Goal: Transaction & Acquisition: Purchase product/service

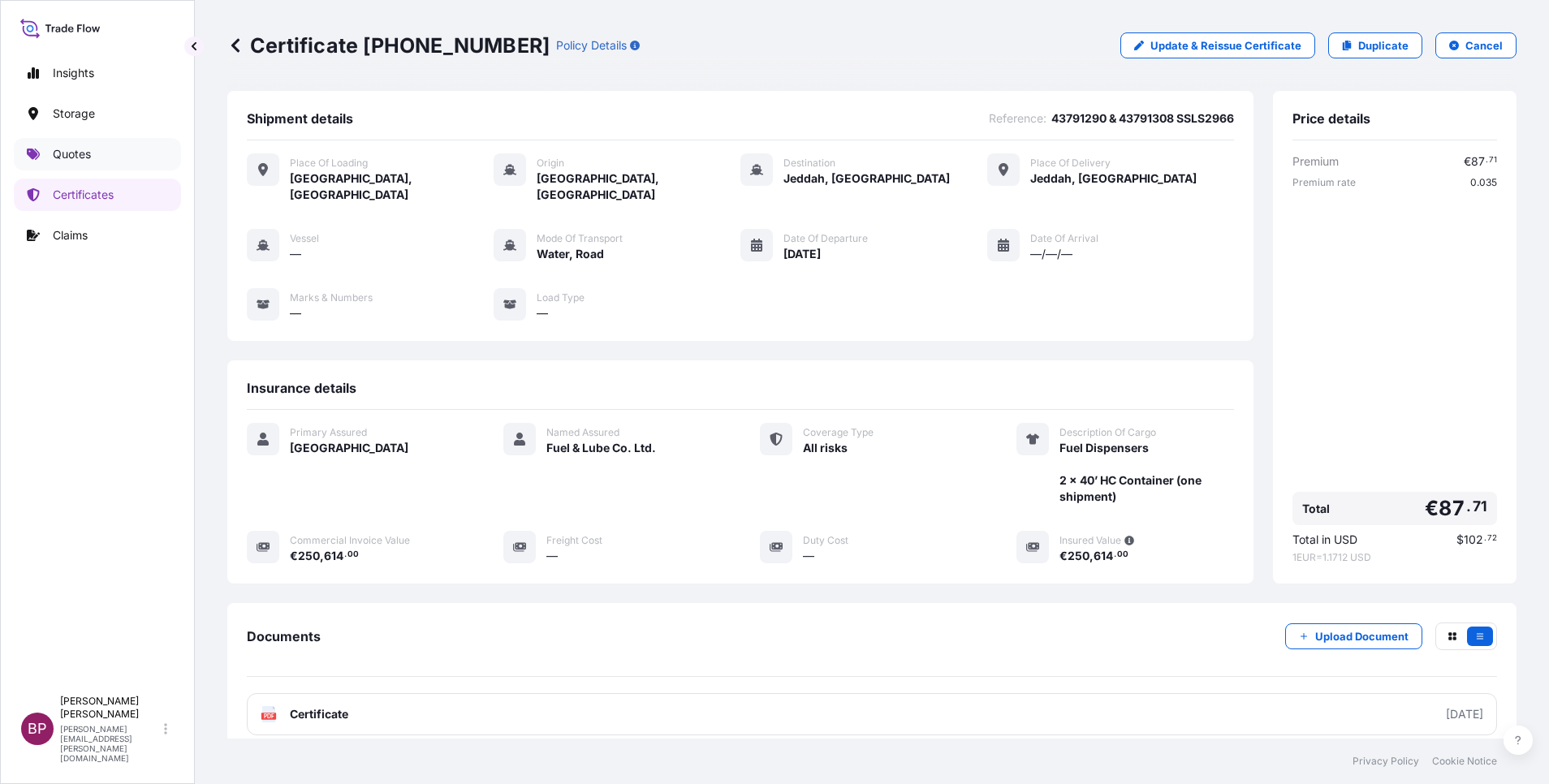
click at [58, 155] on p "Quotes" at bounding box center [72, 153] width 38 height 16
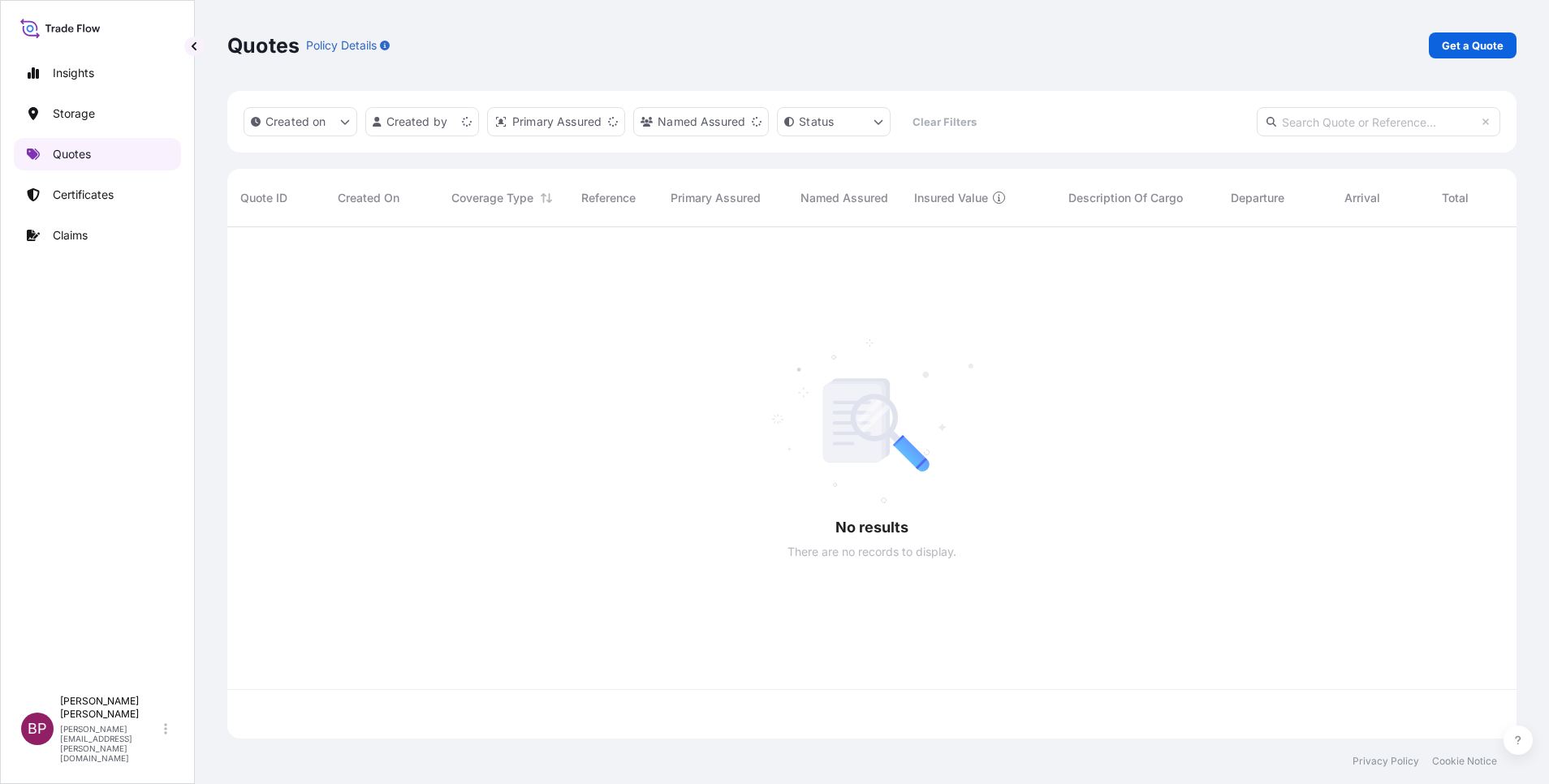
scroll to position [502, 1270]
click at [66, 114] on p "Storage" at bounding box center [74, 113] width 42 height 16
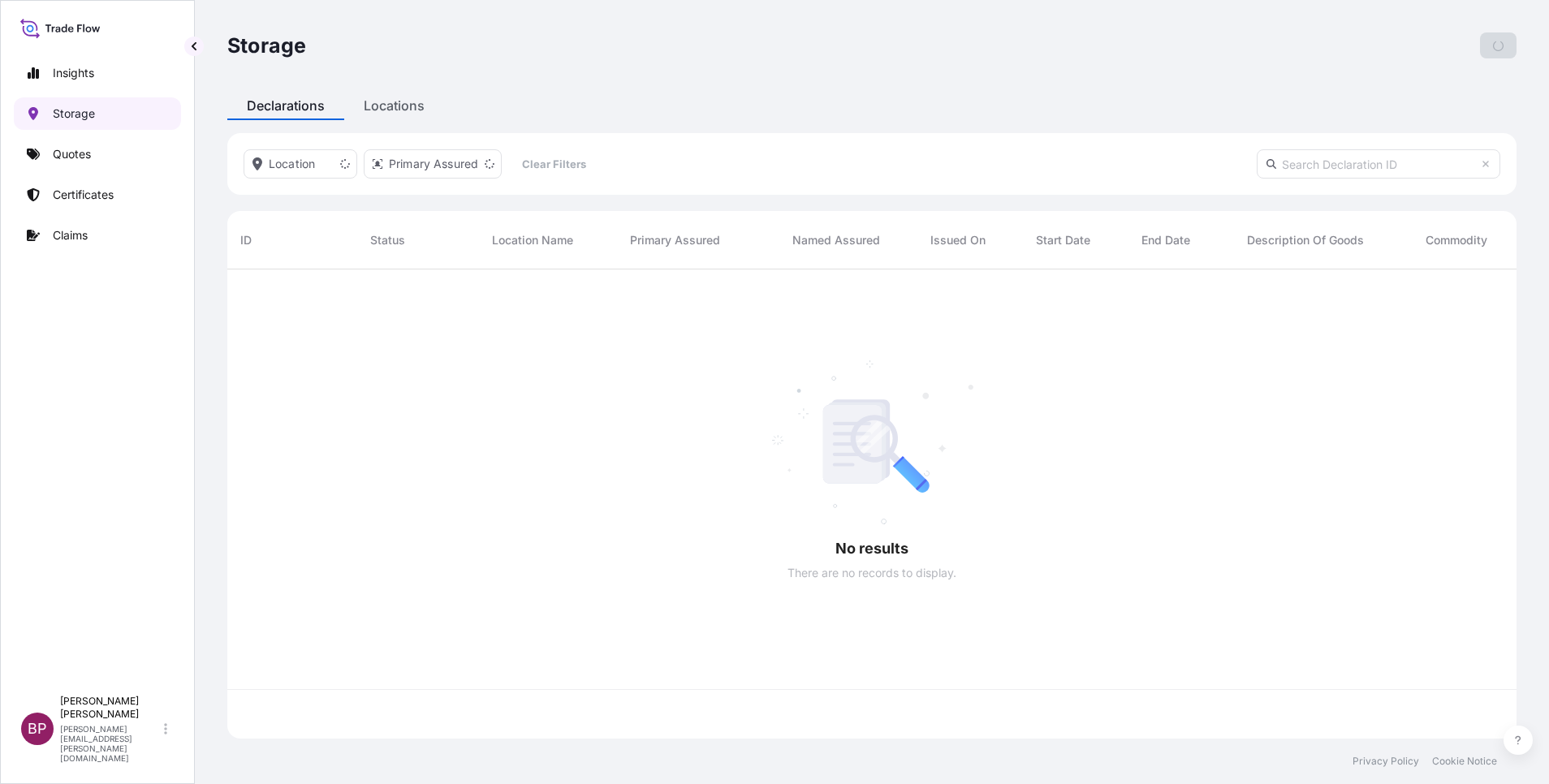
scroll to position [459, 1270]
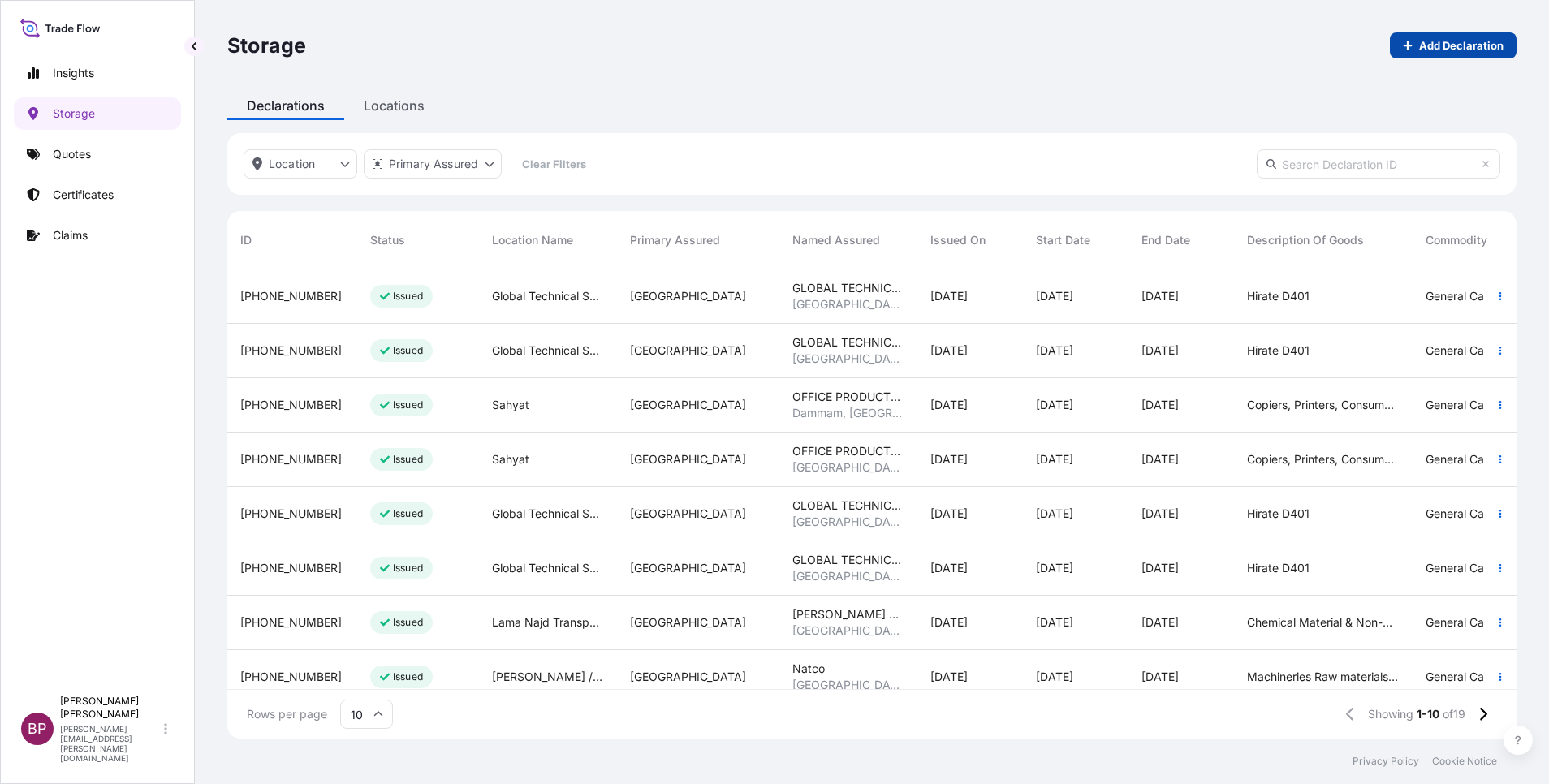
click at [1450, 44] on p "Add Declaration" at bounding box center [1461, 45] width 85 height 16
select select "31614"
select select "USD"
select select "mt"
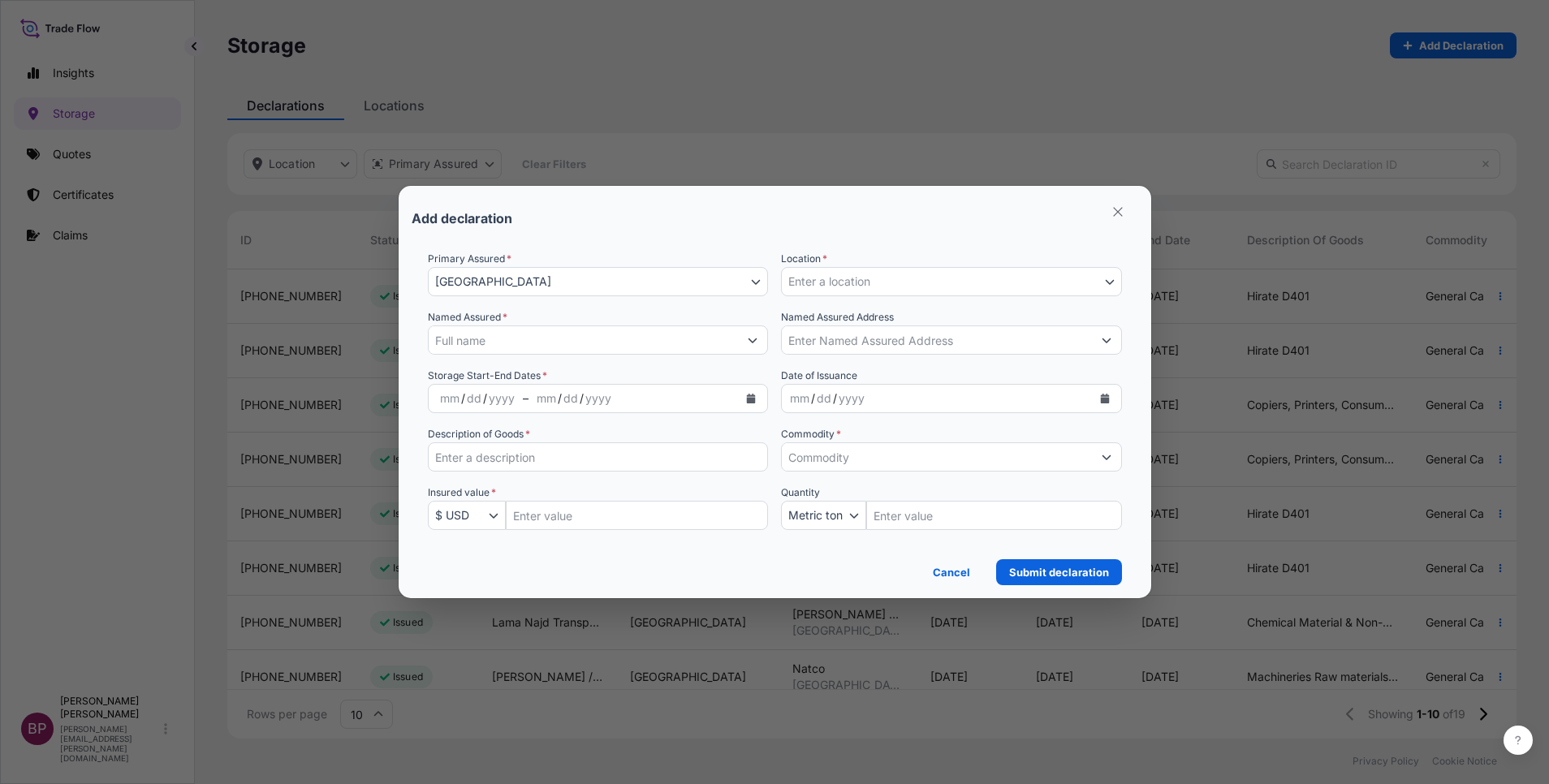
click at [750, 341] on icon "Show suggestions" at bounding box center [753, 340] width 10 height 10
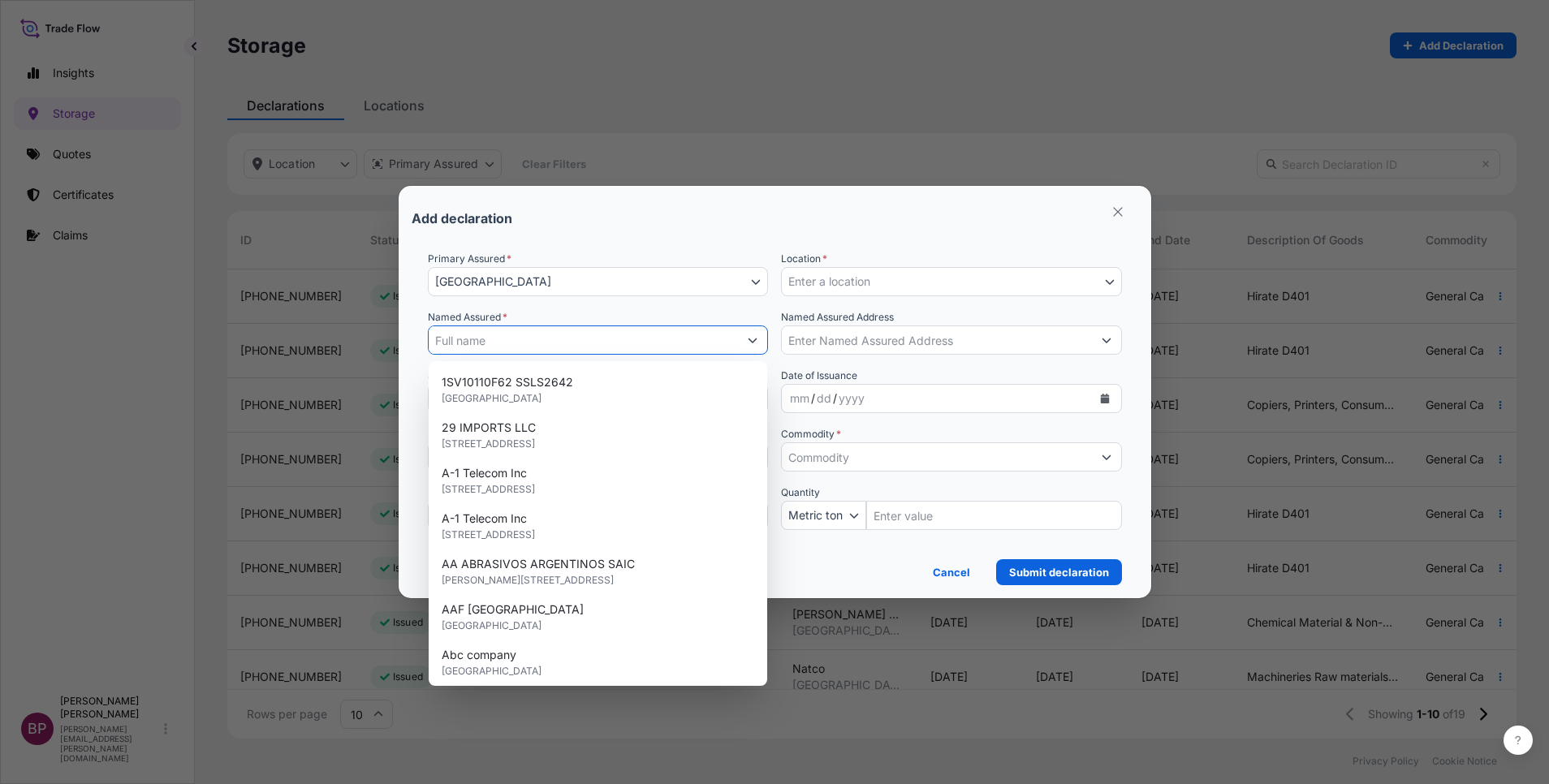
click at [639, 341] on input "Named Assured *" at bounding box center [584, 340] width 310 height 30
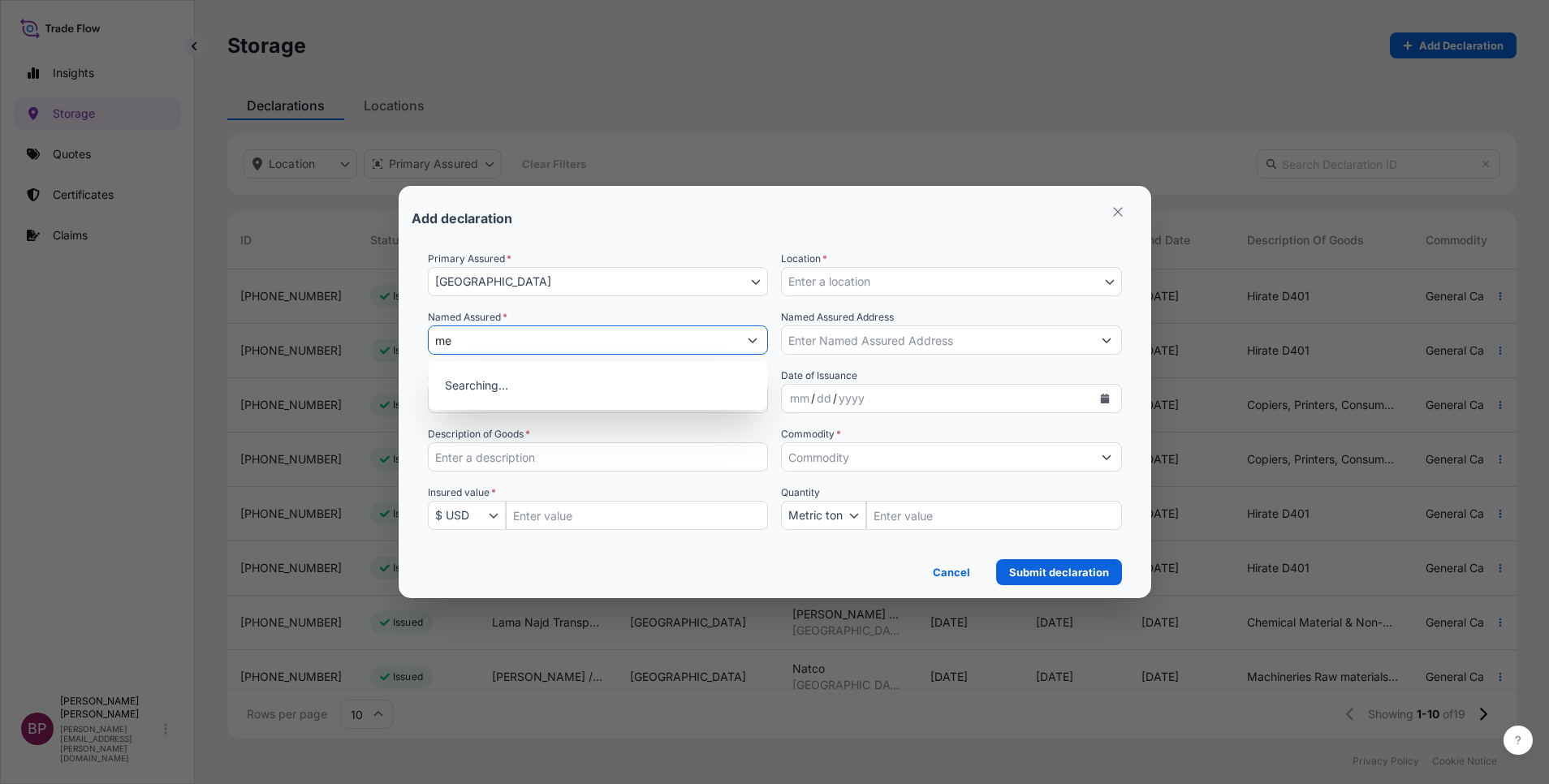
type input "m"
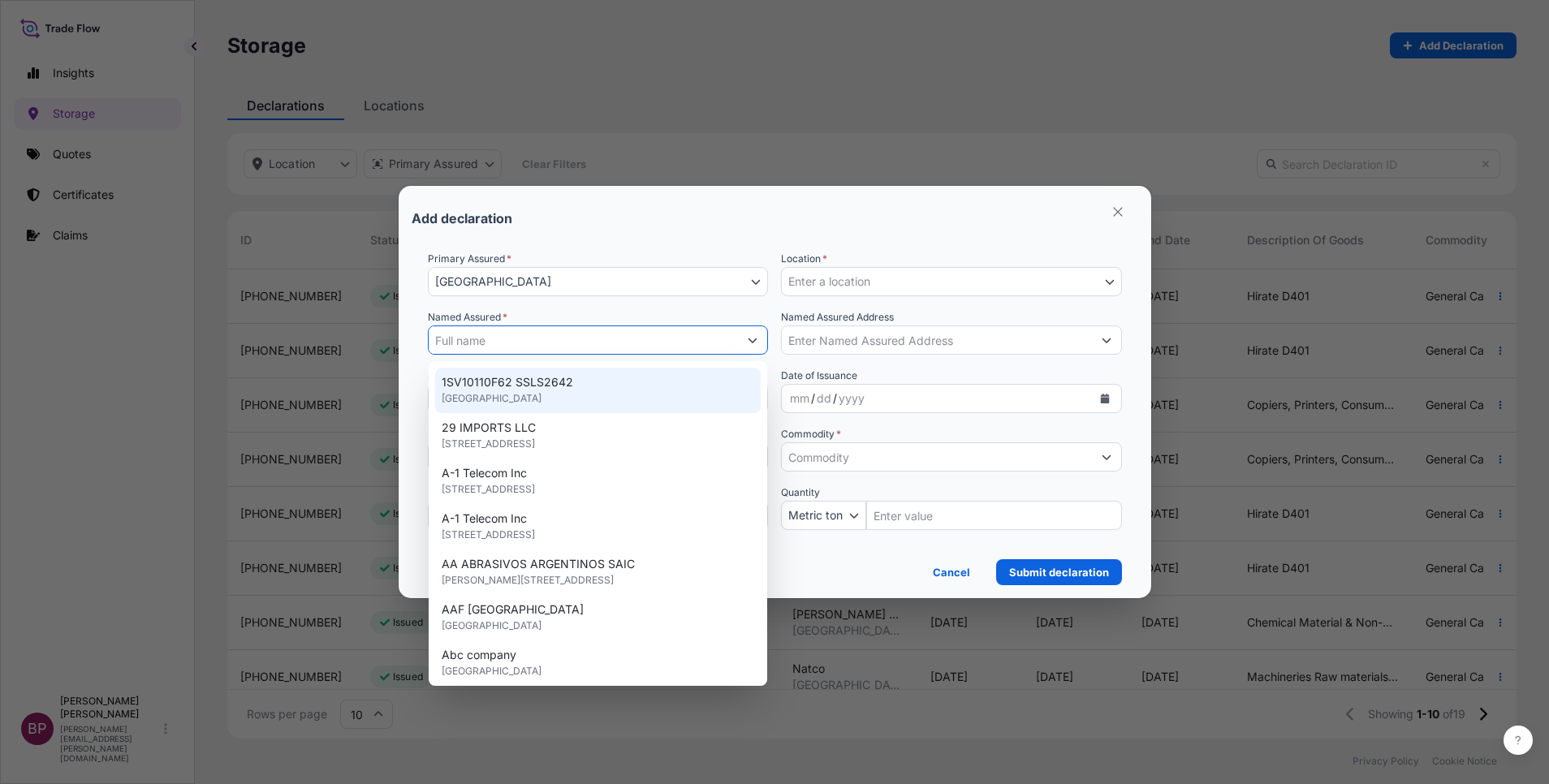
paste input "MEDMAK WESTERN CO. LTD"
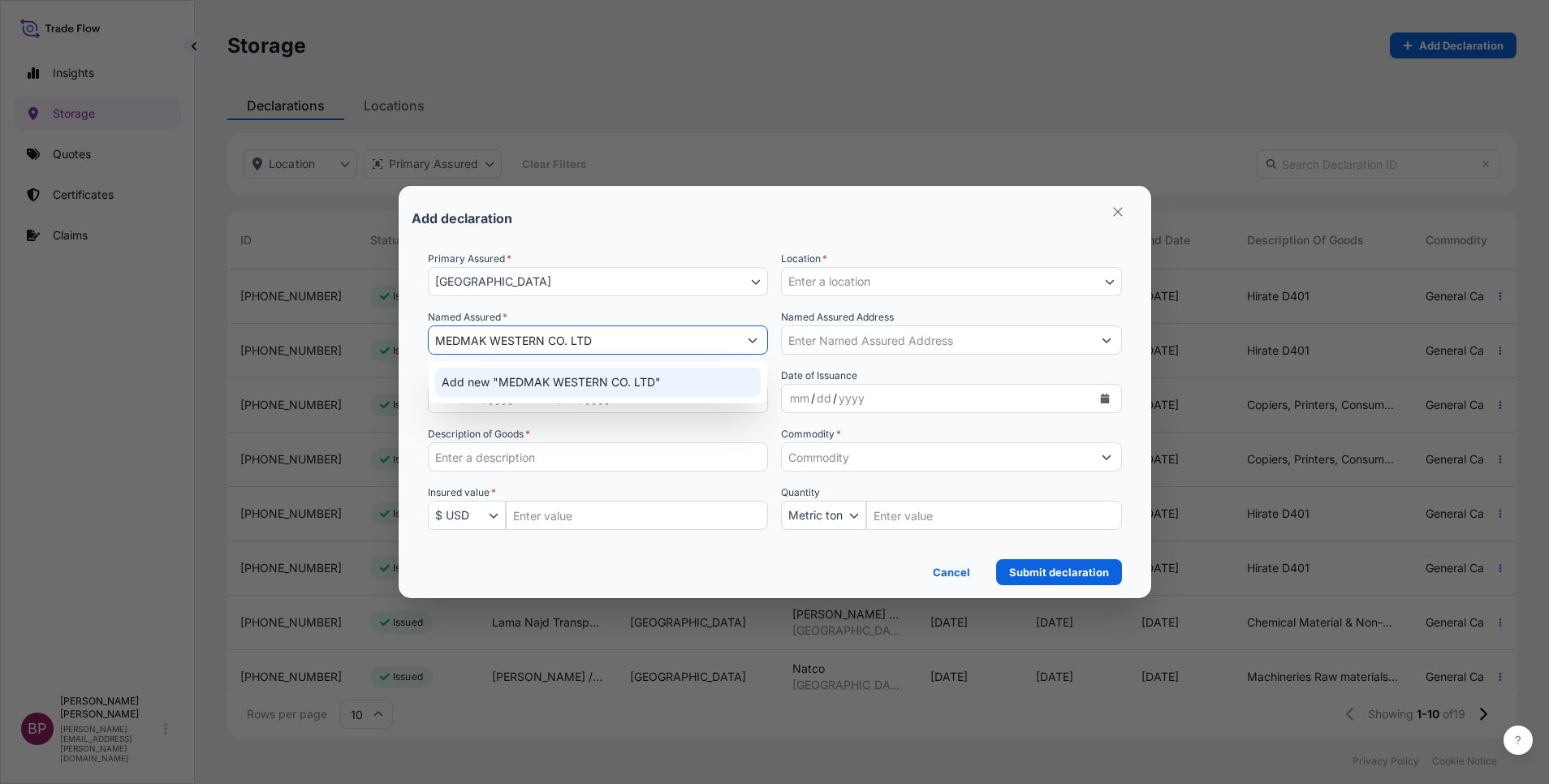
click at [612, 379] on span "Add new "MEDMAK WESTERN CO. LTD"" at bounding box center [551, 382] width 219 height 16
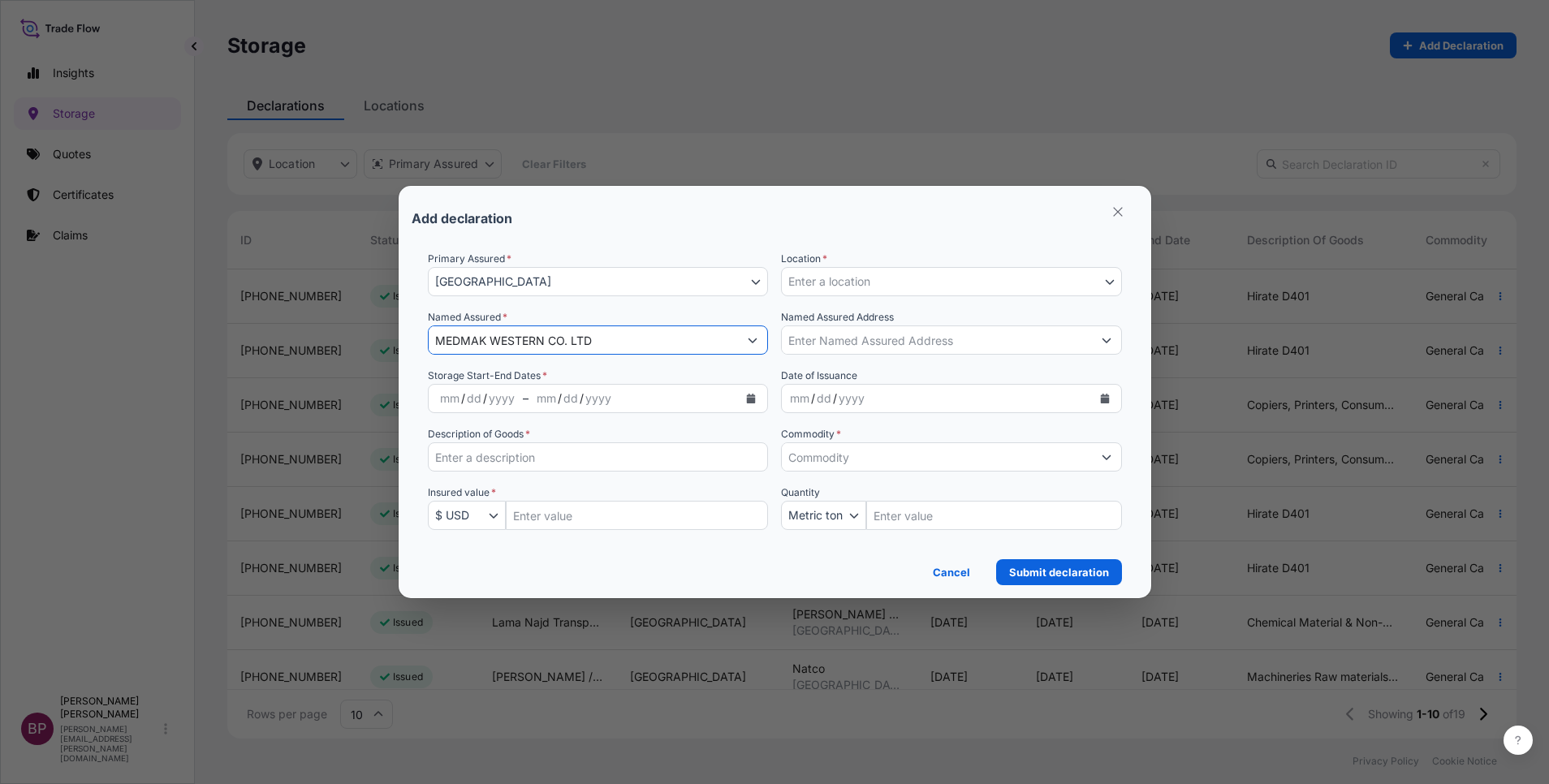
type input "MEDMAK WESTERN CO. LTD"
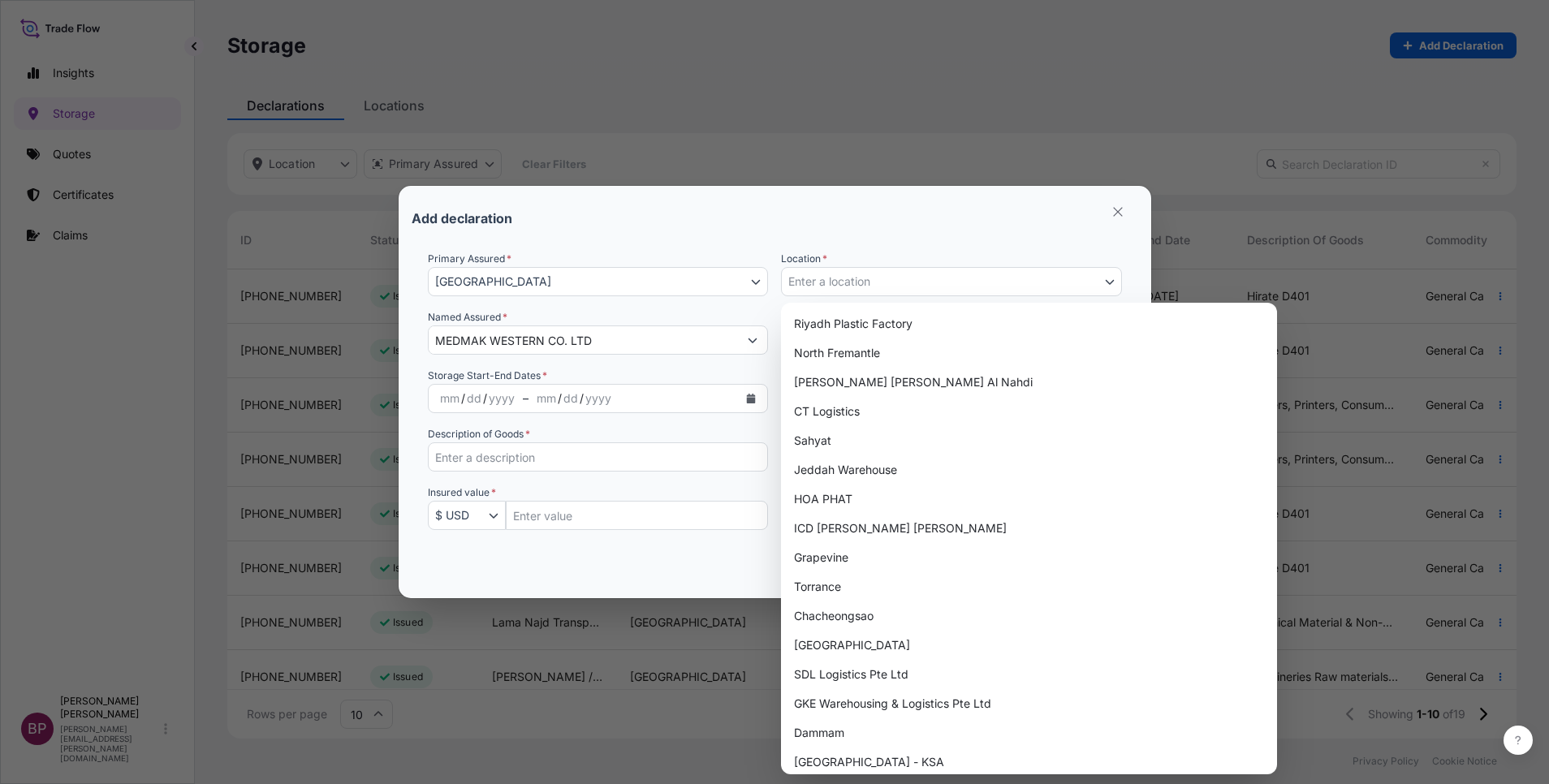
click at [1106, 282] on icon "Select Location" at bounding box center [1110, 281] width 10 height 10
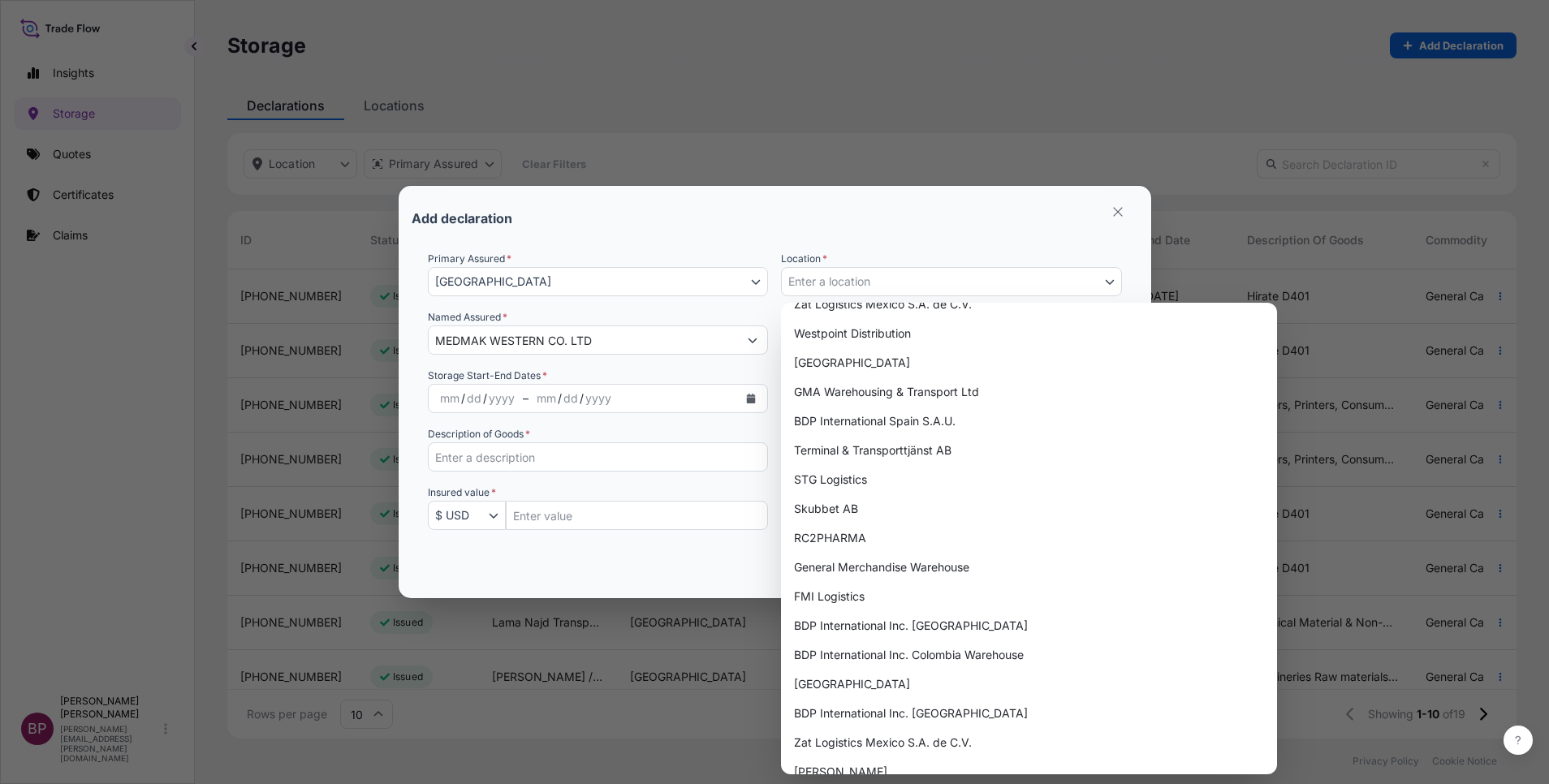
scroll to position [1704, 0]
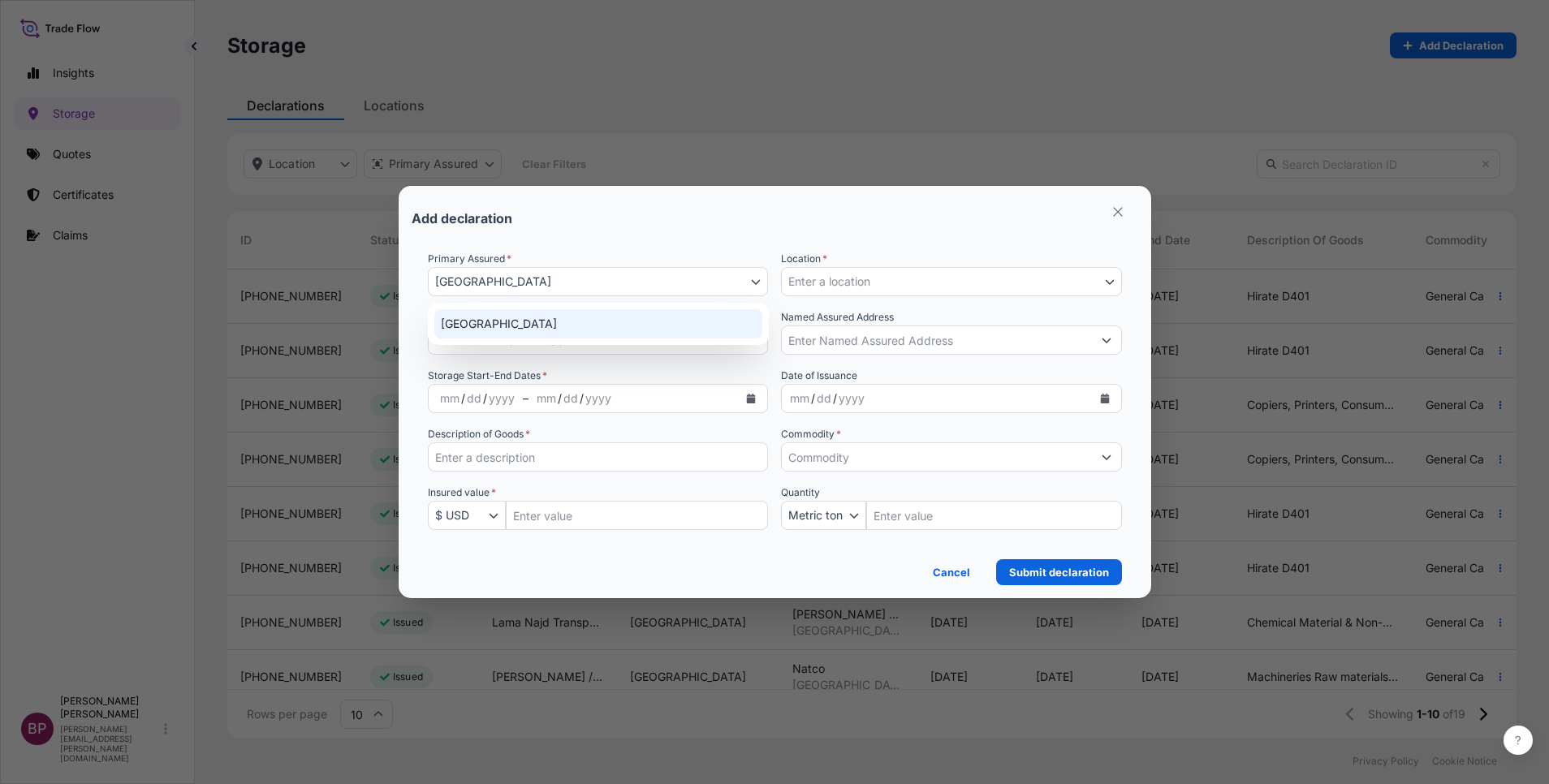
click at [675, 284] on button "[GEOGRAPHIC_DATA]" at bounding box center [598, 281] width 341 height 30
click at [639, 326] on div "[GEOGRAPHIC_DATA]" at bounding box center [597, 324] width 328 height 30
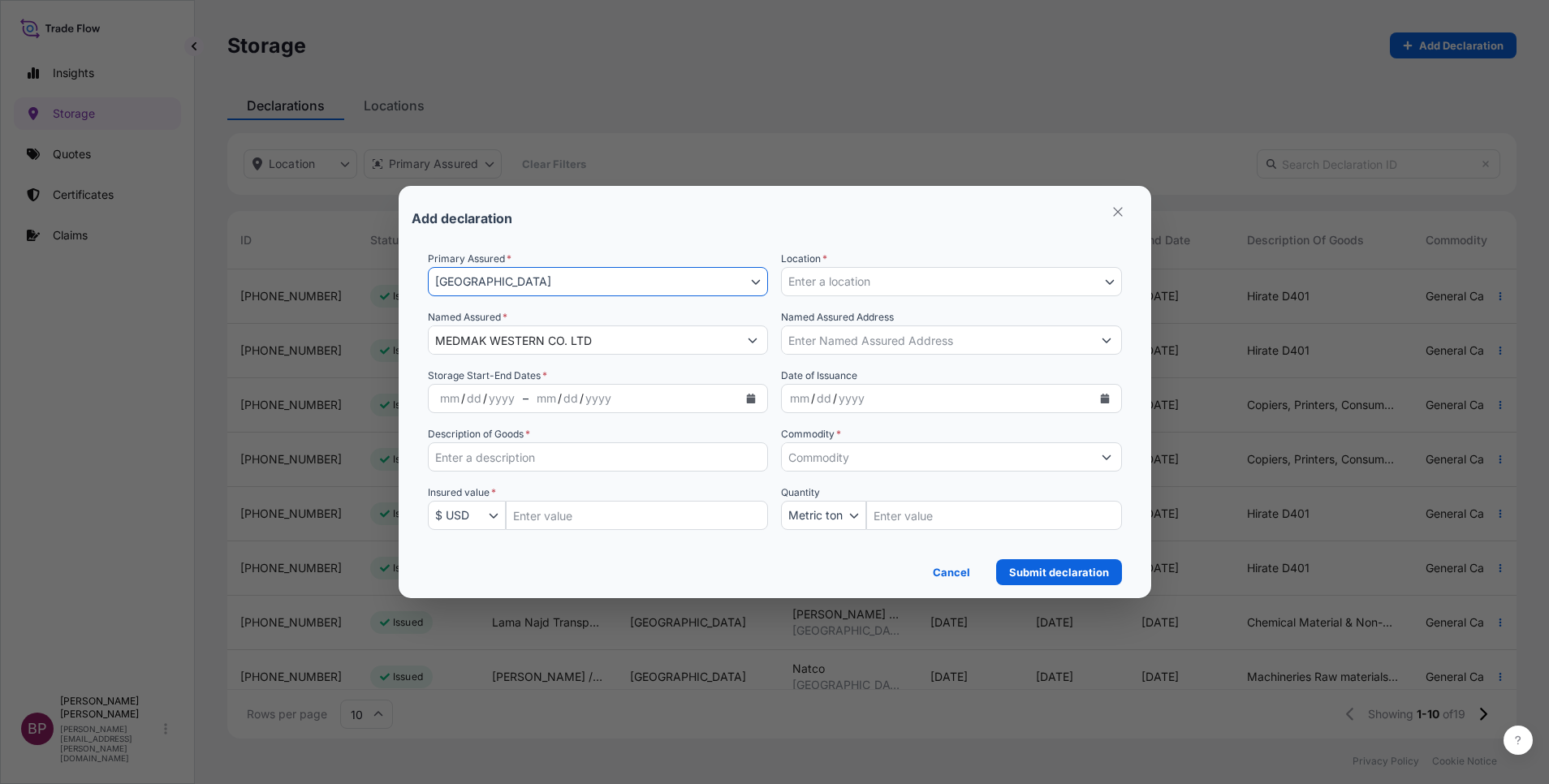
click at [955, 343] on input "Named Assured Address" at bounding box center [936, 340] width 310 height 30
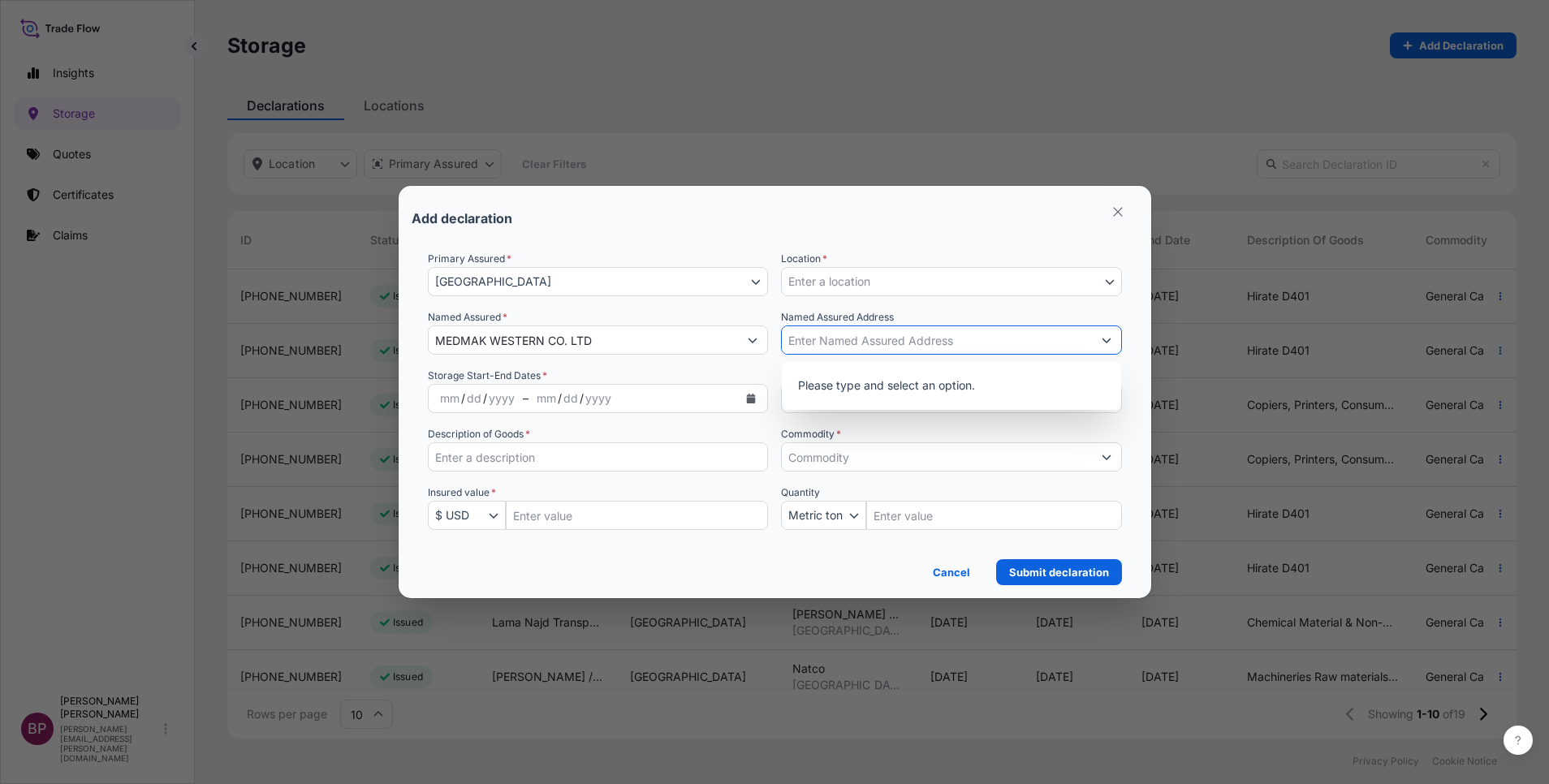
paste input "MEDMAK WESTERN CO. LTD"
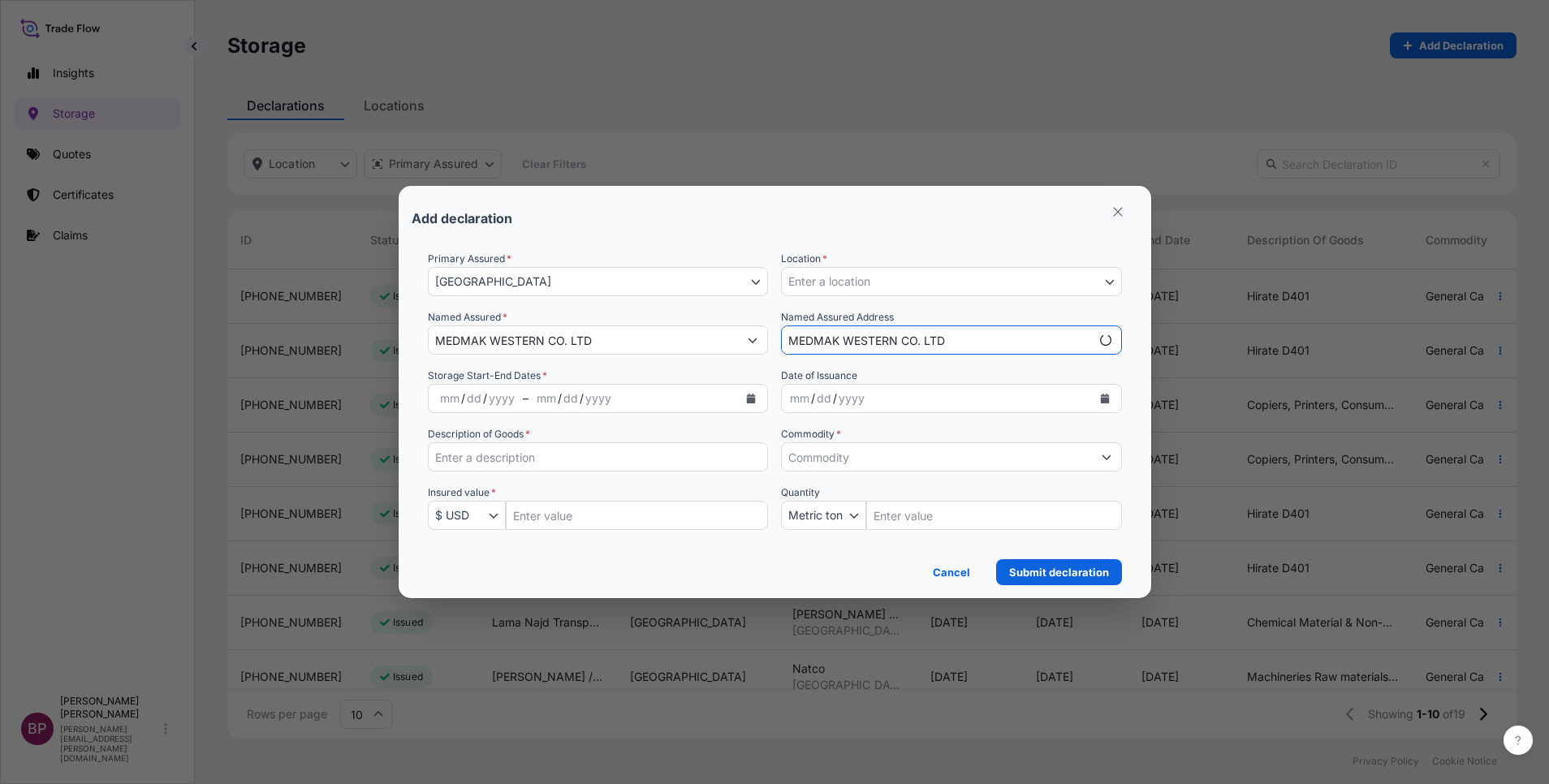
type input "MEDMAK WESTERN CO. LTD"
click at [1021, 232] on div "Add declaration" at bounding box center [774, 218] width 726 height 39
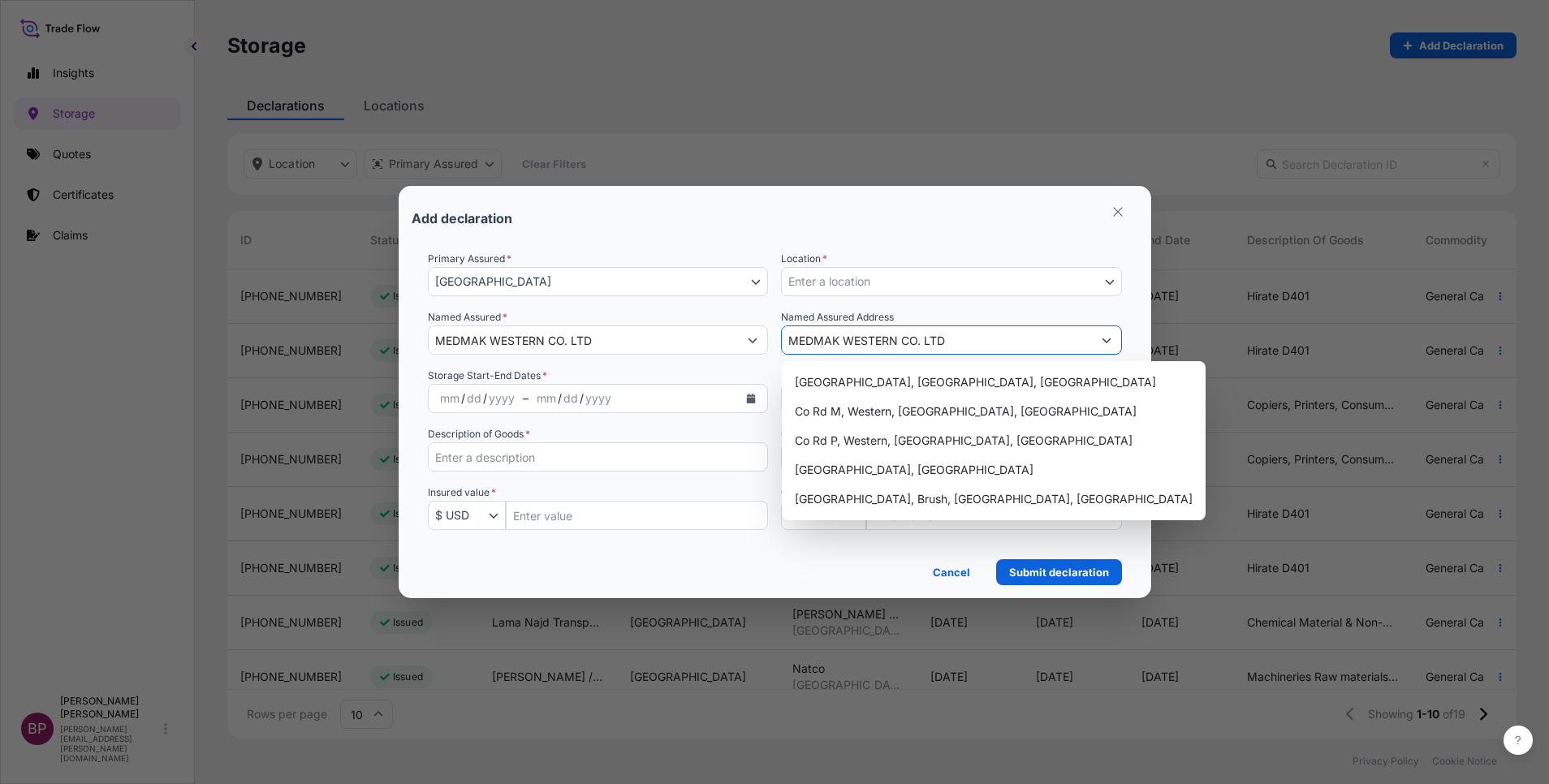
click at [1000, 338] on input "MEDMAK WESTERN CO. LTD" at bounding box center [936, 340] width 310 height 30
click at [898, 220] on div "Add declaration" at bounding box center [774, 218] width 726 height 39
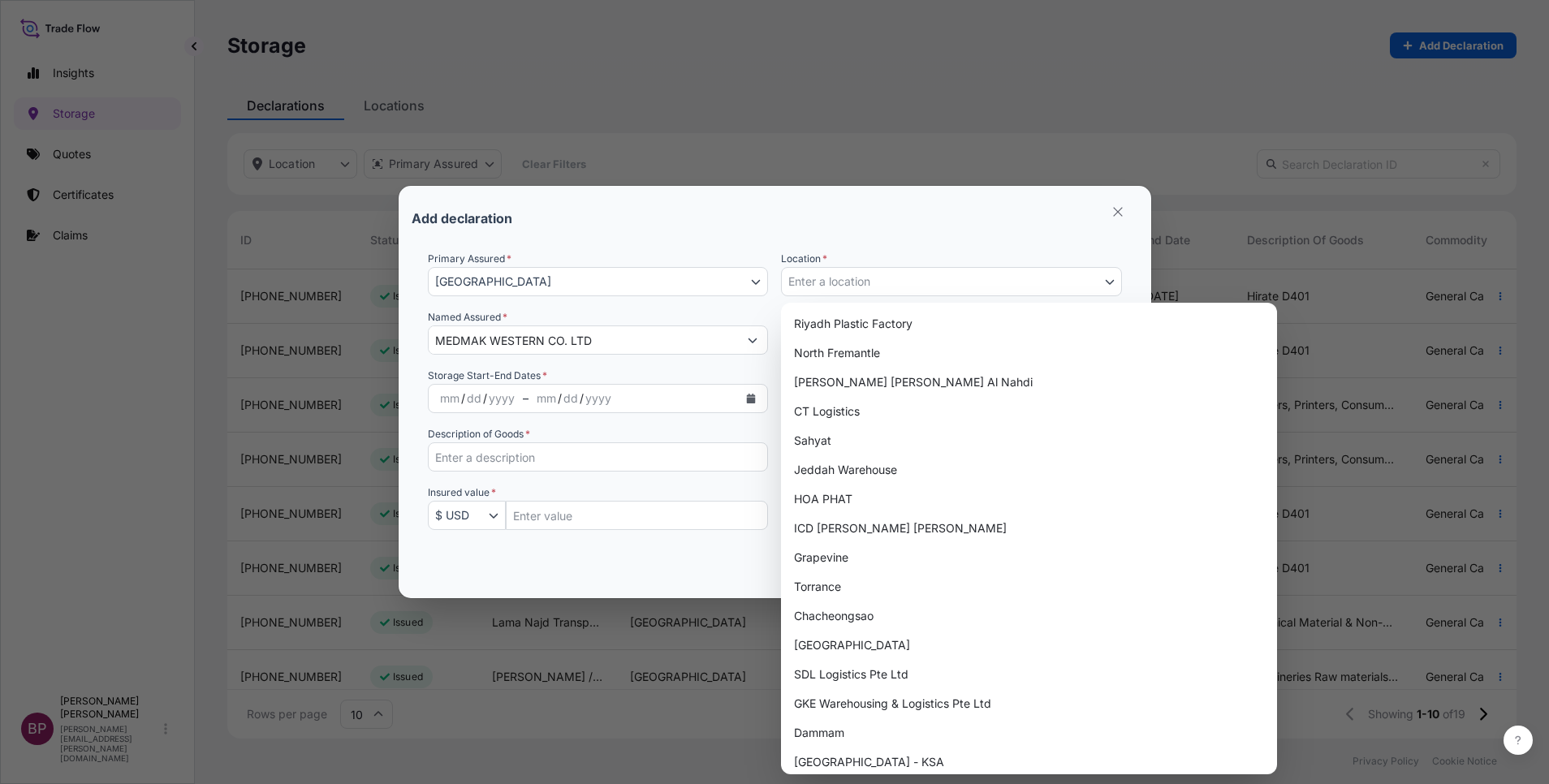
click at [1003, 294] on button "Enter a location" at bounding box center [952, 281] width 341 height 30
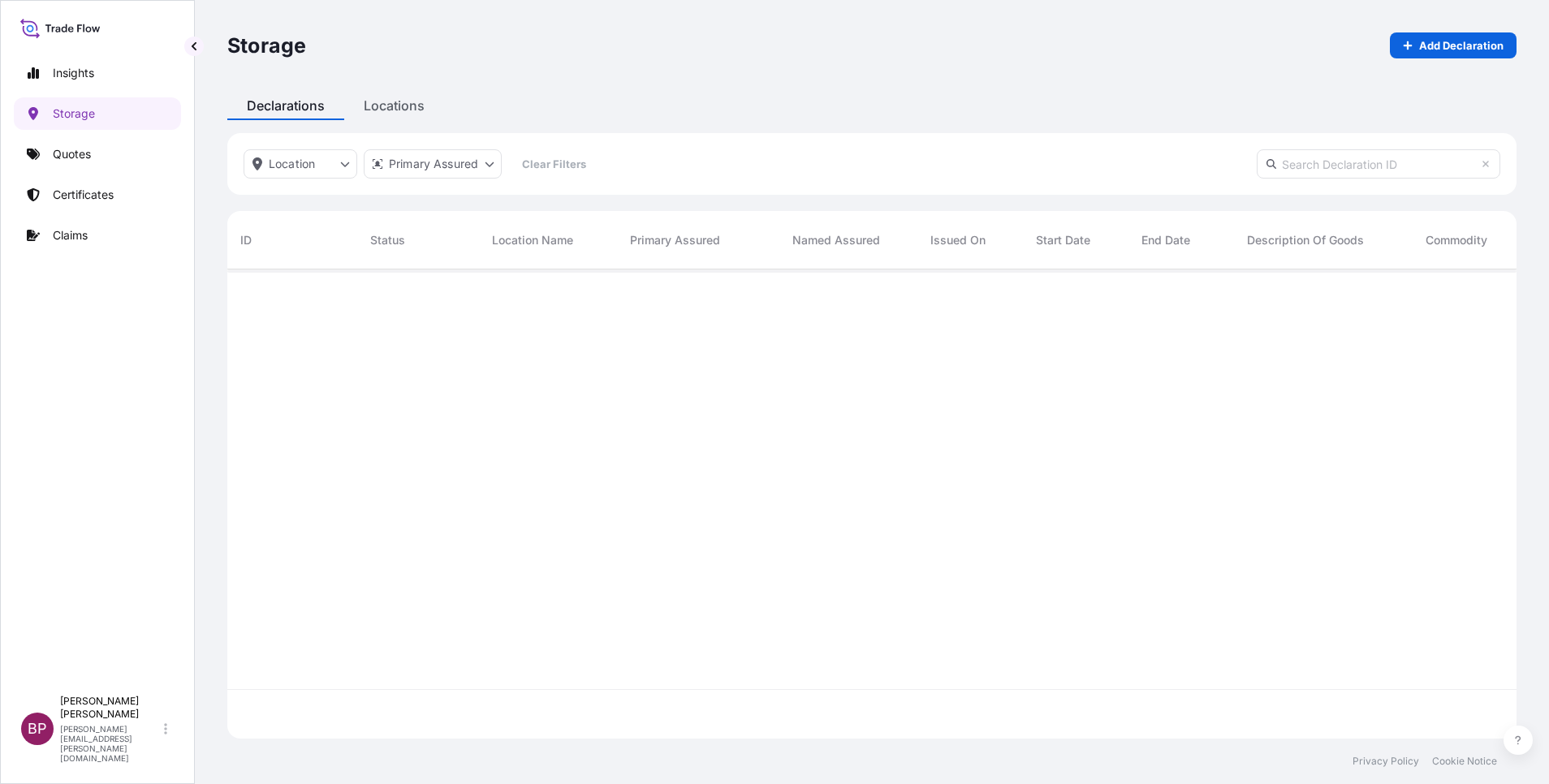
scroll to position [459, 1270]
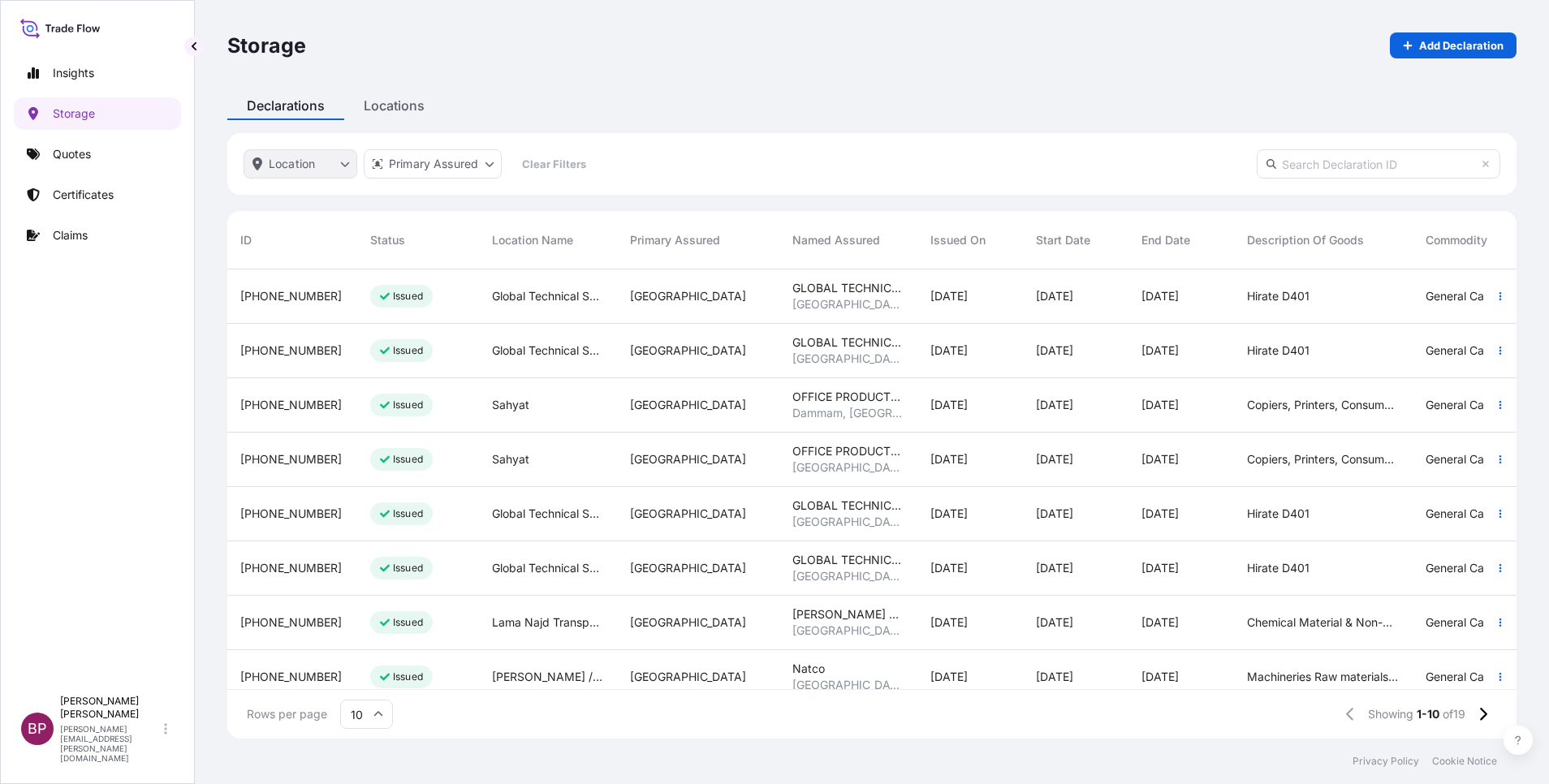
click at [344, 167] on html "Insights Storage Quotes Certificates Claims BP [PERSON_NAME] Kurian [EMAIL_ADDR…" at bounding box center [774, 392] width 1549 height 784
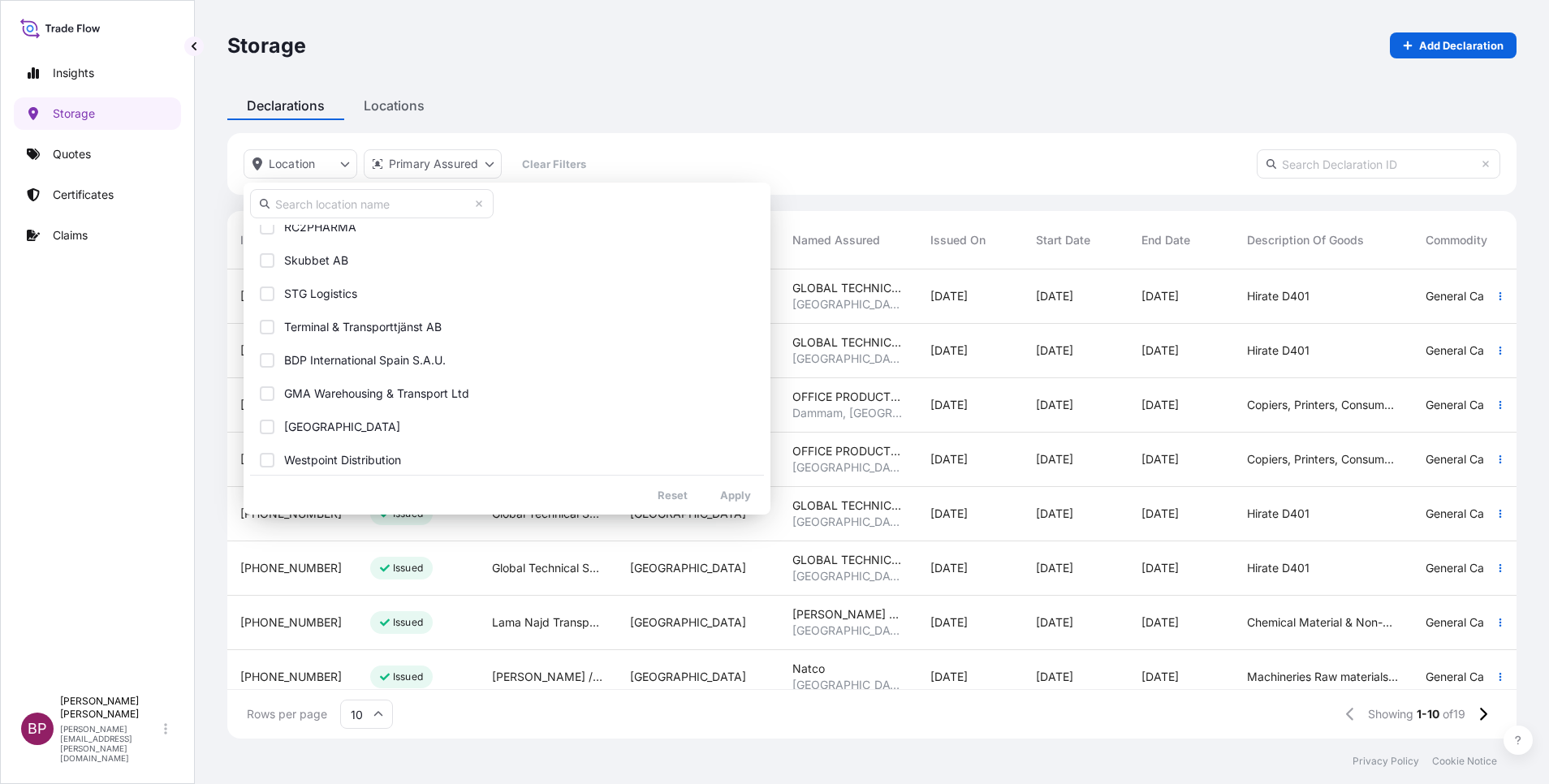
scroll to position [0, 0]
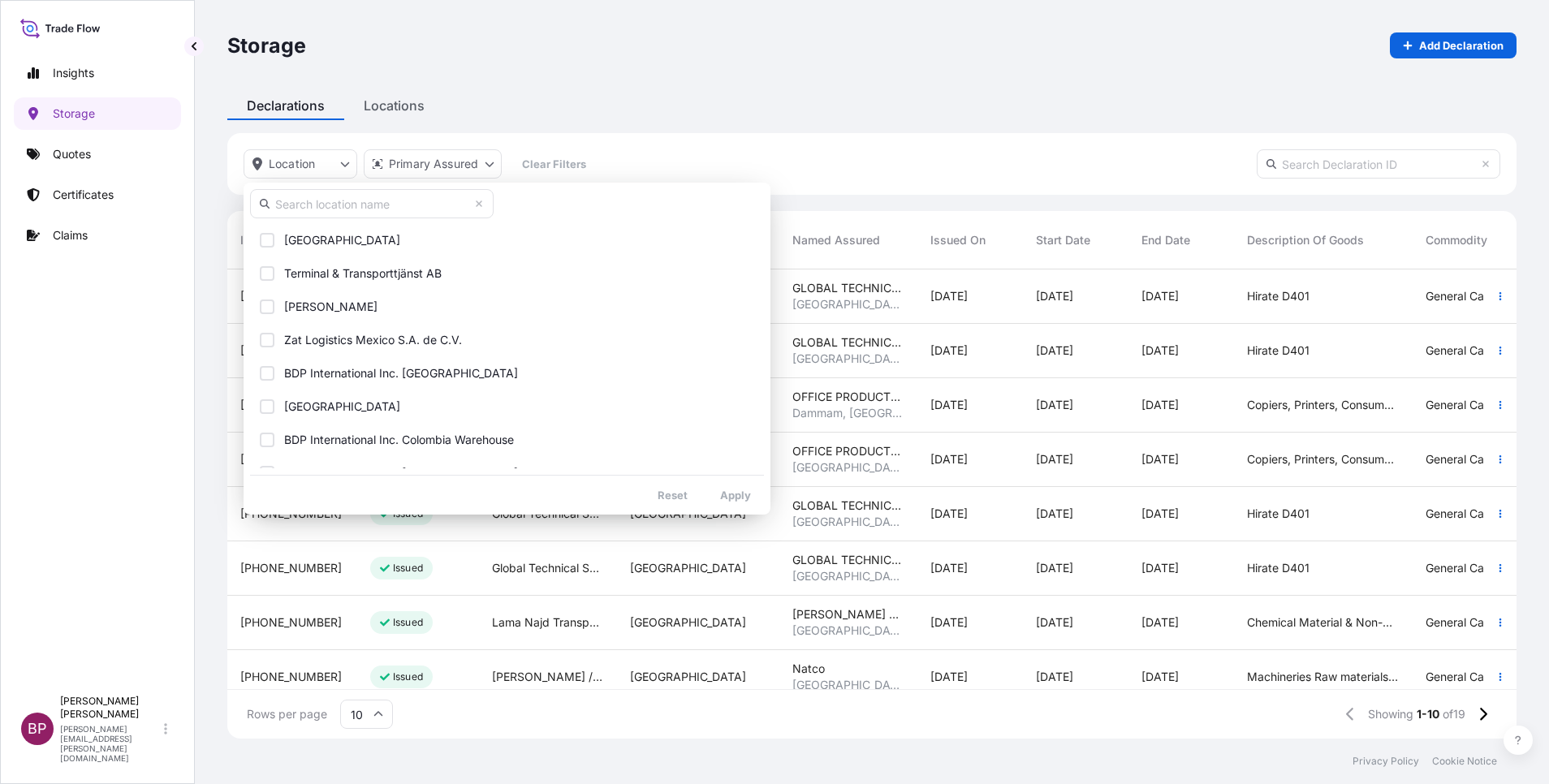
click at [737, 91] on html "Insights Storage Quotes Certificates Claims BP [PERSON_NAME] Kurian [EMAIL_ADDR…" at bounding box center [774, 392] width 1549 height 784
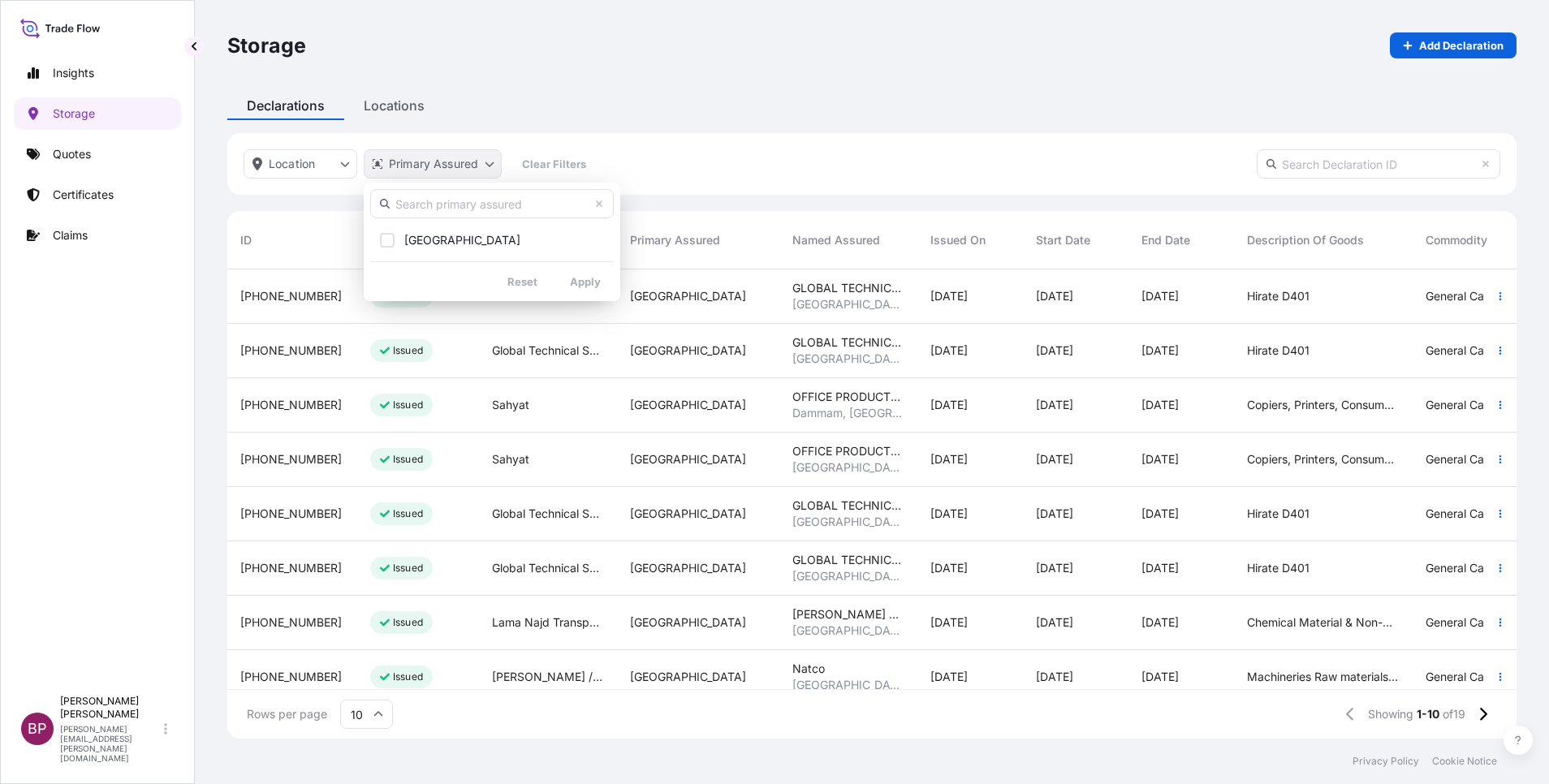
click at [495, 169] on html "Insights Storage Quotes Certificates Claims BP [PERSON_NAME] Kurian [EMAIL_ADDR…" at bounding box center [774, 392] width 1549 height 784
click at [455, 239] on span "[GEOGRAPHIC_DATA]" at bounding box center [463, 240] width 116 height 16
click at [350, 165] on html "Insights Storage Quotes Certificates Claims BP [PERSON_NAME] Kurian [EMAIL_ADDR…" at bounding box center [774, 392] width 1549 height 784
click at [343, 164] on html "Insights Storage Quotes Certificates Claims BP [PERSON_NAME] Kurian [EMAIL_ADDR…" at bounding box center [774, 392] width 1549 height 784
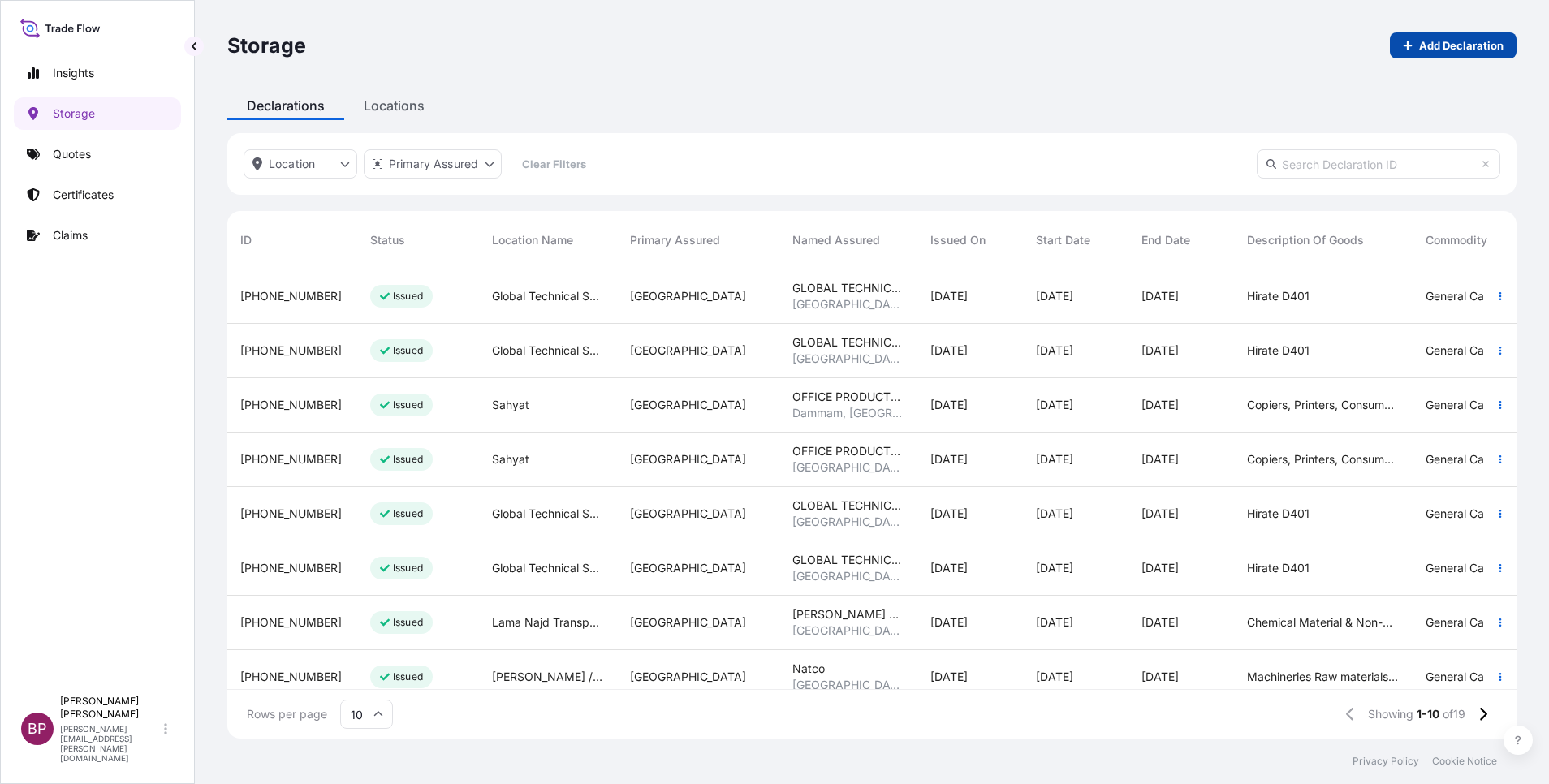
click at [1448, 48] on html "Insights Storage Quotes Certificates Claims BP [PERSON_NAME] Kurian [EMAIL_ADDR…" at bounding box center [774, 392] width 1549 height 784
click at [1431, 47] on p "Add Declaration" at bounding box center [1461, 45] width 85 height 16
select select "31614"
select select "USD"
select select "mt"
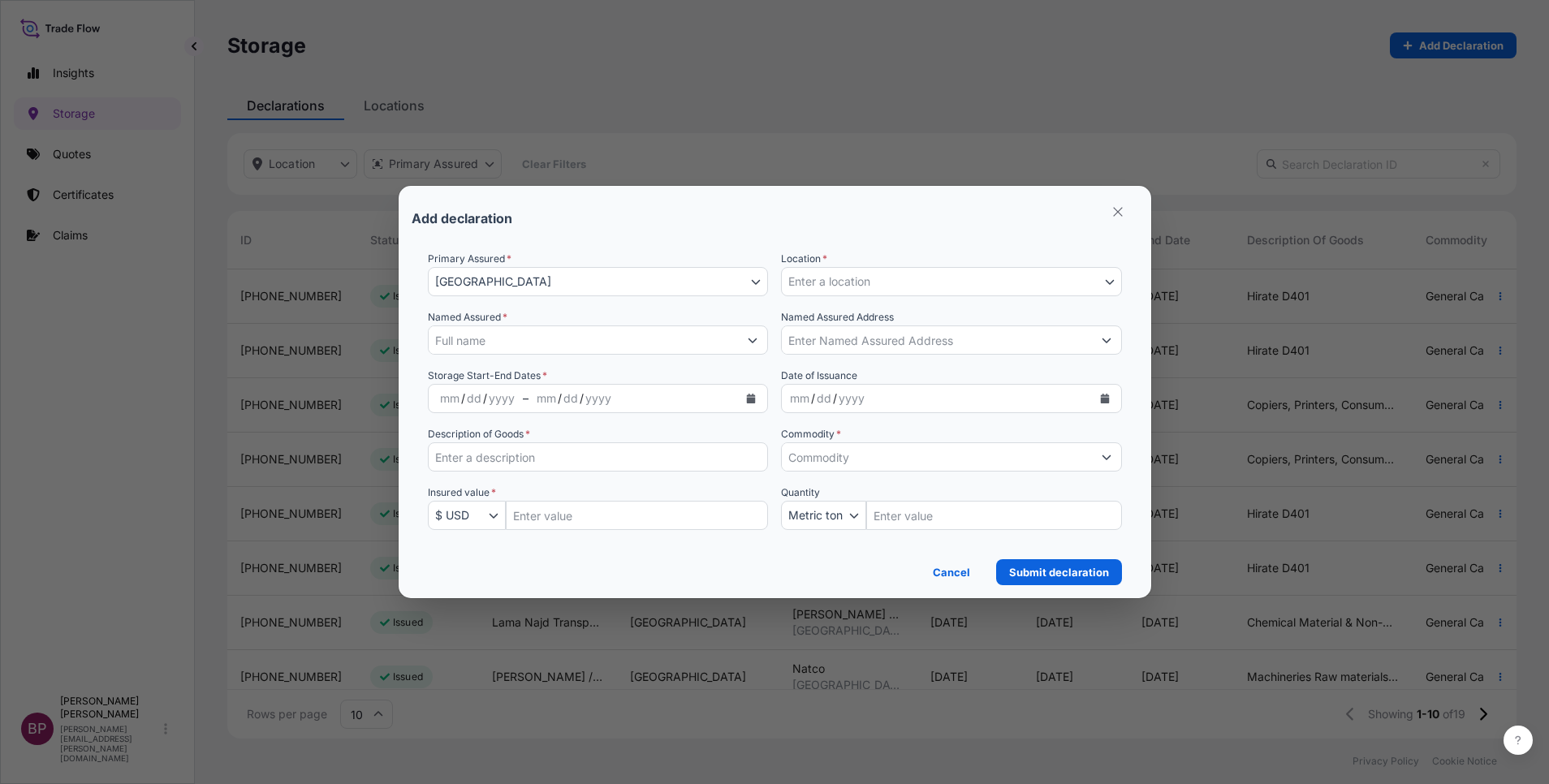
click at [973, 275] on button "Enter a location" at bounding box center [952, 281] width 341 height 30
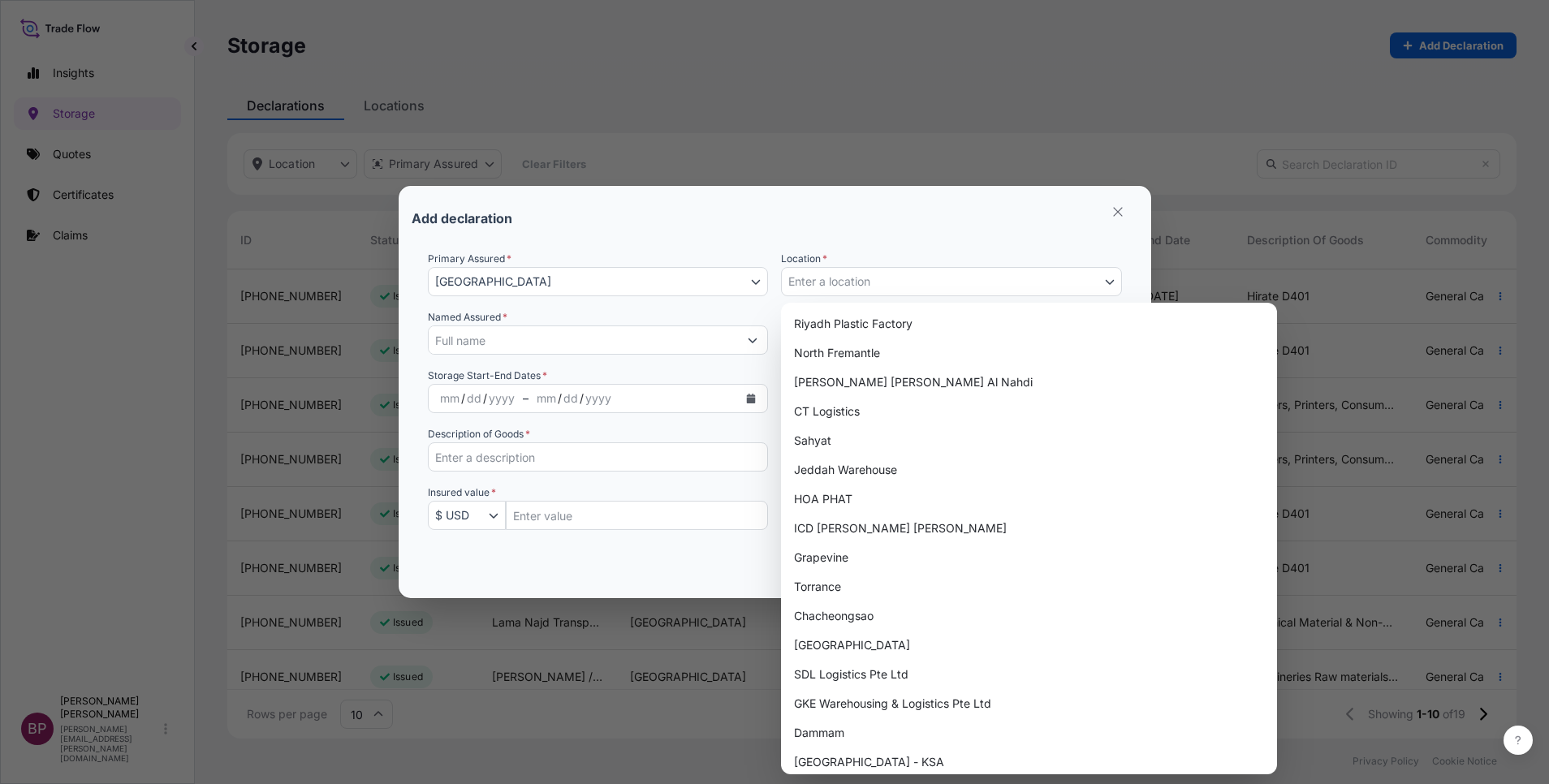
click at [933, 215] on div "Add declaration" at bounding box center [774, 218] width 726 height 39
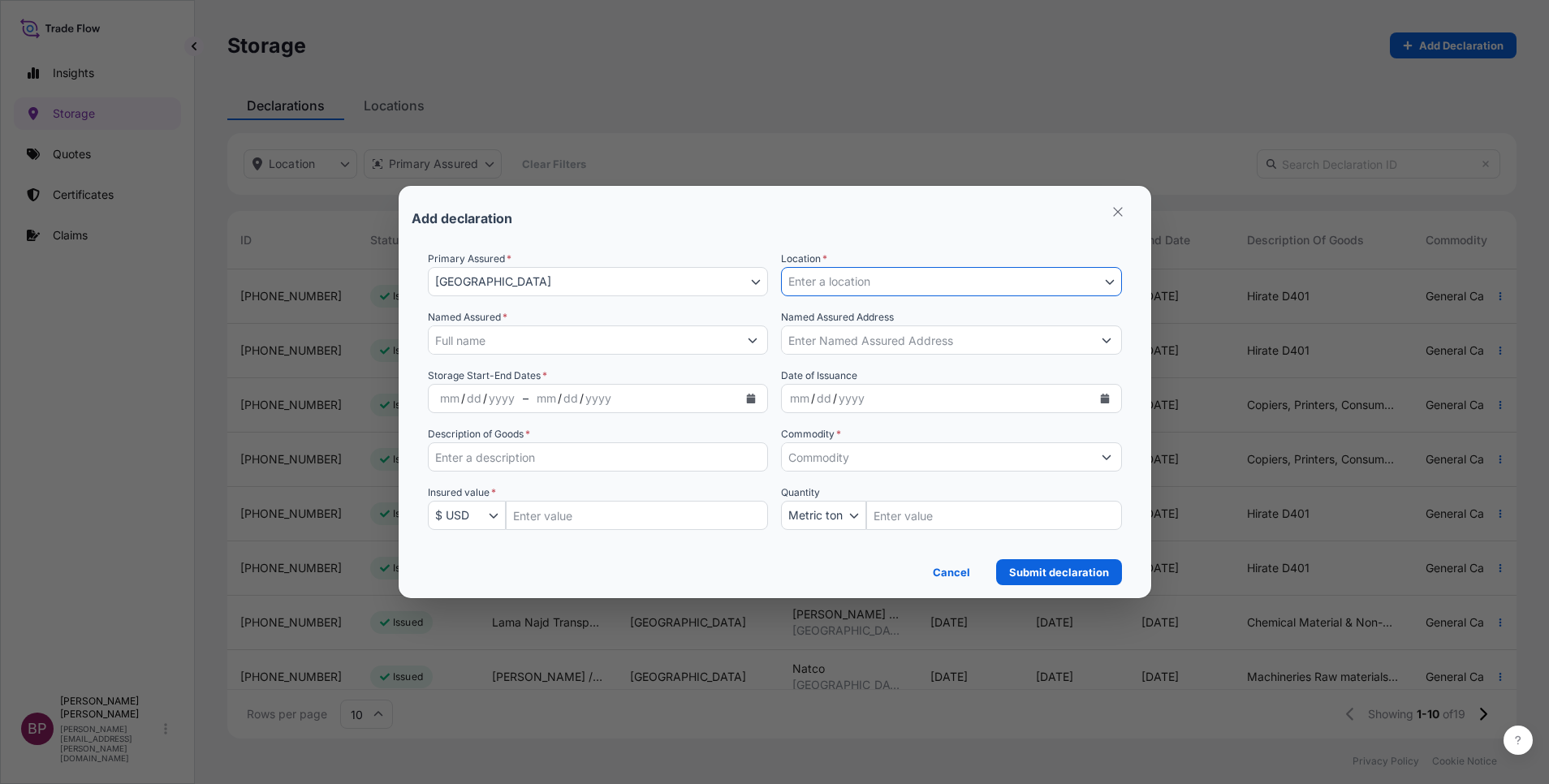
click at [1105, 340] on icon "Show suggestions" at bounding box center [1106, 340] width 10 height 10
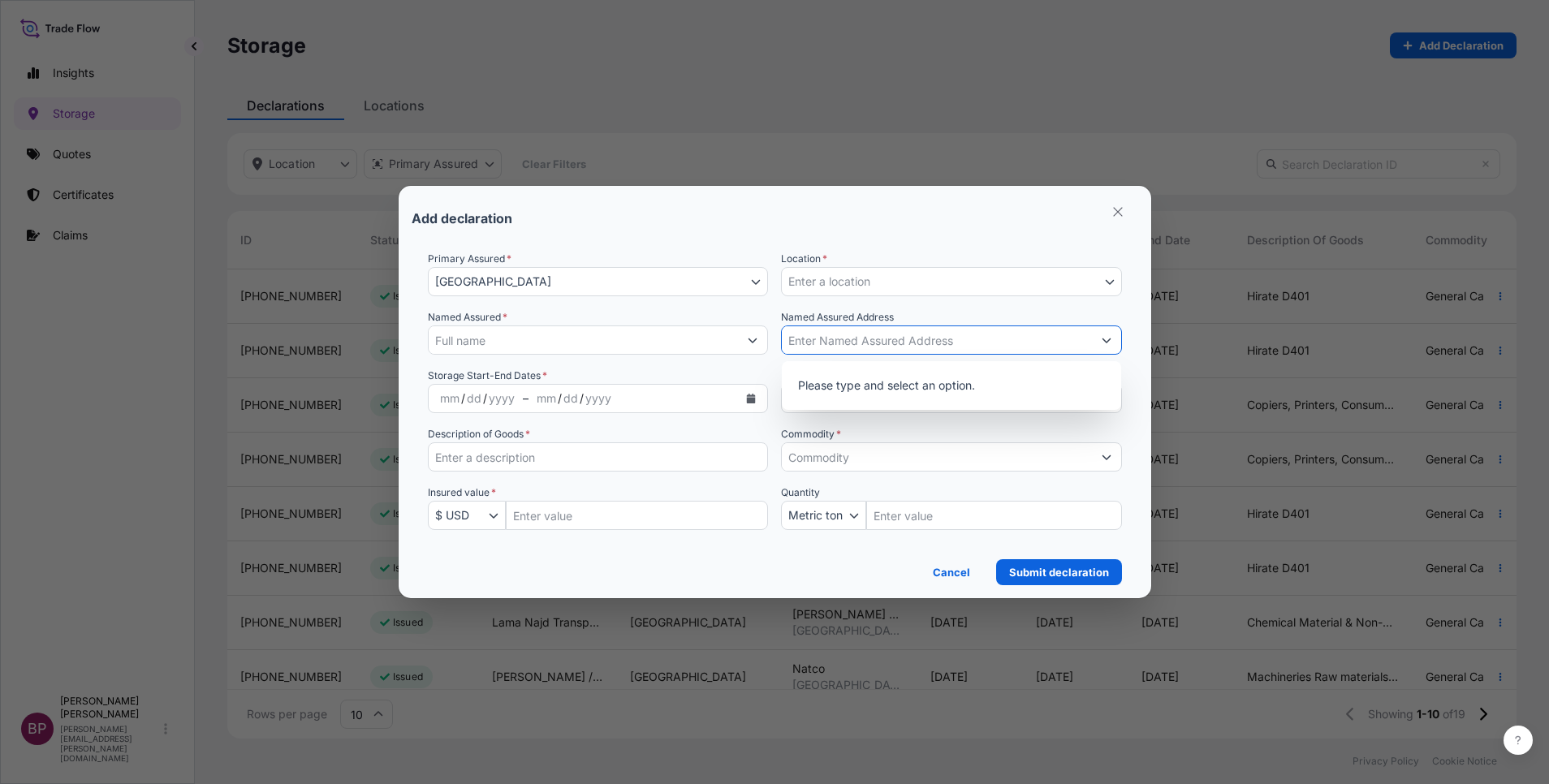
paste input "26.391849330086483"
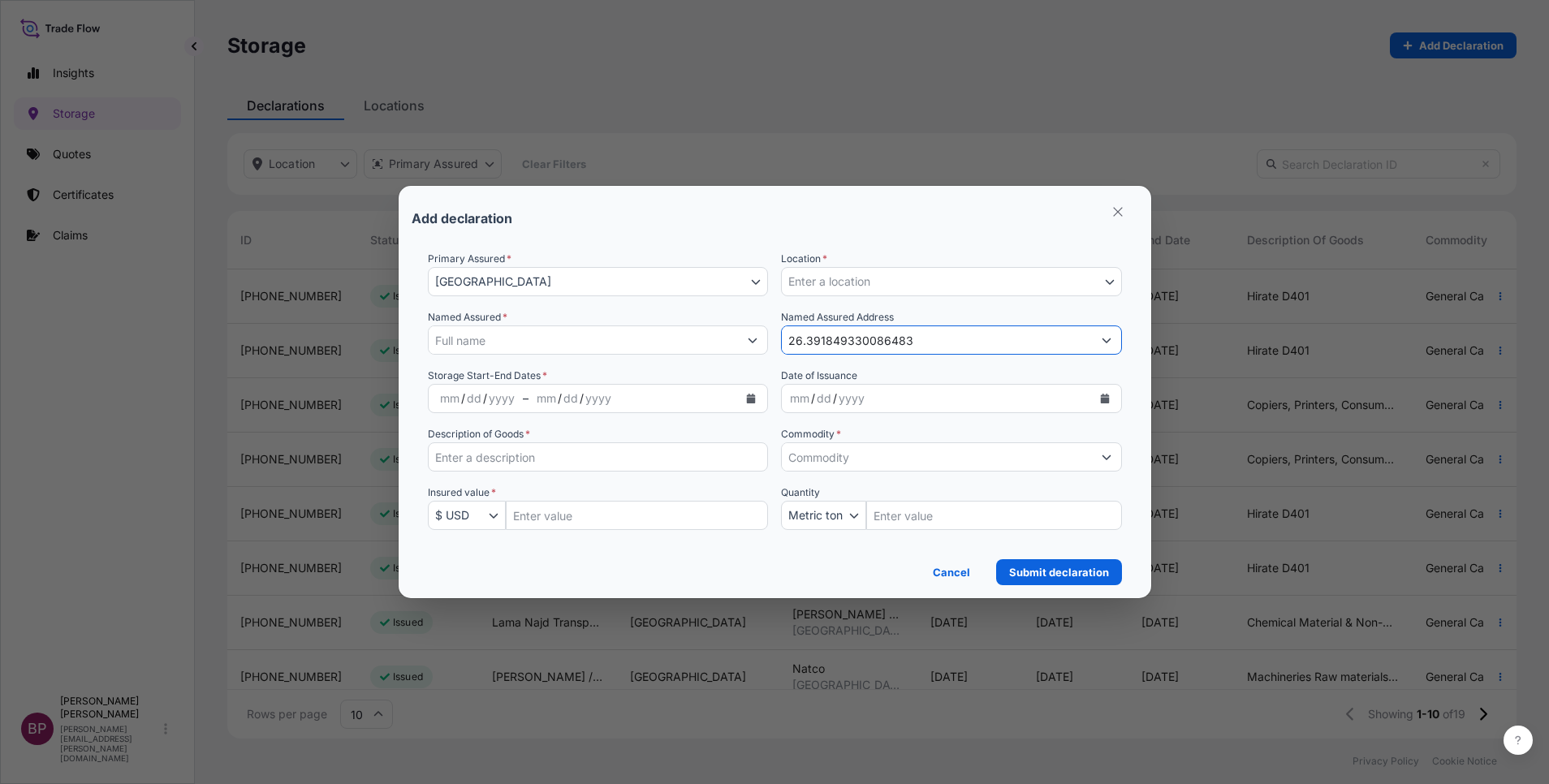
type input "26.391849330086483"
click at [889, 228] on div "Add declaration" at bounding box center [774, 218] width 726 height 39
drag, startPoint x: 939, startPoint y: 340, endPoint x: 712, endPoint y: 339, distance: 227.0
click at [712, 339] on div "Primary Assured * [GEOGRAPHIC_DATA] [GEOGRAPHIC_DATA] Location * Enter a locati…" at bounding box center [774, 400] width 694 height 299
click at [1105, 337] on icon "Show suggestions" at bounding box center [1106, 340] width 10 height 10
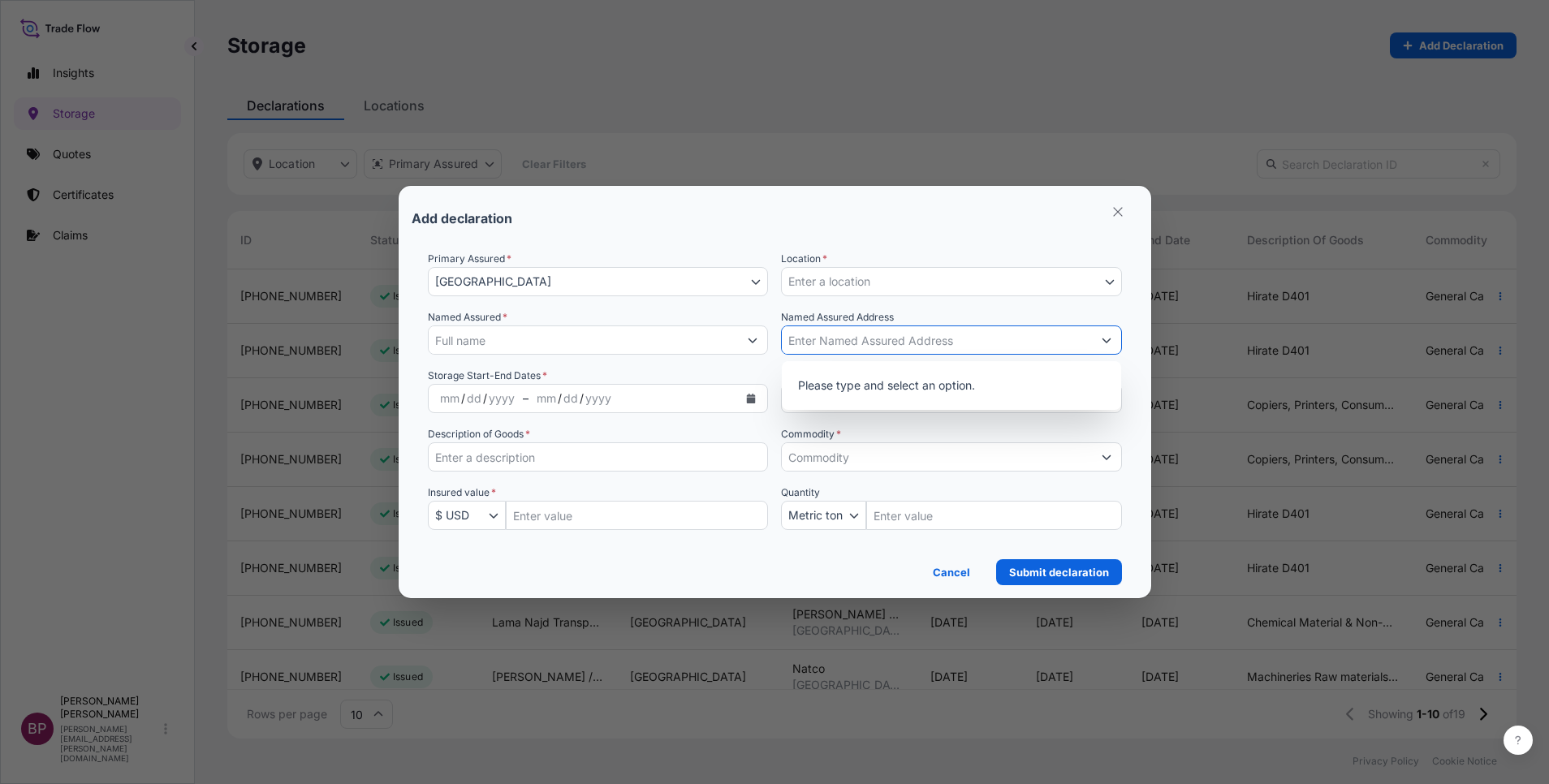
click at [1105, 337] on icon "Show suggestions" at bounding box center [1106, 340] width 10 height 10
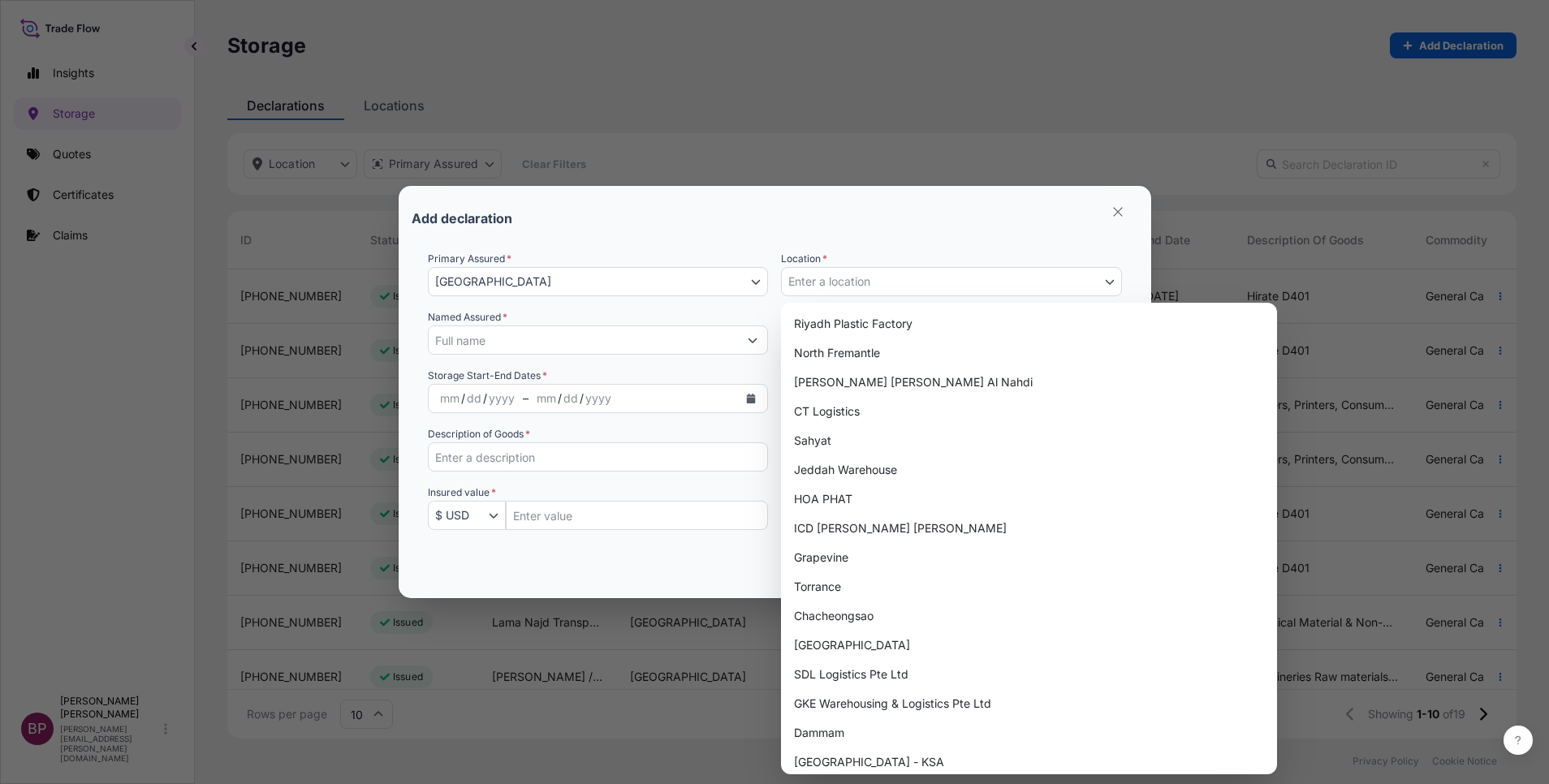
click at [1106, 276] on icon "Select Location" at bounding box center [1110, 281] width 10 height 10
click at [1120, 211] on icon "button" at bounding box center [1117, 211] width 9 height 9
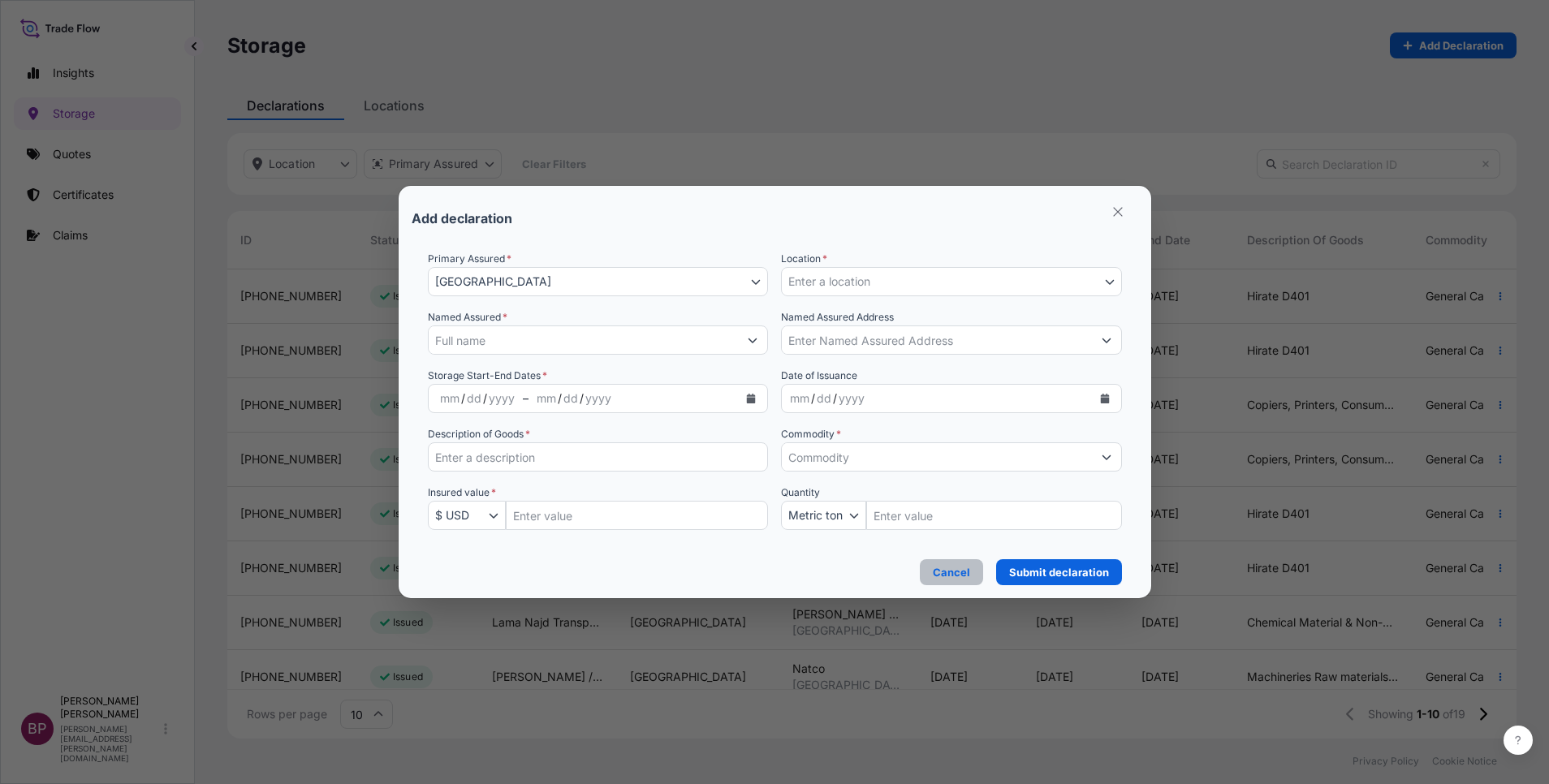
click at [965, 574] on p "Cancel" at bounding box center [952, 572] width 37 height 16
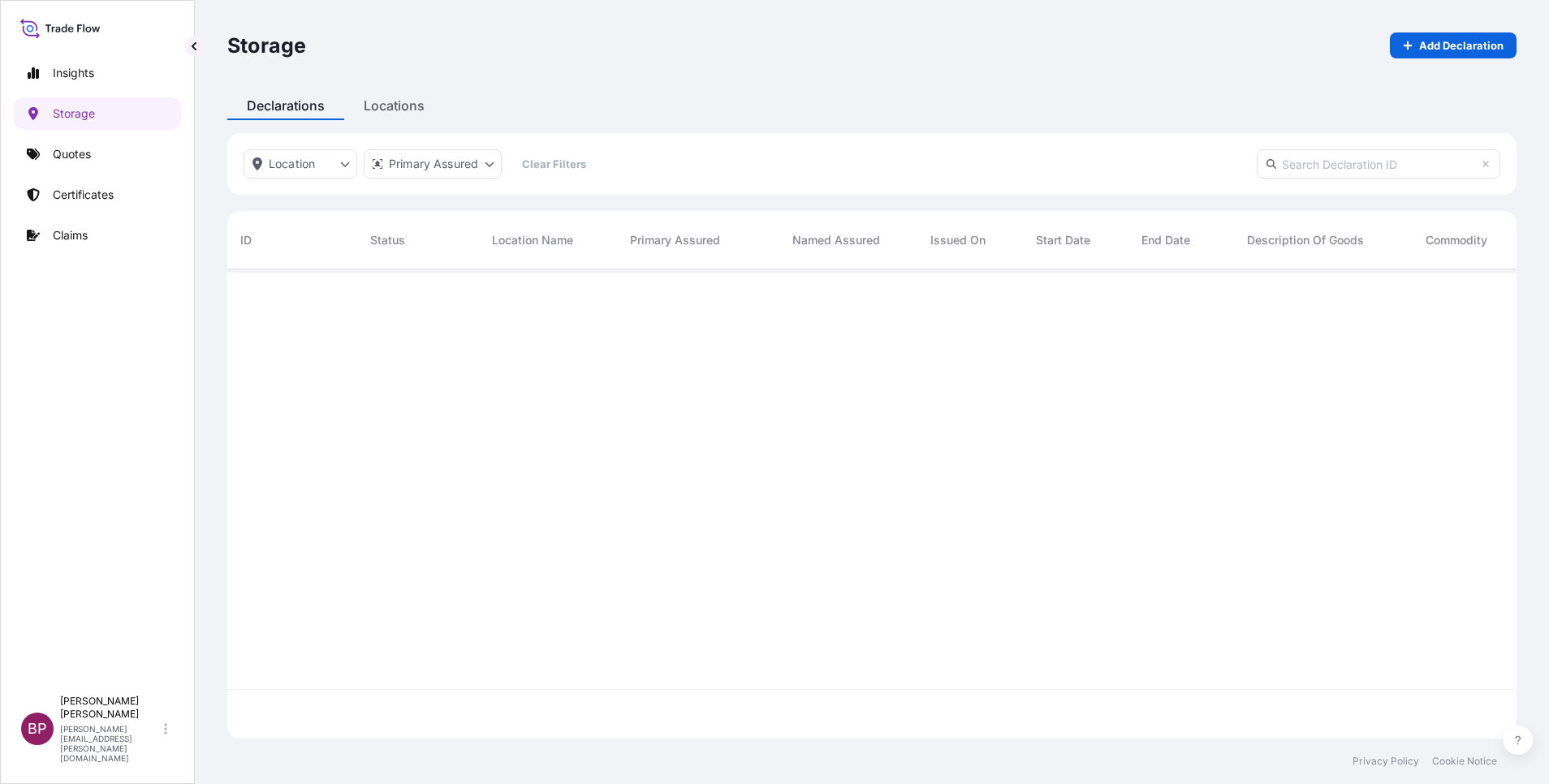
scroll to position [459, 1270]
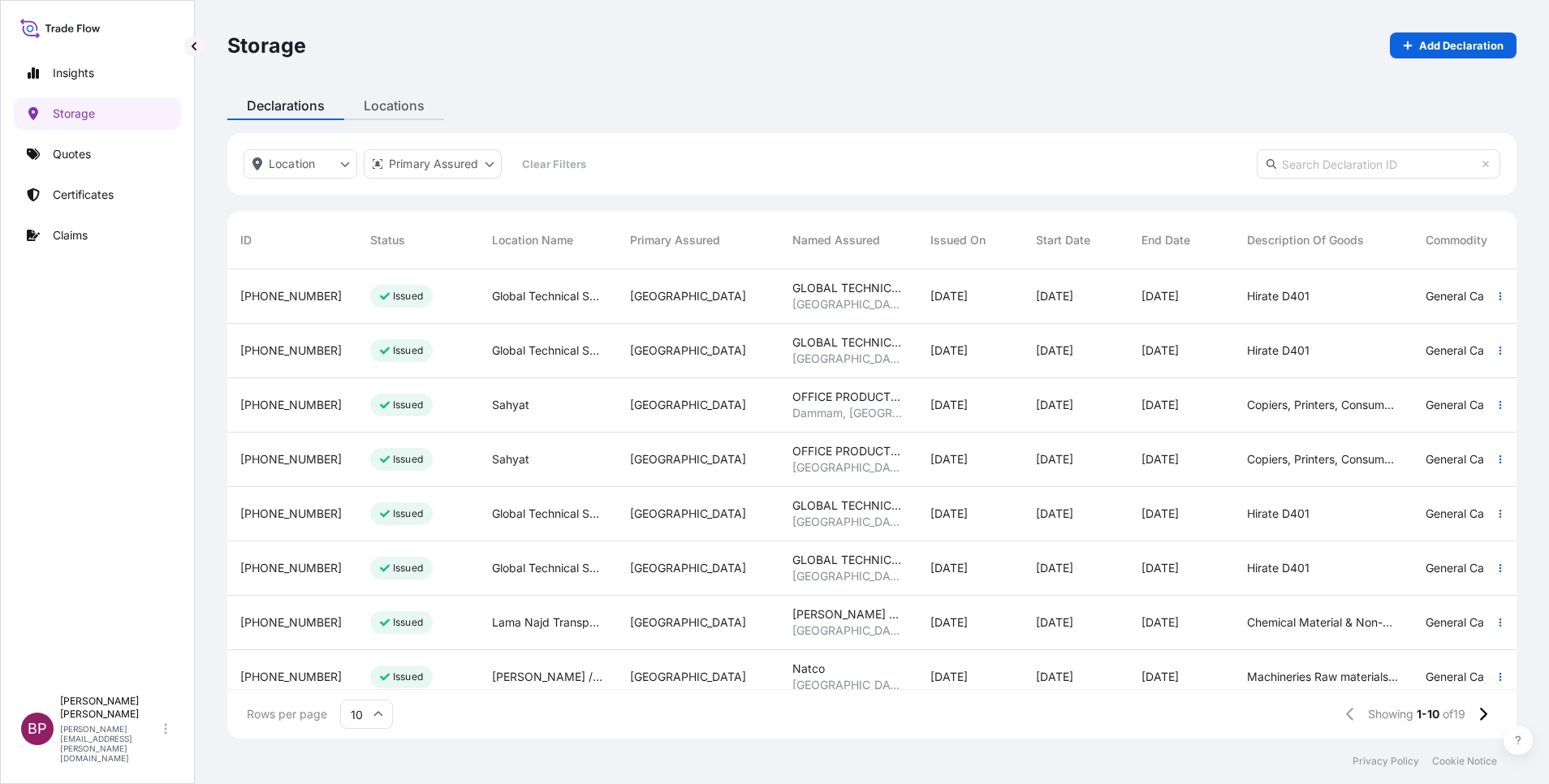
click at [405, 103] on div "Storage Add Declaration Declarations Locations Location Primary Assured Clear F…" at bounding box center [872, 369] width 1354 height 739
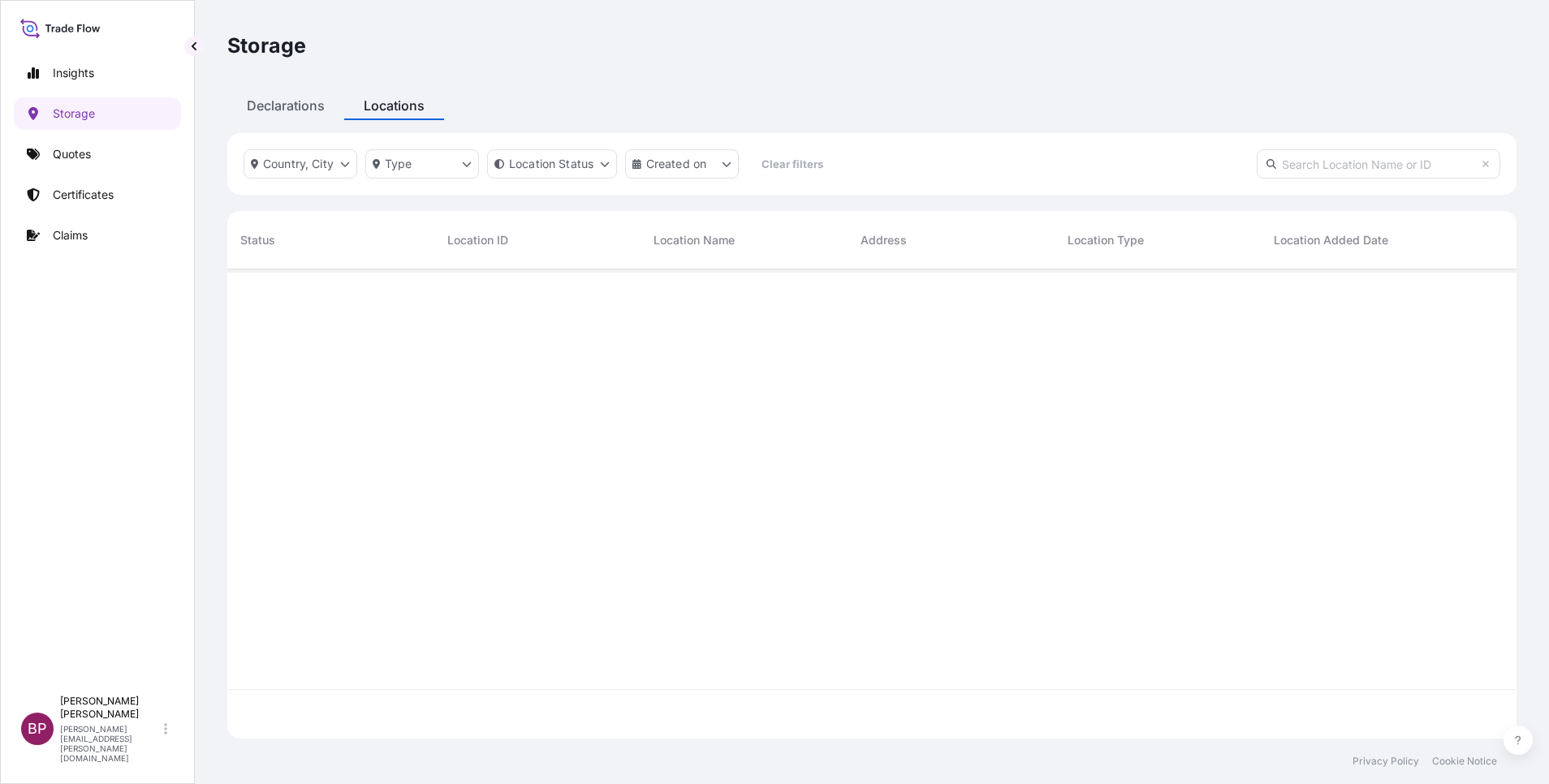
scroll to position [459, 1270]
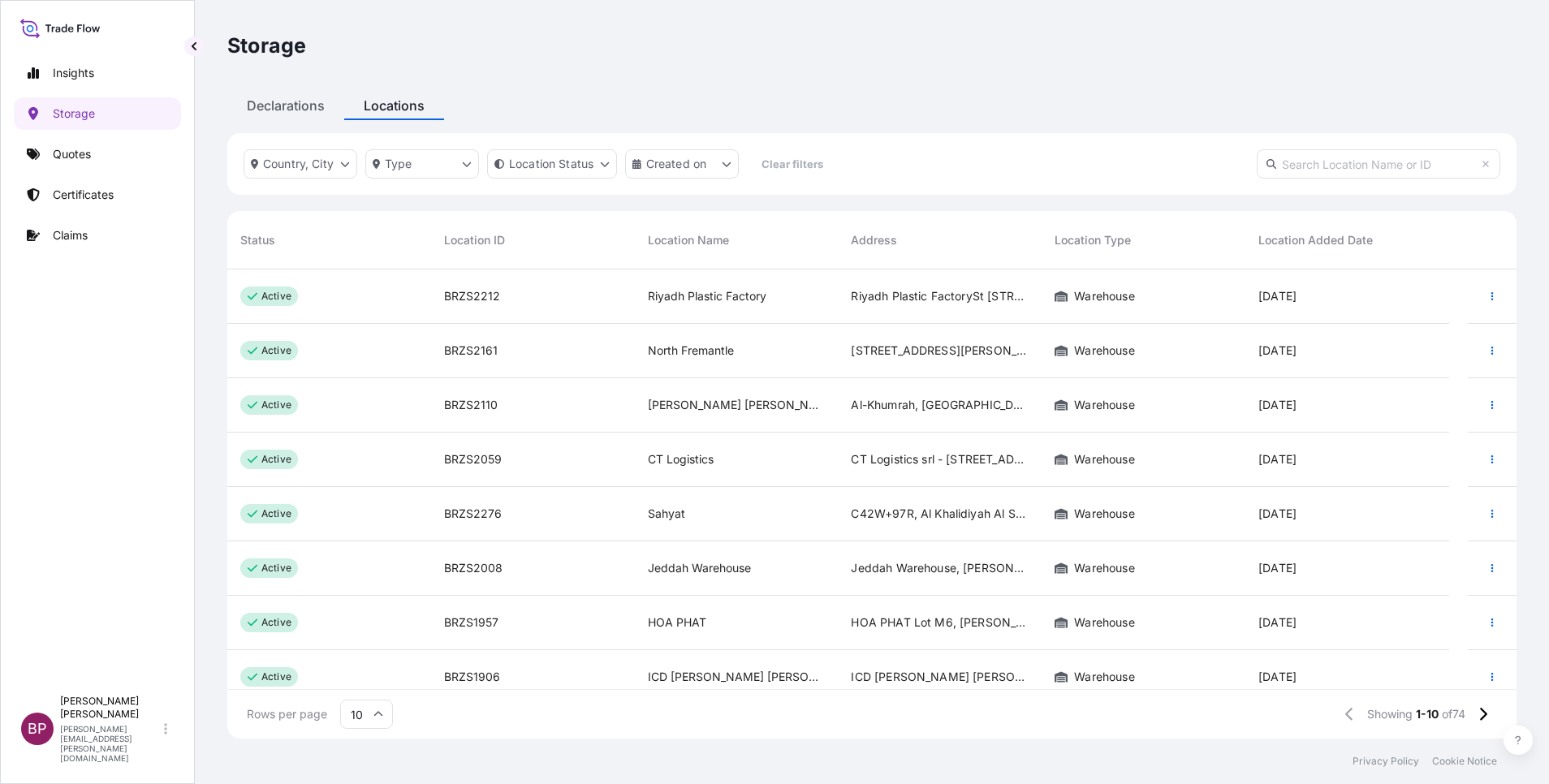
click at [1323, 164] on input "text" at bounding box center [1378, 164] width 243 height 30
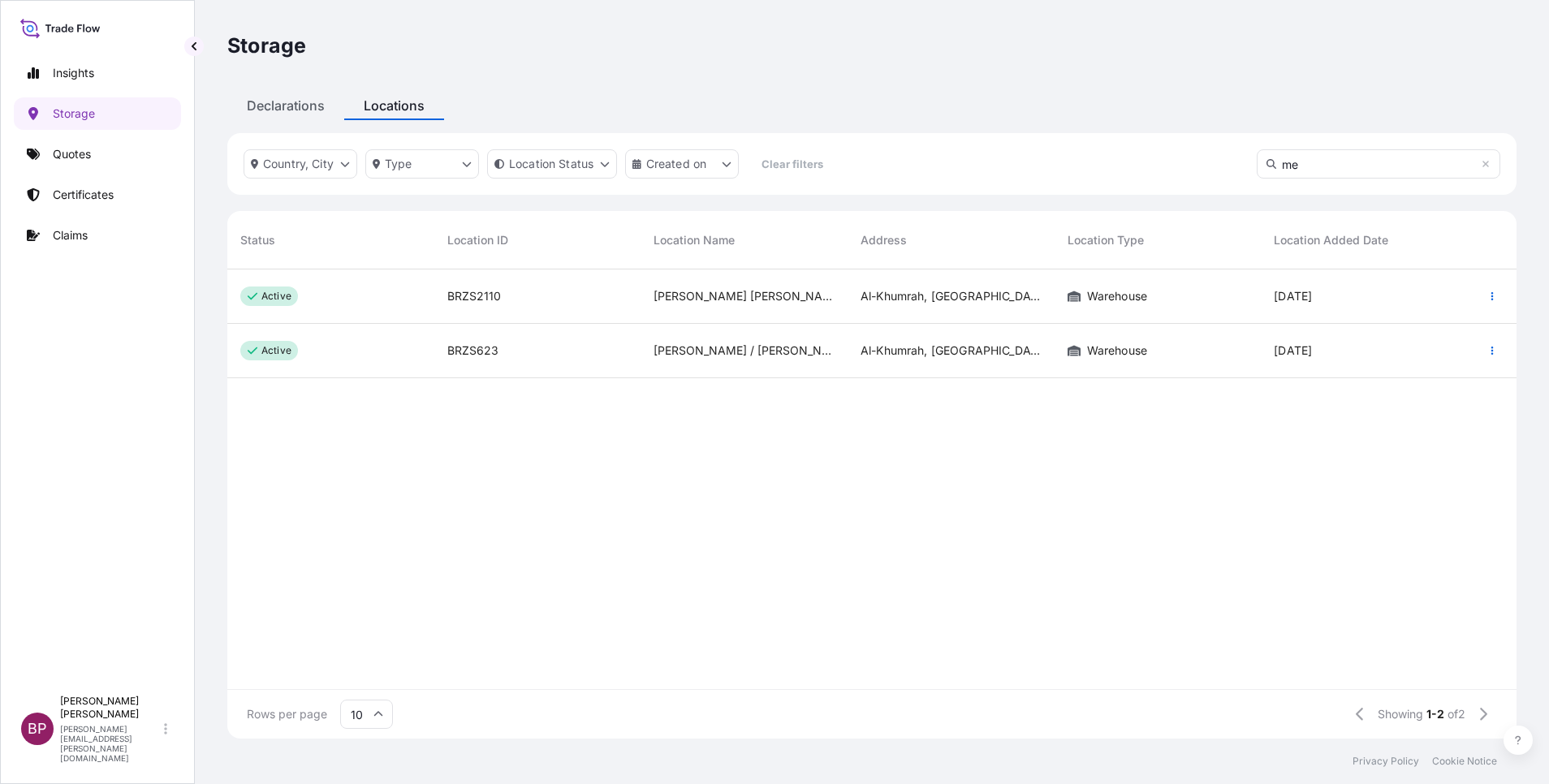
type input "m"
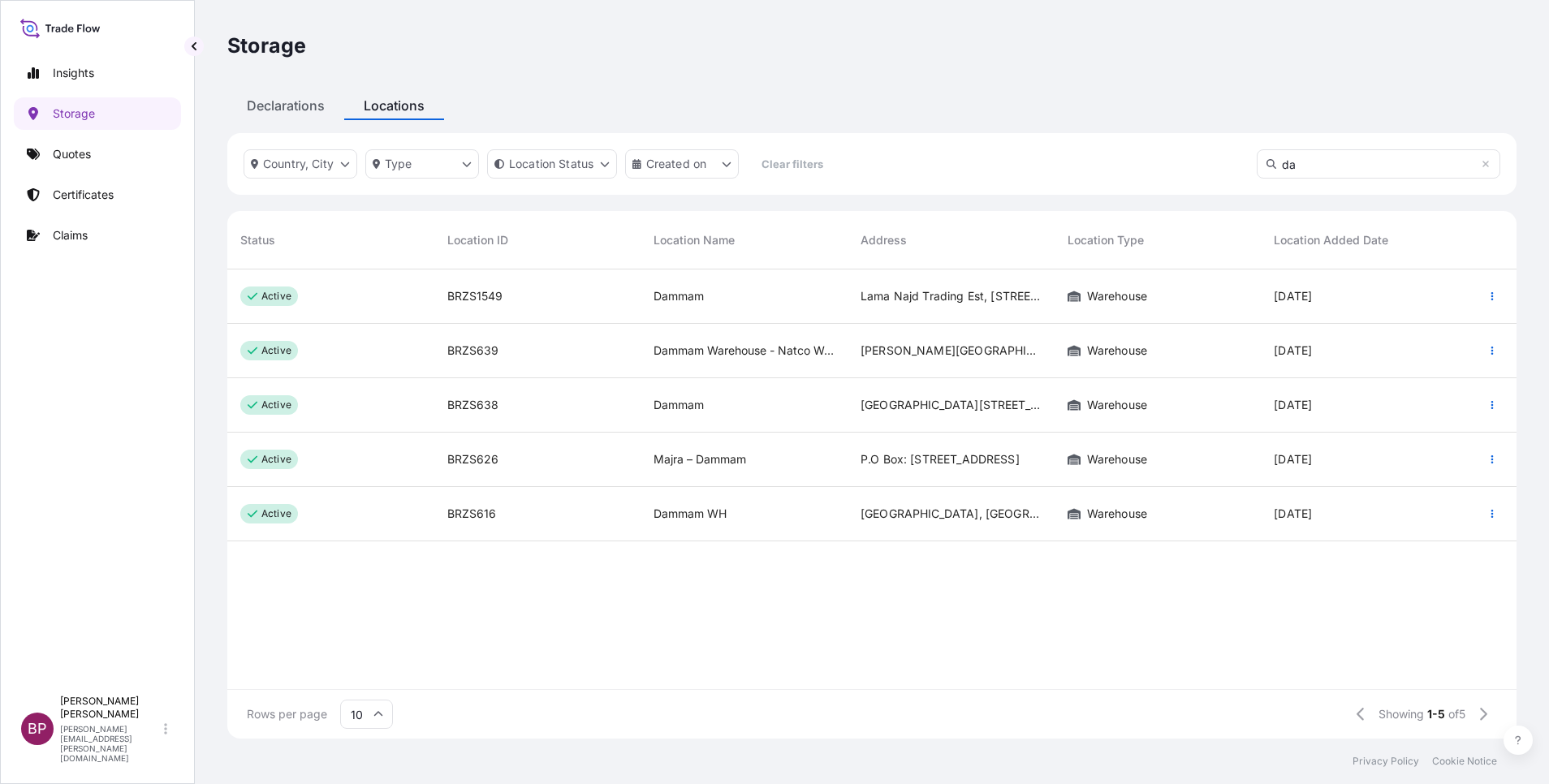
type input "d"
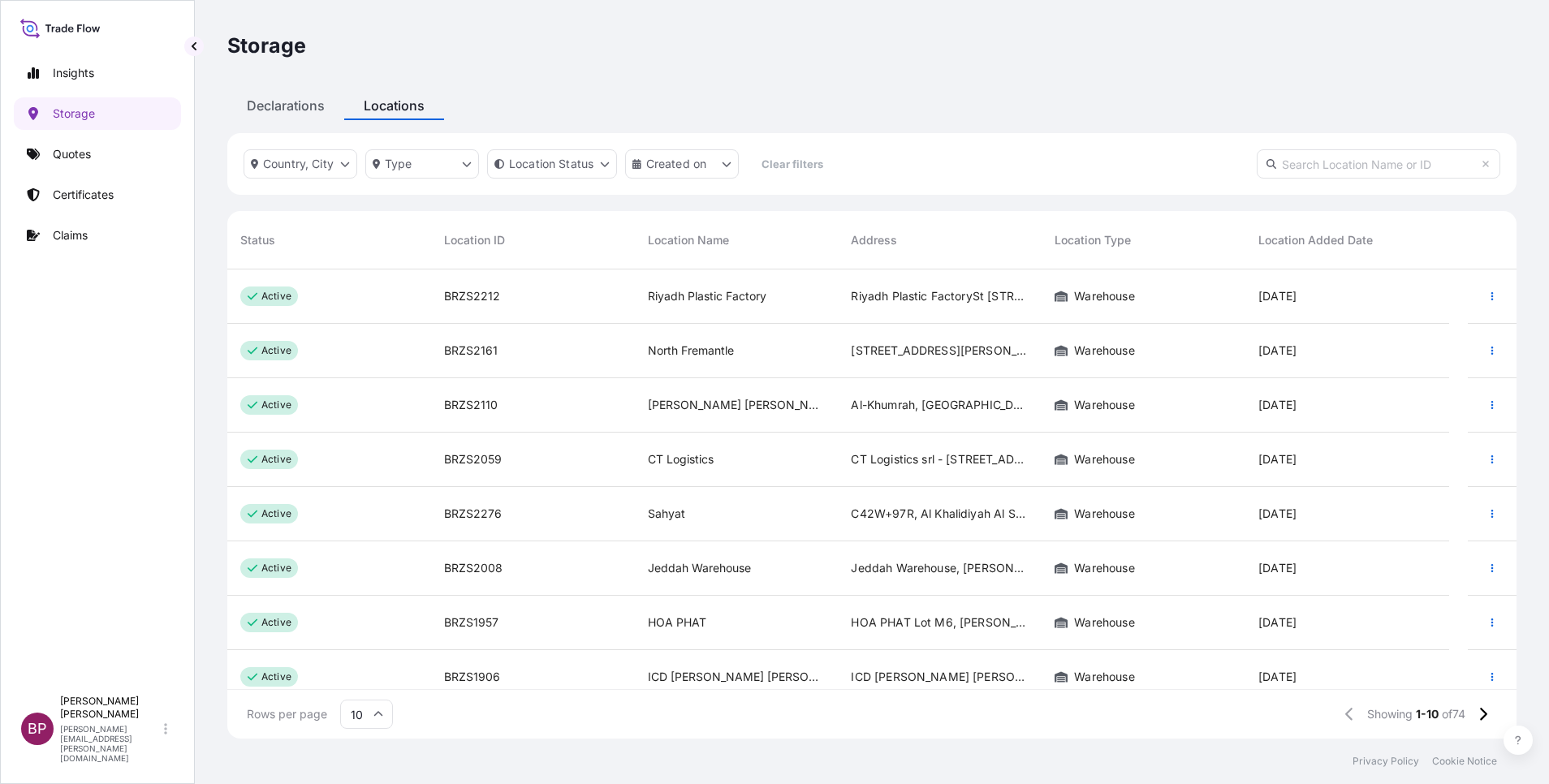
click at [1314, 239] on span "Location Added Date" at bounding box center [1316, 240] width 114 height 16
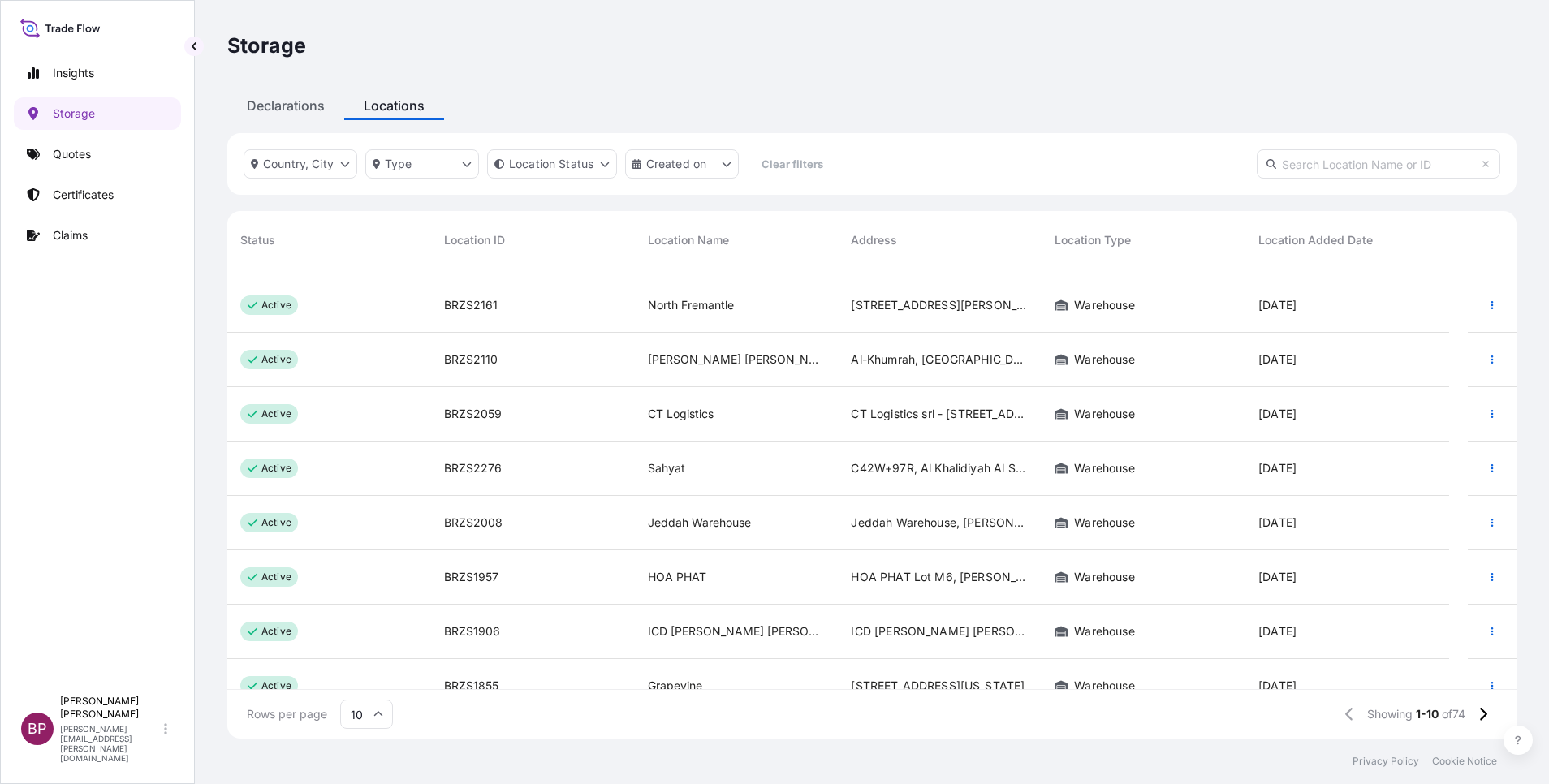
scroll to position [0, 0]
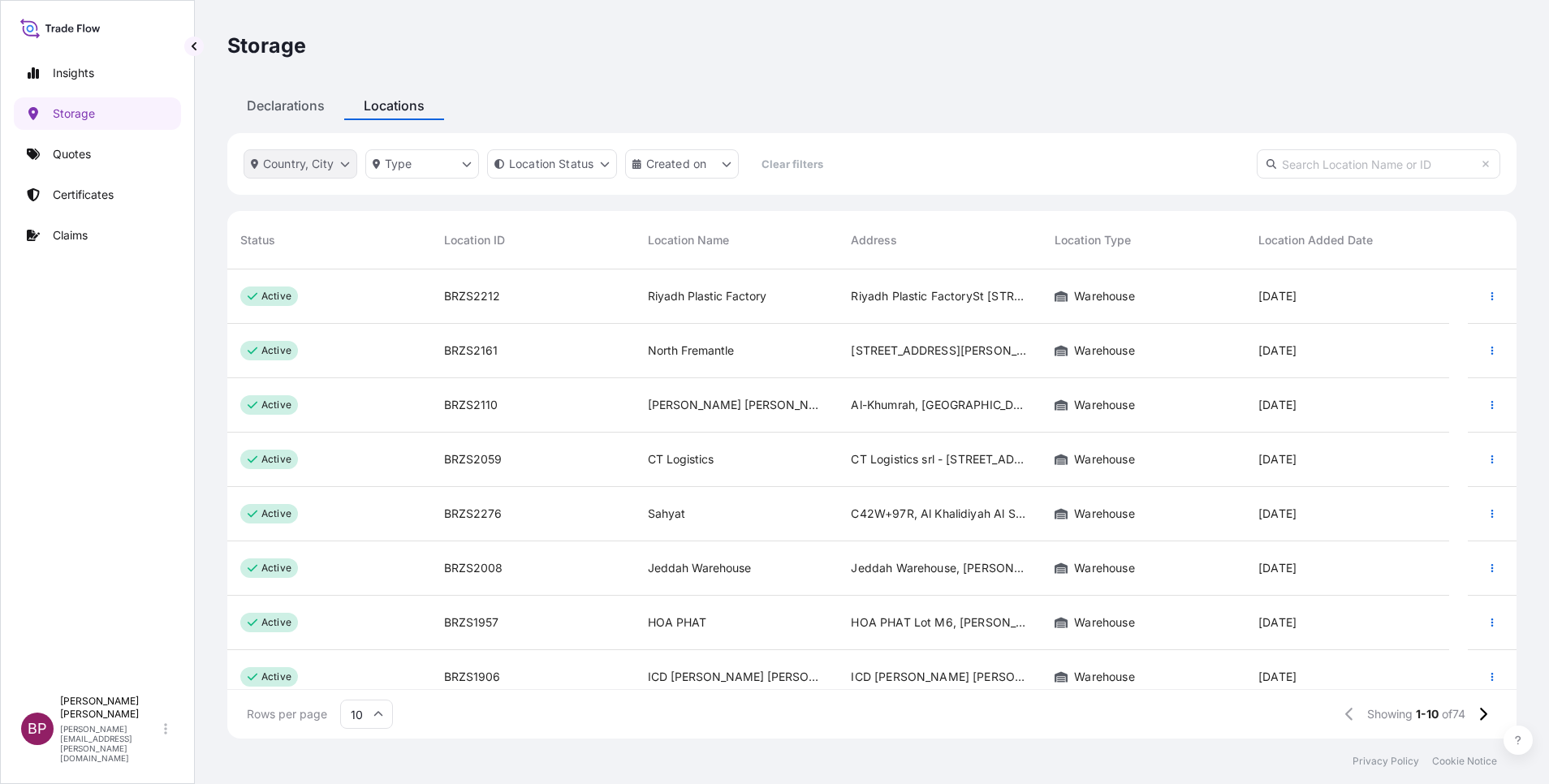
click at [344, 163] on html "Insights Storage Quotes Certificates Claims BP [PERSON_NAME] Kurian [EMAIL_ADDR…" at bounding box center [774, 392] width 1549 height 784
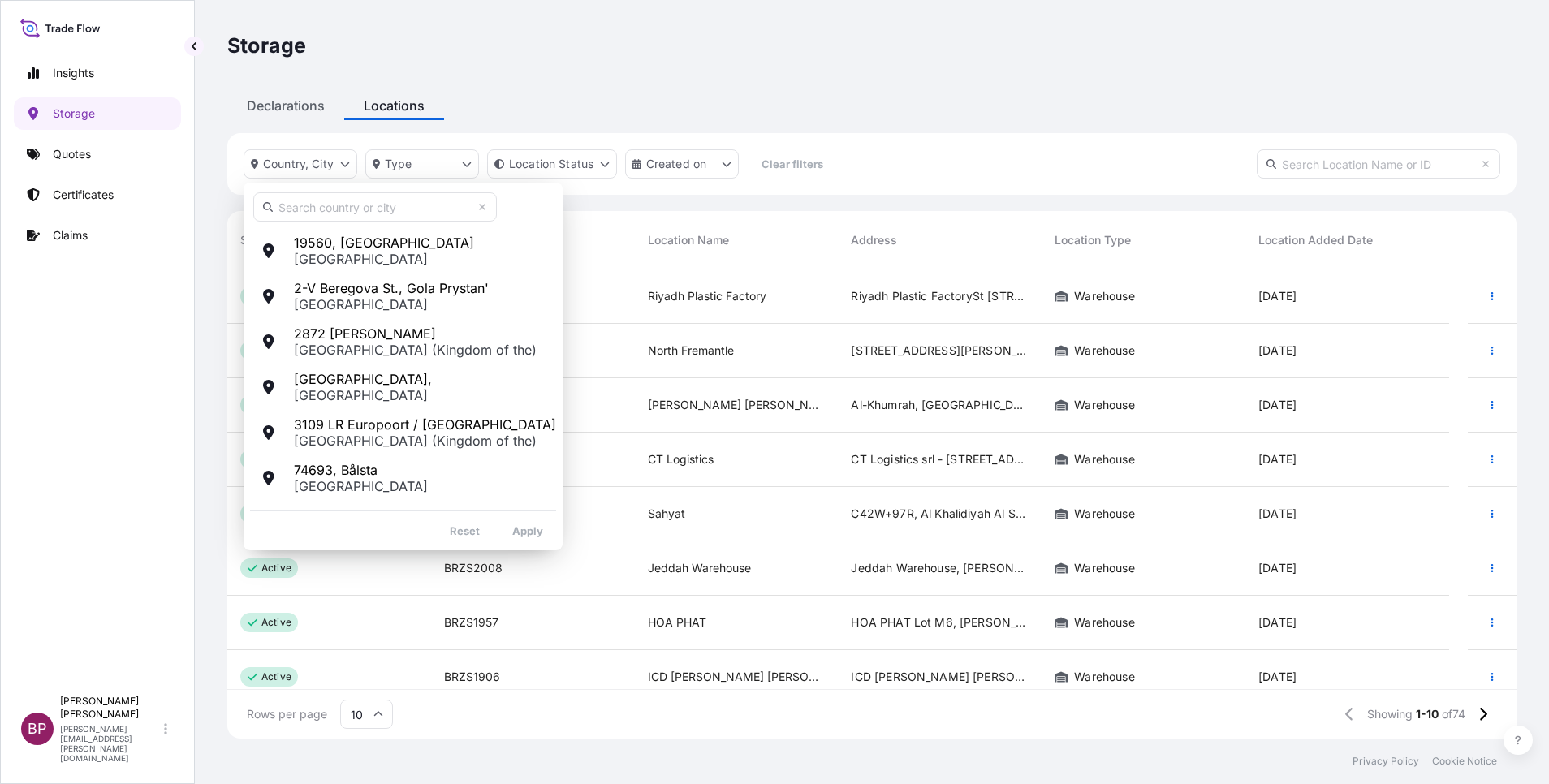
click at [373, 389] on span "[GEOGRAPHIC_DATA]" at bounding box center [363, 395] width 138 height 16
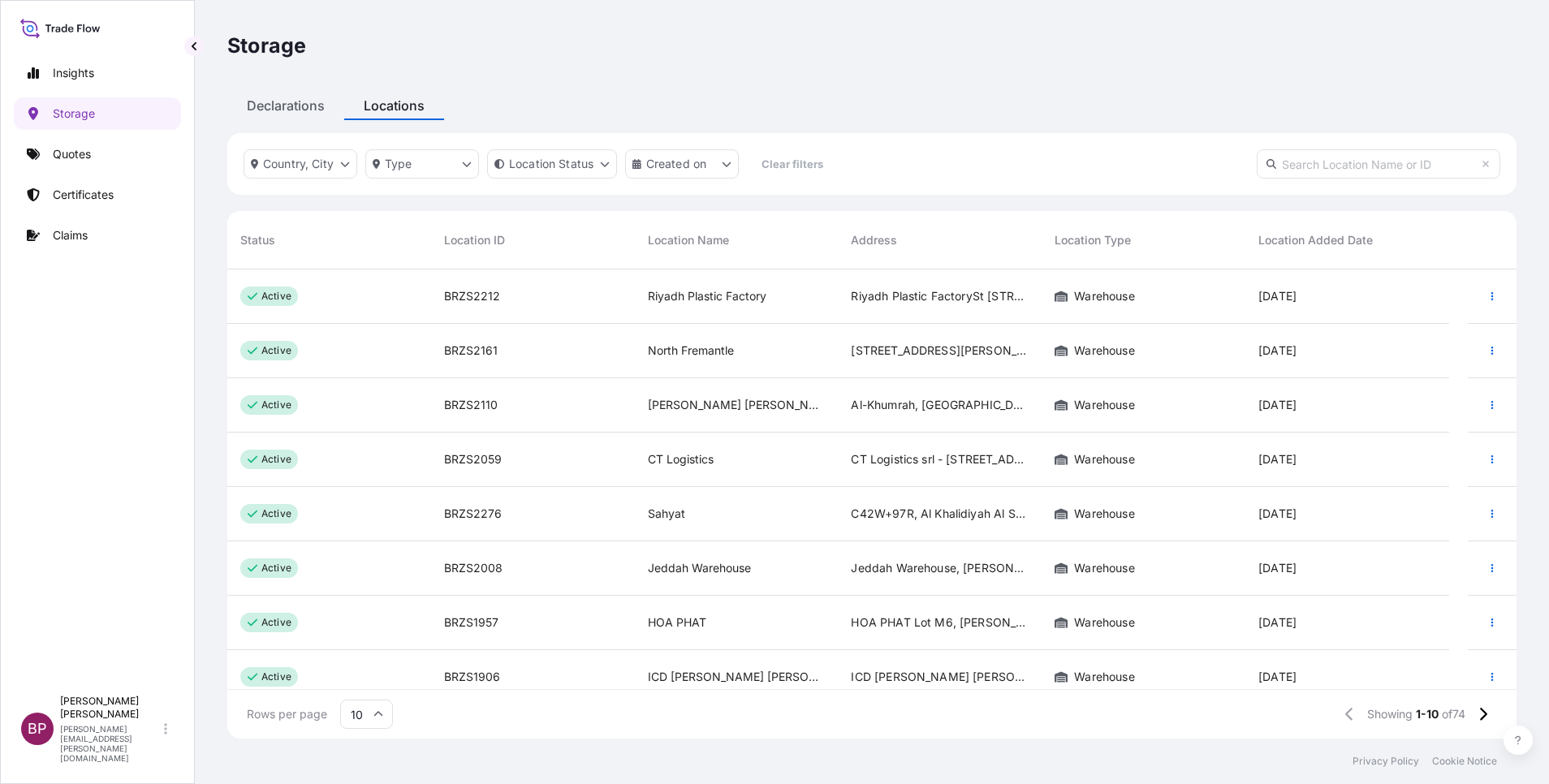
click at [888, 101] on html "Insights Storage Quotes Certificates Claims BP [PERSON_NAME] Kurian [EMAIL_ADDR…" at bounding box center [774, 392] width 1549 height 784
click at [587, 170] on html "Insights Storage Quotes Certificates Claims BP [PERSON_NAME] Kurian [EMAIL_ADDR…" at bounding box center [774, 392] width 1549 height 784
click at [586, 162] on html "Insights Storage Quotes Certificates Claims BP [PERSON_NAME] Kurian [EMAIL_ADDR…" at bounding box center [774, 392] width 1549 height 784
click at [718, 162] on button "Created on" at bounding box center [681, 164] width 113 height 30
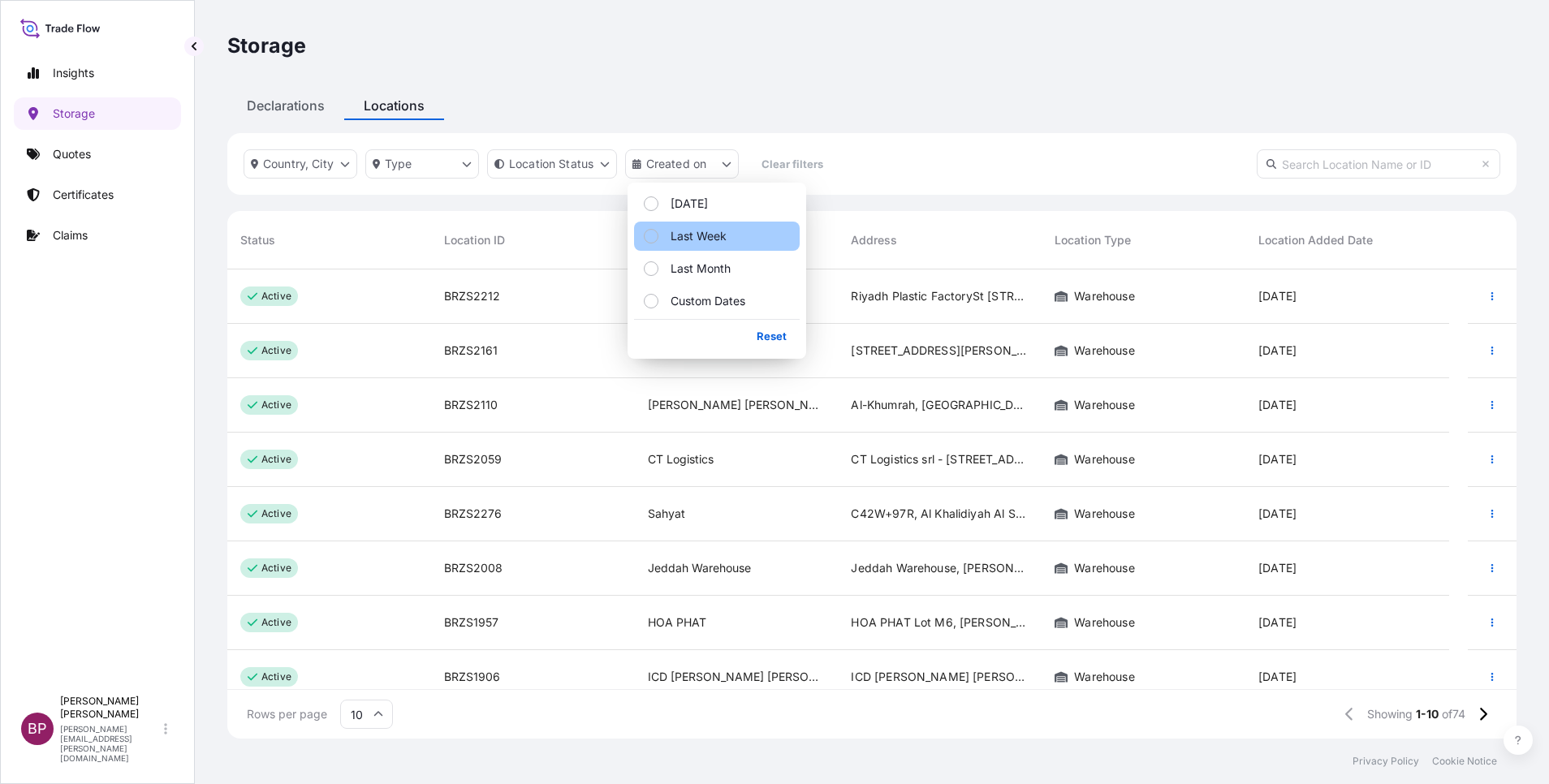
click at [712, 233] on p "Last Week" at bounding box center [698, 236] width 56 height 16
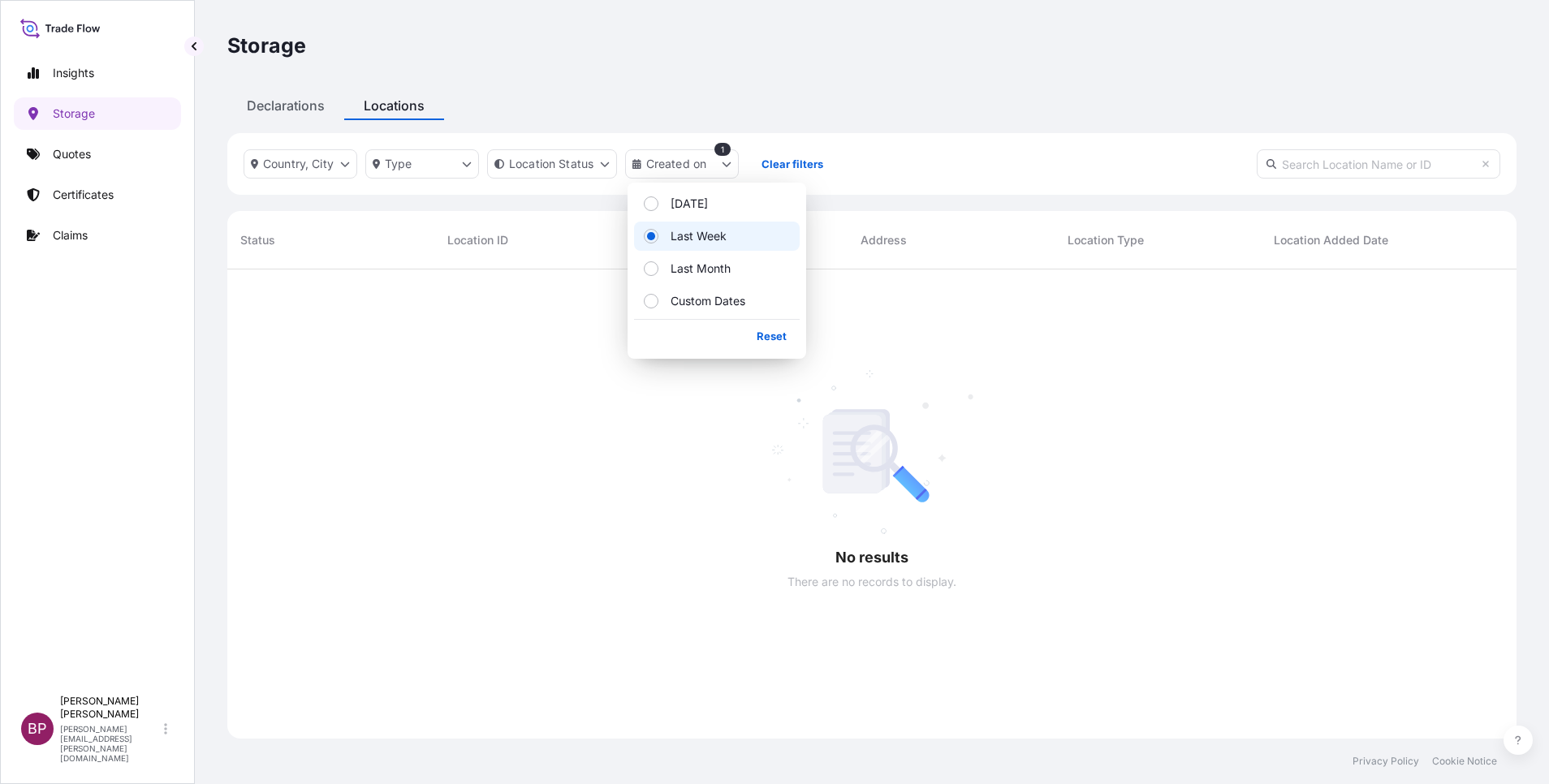
scroll to position [509, 1270]
click at [950, 113] on div "Declarations Locations" at bounding box center [872, 105] width 1289 height 30
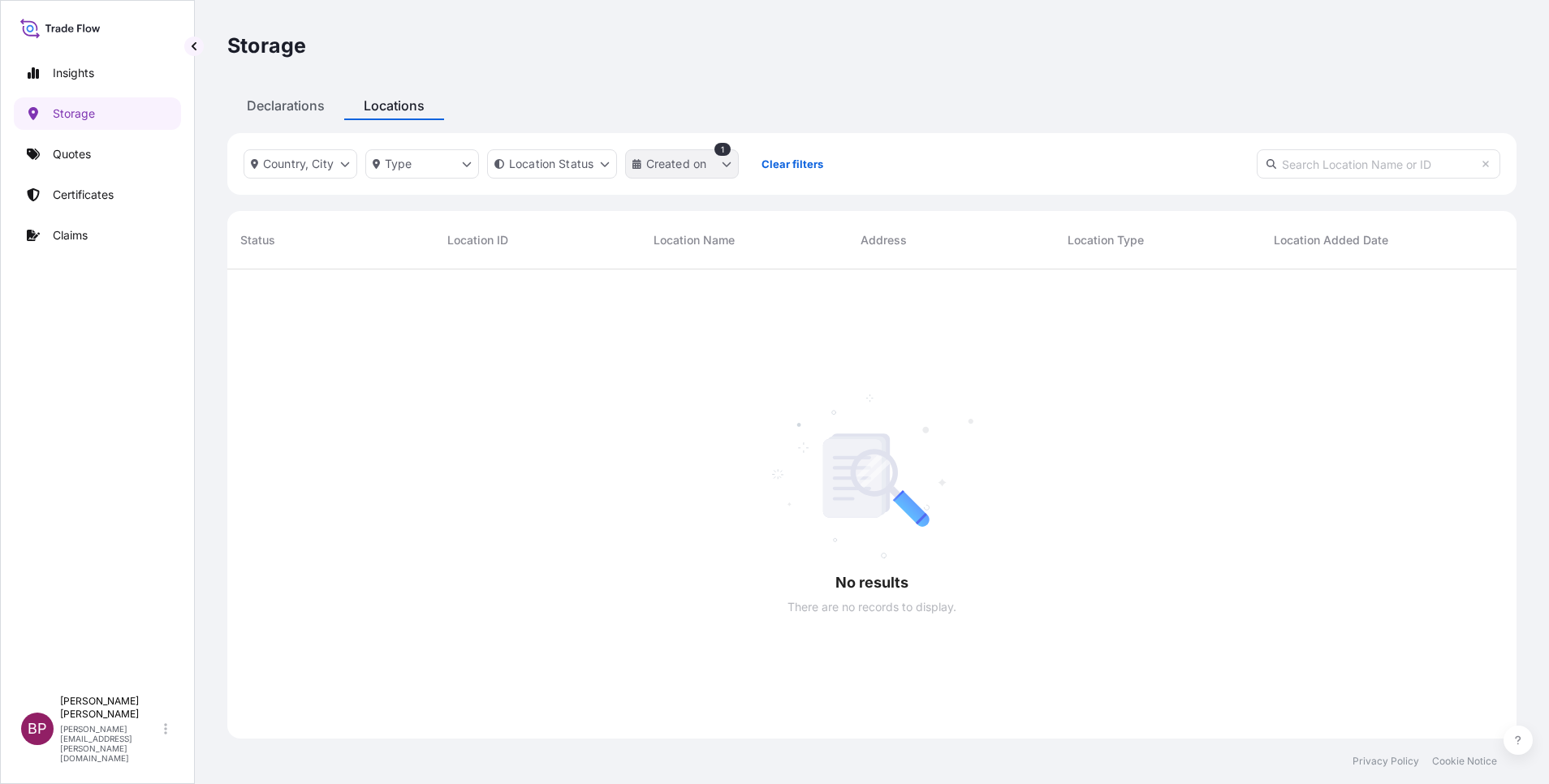
click at [719, 168] on button "Created on" at bounding box center [681, 164] width 113 height 30
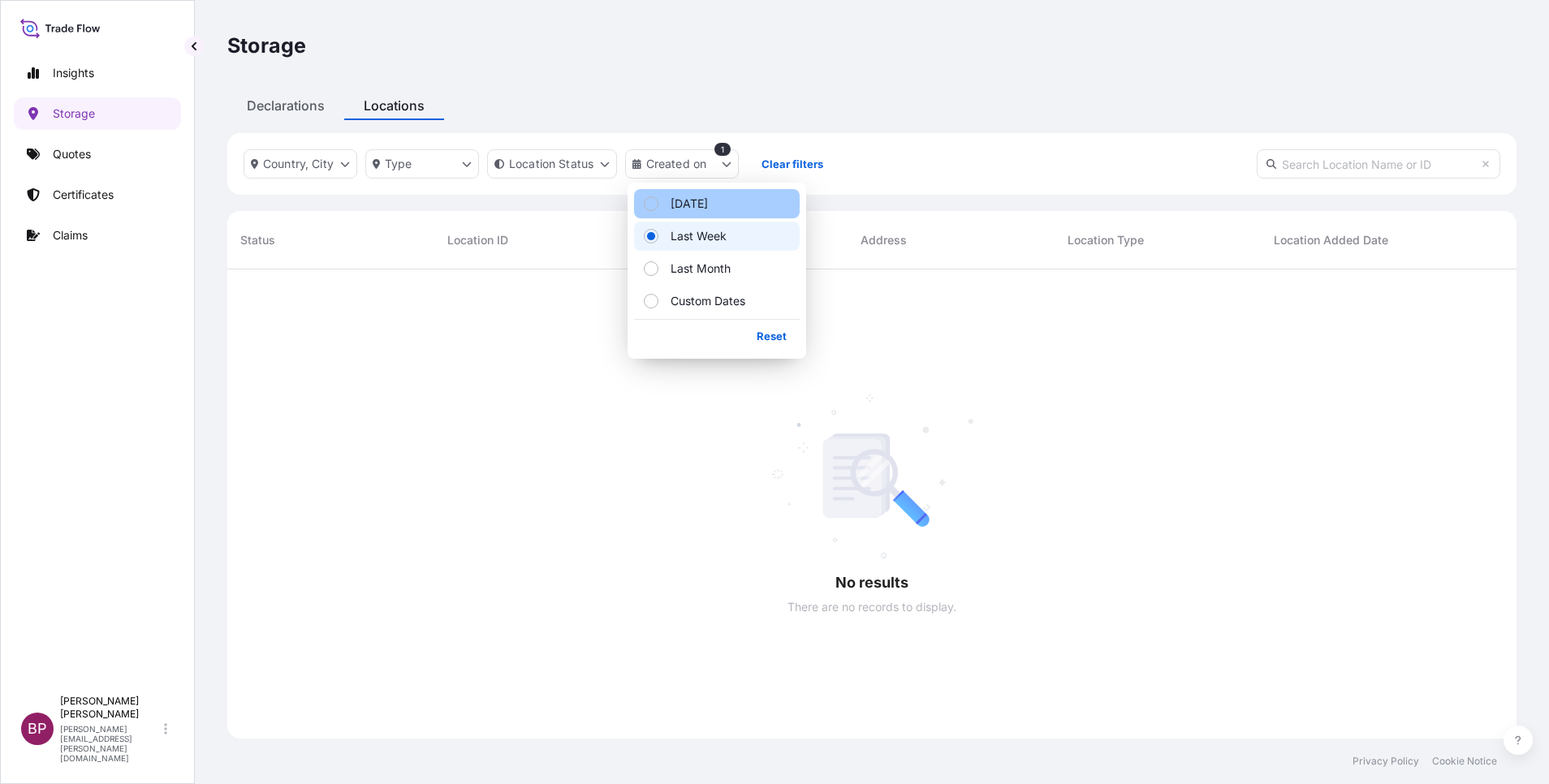
click at [694, 204] on p "[DATE]" at bounding box center [689, 204] width 37 height 16
click at [906, 113] on div "Declarations Locations" at bounding box center [872, 105] width 1289 height 30
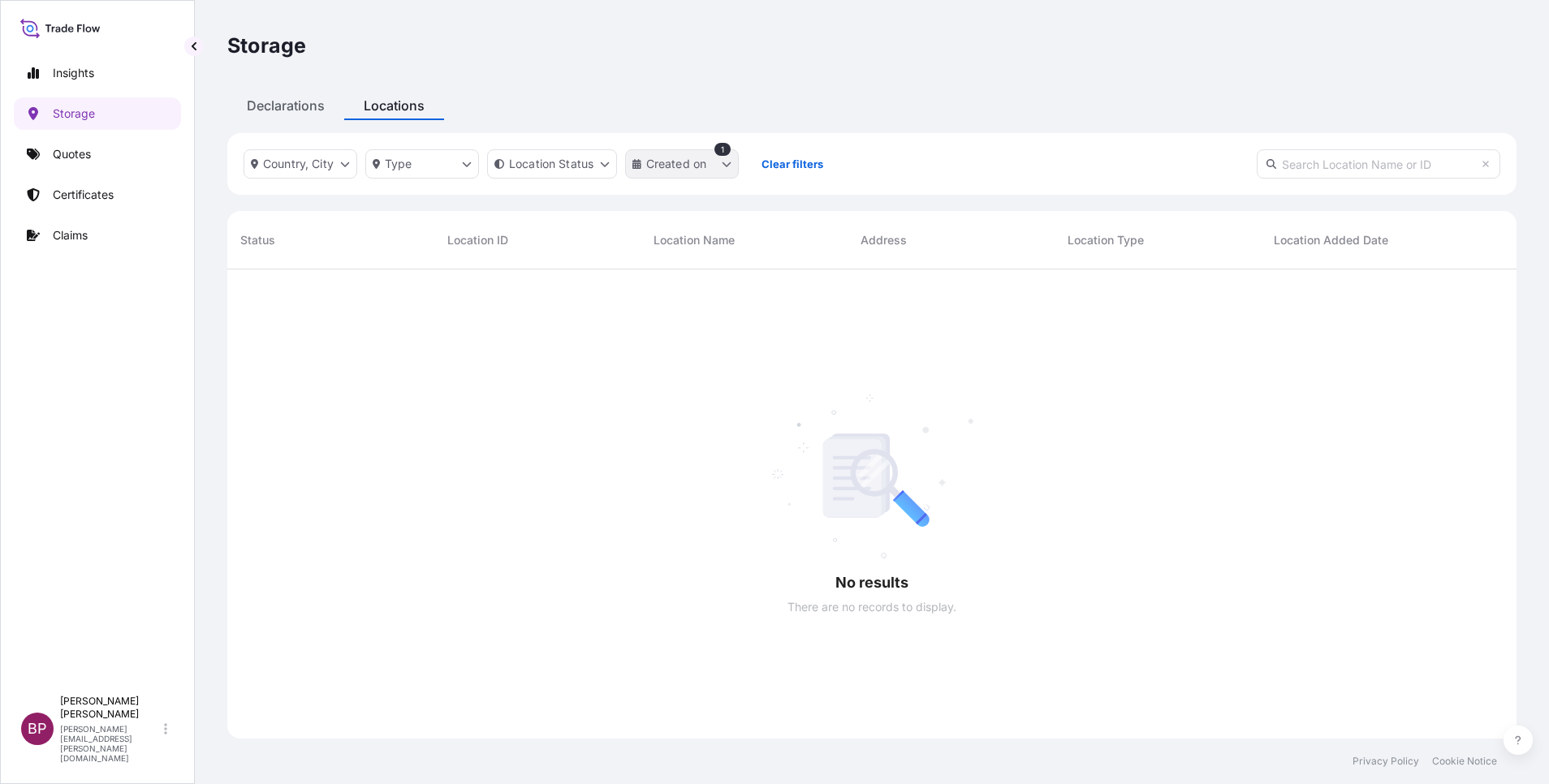
click at [715, 166] on button "Created on" at bounding box center [681, 164] width 113 height 30
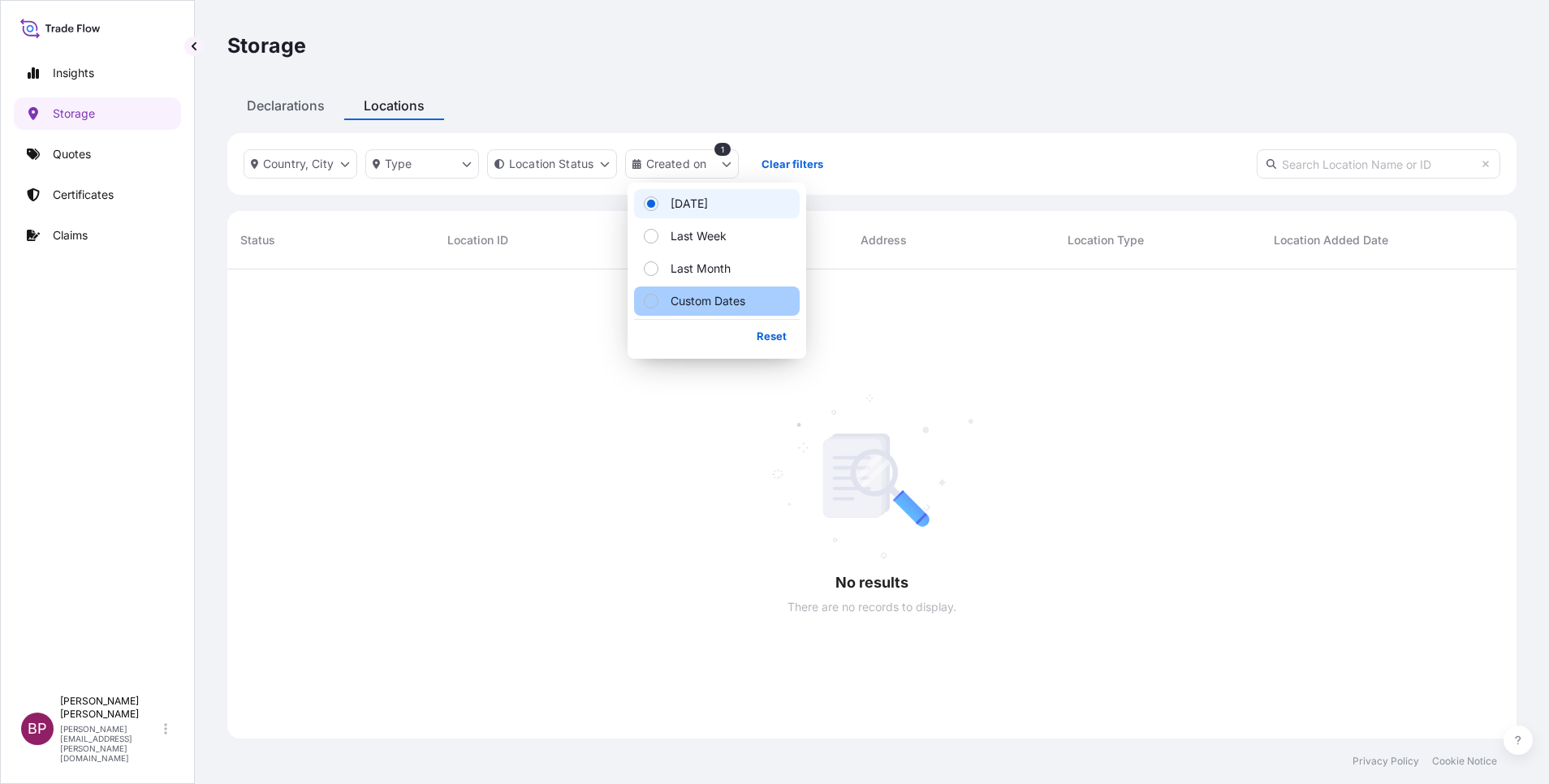
click at [691, 302] on p "Custom Dates" at bounding box center [708, 301] width 75 height 16
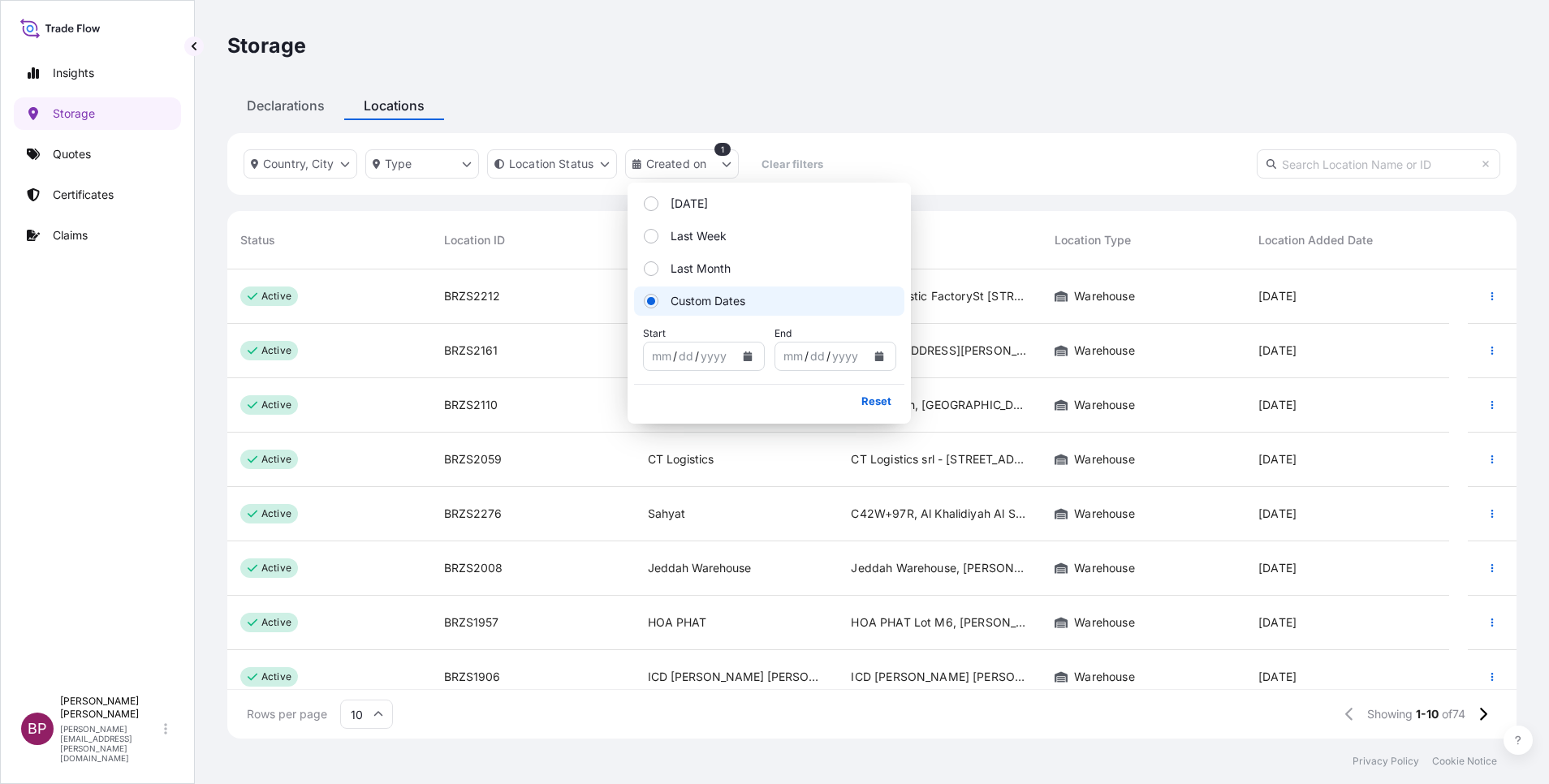
click at [743, 359] on icon "Calendar" at bounding box center [748, 356] width 10 height 10
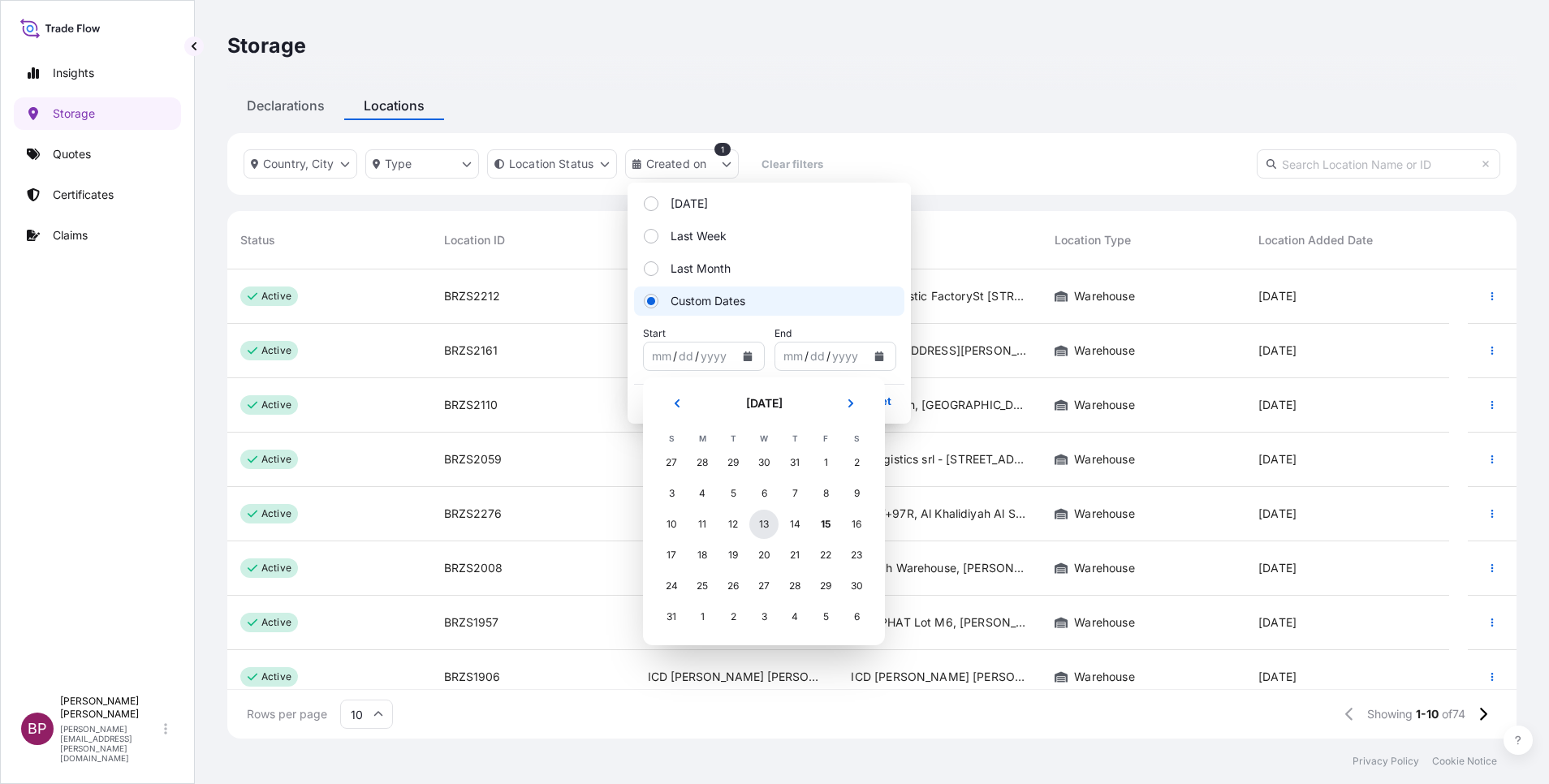
click at [764, 527] on div "13" at bounding box center [764, 524] width 30 height 30
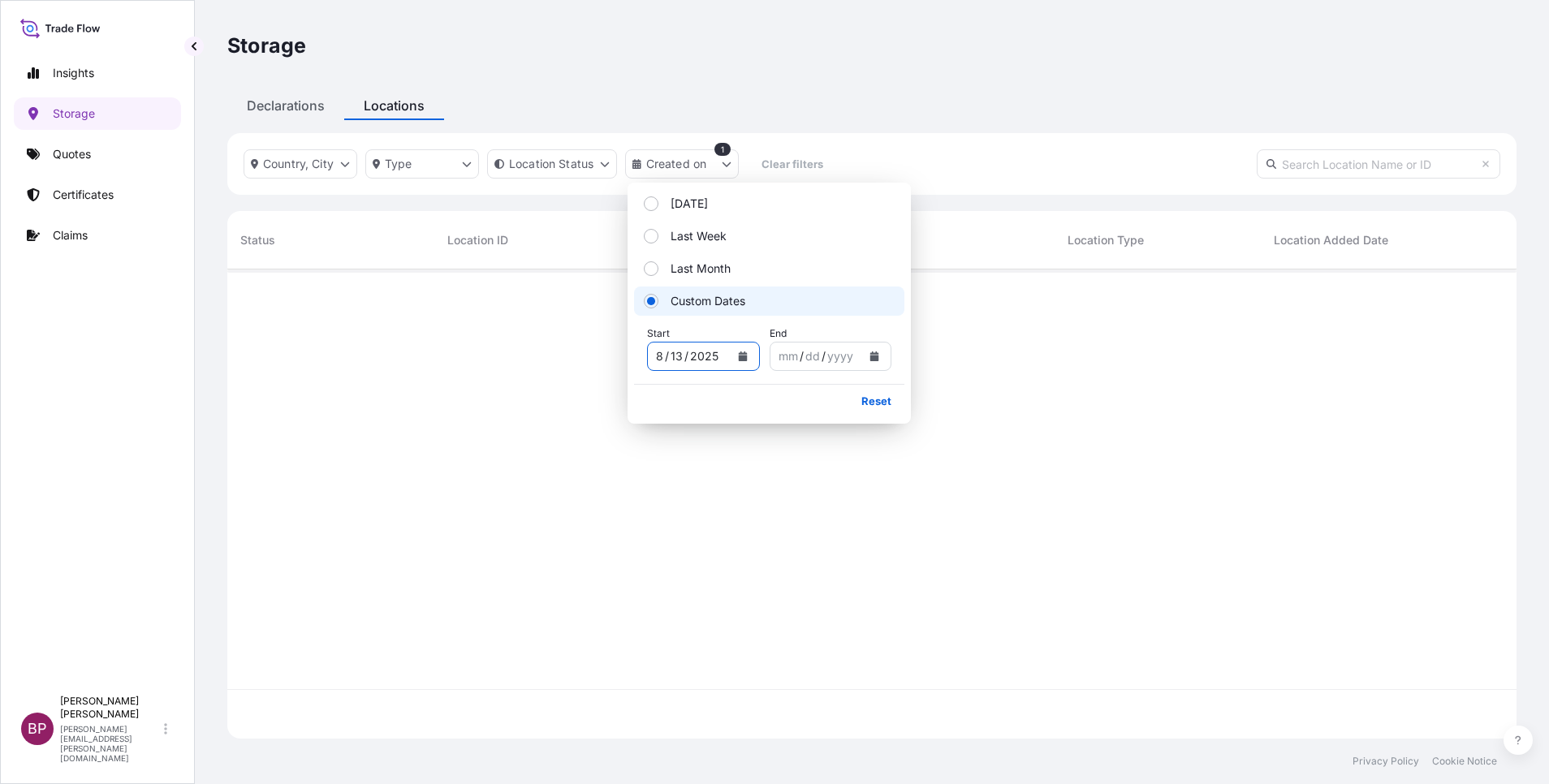
click at [875, 358] on icon "Calendar" at bounding box center [874, 356] width 9 height 10
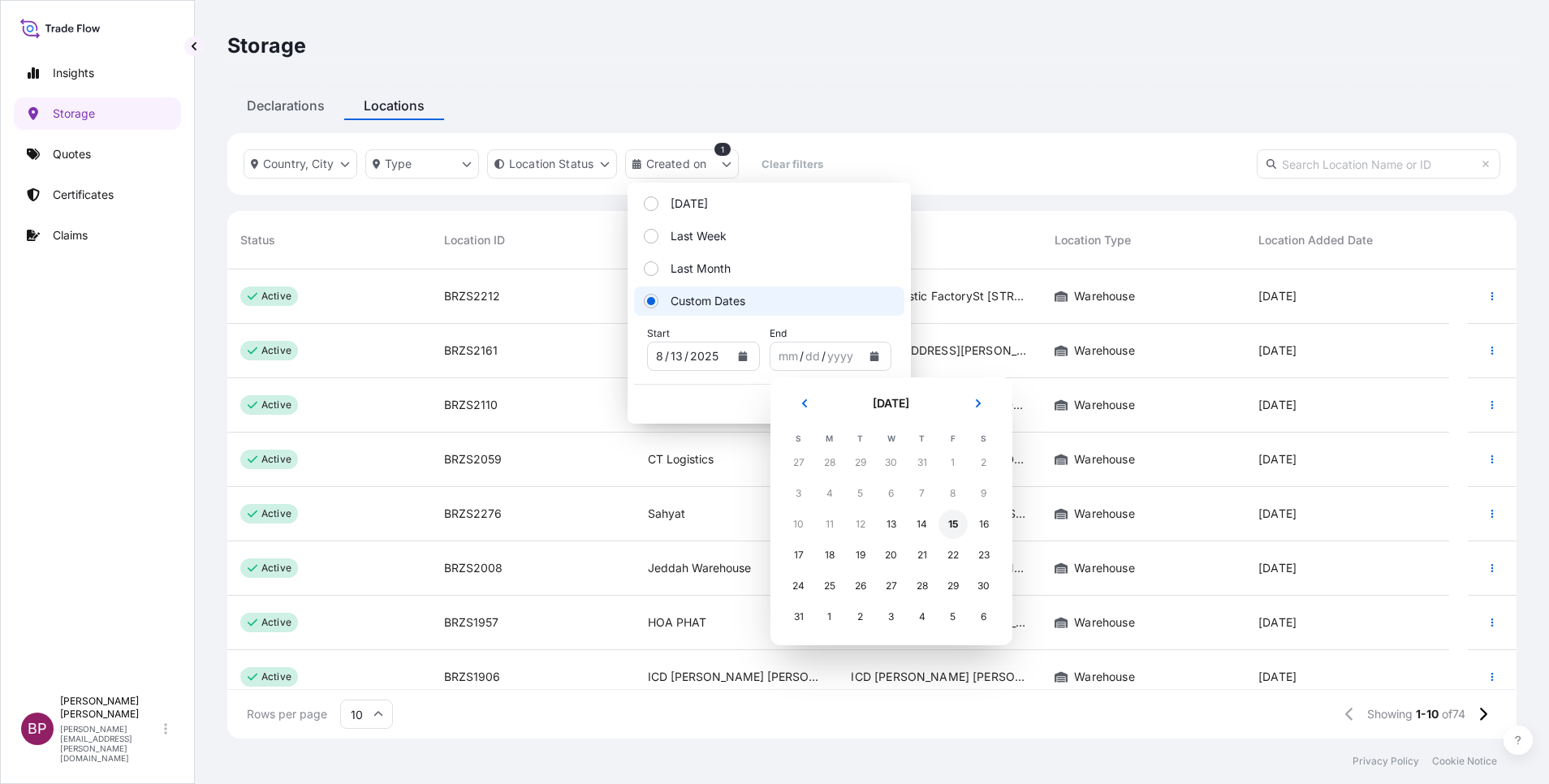
click at [953, 524] on div "15" at bounding box center [954, 524] width 30 height 30
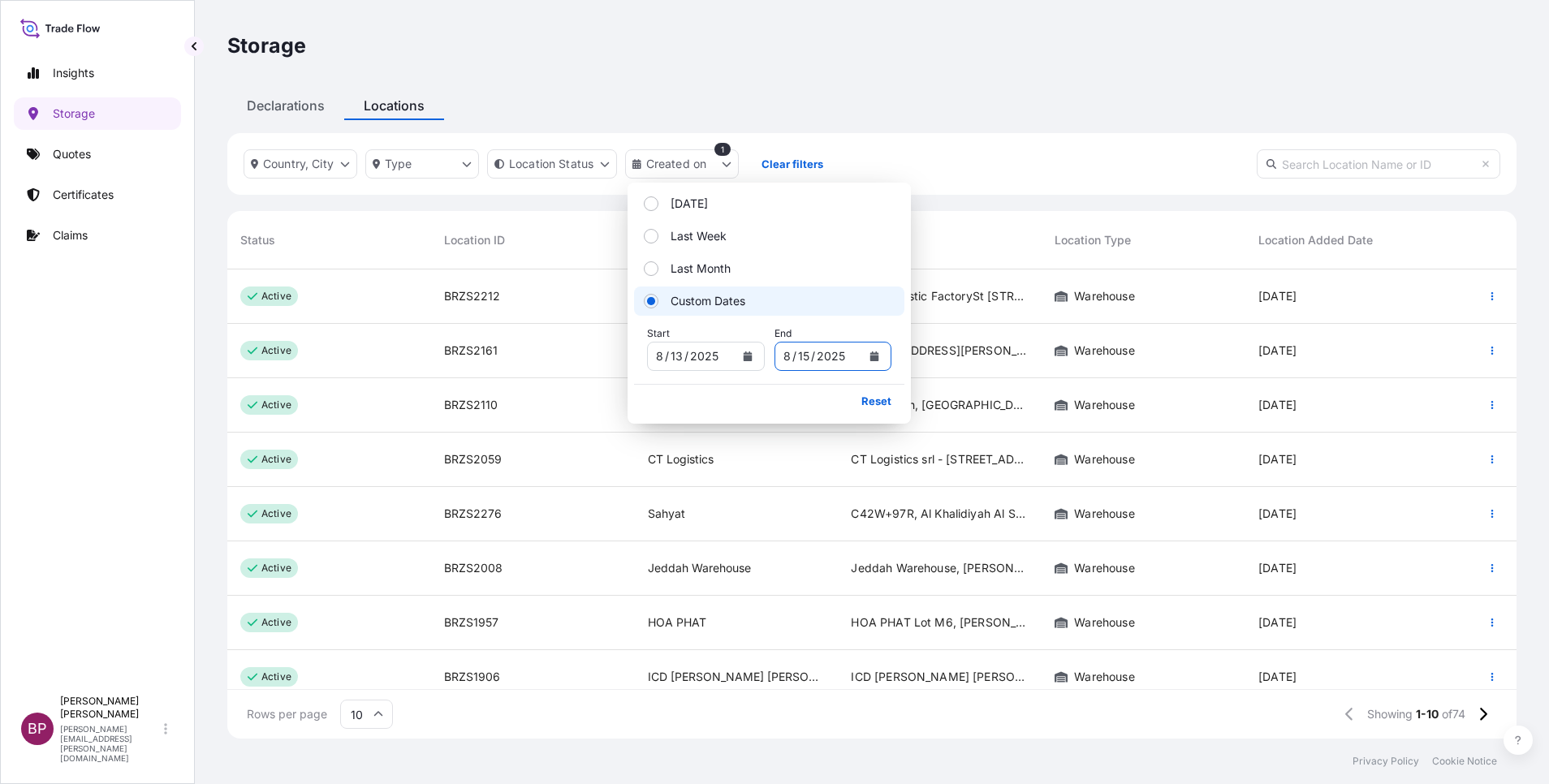
click at [922, 87] on div "Storage" at bounding box center [872, 45] width 1289 height 90
click at [881, 403] on p "Reset" at bounding box center [876, 400] width 31 height 16
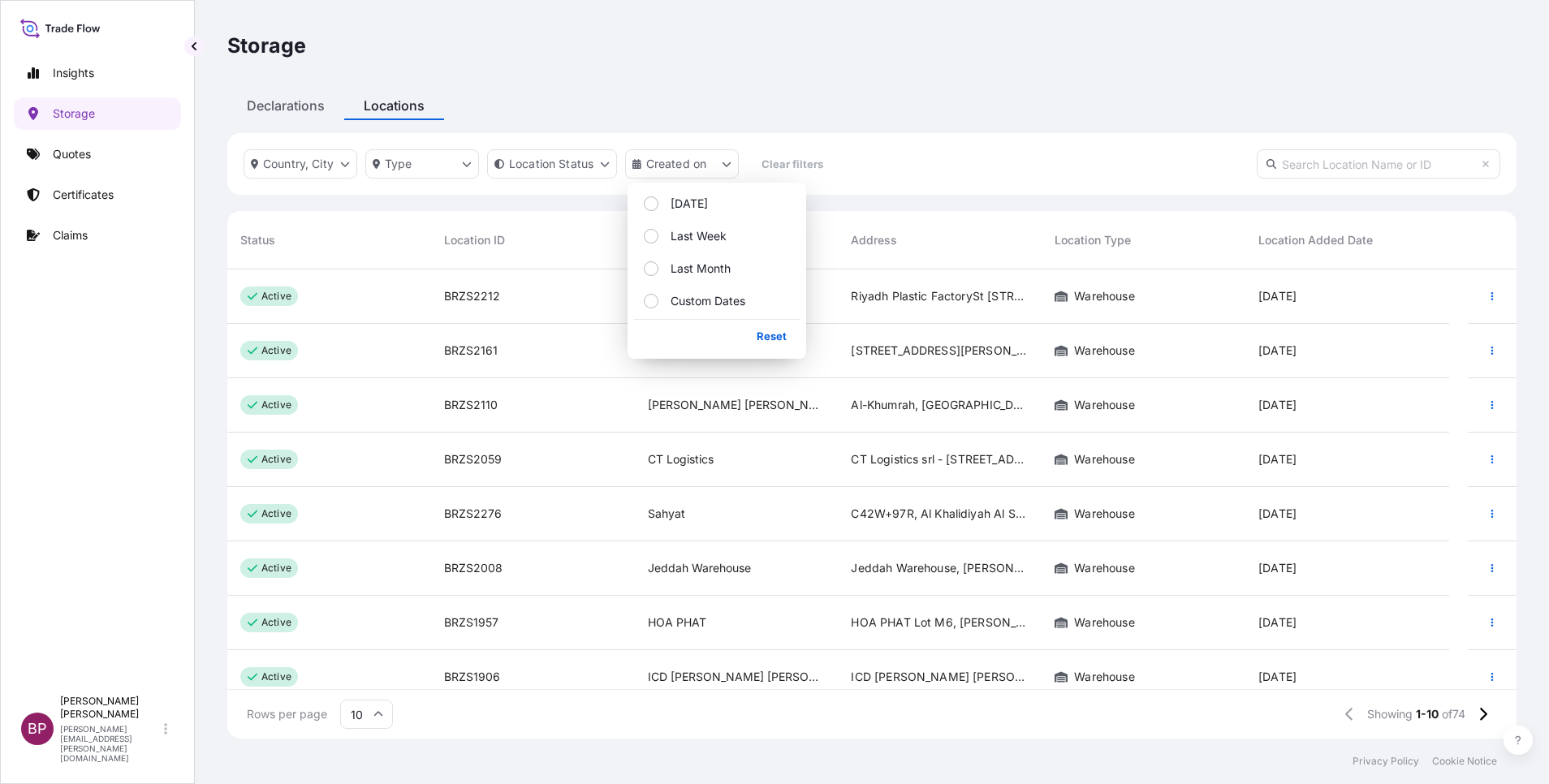
click at [900, 175] on div "Country, City Type Location Status Created on Clear filters" at bounding box center [872, 163] width 1289 height 62
click at [900, 168] on div "Country, City Type Location Status Created on Clear filters" at bounding box center [872, 163] width 1289 height 62
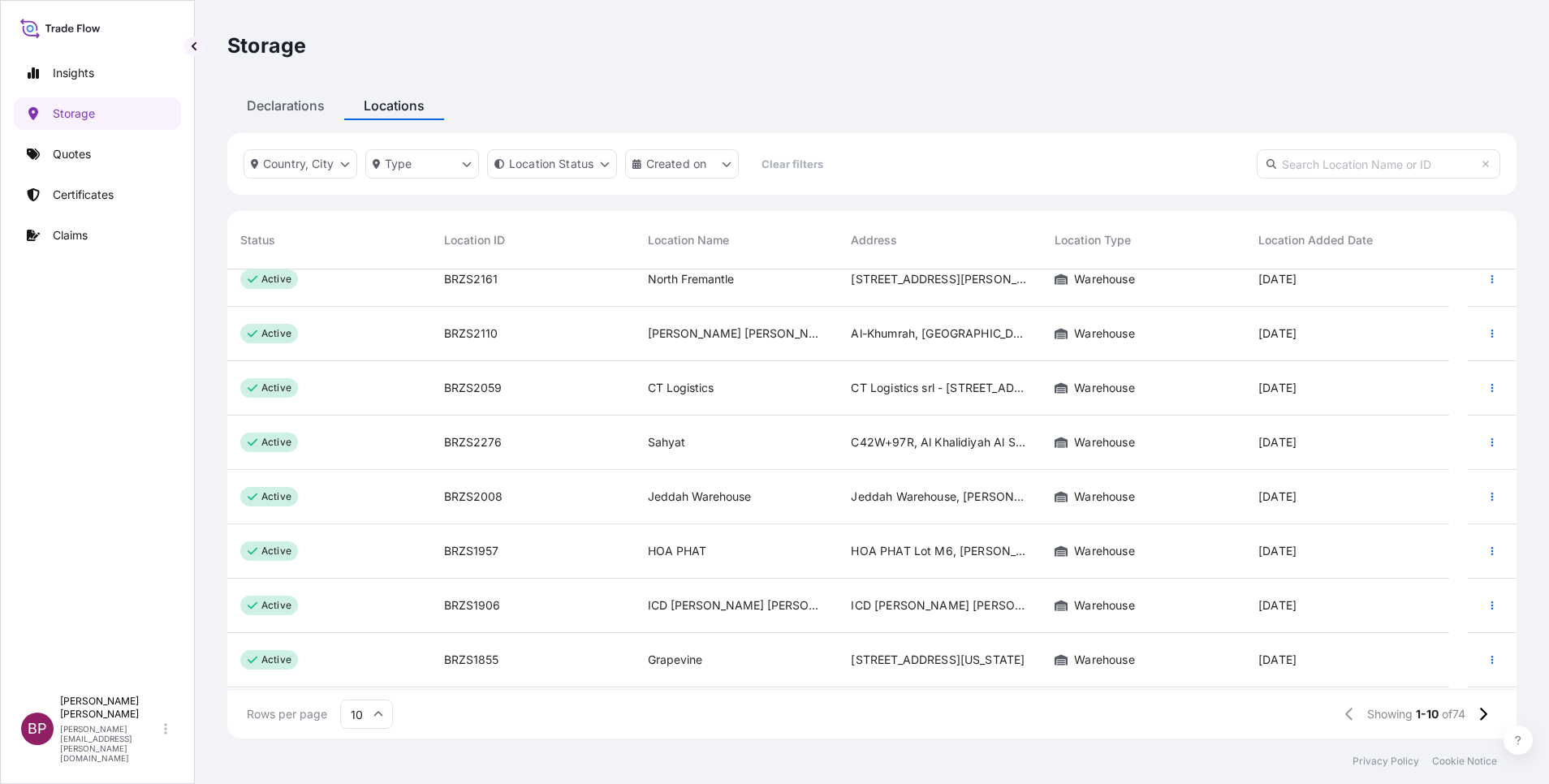
scroll to position [124, 0]
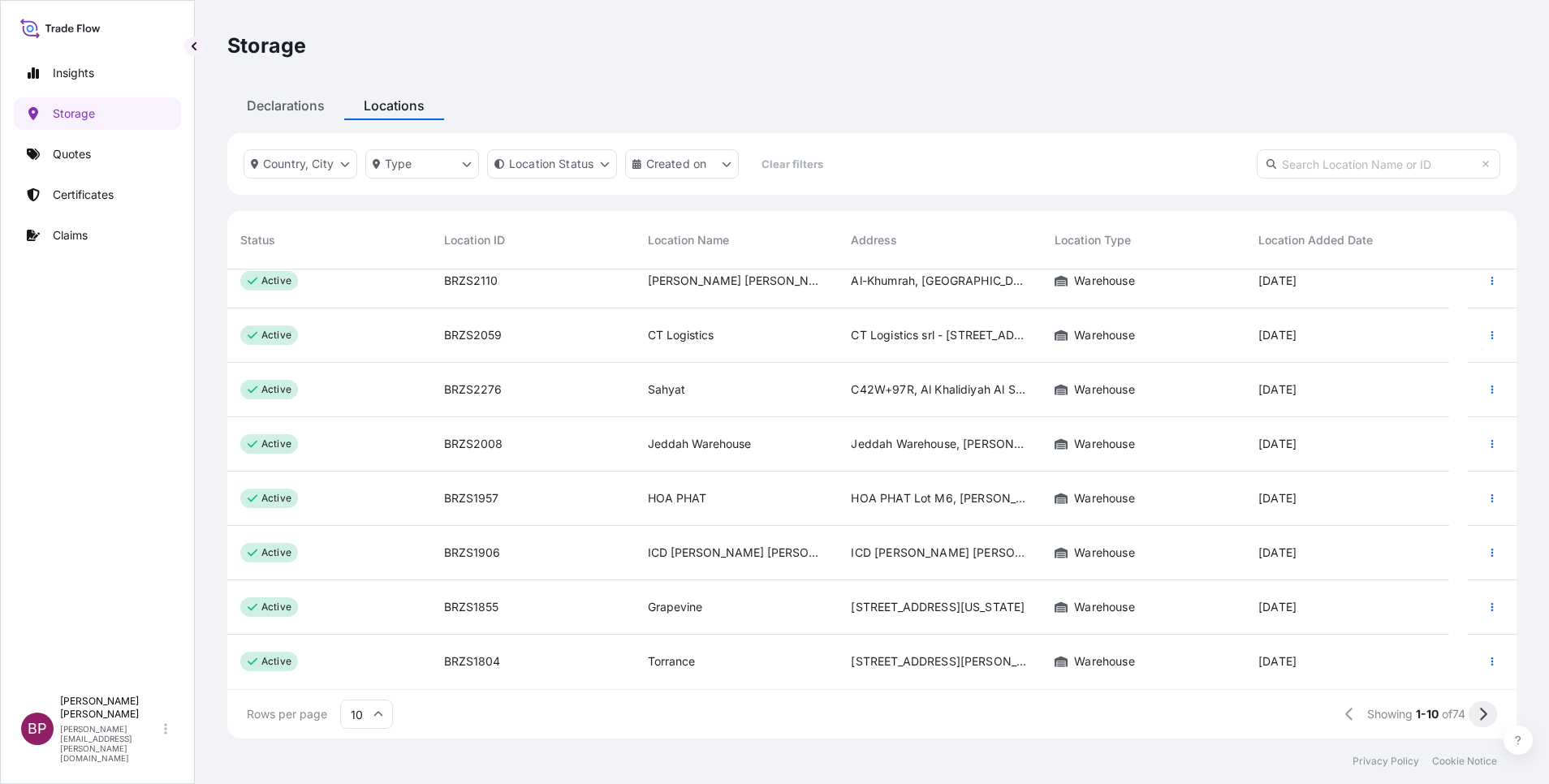
click at [1486, 715] on icon at bounding box center [1483, 713] width 7 height 13
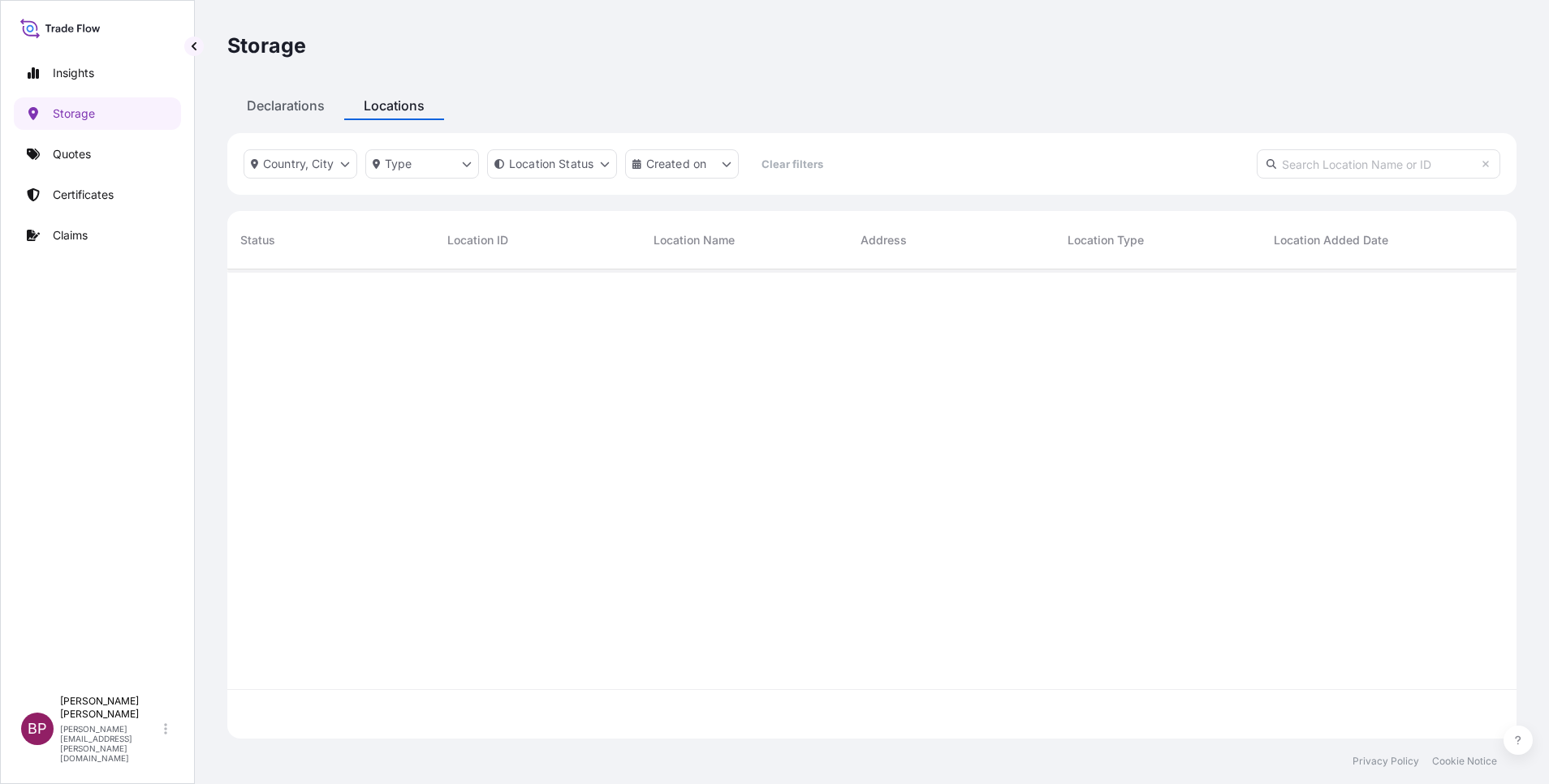
scroll to position [0, 0]
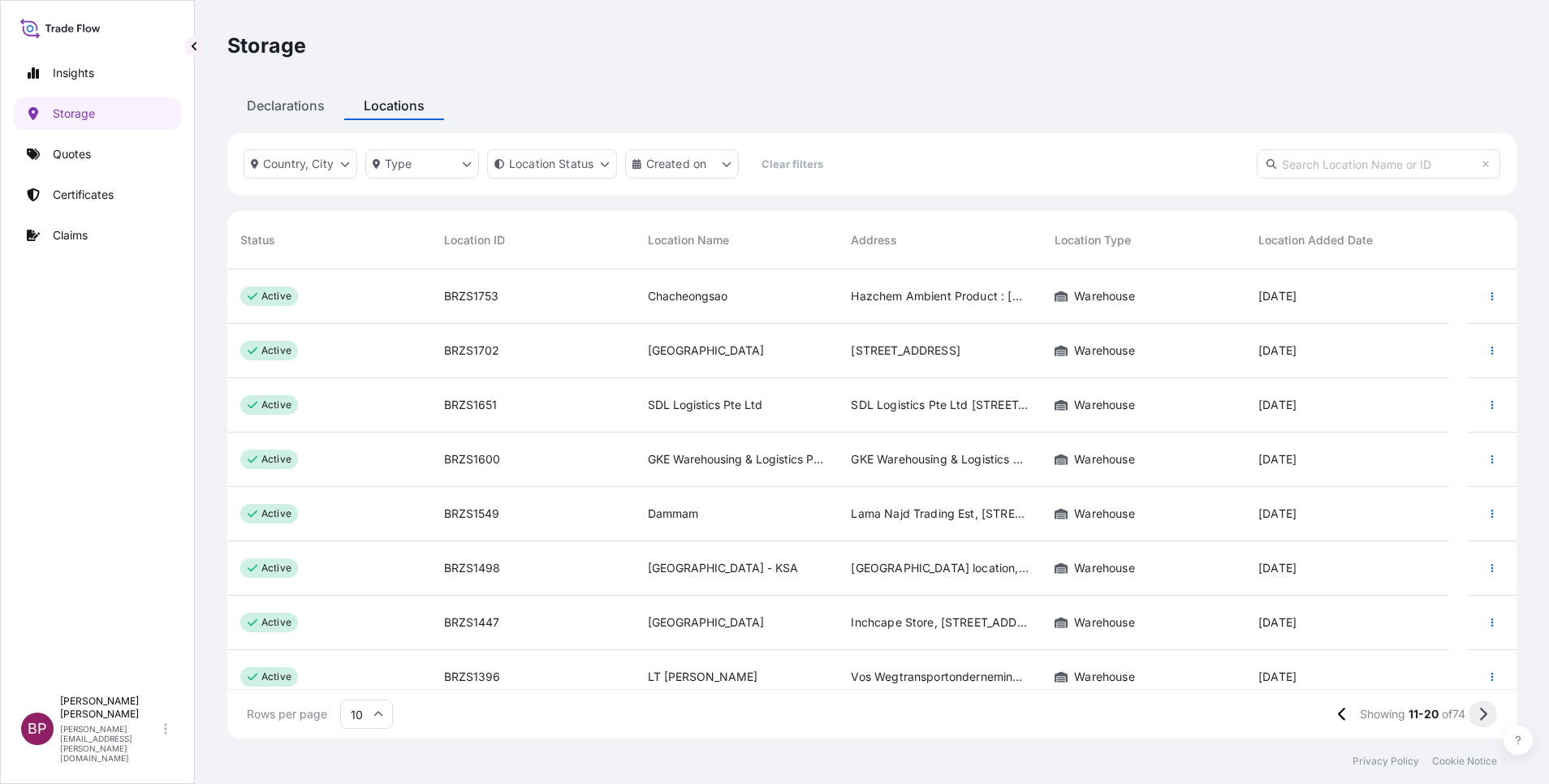
click at [1487, 717] on button at bounding box center [1482, 714] width 29 height 26
click at [66, 197] on p "Certificates" at bounding box center [84, 195] width 61 height 16
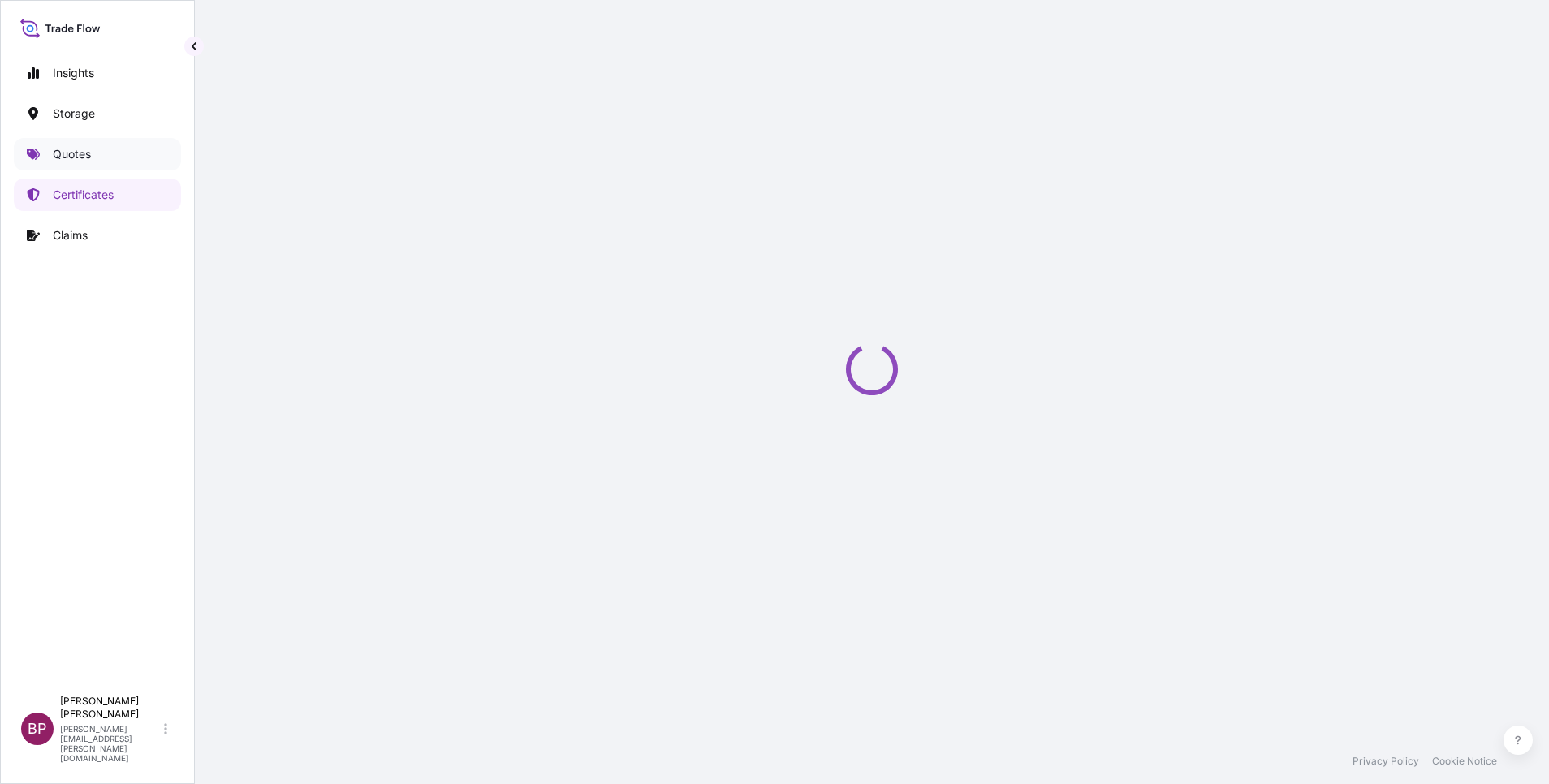
click at [91, 156] on p "Quotes" at bounding box center [72, 153] width 38 height 16
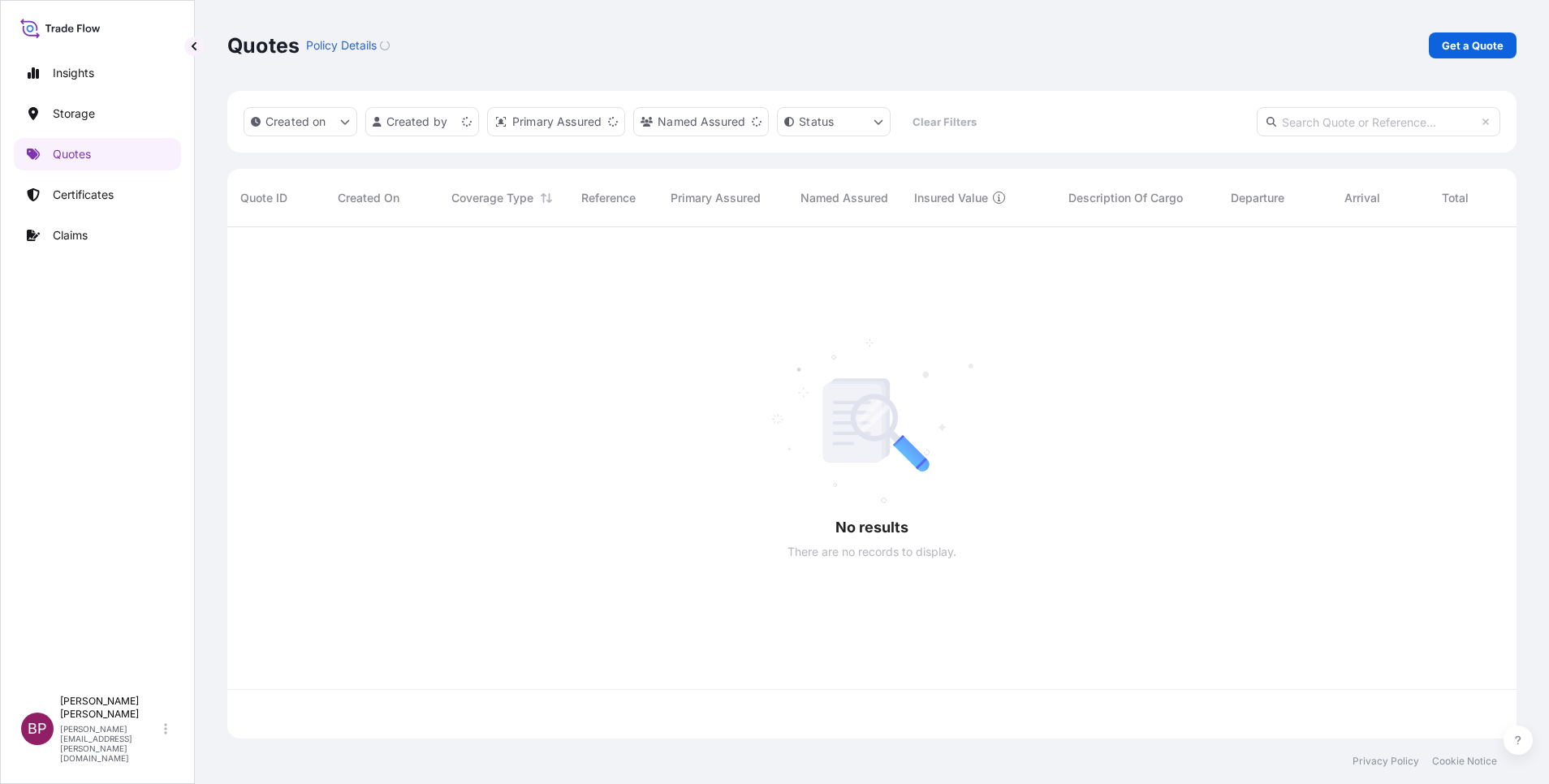
scroll to position [502, 1270]
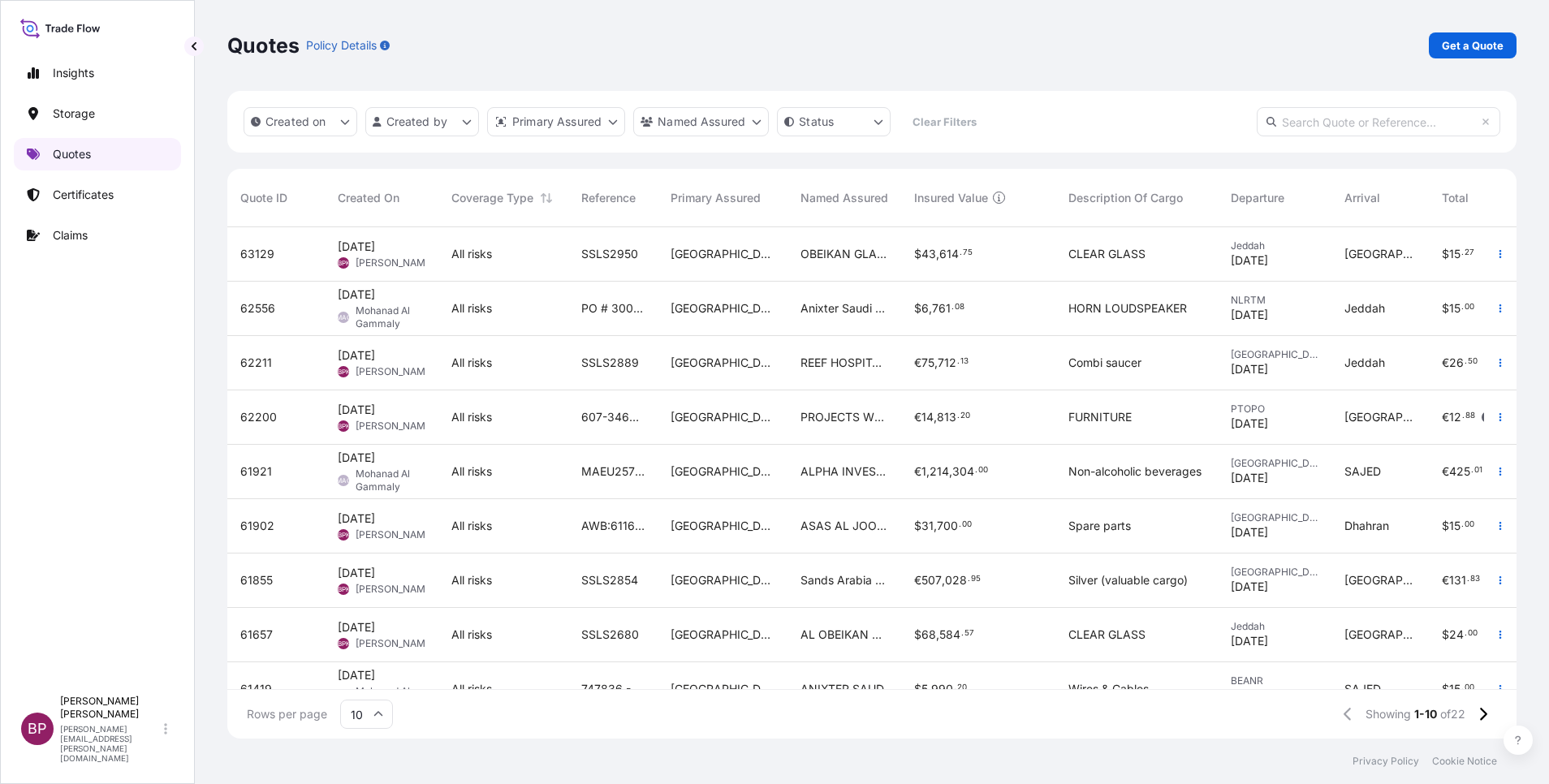
click at [79, 148] on p "Quotes" at bounding box center [72, 153] width 38 height 16
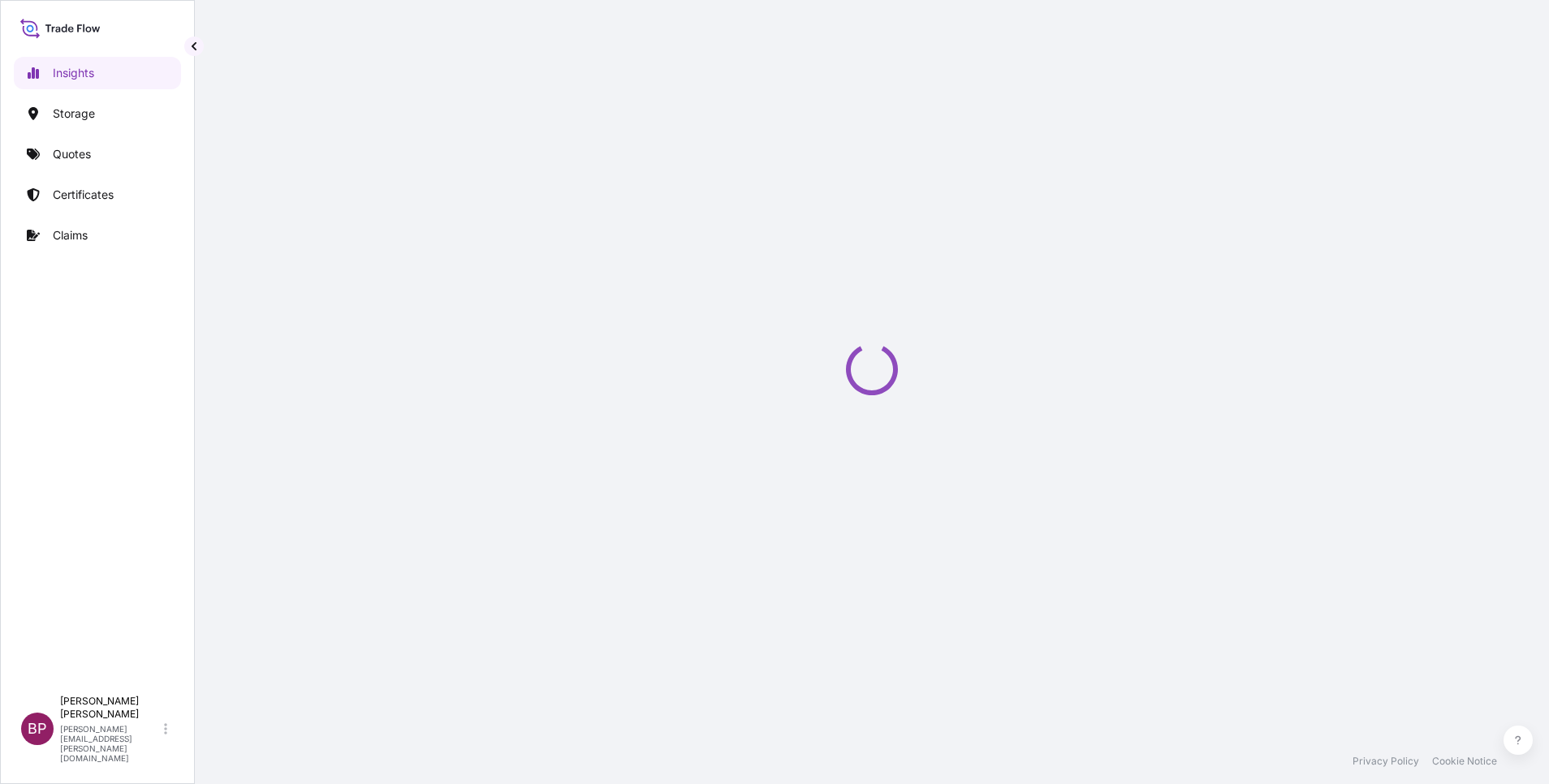
select select "2025"
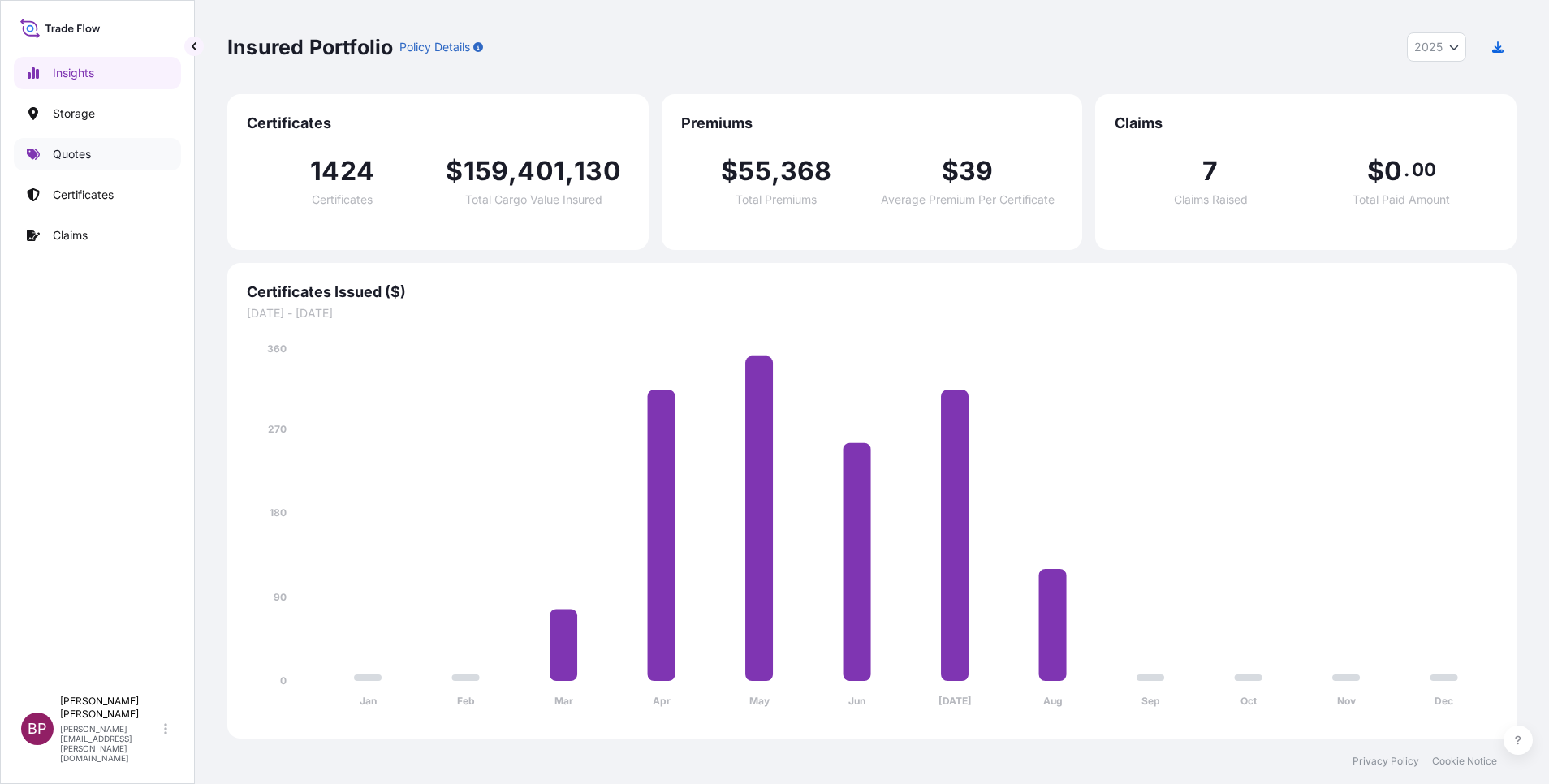
click at [81, 144] on link "Quotes" at bounding box center [97, 153] width 167 height 32
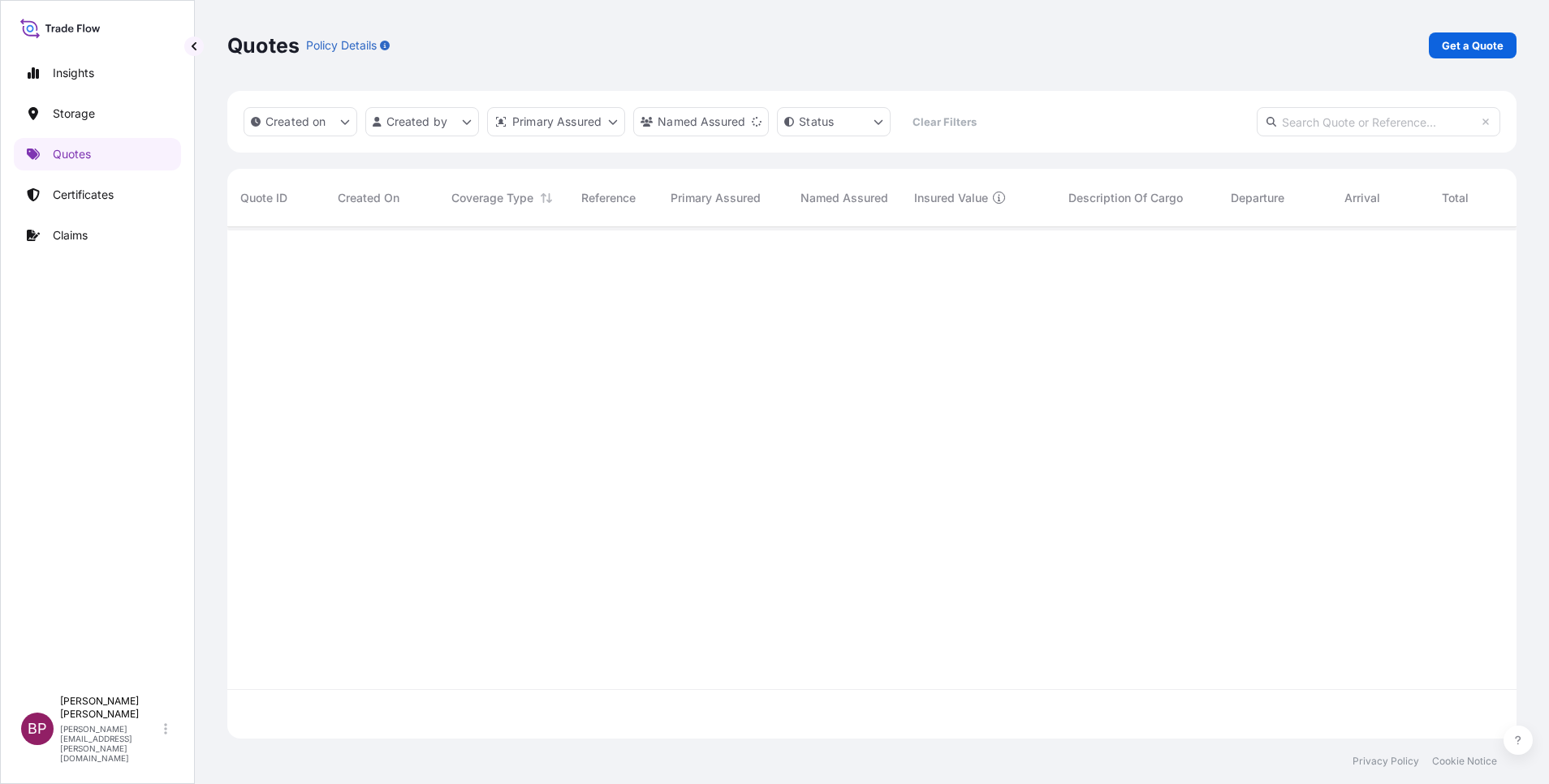
scroll to position [502, 1270]
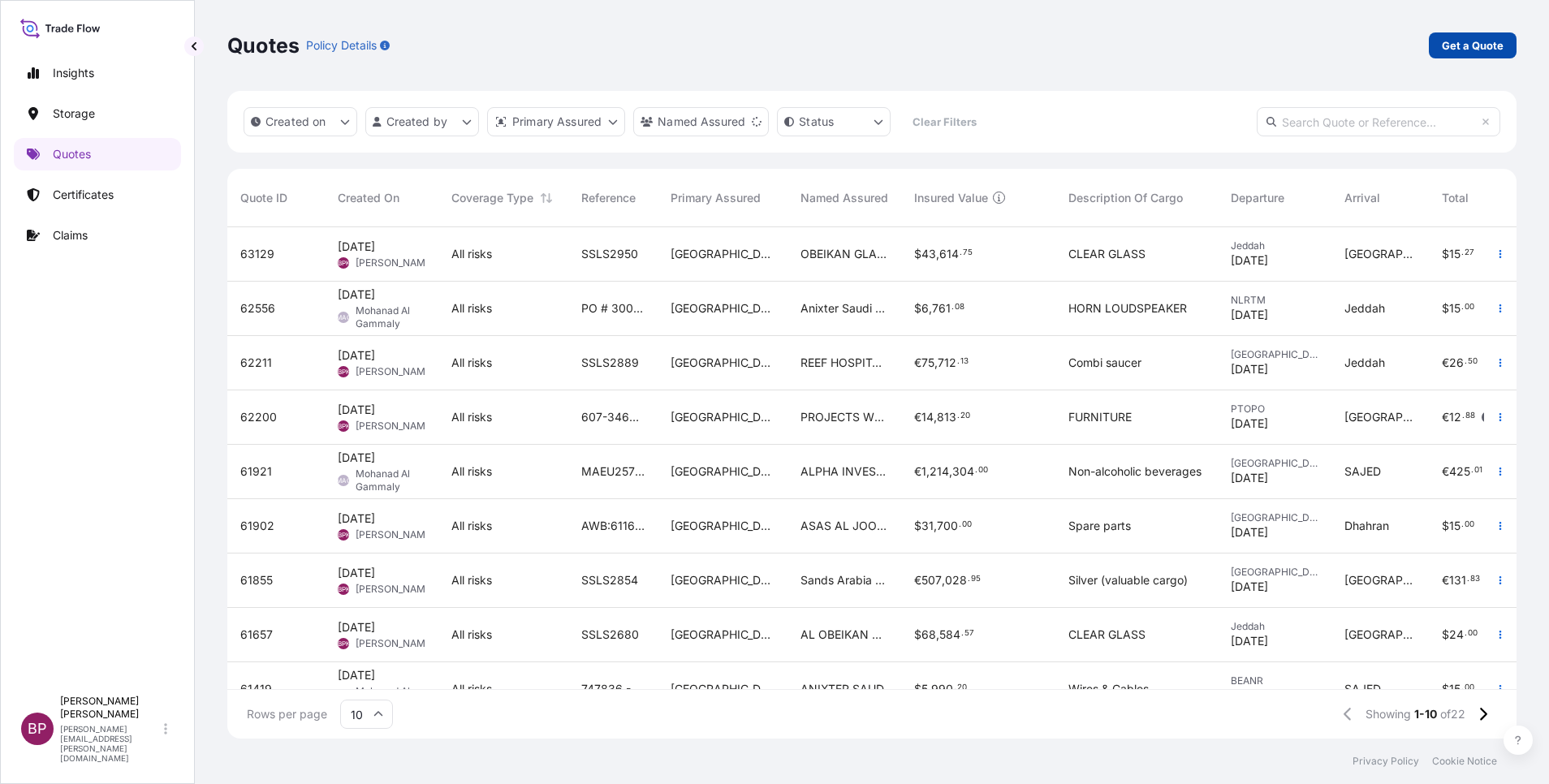
click at [1466, 39] on p "Get a Quote" at bounding box center [1472, 45] width 62 height 16
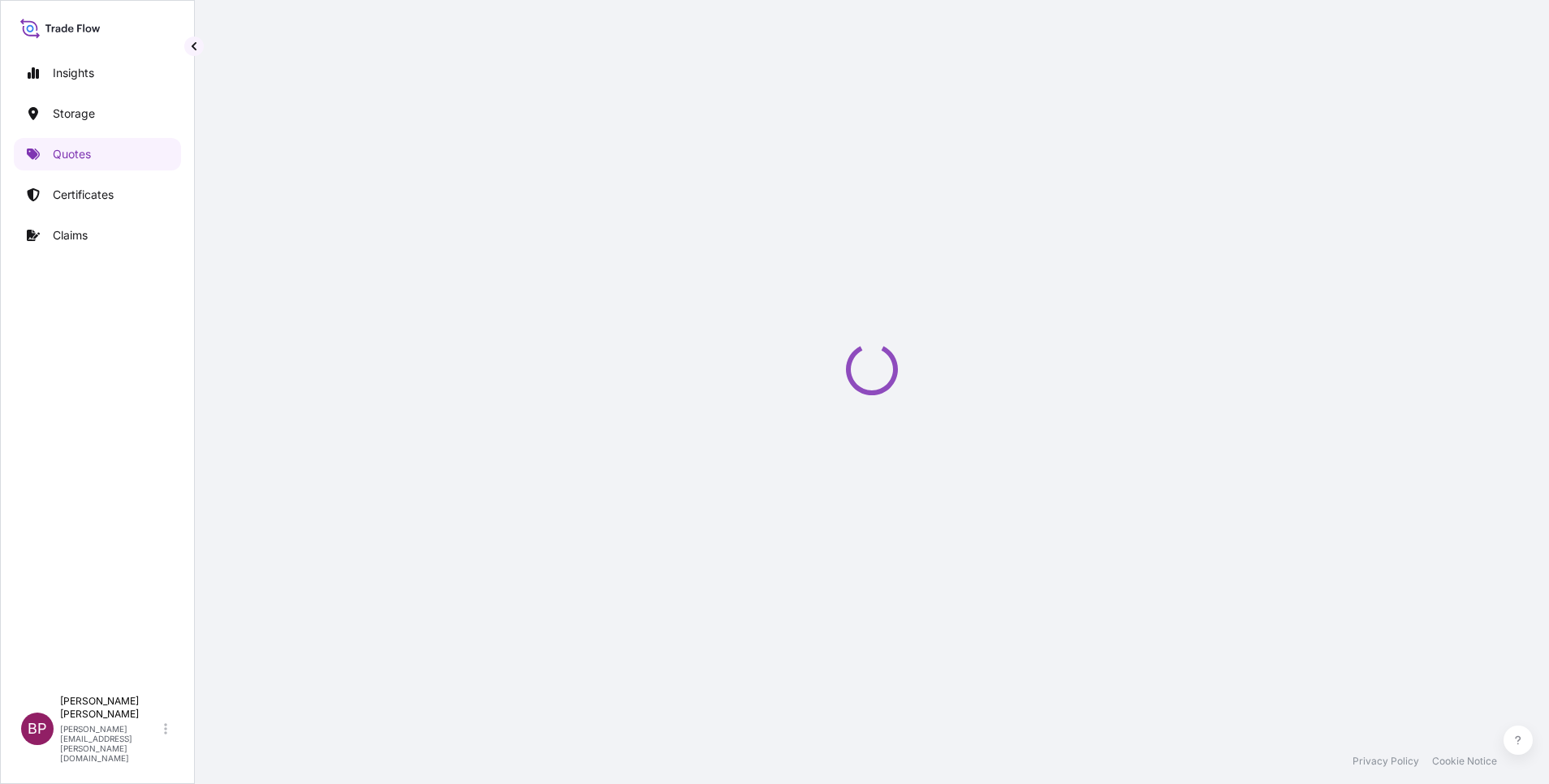
select select "Water"
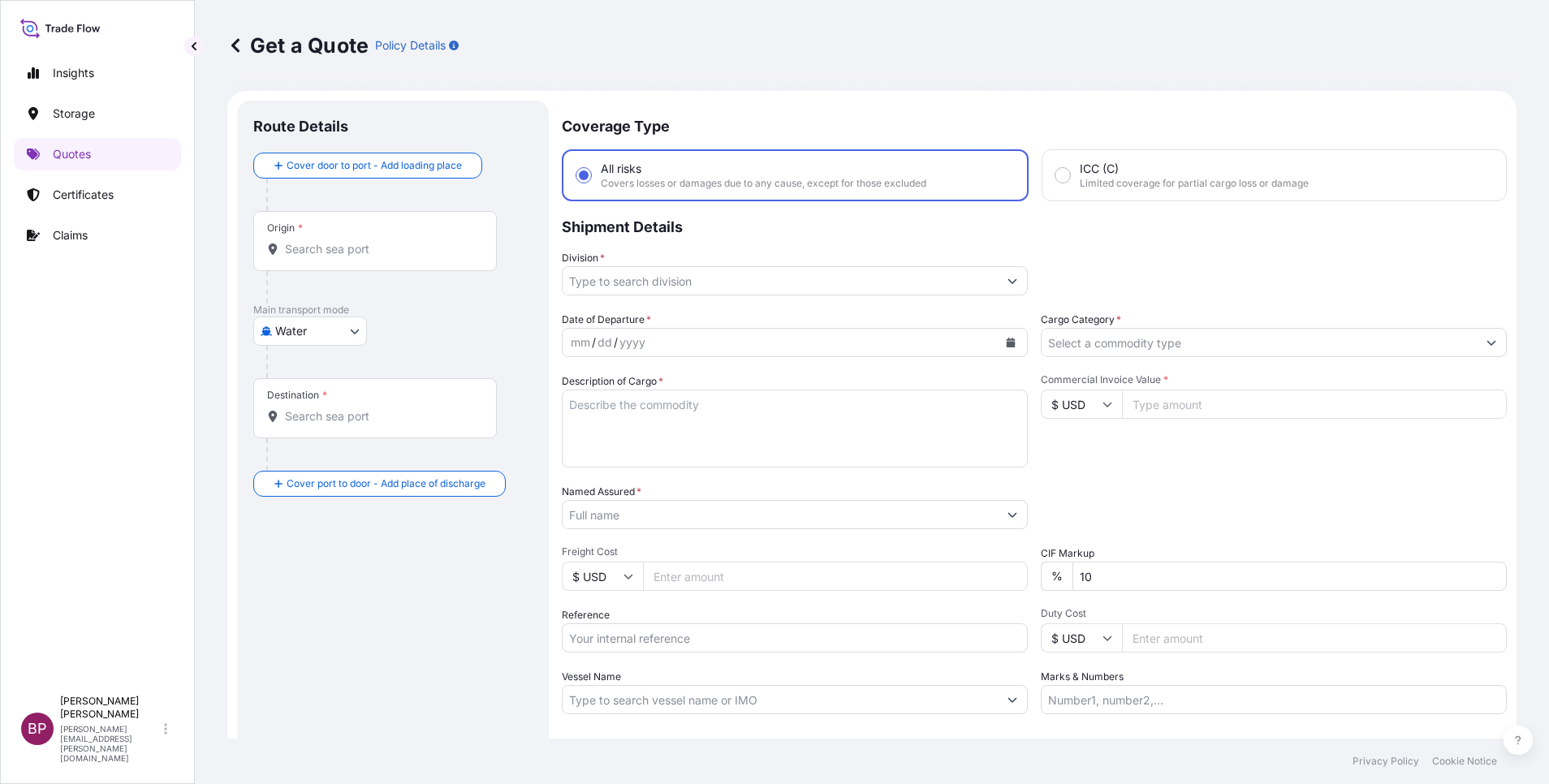
scroll to position [26, 0]
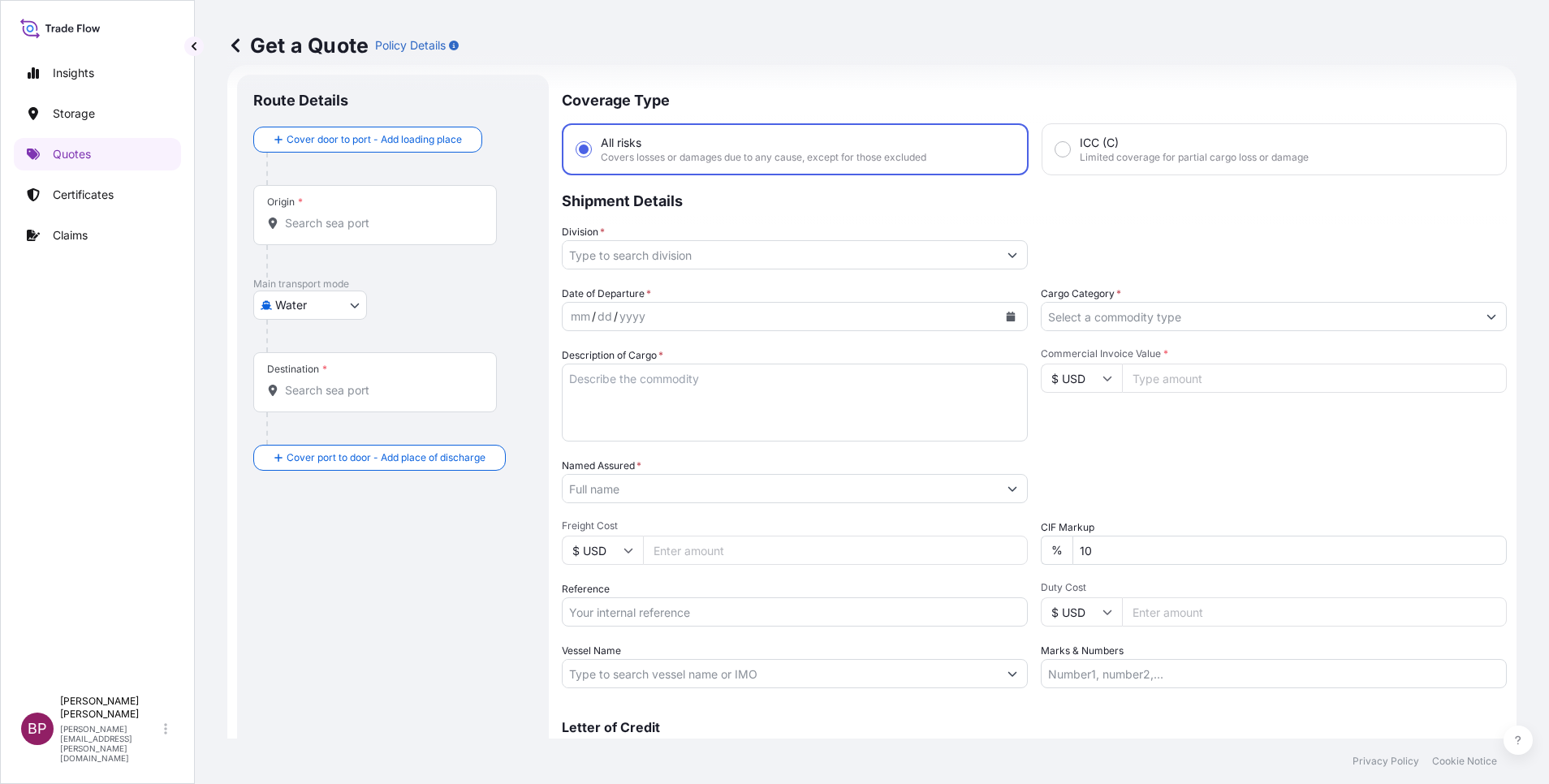
click at [1008, 259] on icon "Show suggestions" at bounding box center [1013, 255] width 10 height 10
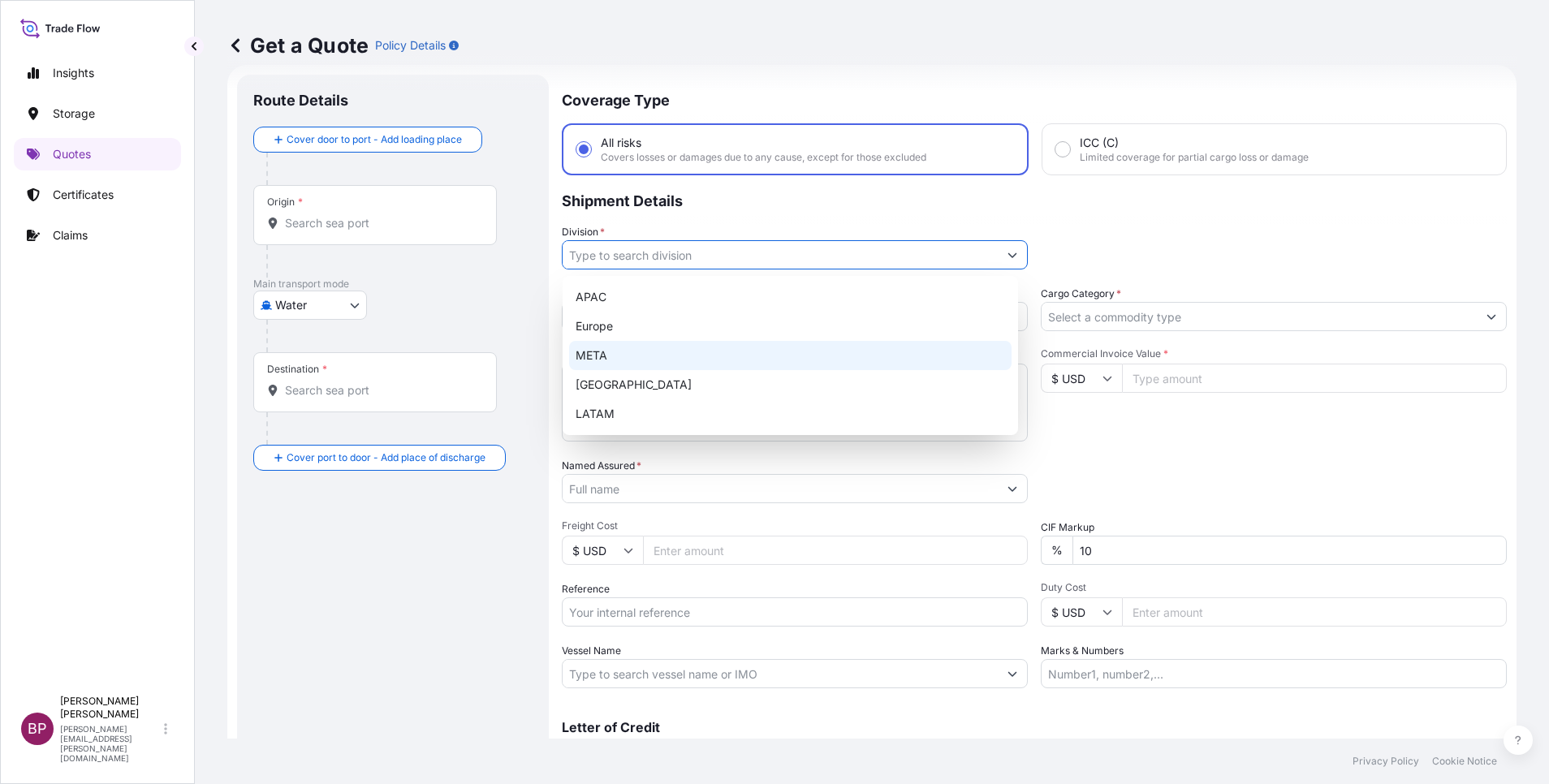
click at [637, 352] on div "META" at bounding box center [790, 355] width 443 height 30
type input "META"
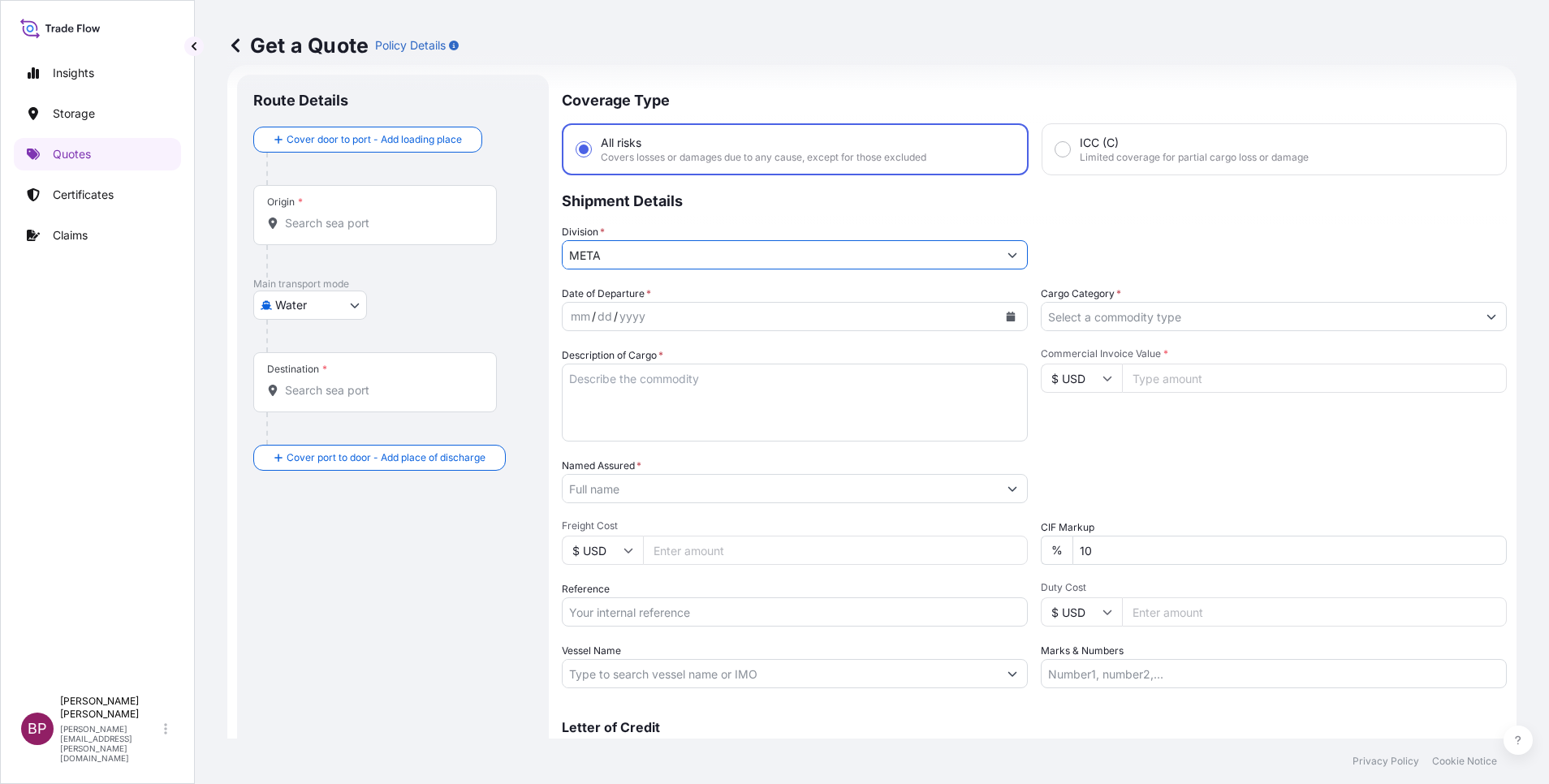
click at [1167, 313] on input "Cargo Category *" at bounding box center [1259, 317] width 435 height 30
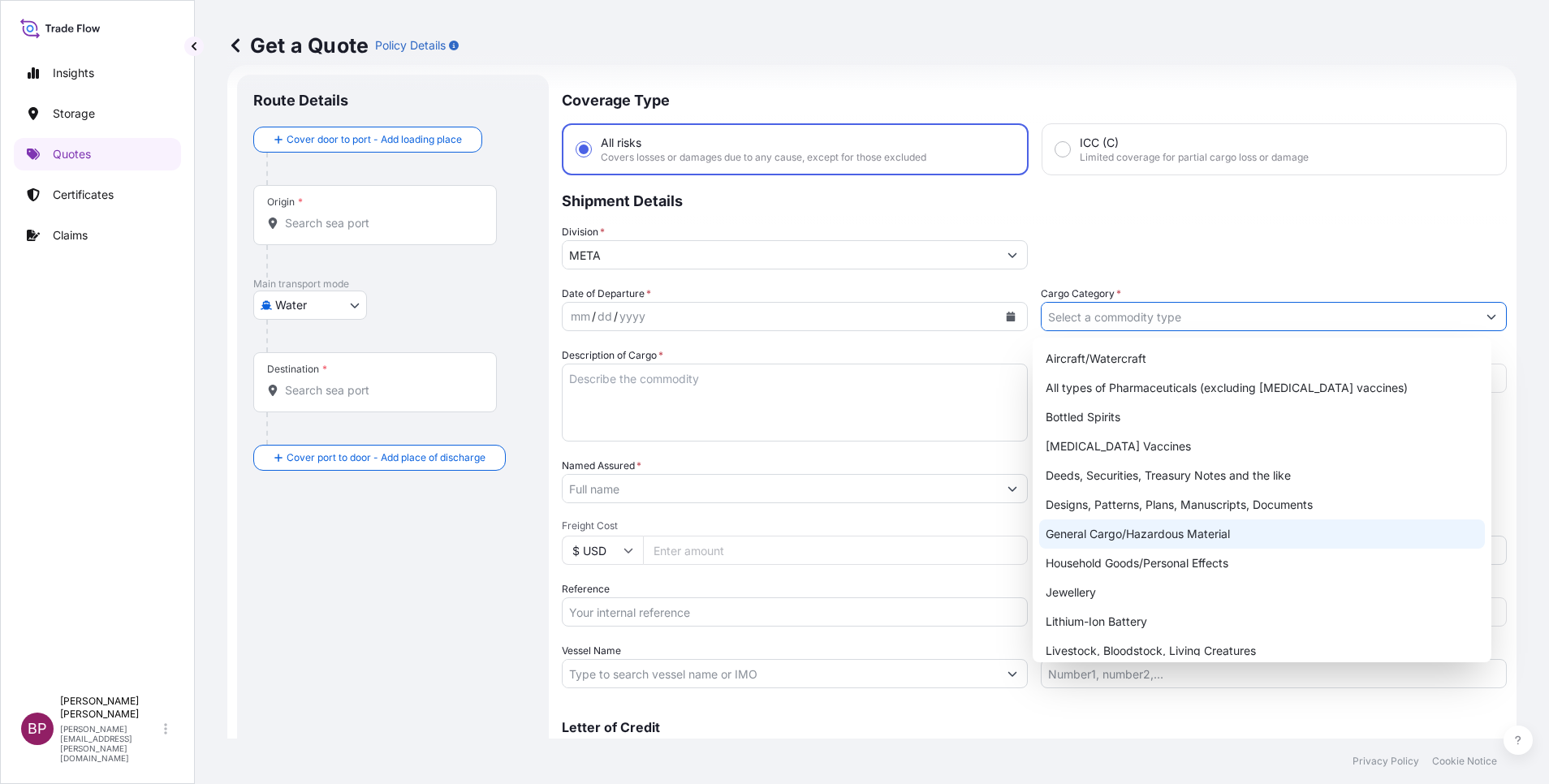
click at [1158, 529] on div "General Cargo/Hazardous Material" at bounding box center [1262, 534] width 446 height 30
type input "General Cargo/Hazardous Material"
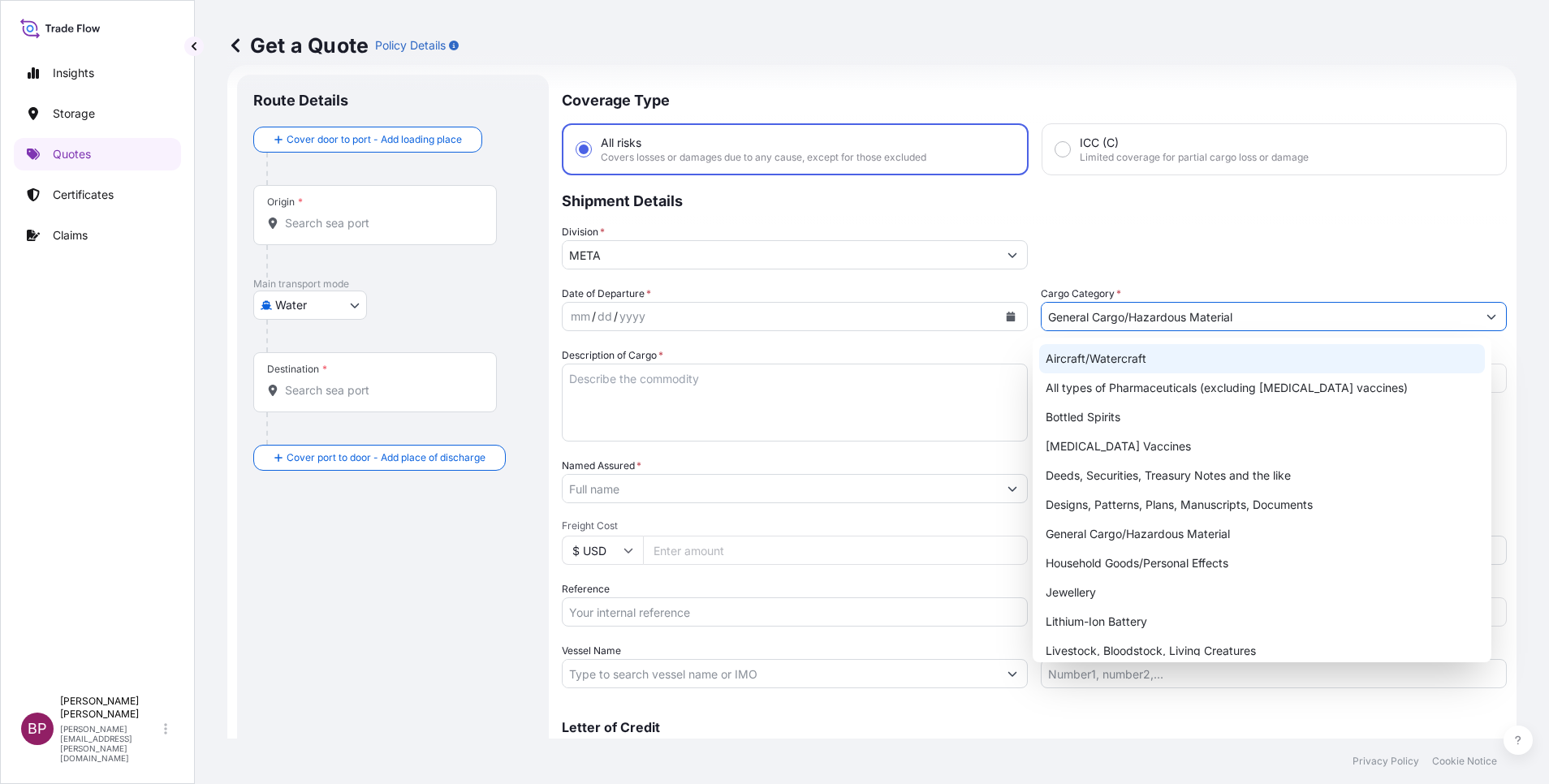
click at [1253, 253] on div "Division * META" at bounding box center [1034, 247] width 945 height 45
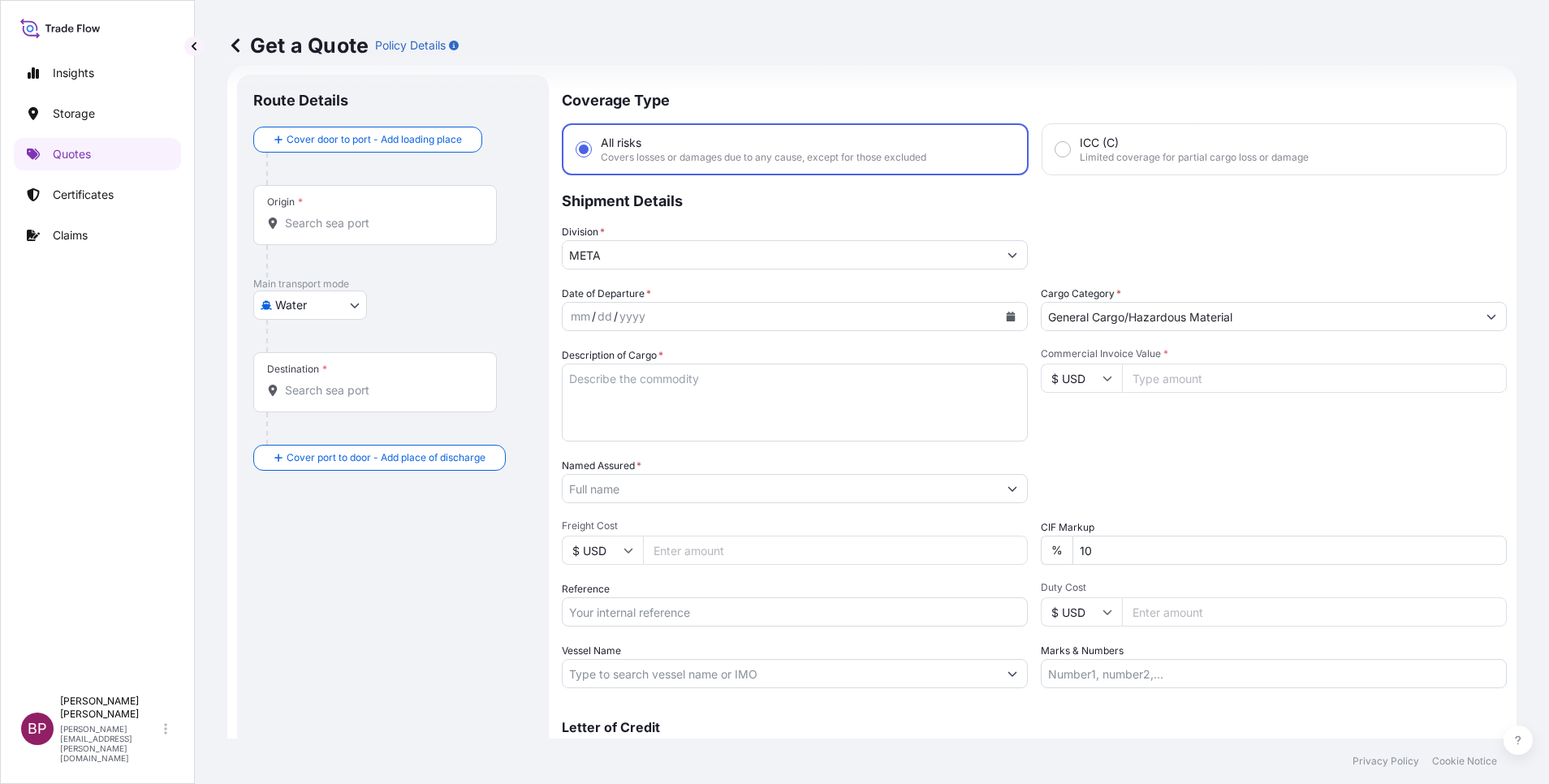
click at [1161, 378] on input "Commercial Invoice Value *" at bounding box center [1314, 379] width 385 height 30
paste input "19390.36"
type input "19390.36"
drag, startPoint x: 1103, startPoint y: 546, endPoint x: 887, endPoint y: 513, distance: 218.5
click at [894, 513] on div "Date of Departure * mm / dd / yyyy Cargo Category * General Cargo/Hazardous Mat…" at bounding box center [1034, 486] width 945 height 402
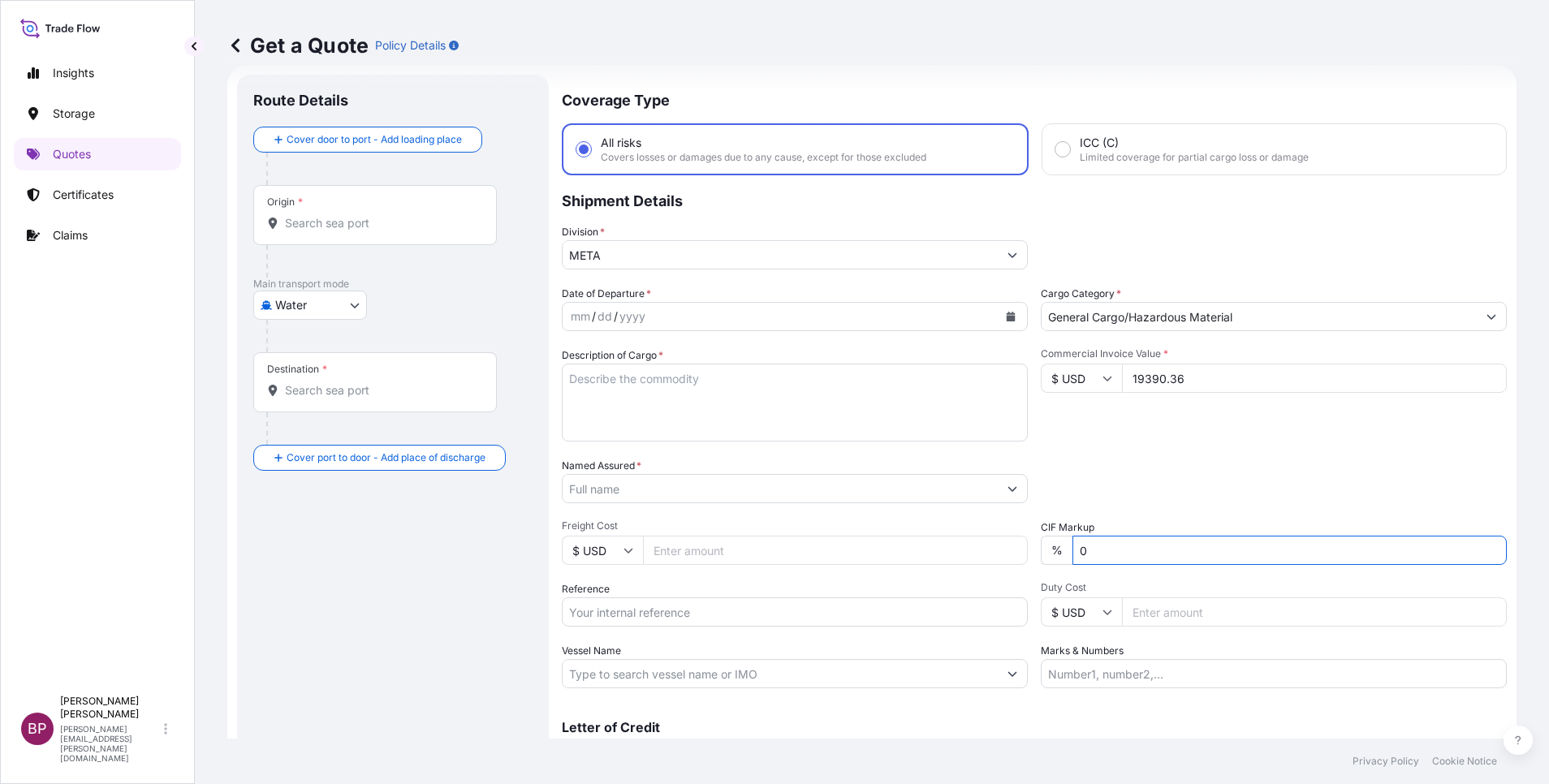
type input "0"
click at [1144, 479] on div "Packing Category Type to search a container mode Please select a primary mode o…" at bounding box center [1274, 480] width 466 height 45
click at [764, 415] on textarea "Description of Cargo *" at bounding box center [795, 402] width 466 height 78
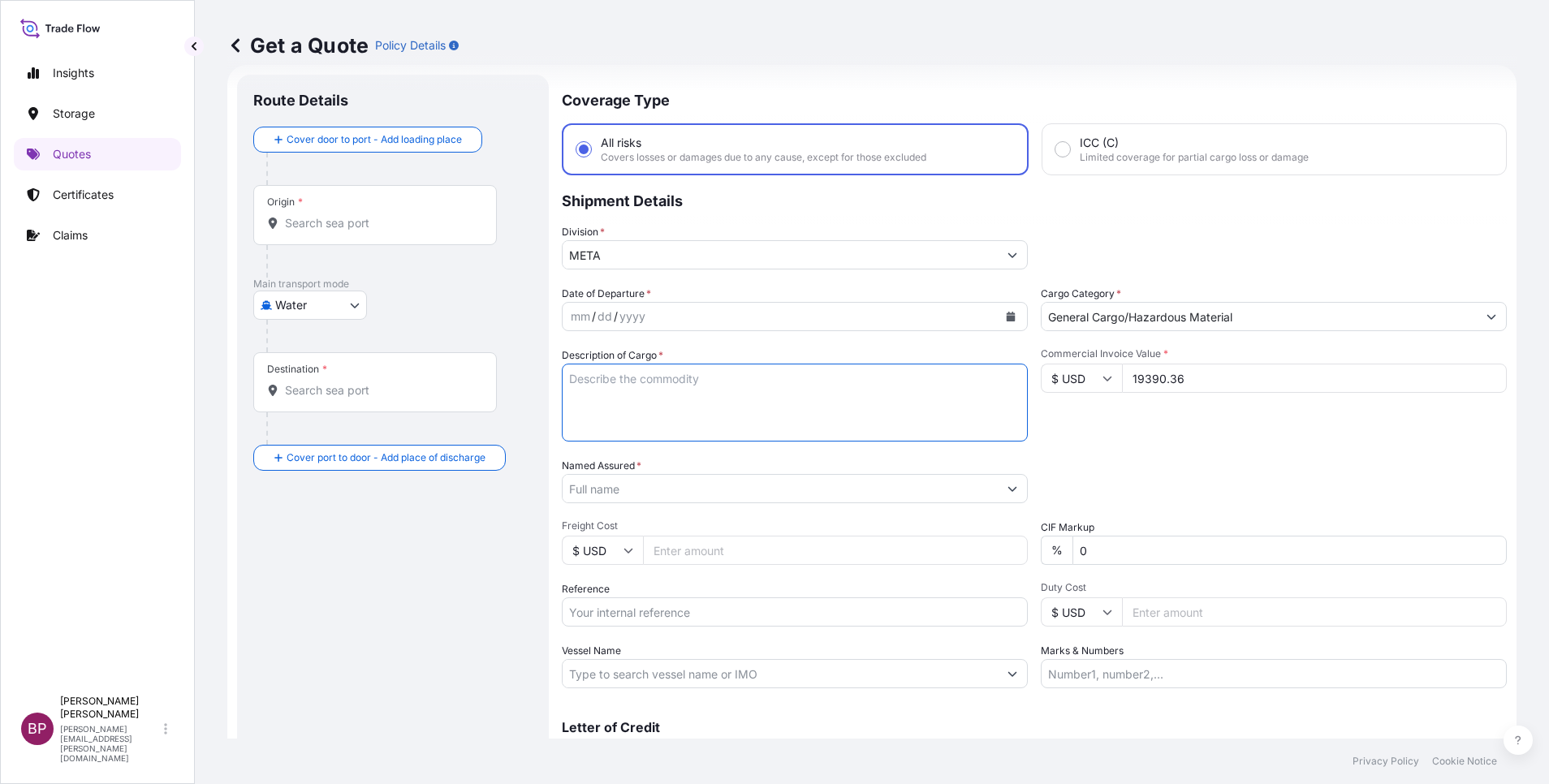
paste textarea "CLEAR GLASS"
type textarea "CLEAR GLASS"
click at [680, 610] on input "Reference" at bounding box center [795, 612] width 466 height 30
paste input "ACID No:2302709802025080088 SSLS2959"
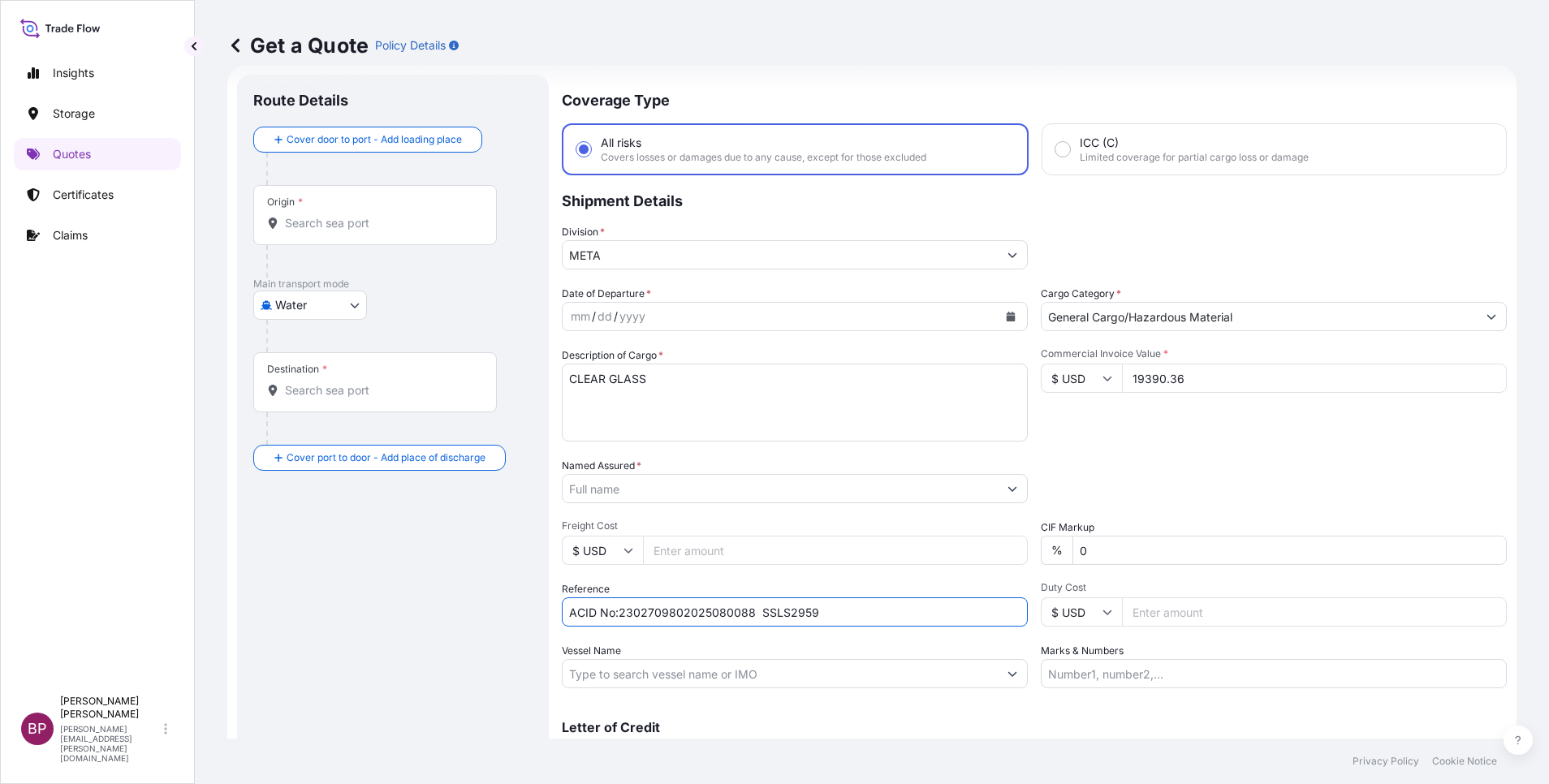
type input "ACID No:2302709802025080088 SSLS2959"
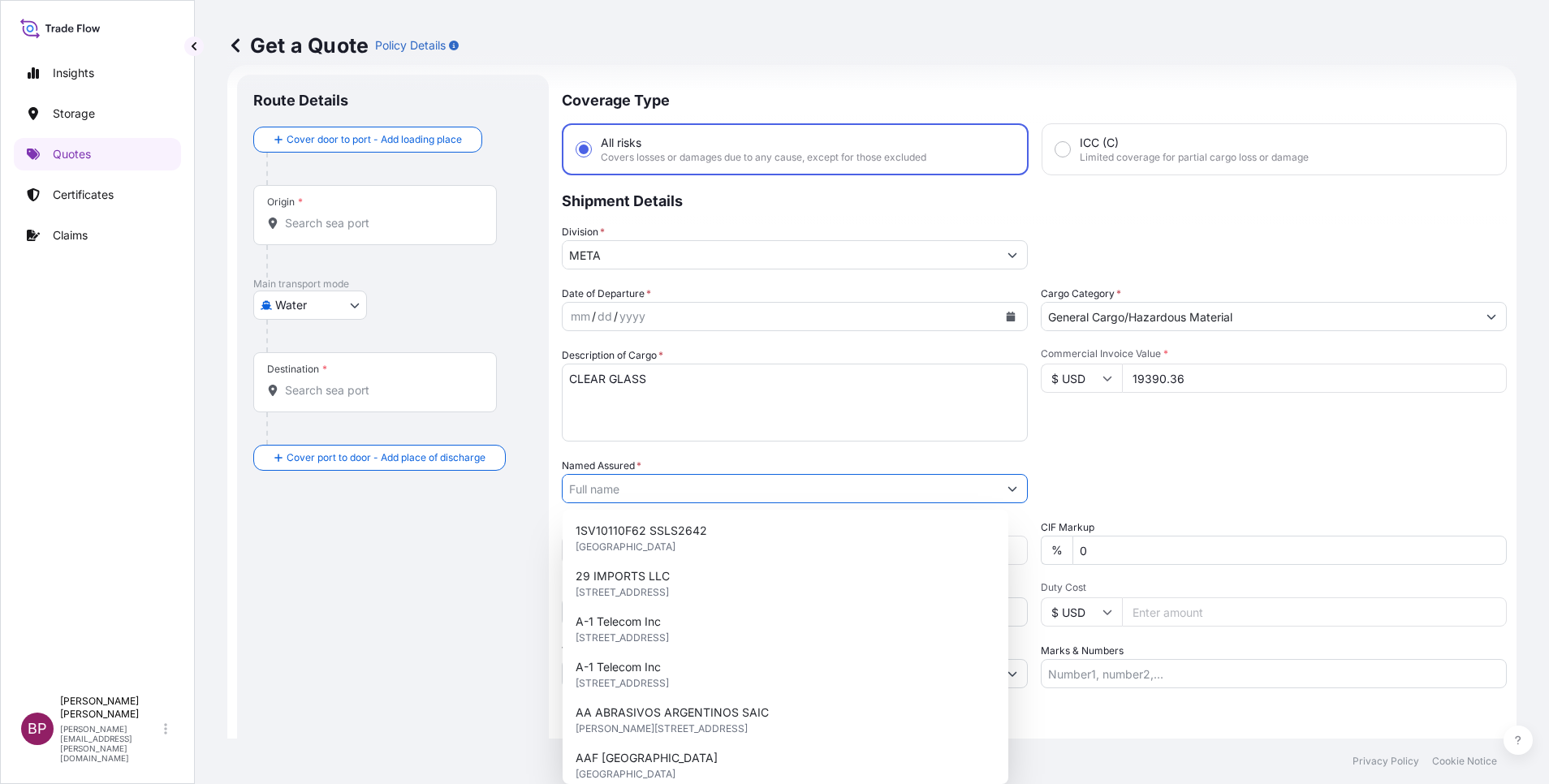
click at [675, 489] on input "Named Assured *" at bounding box center [780, 489] width 435 height 30
paste input "OBEIKAN GLASS COMPANY"
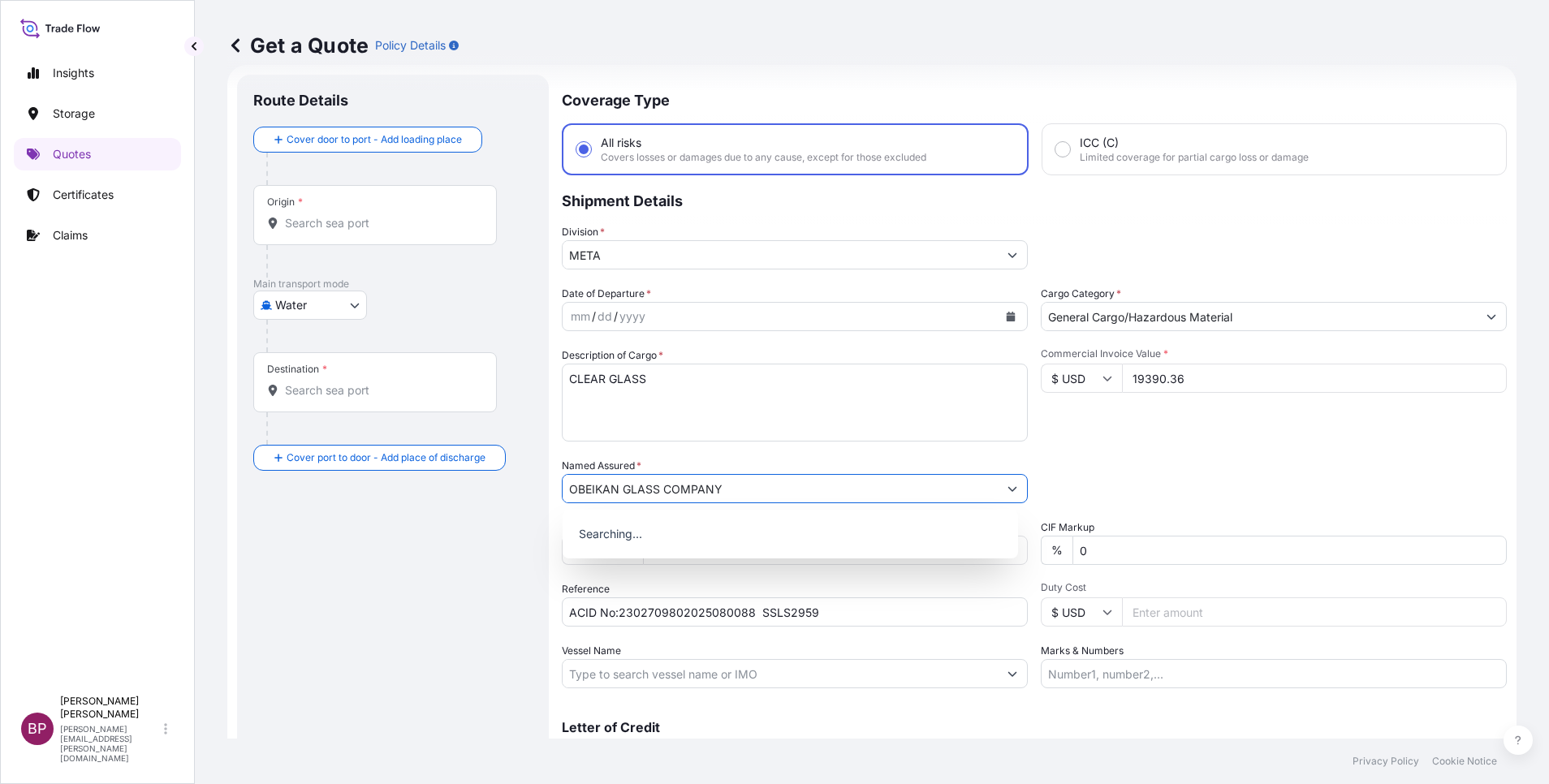
type input "OBEIKAN GLASS COMPANY"
click at [1007, 317] on icon "Calendar" at bounding box center [1011, 317] width 9 height 10
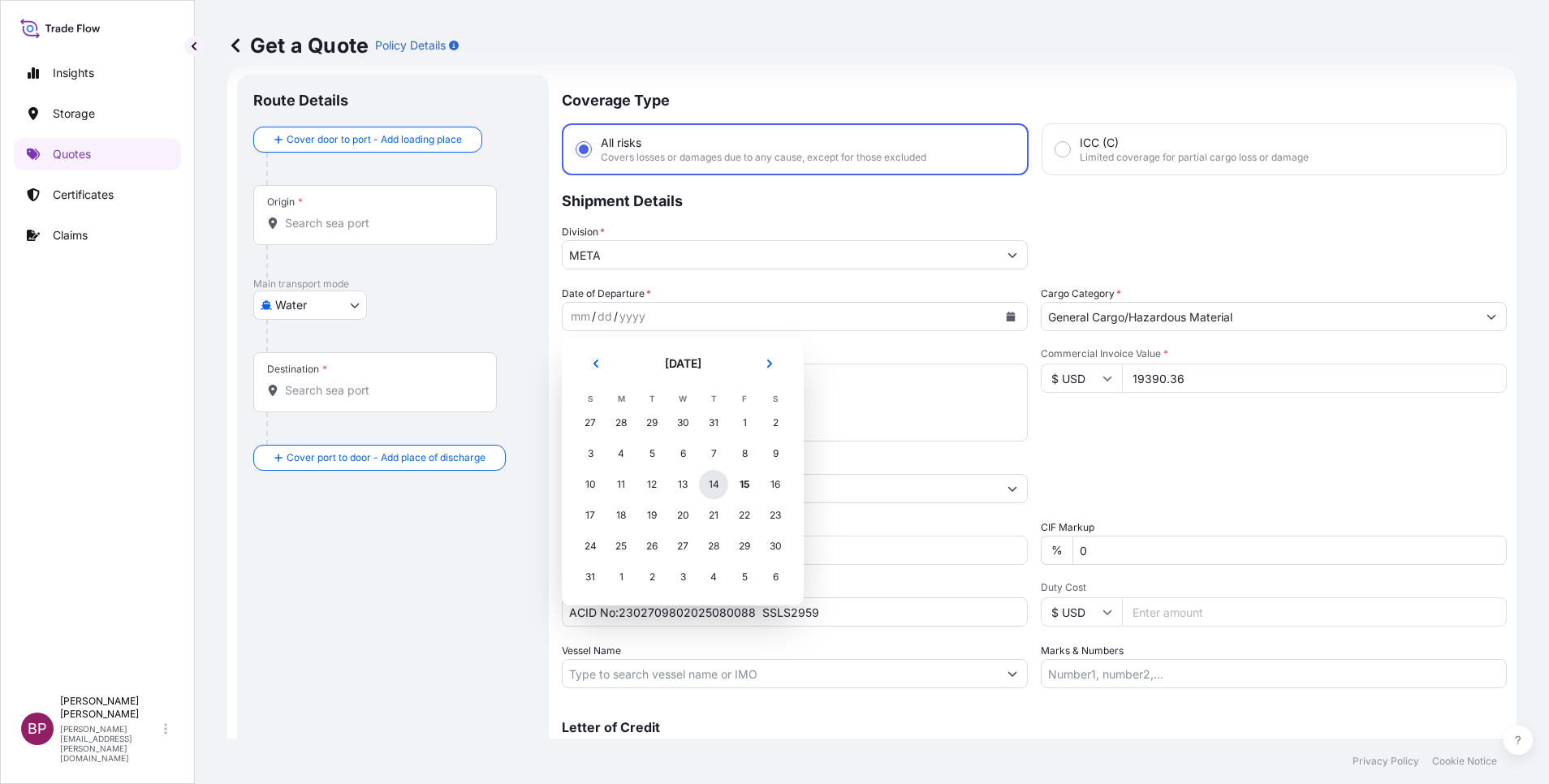
click at [712, 487] on div "14" at bounding box center [713, 485] width 30 height 30
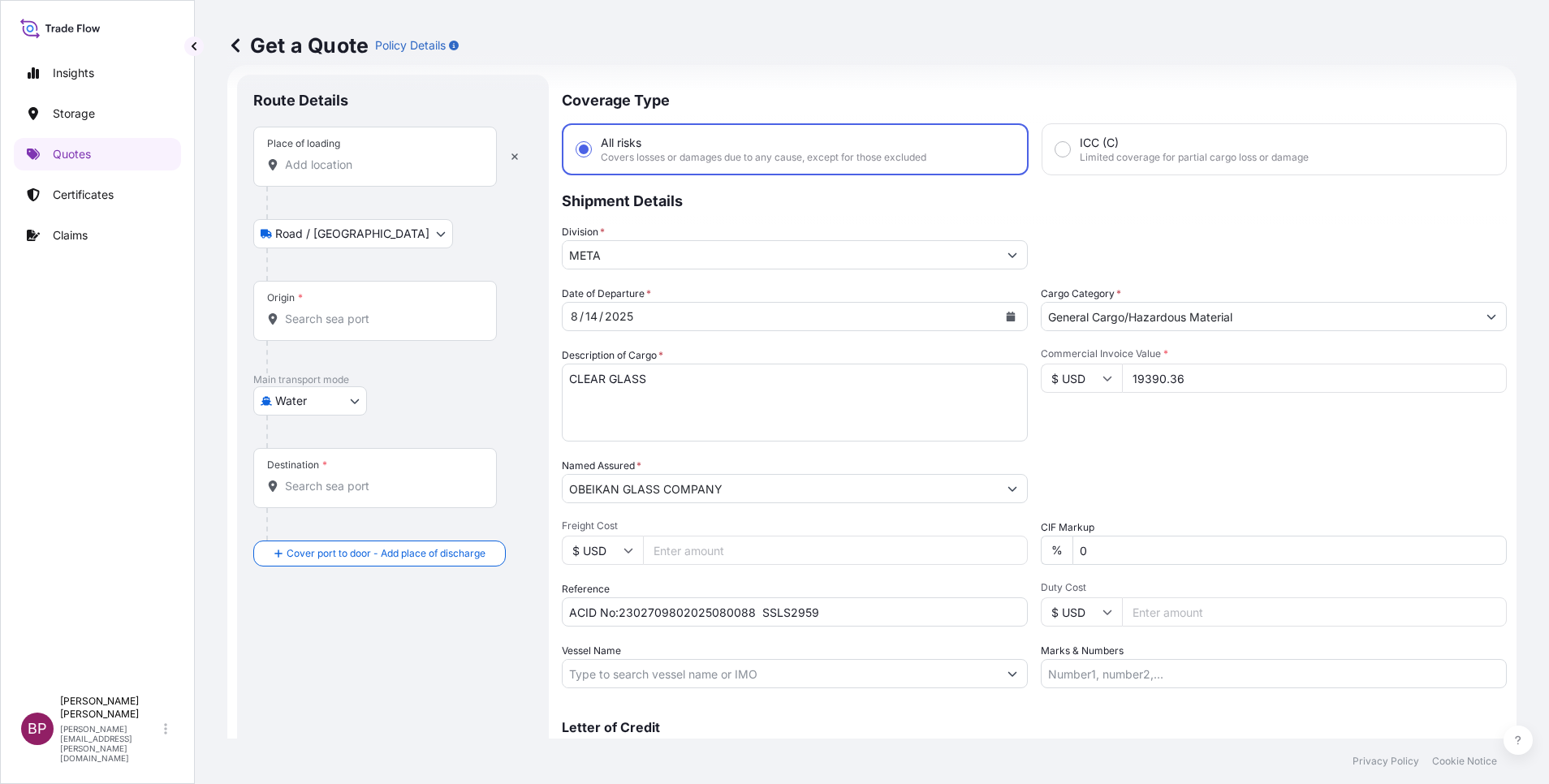
click at [357, 171] on input "Place of loading" at bounding box center [381, 164] width 192 height 16
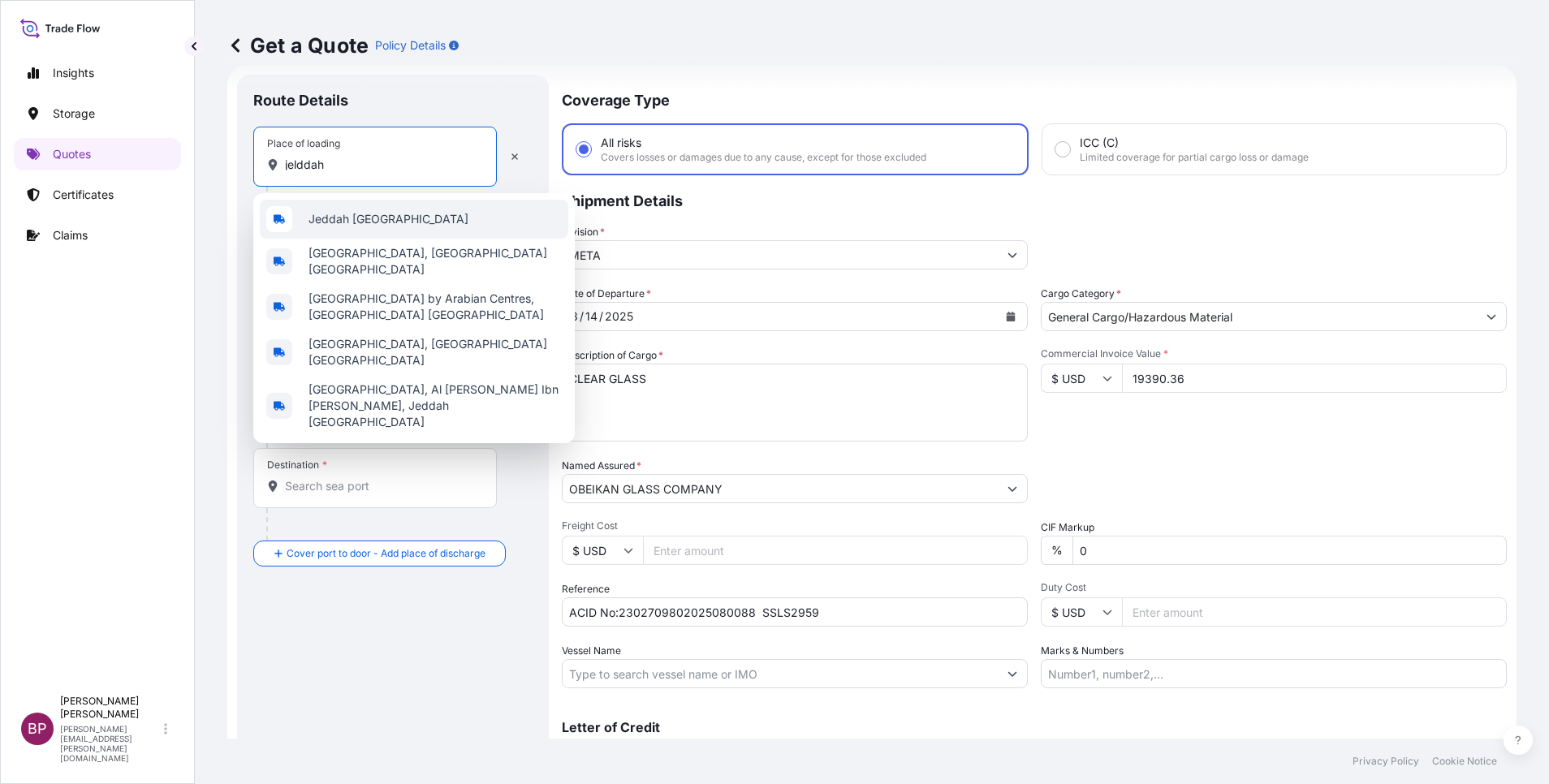
click at [323, 217] on span "Jeddah Saudi Arabia" at bounding box center [388, 218] width 160 height 16
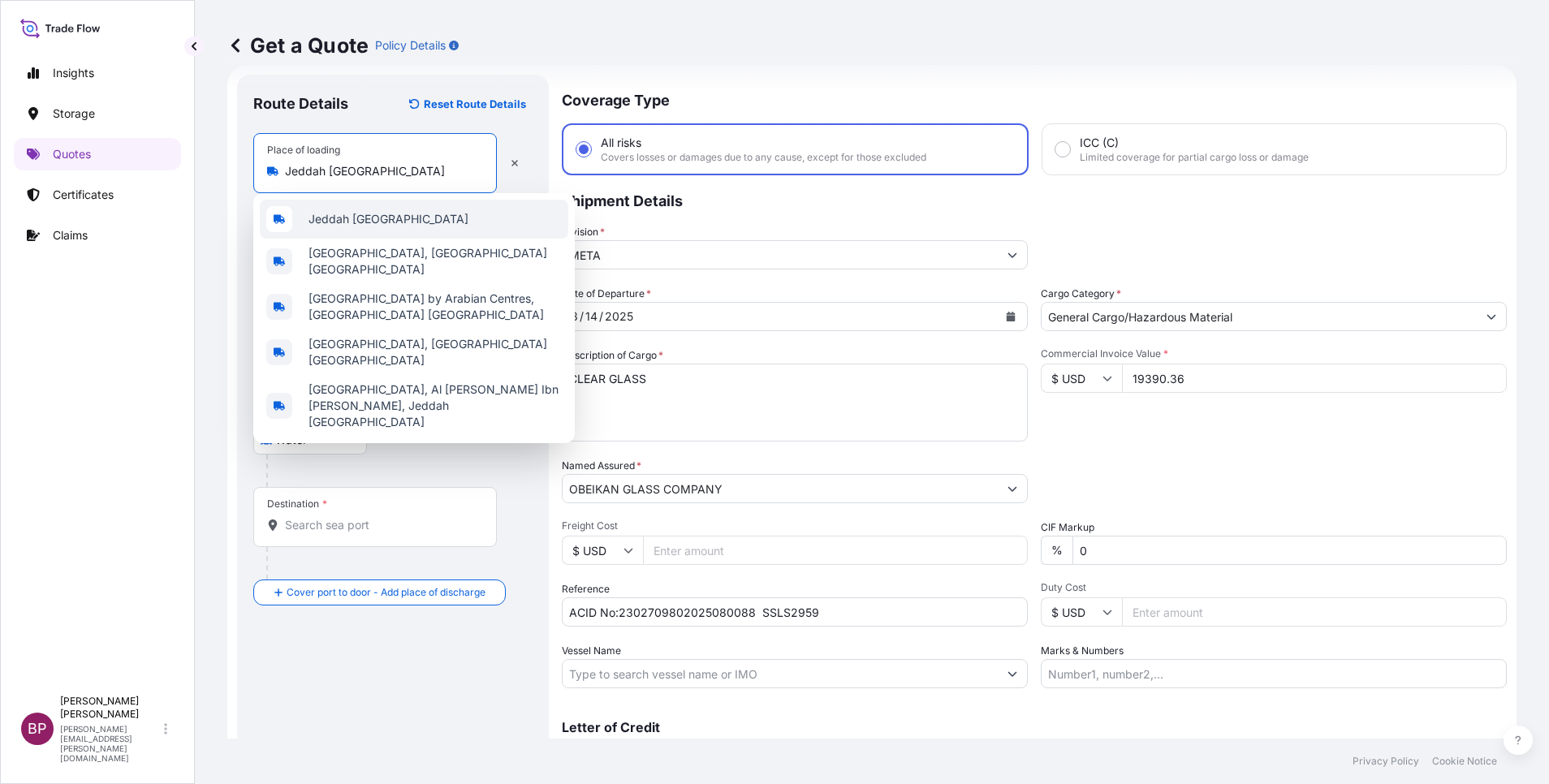
type input "Jeddah Saudi Arabia"
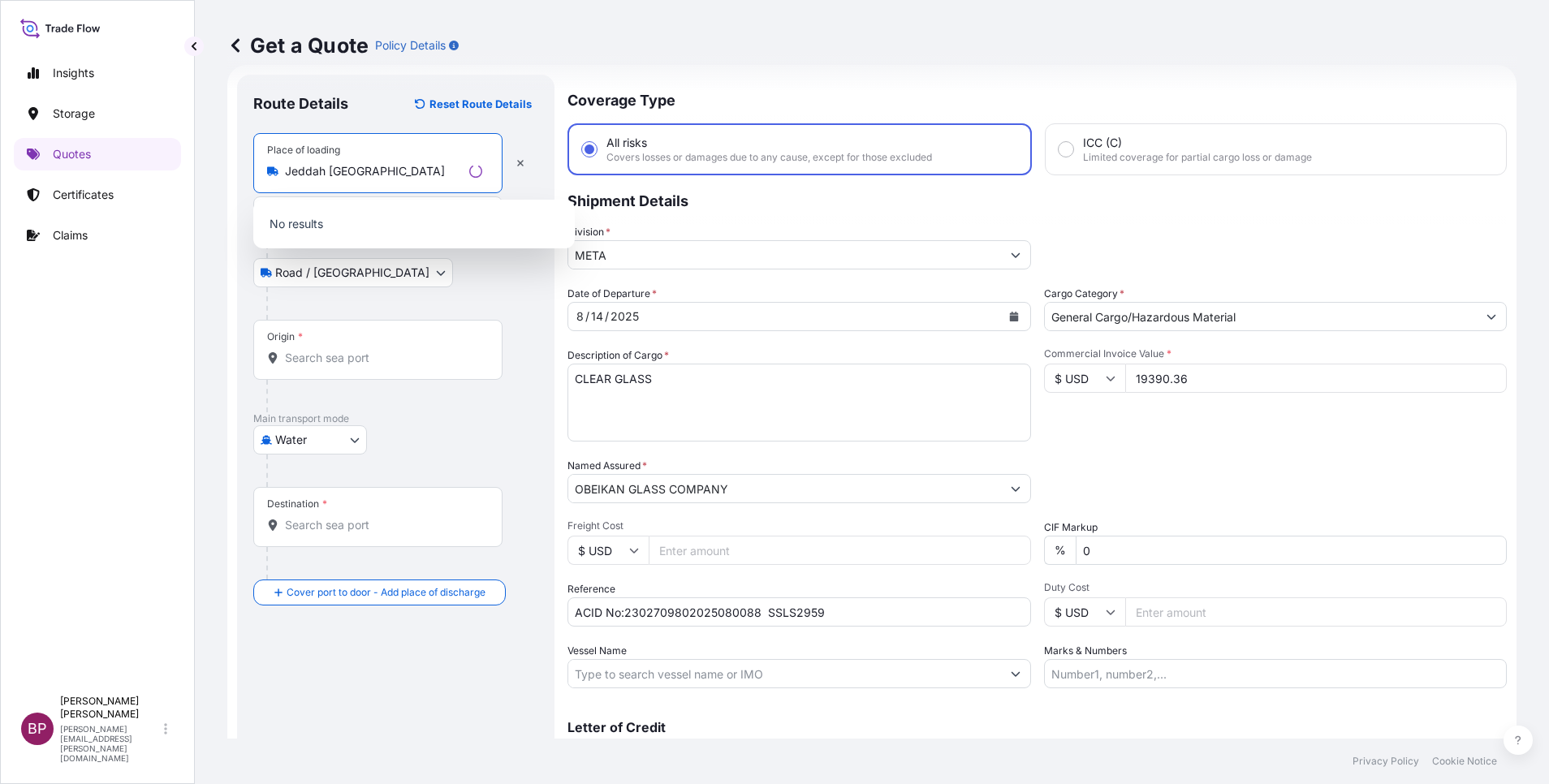
click at [397, 361] on input "Origin *" at bounding box center [384, 358] width 197 height 16
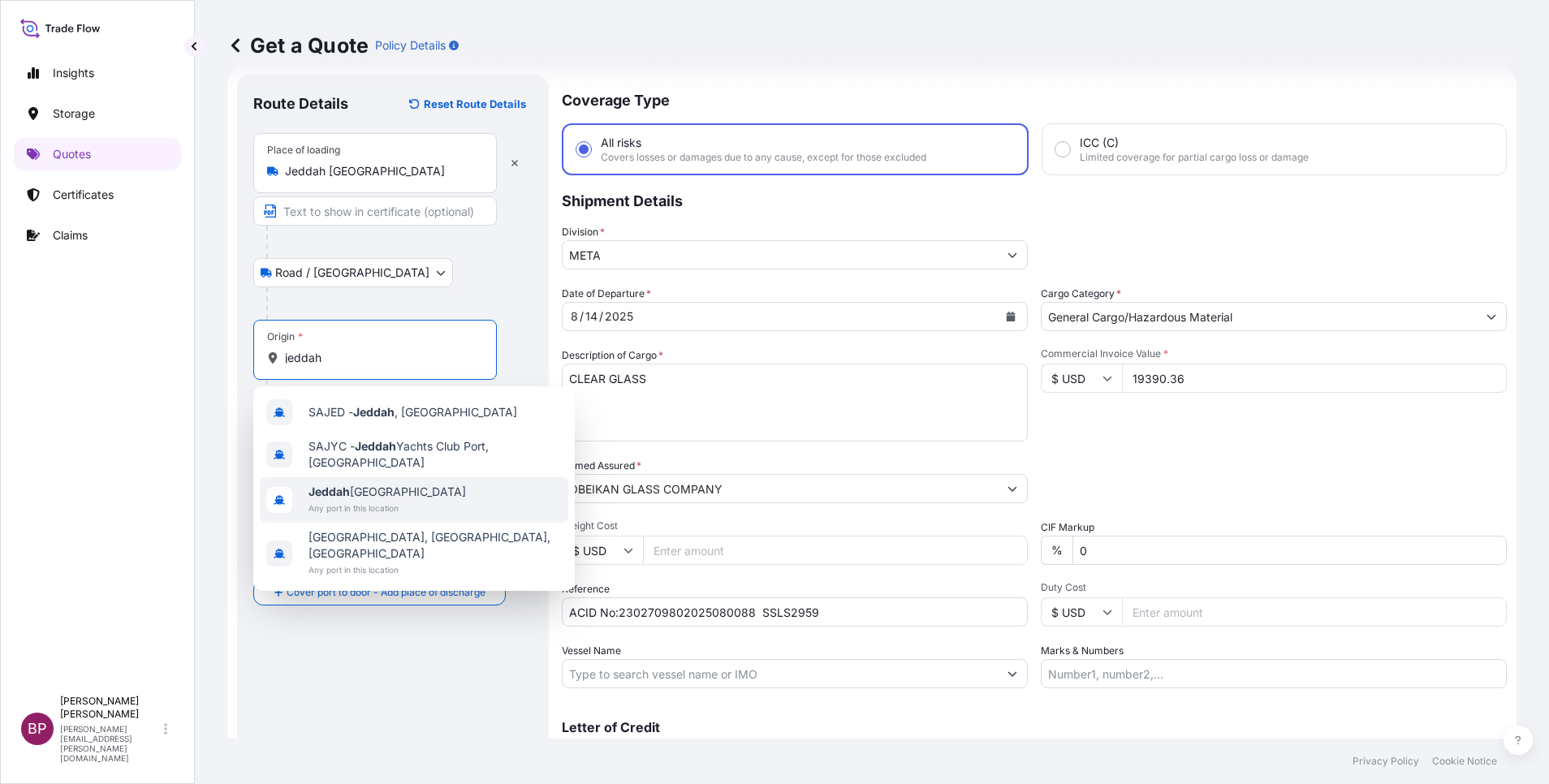
click at [391, 503] on span "Any port in this location" at bounding box center [387, 508] width 157 height 16
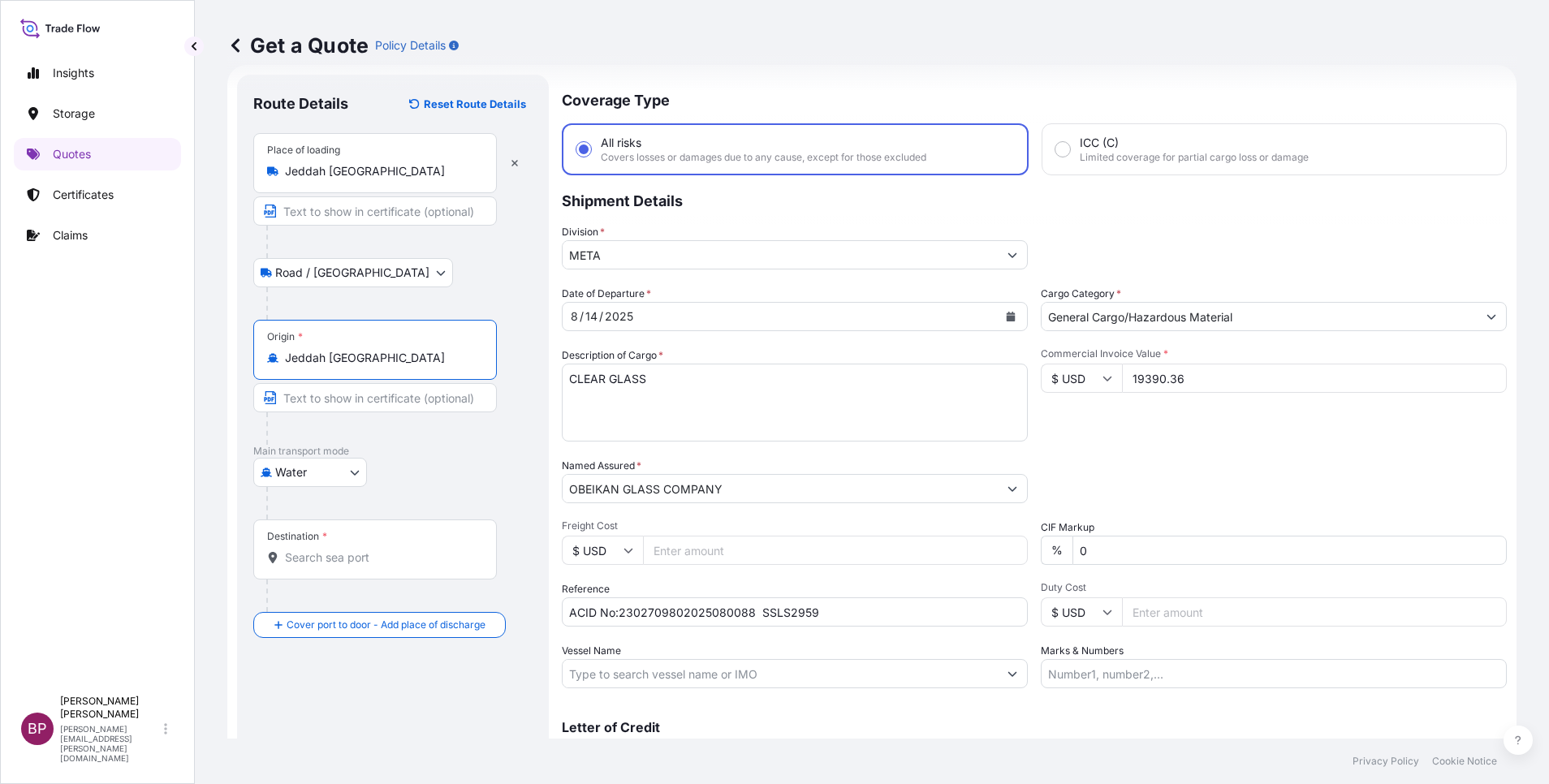
type input "Jeddah Saudi Arabia"
click at [386, 572] on div "Destination *" at bounding box center [374, 549] width 243 height 60
click at [386, 566] on input "Destination *" at bounding box center [381, 557] width 192 height 16
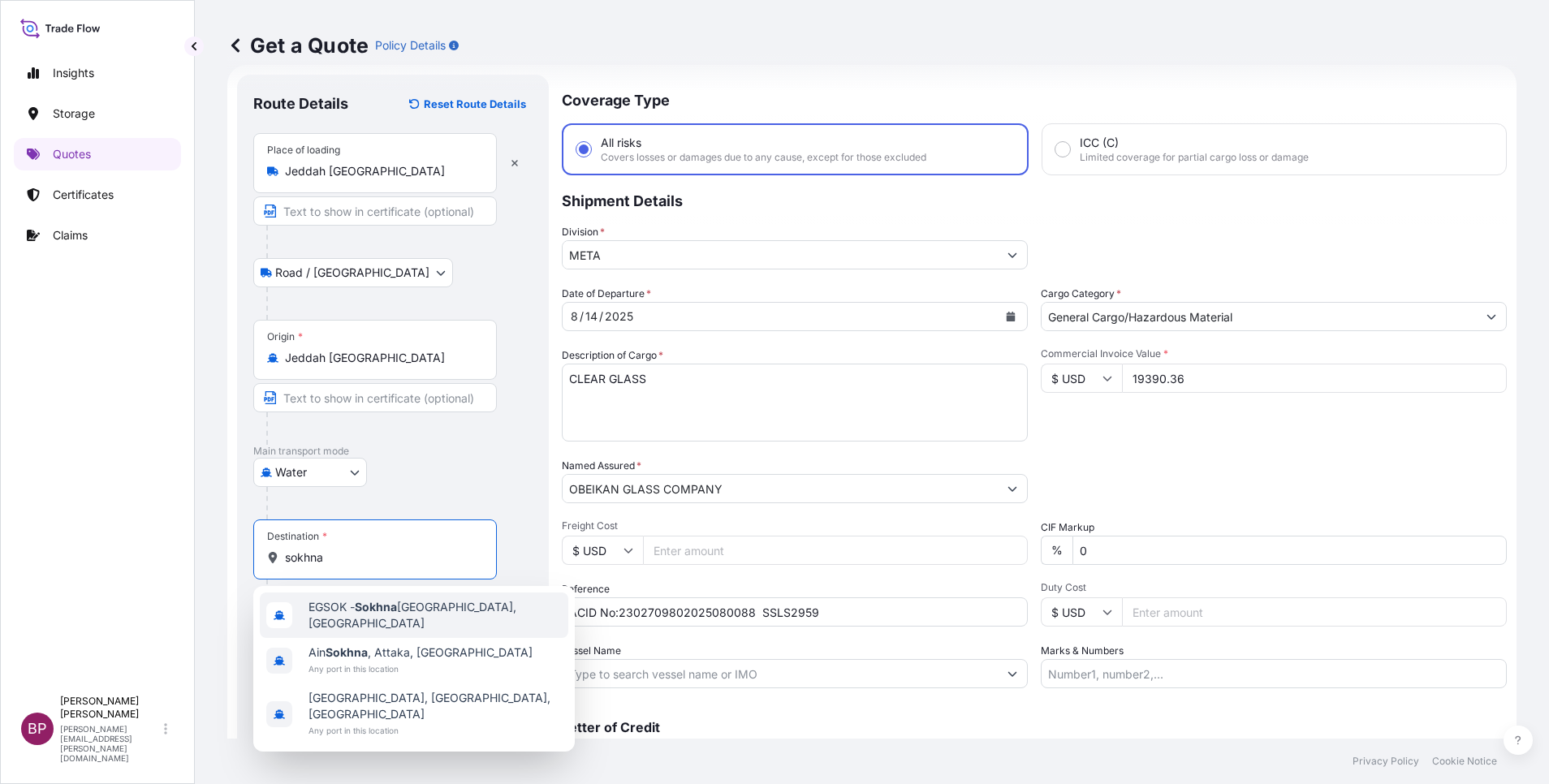
click at [412, 620] on div "EGSOK - Sokhna Port, Egypt" at bounding box center [413, 615] width 308 height 45
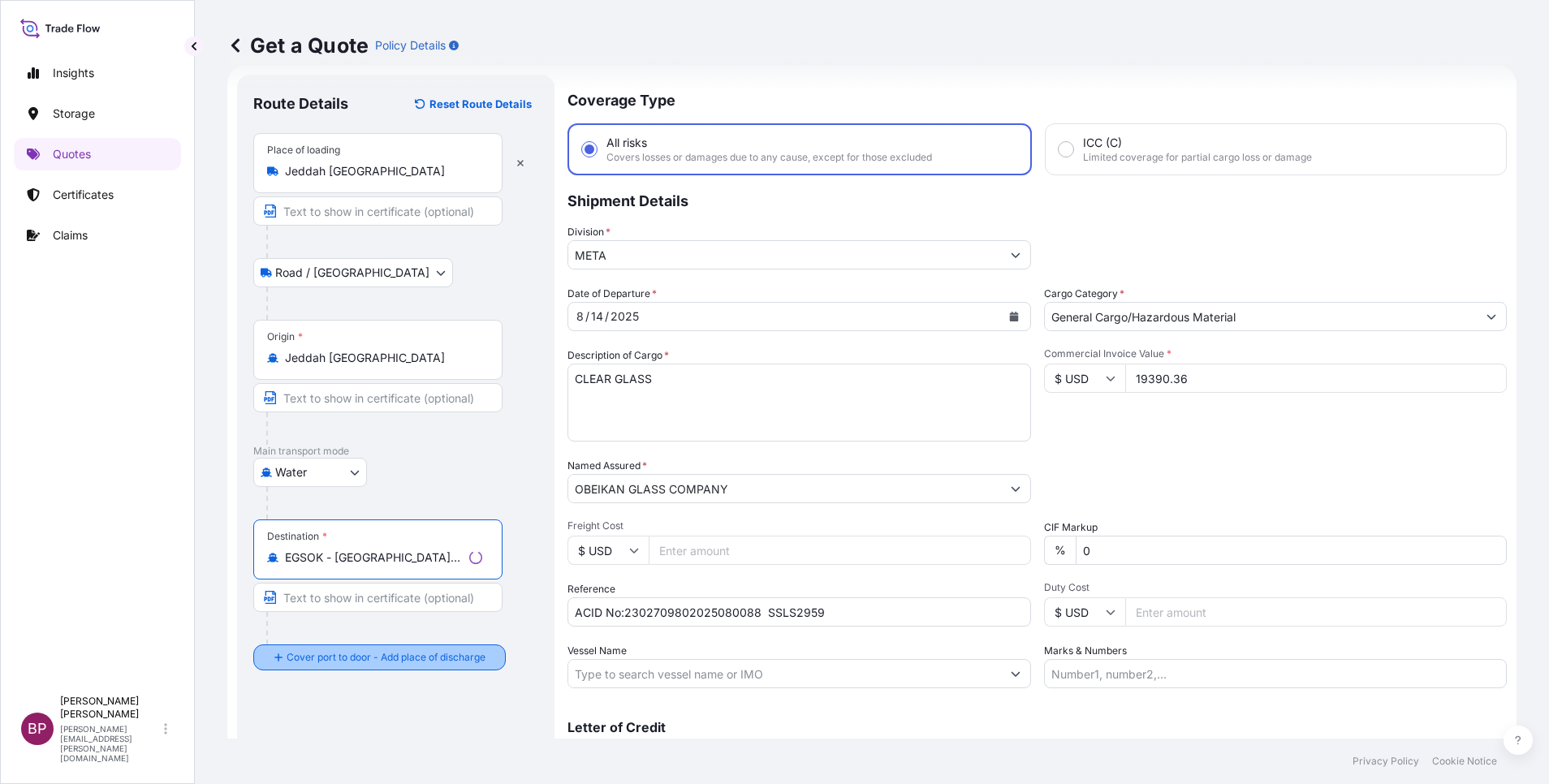
type input "EGSOK - Sokhna Port, Egypt"
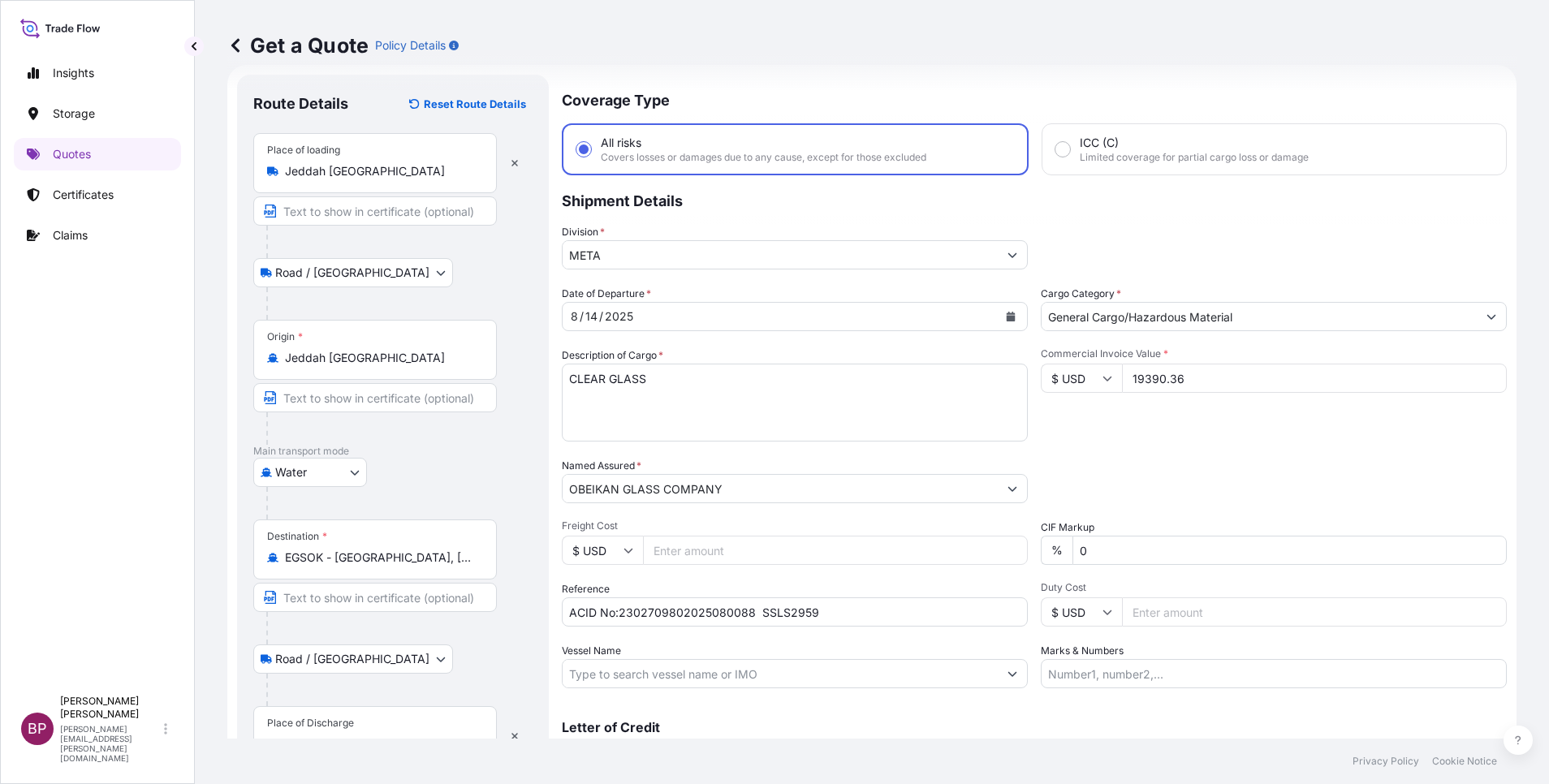
click at [349, 726] on div "Place of Discharge" at bounding box center [310, 722] width 87 height 13
click at [349, 736] on input "Place of Discharge" at bounding box center [381, 744] width 192 height 16
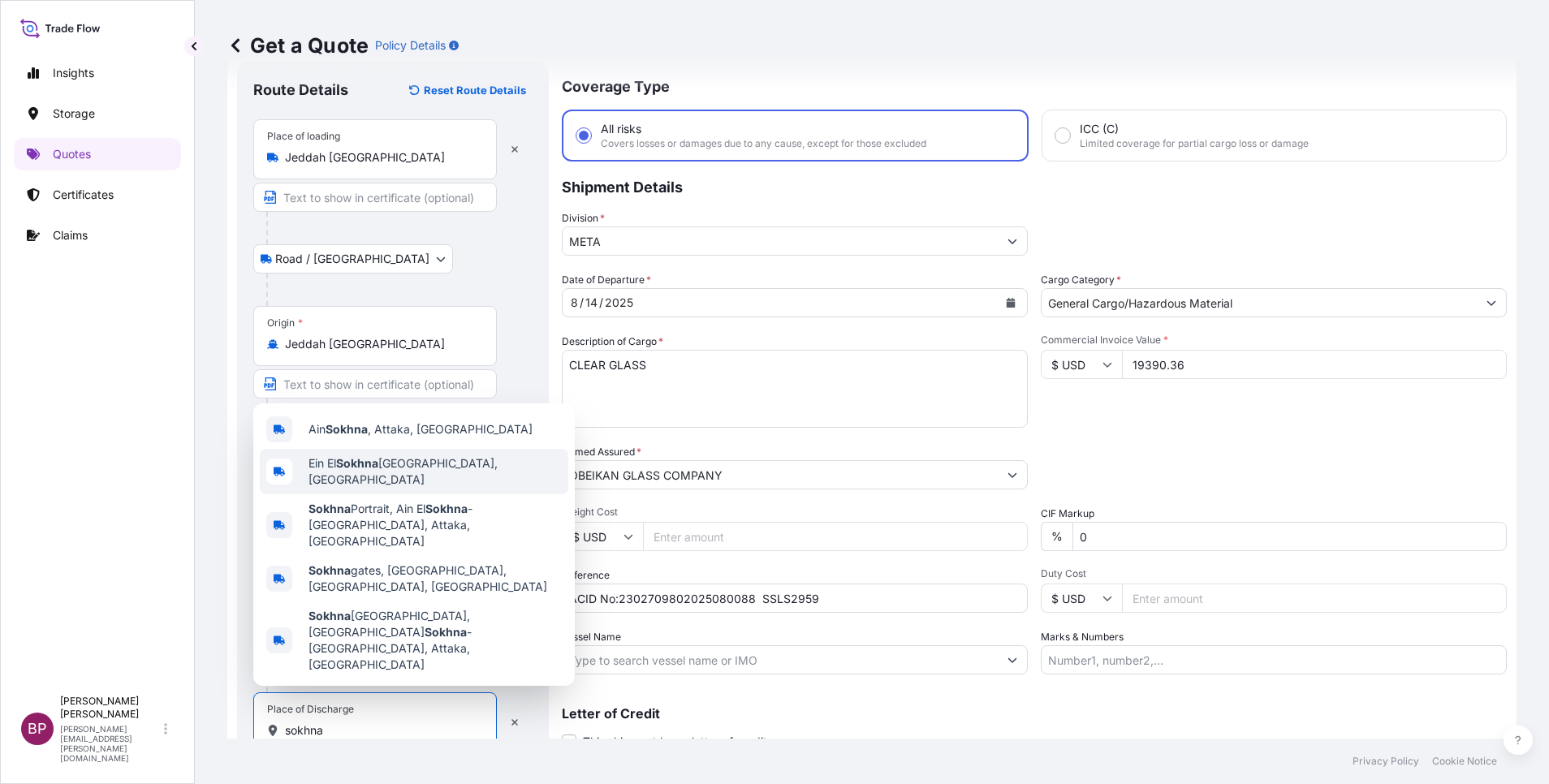
click at [416, 488] on span "Ein El Sokhna Port, Egypt" at bounding box center [434, 471] width 253 height 32
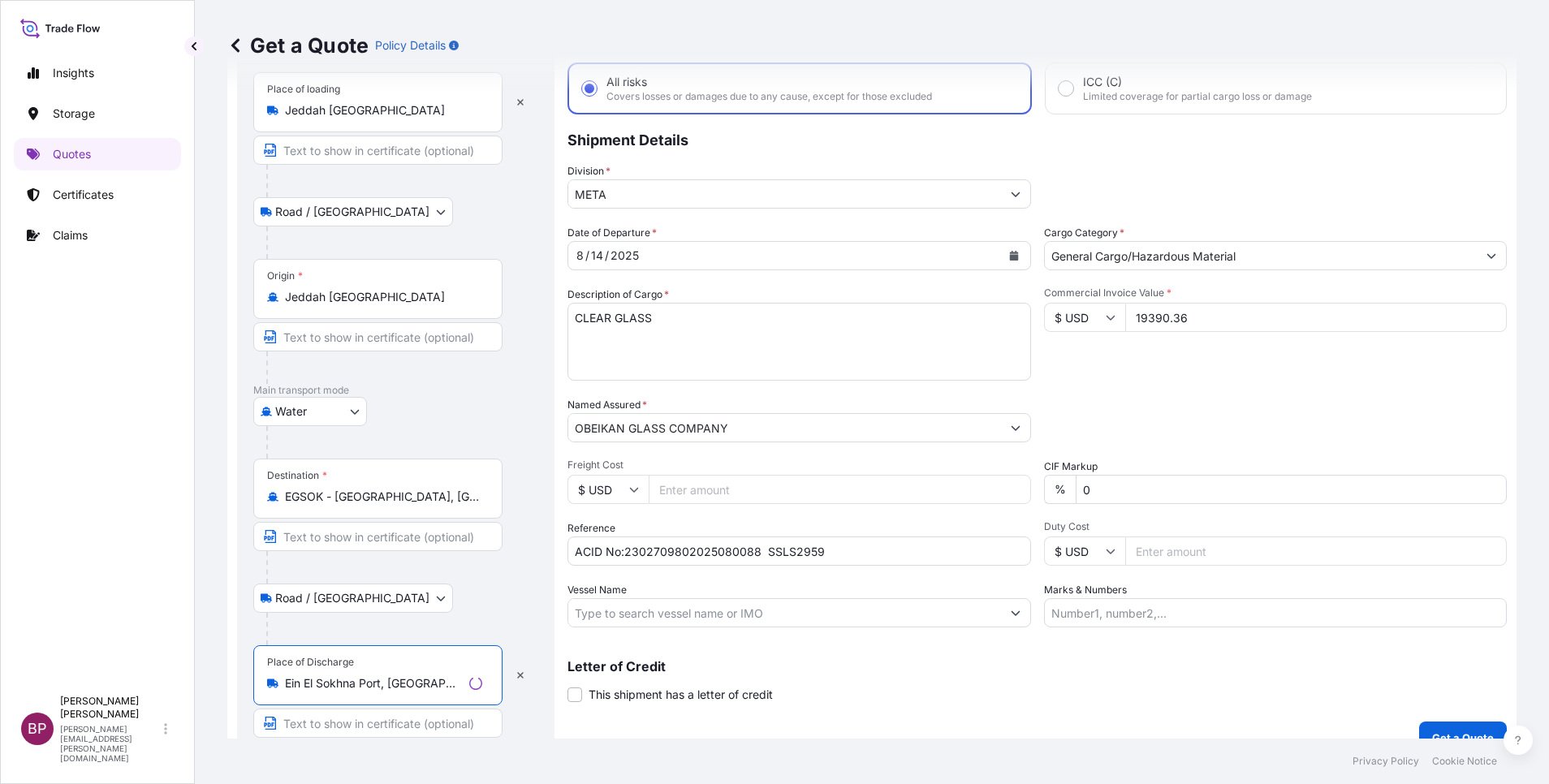
scroll to position [112, 0]
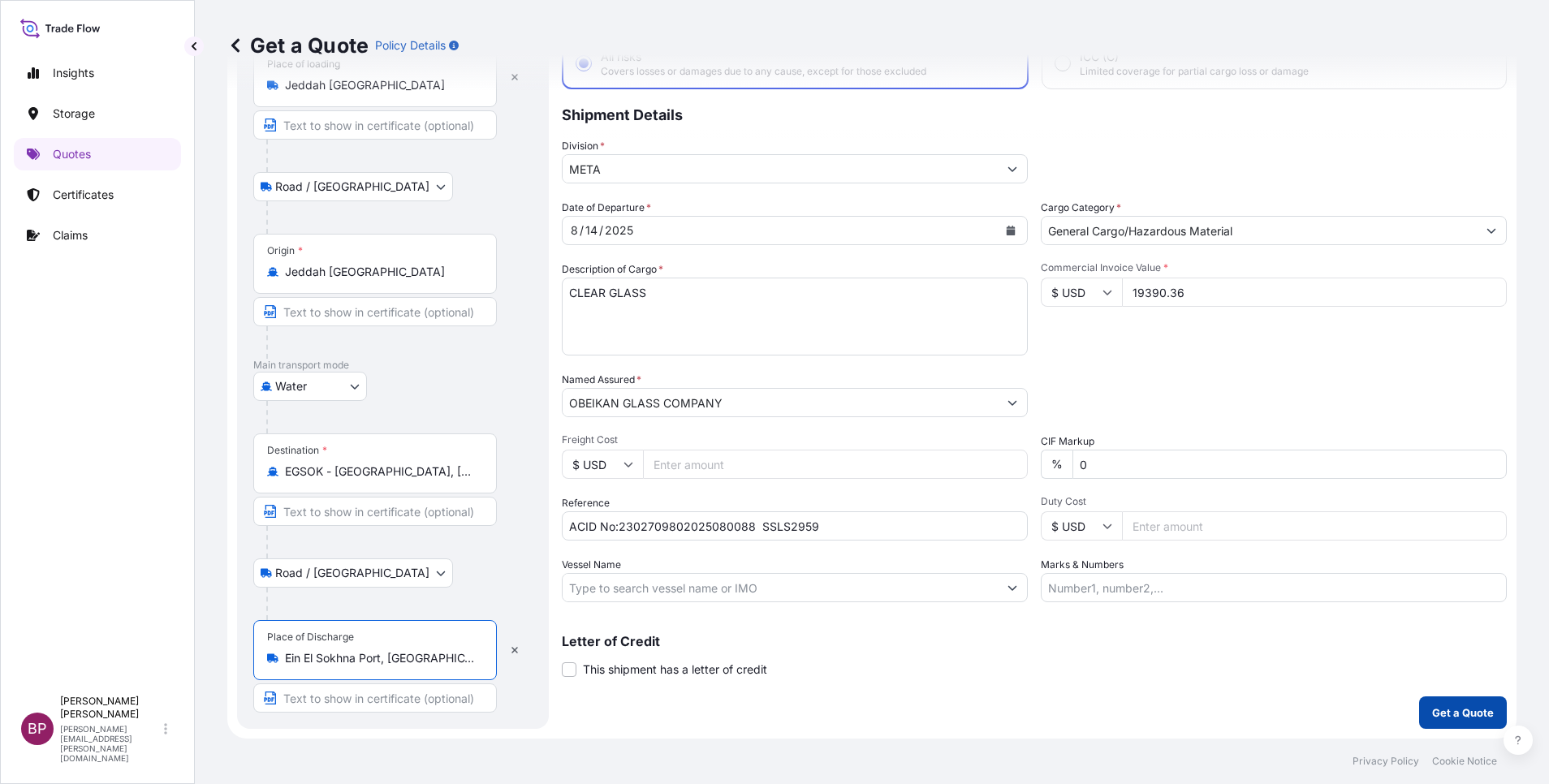
type input "Ein El Sokhna Port, Egypt"
click at [1455, 711] on p "Get a Quote" at bounding box center [1462, 712] width 62 height 16
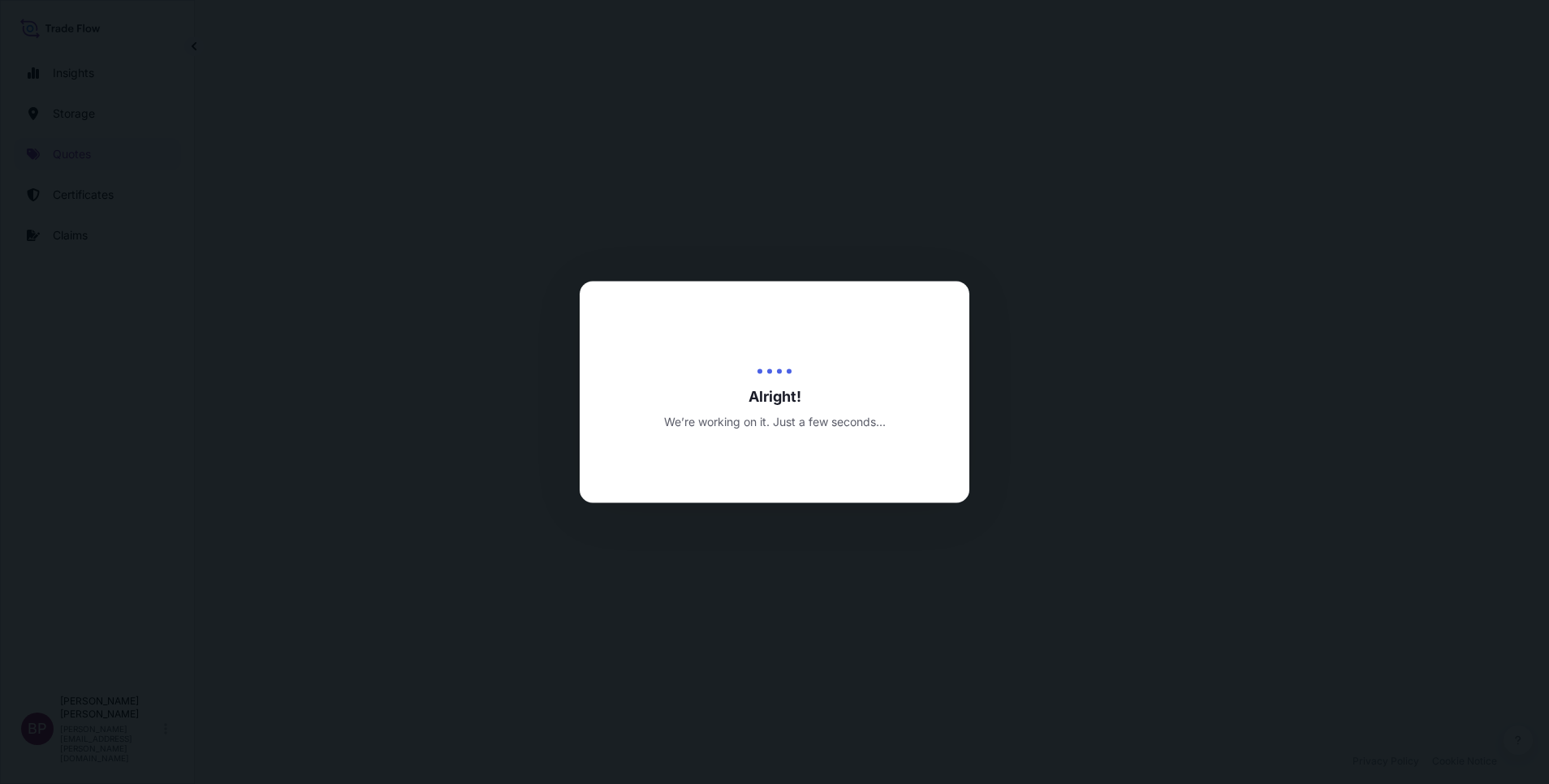
select select "Road / Inland"
select select "Water"
select select "Road / Inland"
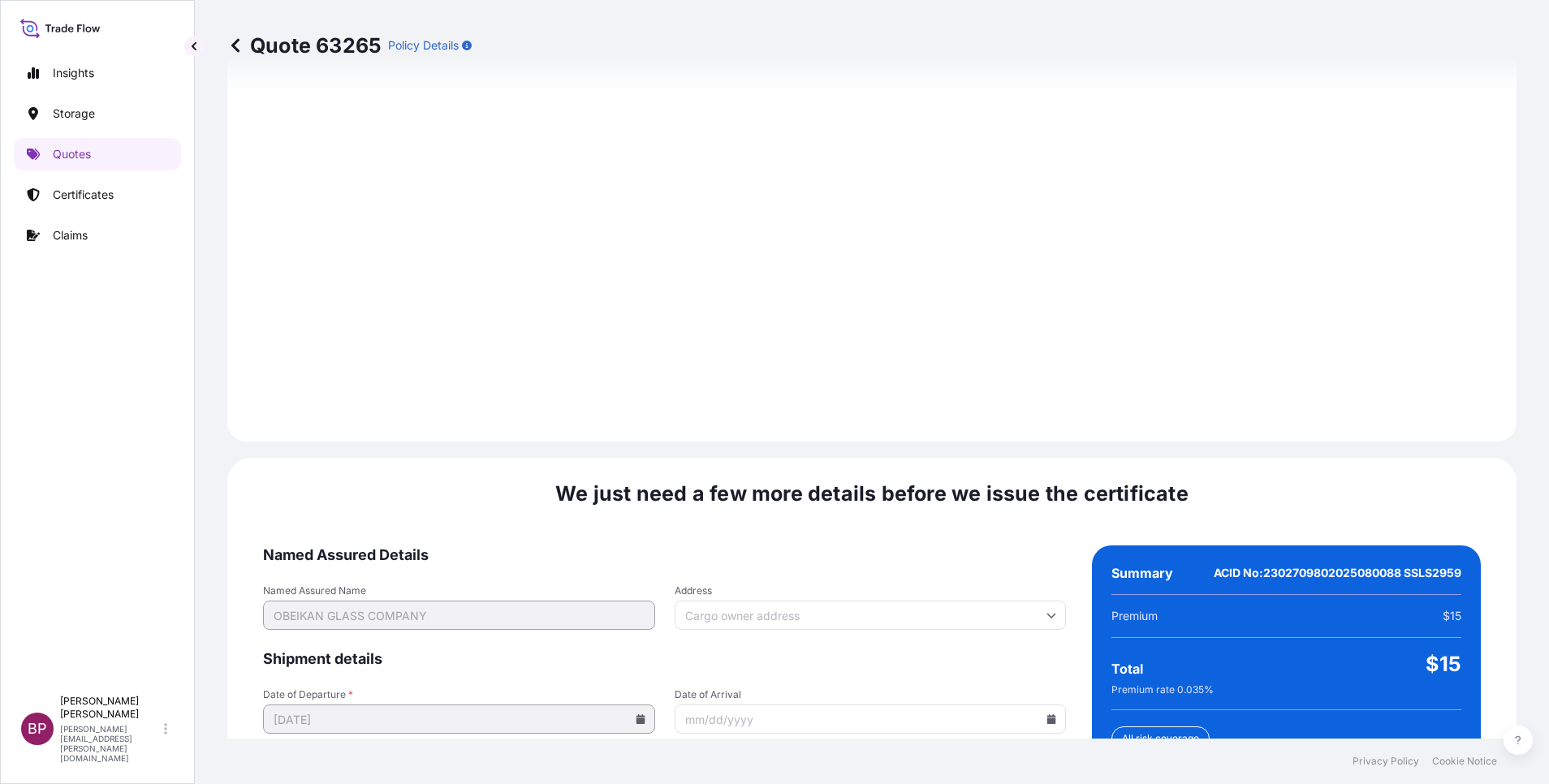
scroll to position [2405, 0]
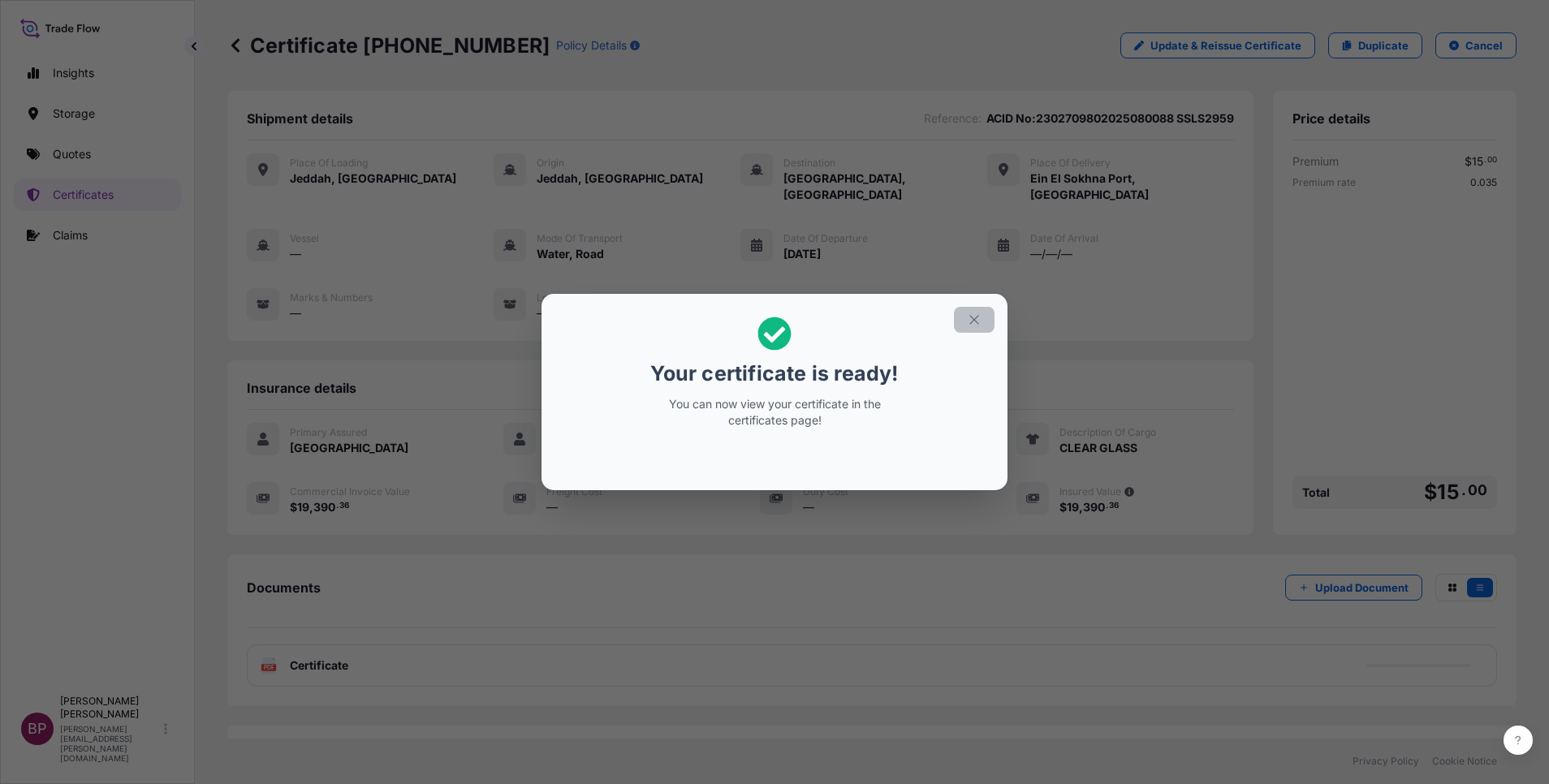
click at [976, 323] on icon "button" at bounding box center [974, 320] width 15 height 15
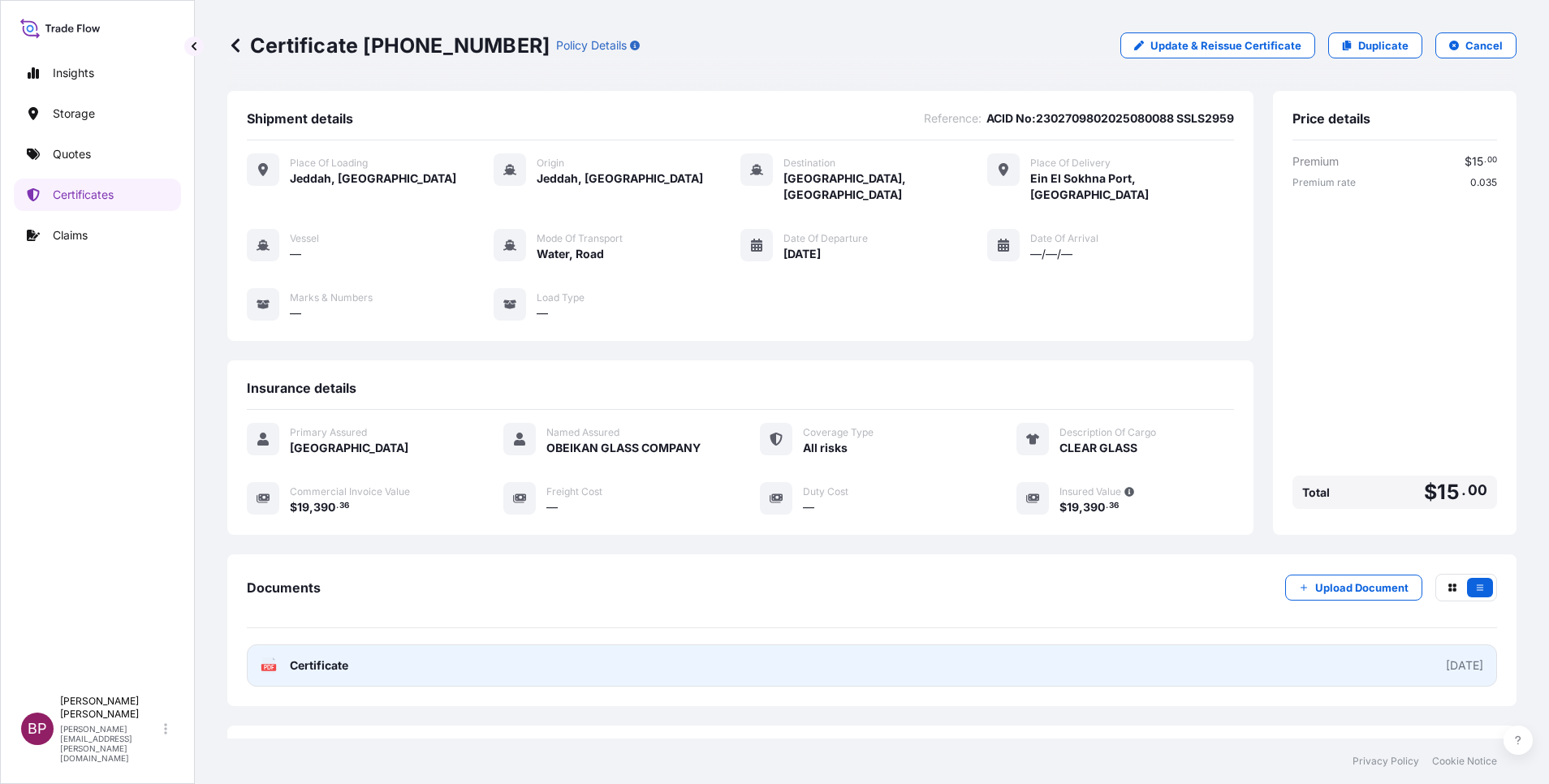
click at [327, 657] on span "Certificate" at bounding box center [319, 665] width 58 height 16
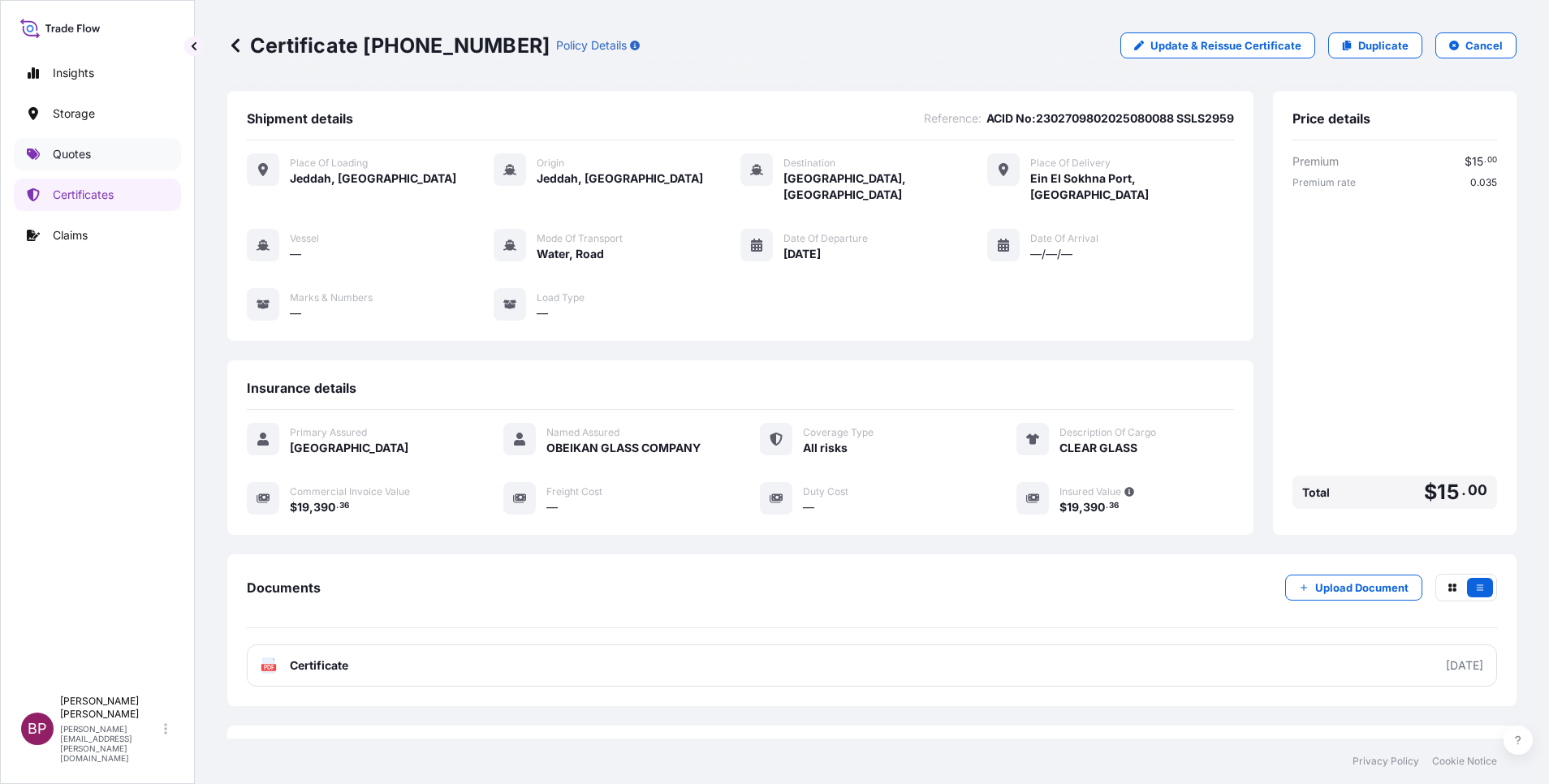
click at [91, 156] on p "Quotes" at bounding box center [72, 153] width 38 height 16
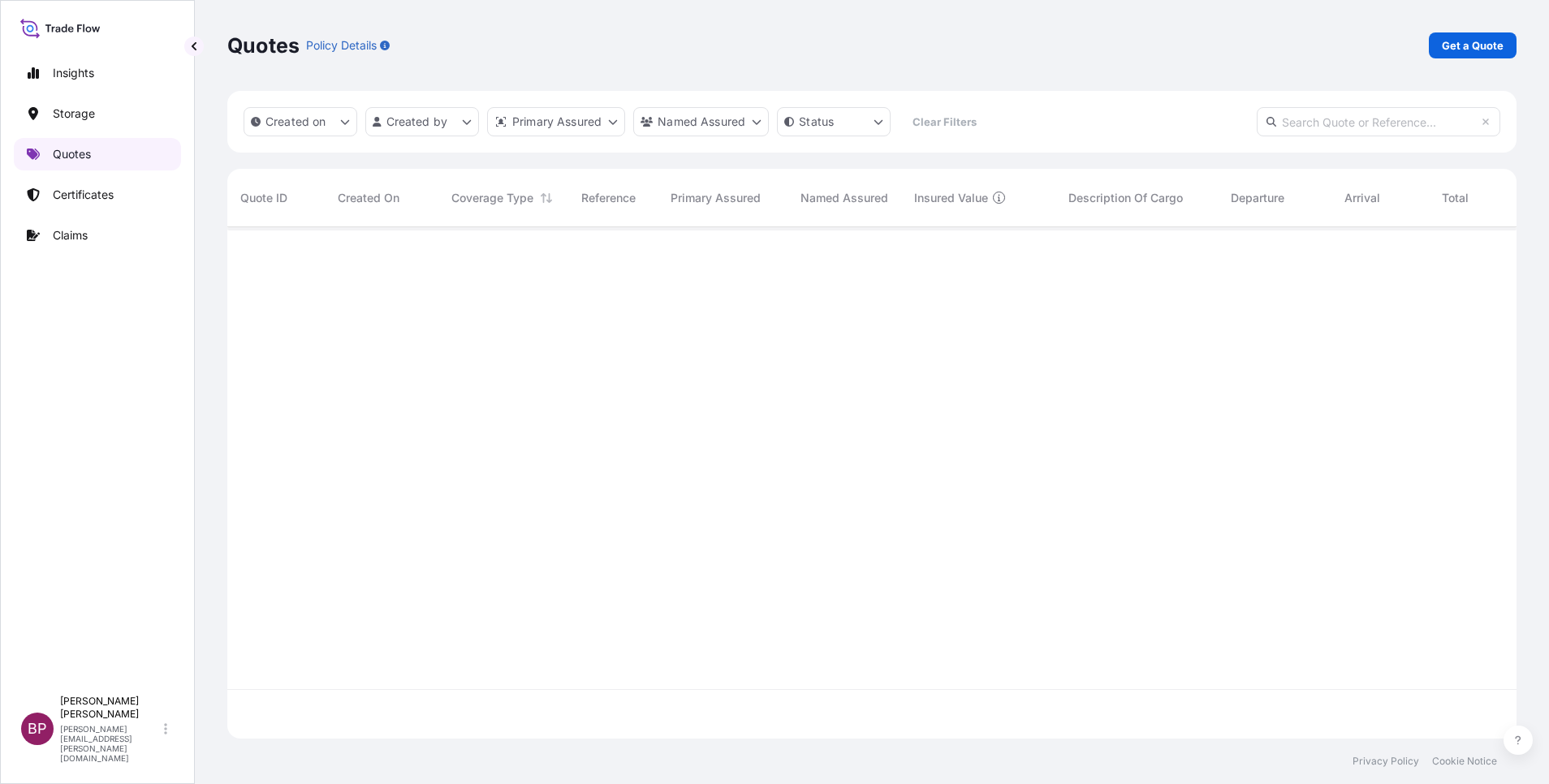
scroll to position [502, 1270]
click at [1461, 46] on p "Get a Quote" at bounding box center [1472, 45] width 62 height 16
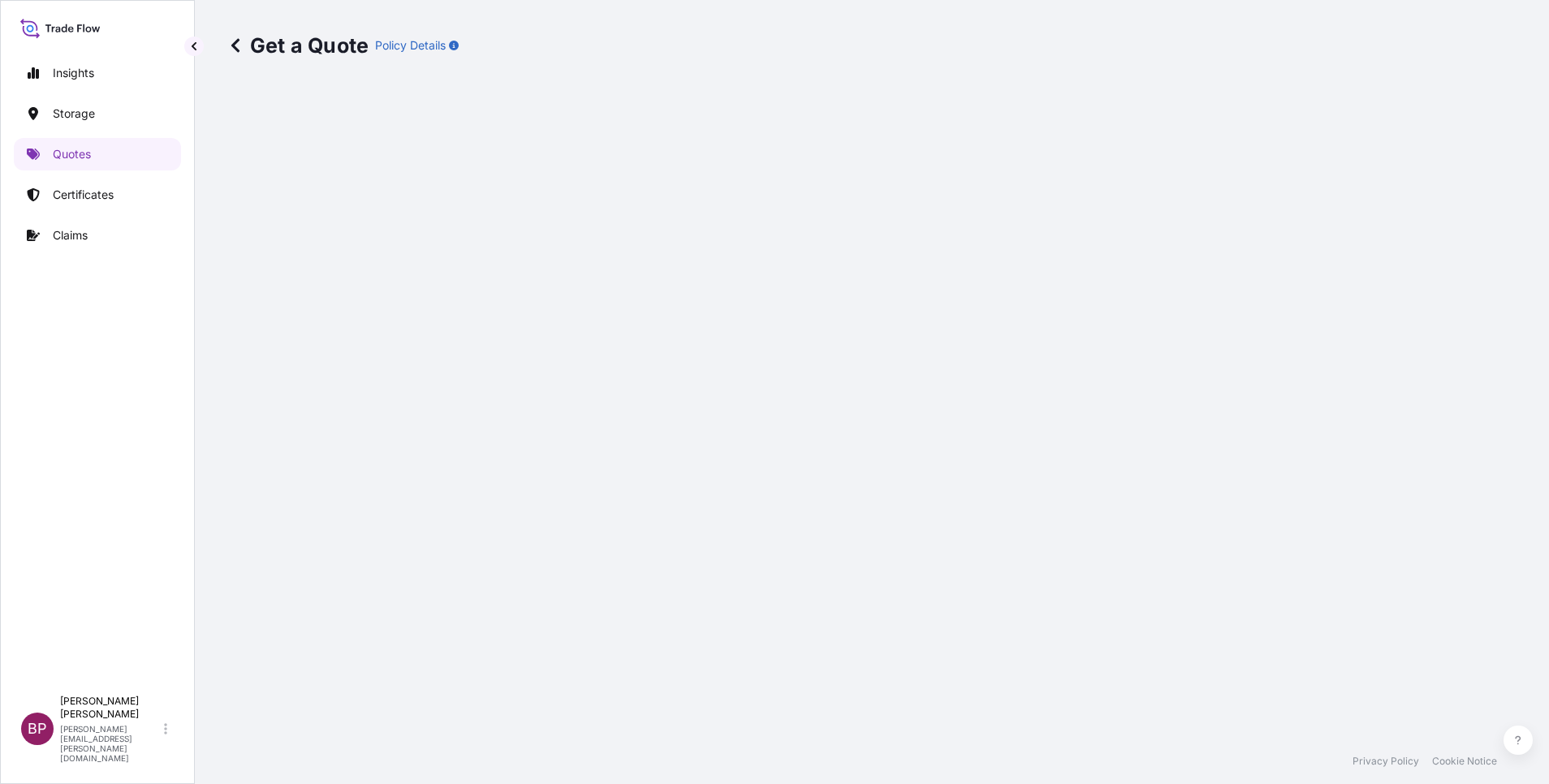
scroll to position [26, 0]
select select "Water"
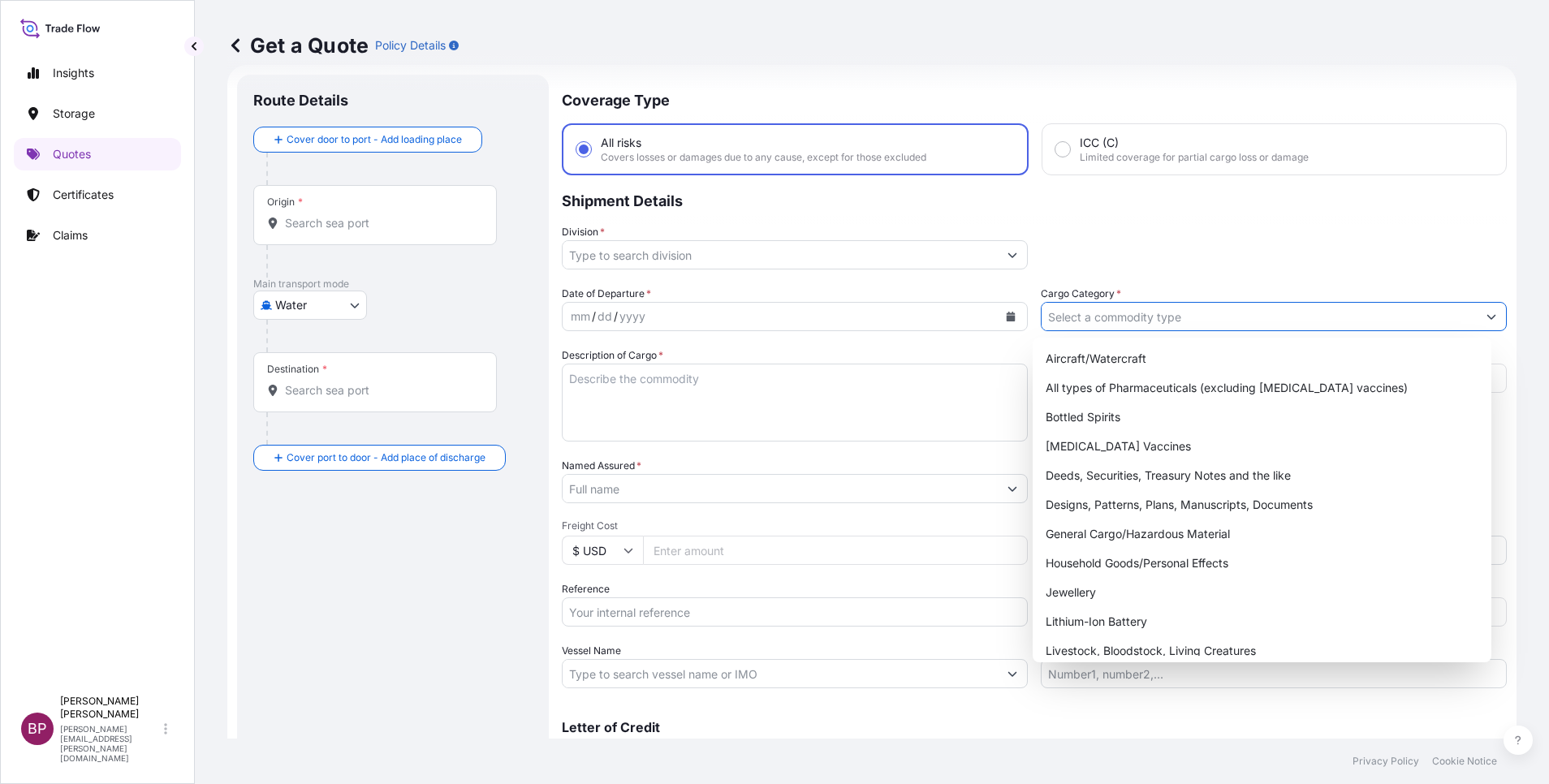
click at [1229, 310] on input "Cargo Category *" at bounding box center [1259, 317] width 435 height 30
click at [1154, 524] on div "General Cargo/Hazardous Material" at bounding box center [1262, 534] width 446 height 30
type input "General Cargo/Hazardous Material"
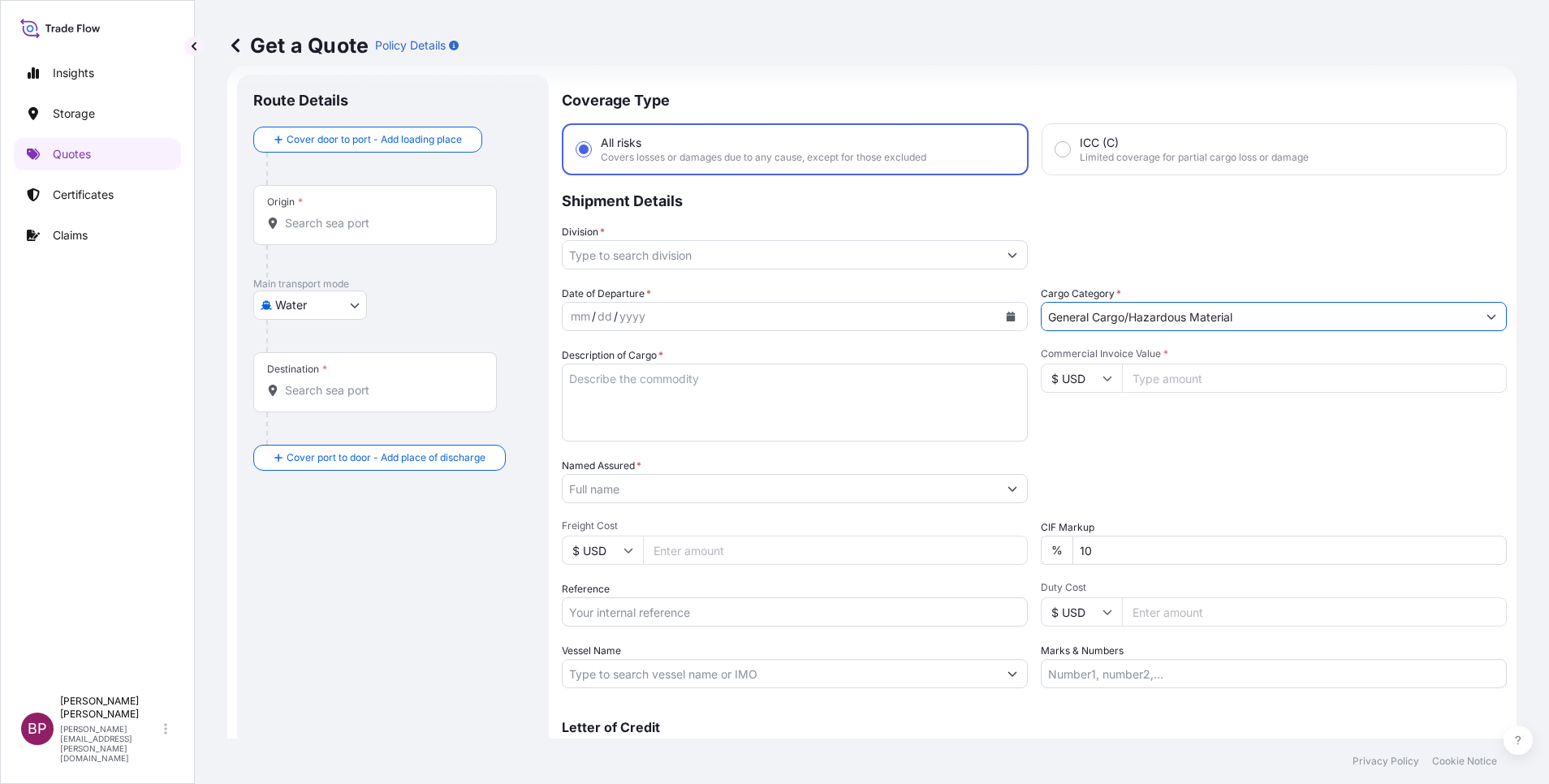
click at [998, 251] on button "Show suggestions" at bounding box center [1013, 255] width 30 height 30
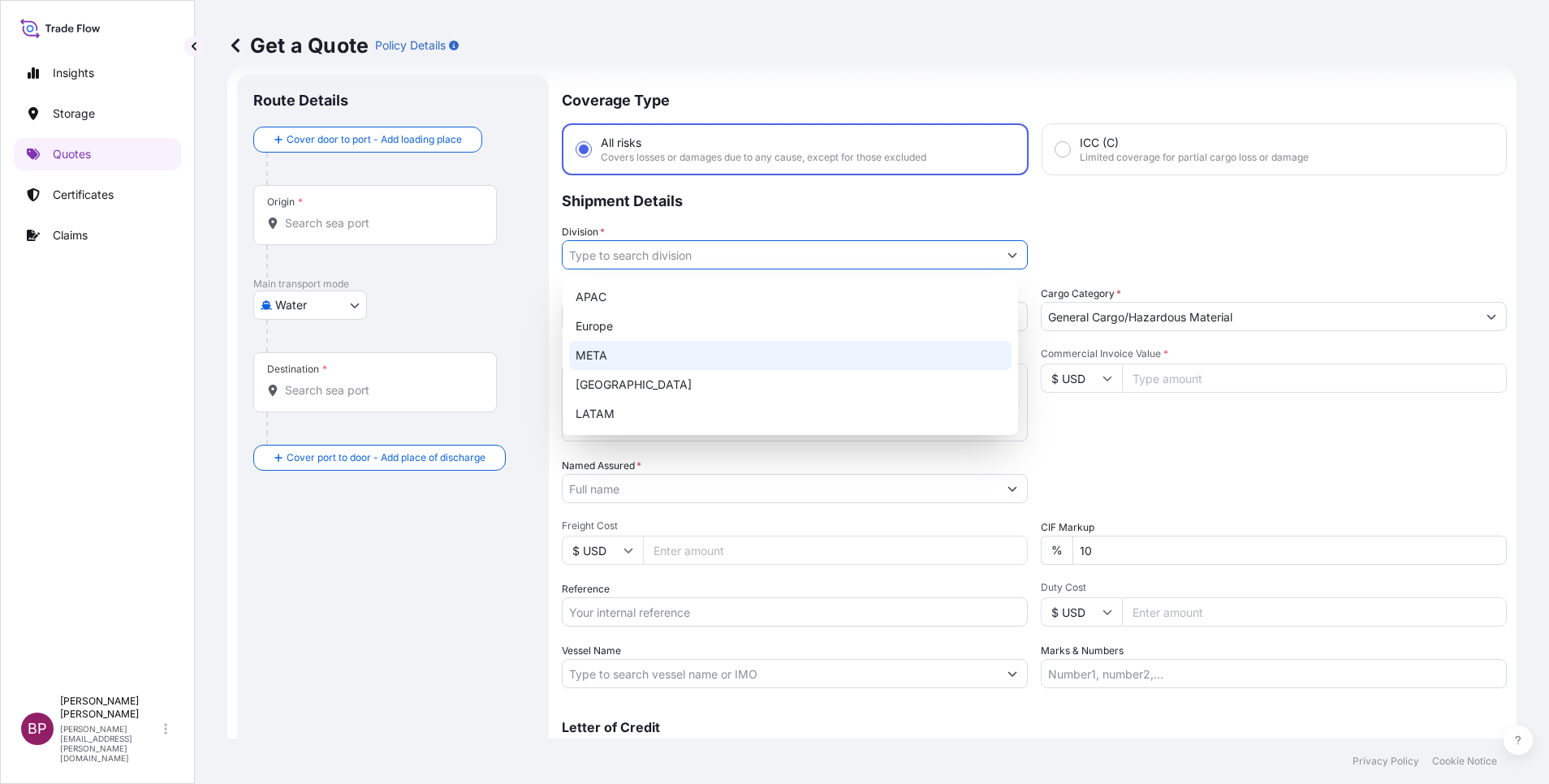
click at [686, 354] on div "META" at bounding box center [790, 355] width 443 height 30
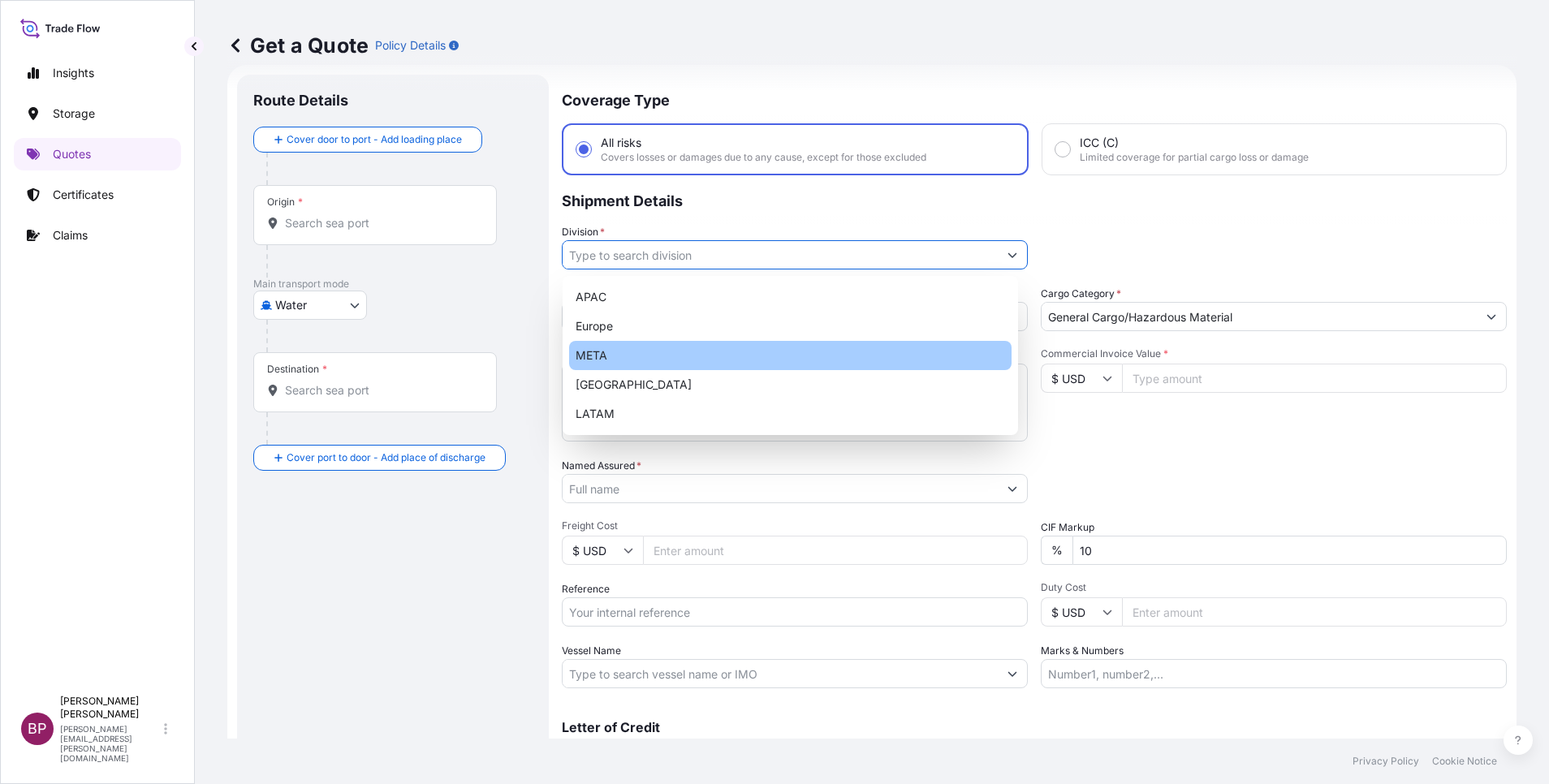
type input "META"
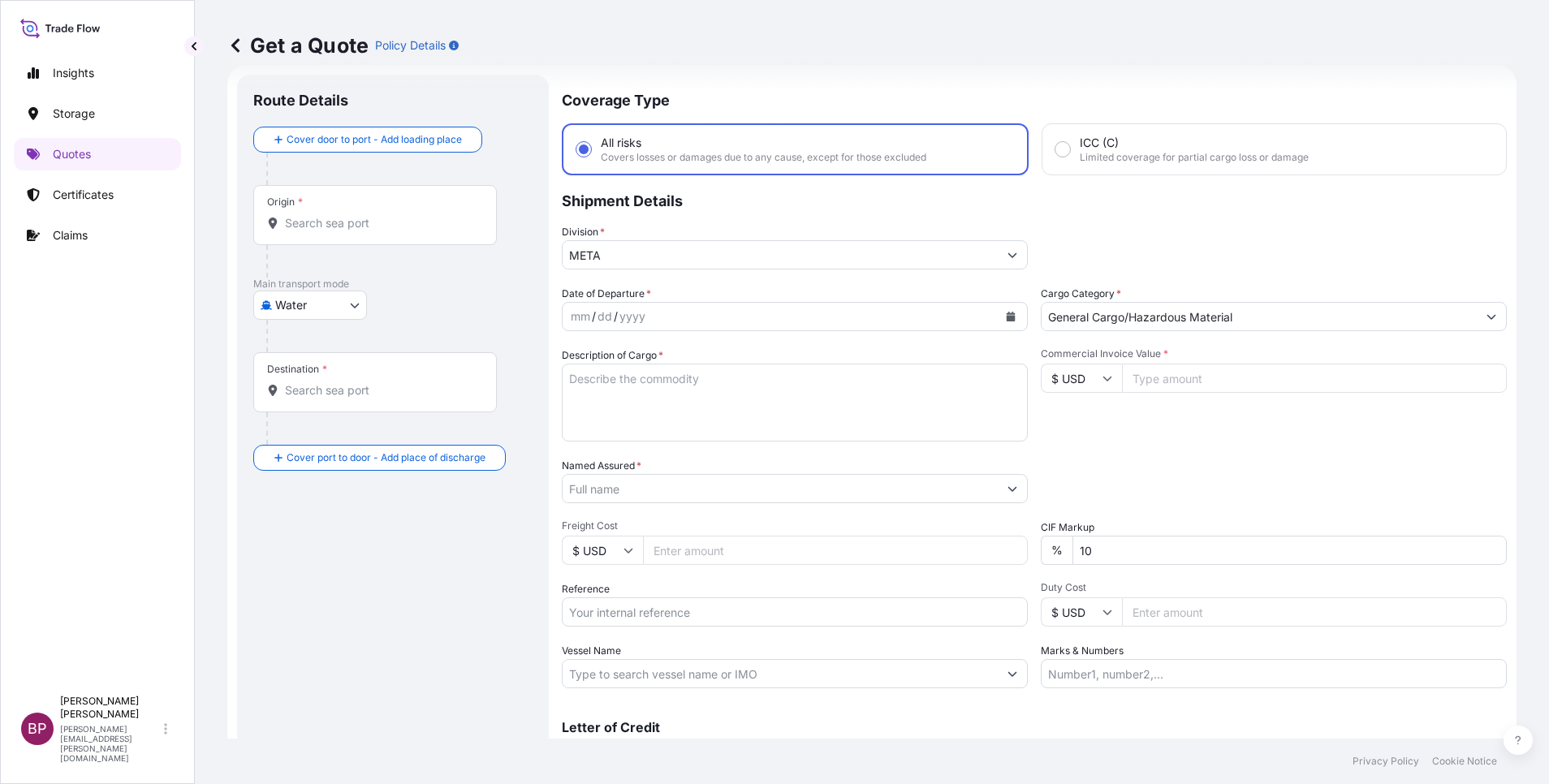
click at [1092, 378] on input "$ USD" at bounding box center [1082, 379] width 81 height 30
click at [1075, 436] on div "€ EUR" at bounding box center [1072, 422] width 68 height 30
type input "€ EUR"
click at [1169, 384] on input "Commercial Invoice Value *" at bounding box center [1314, 379] width 385 height 30
paste input "132127.43"
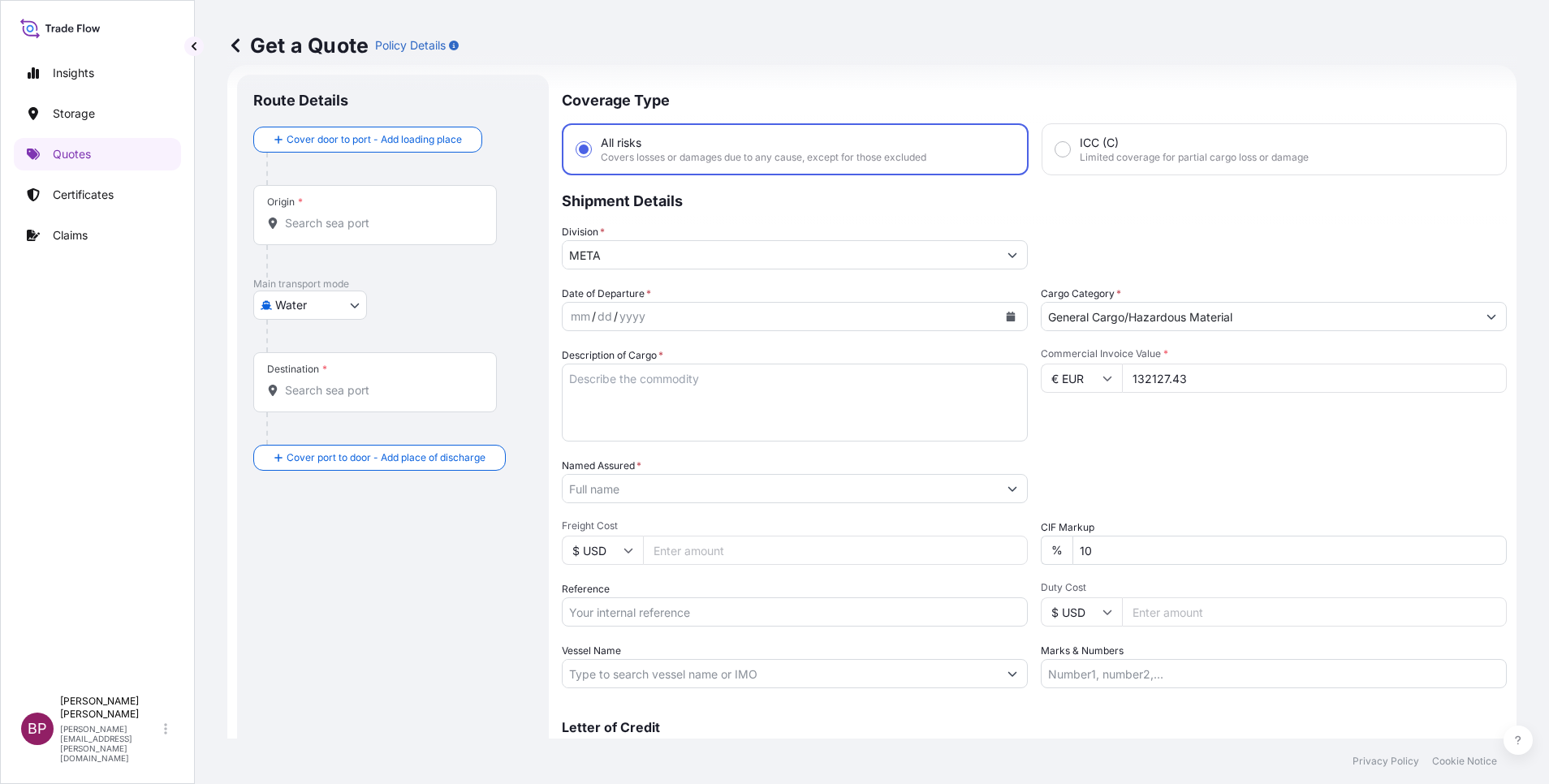
type input "132127.43"
click at [834, 511] on div "Date of Departure * mm / dd / yyyy Cargo Category * General Cargo/Hazardous Mat…" at bounding box center [1034, 486] width 945 height 402
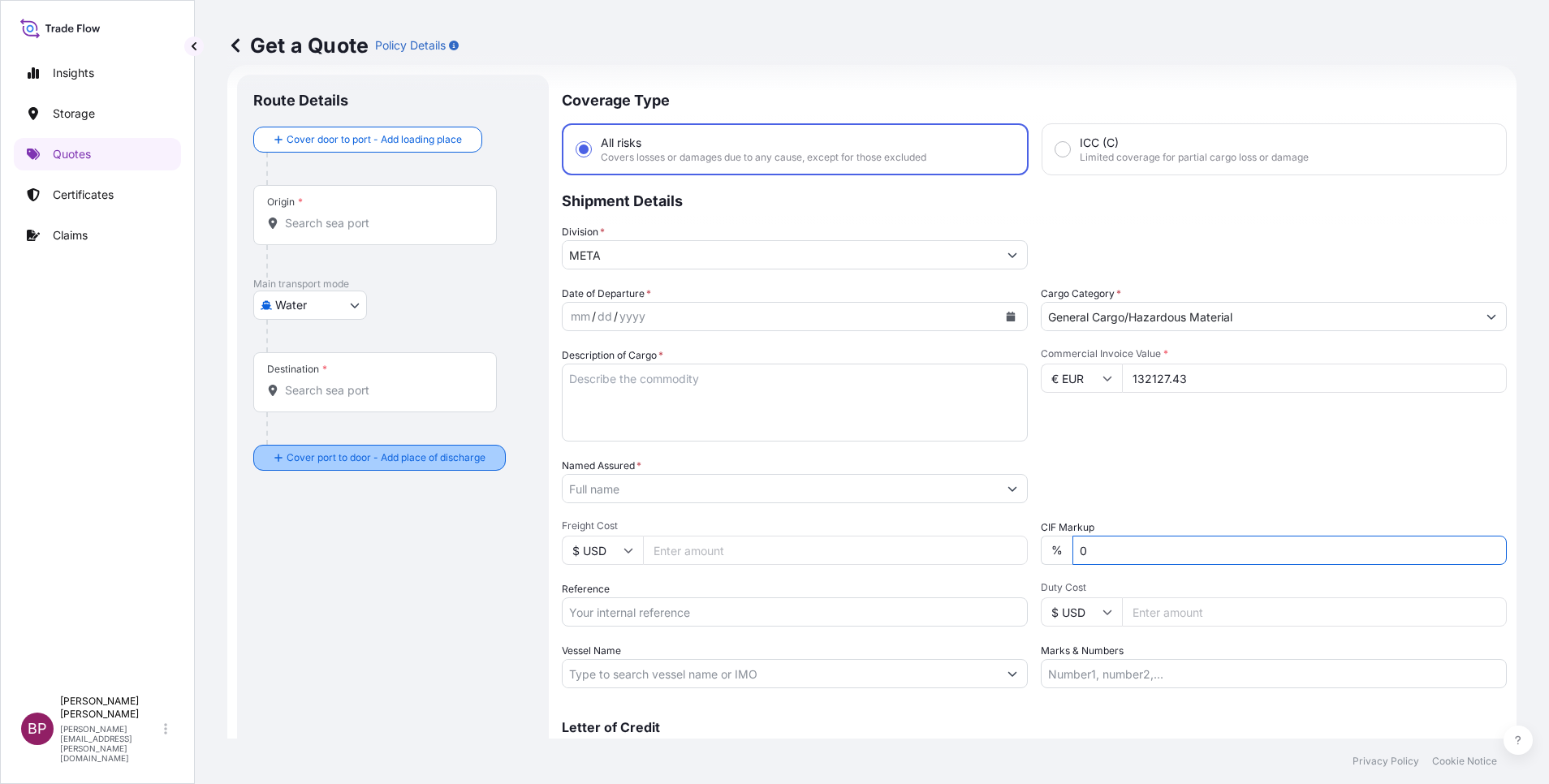
type input "0"
click at [673, 405] on textarea "Description of Cargo *" at bounding box center [795, 402] width 466 height 78
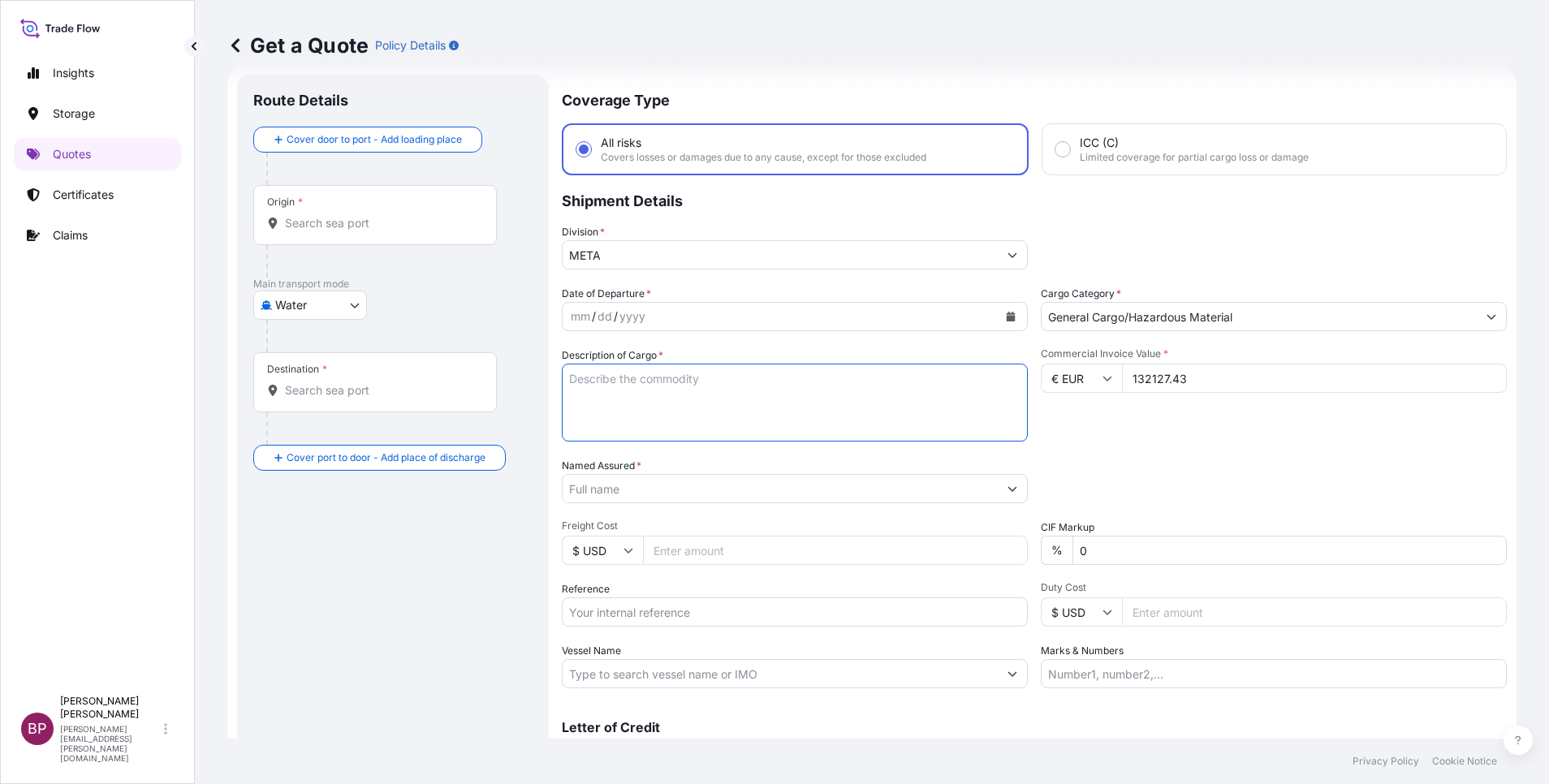
paste textarea "Parts"
type textarea "Parts"
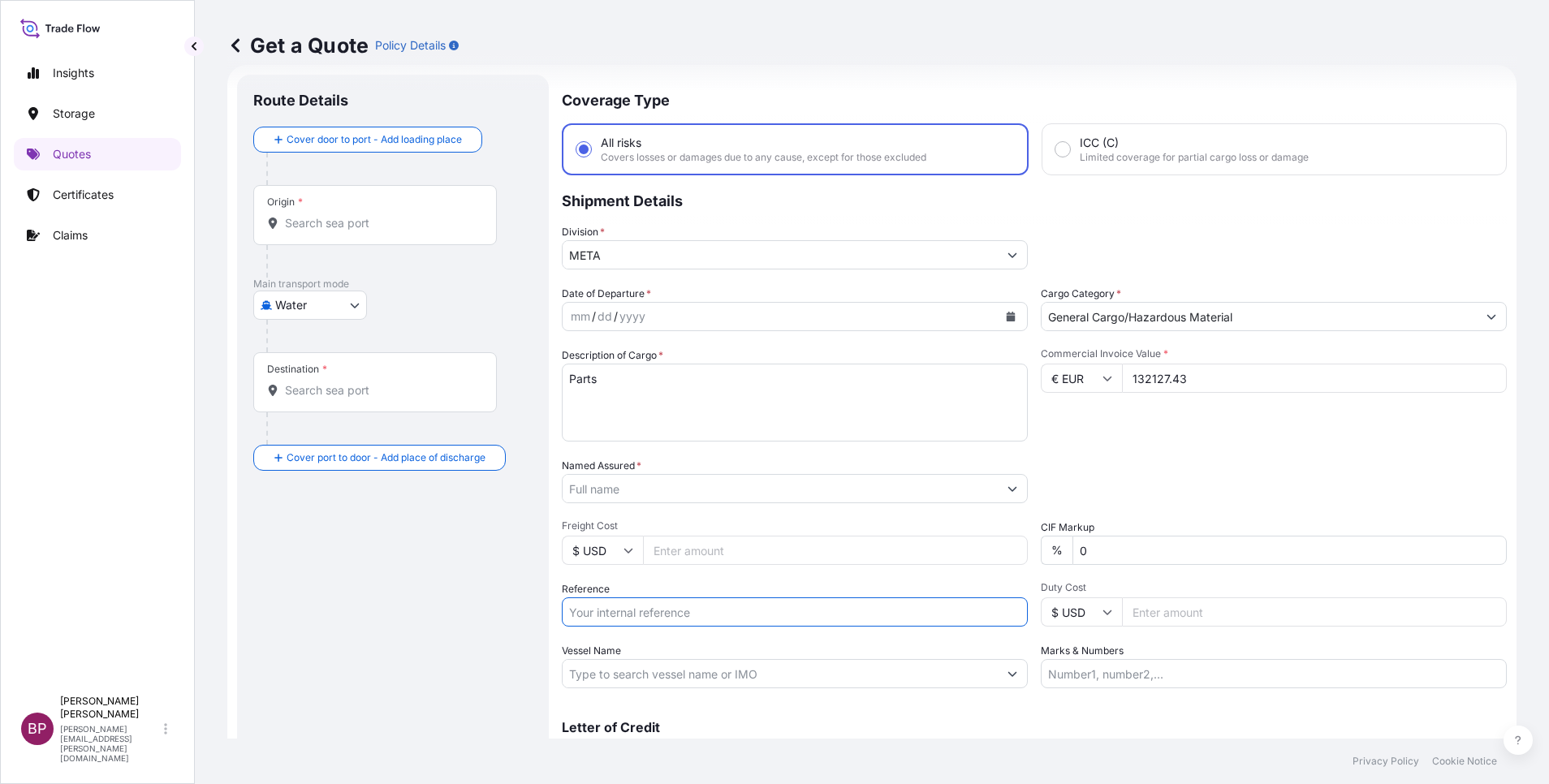
drag, startPoint x: 693, startPoint y: 622, endPoint x: 741, endPoint y: 619, distance: 48.1
click at [693, 622] on input "Reference" at bounding box center [795, 612] width 466 height 30
paste input "SSLS2964"
type input "SSLS2964"
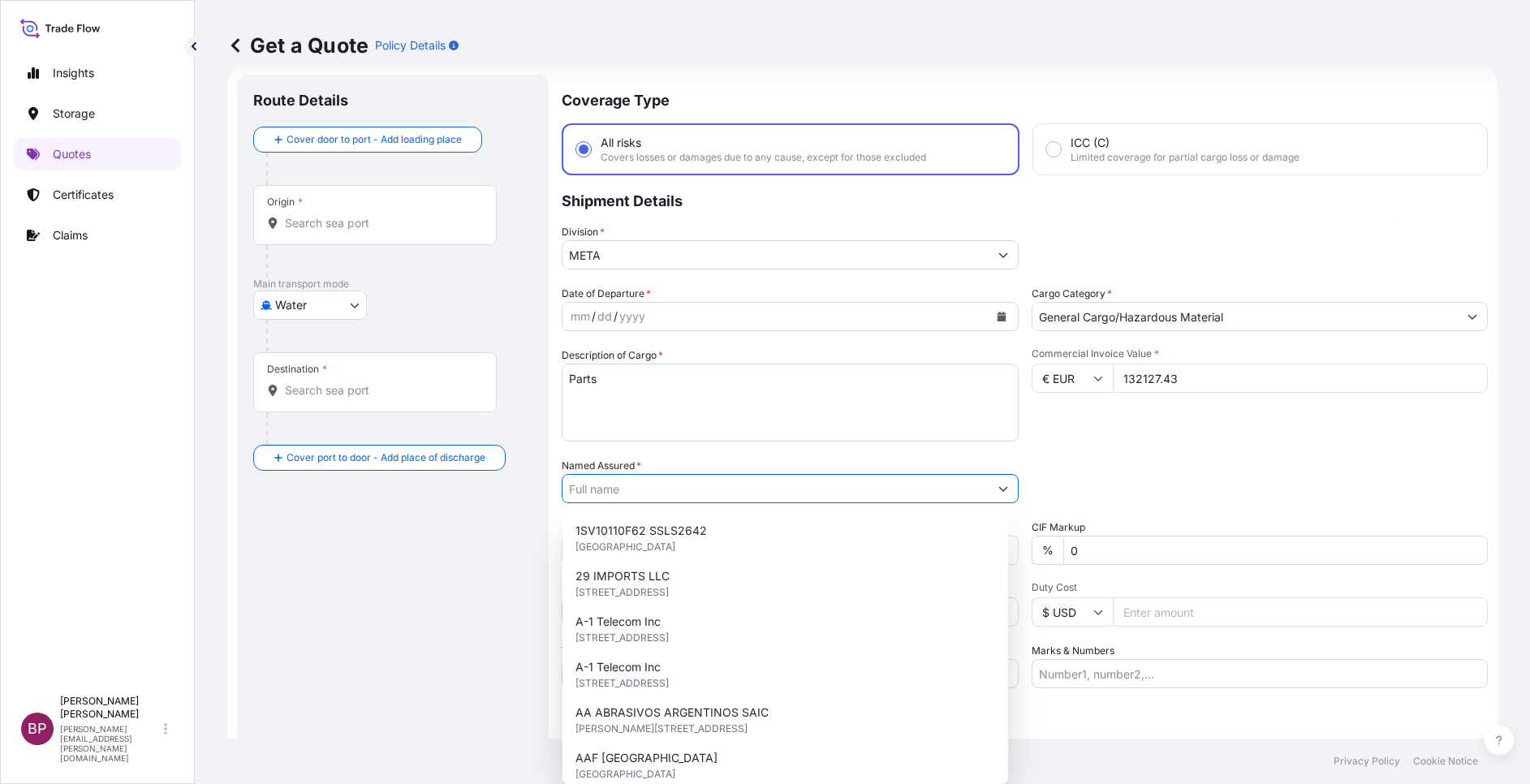
click at [685, 493] on input "Named Assured *" at bounding box center [775, 489] width 426 height 30
paste input "Auma"
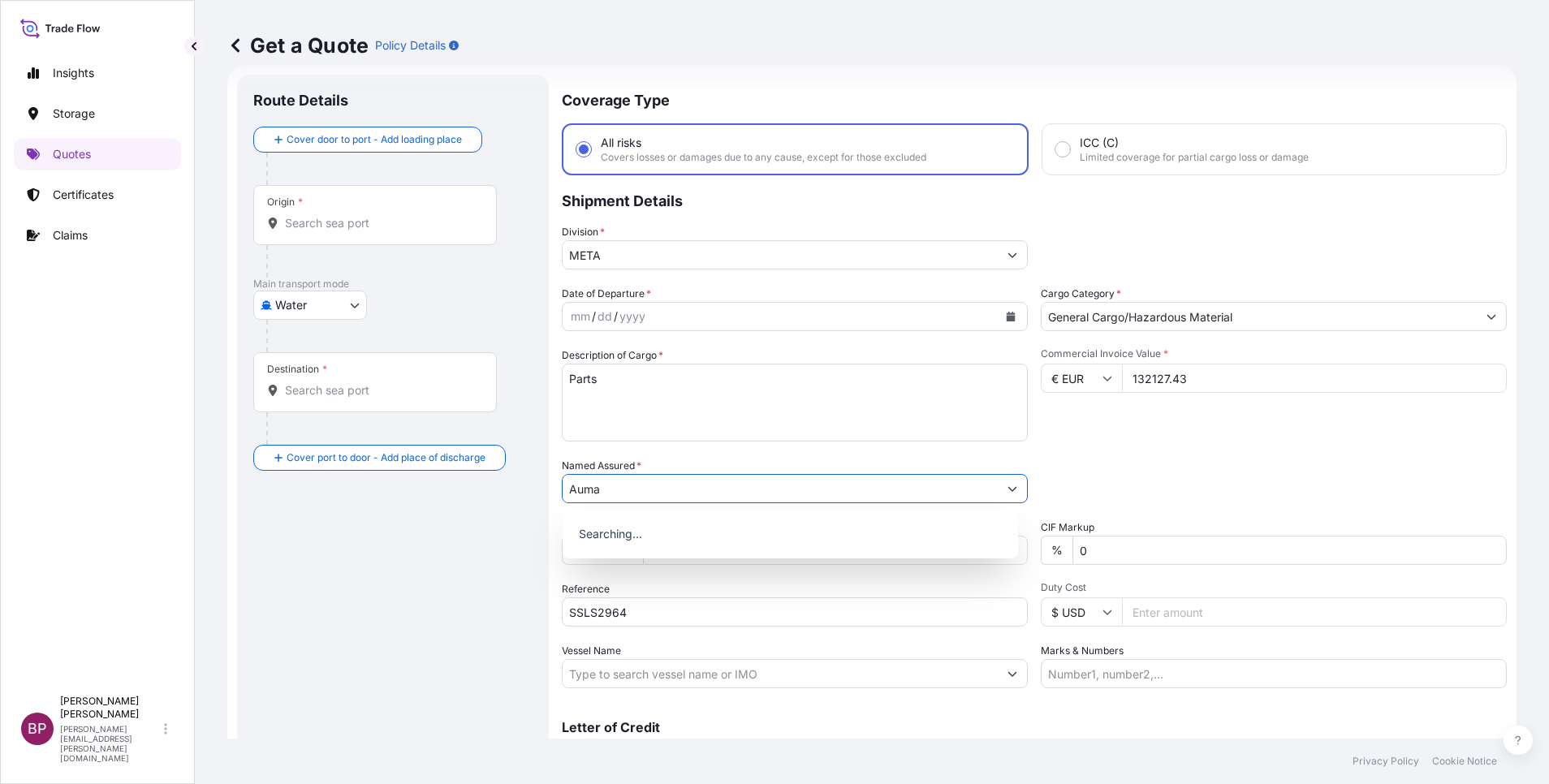
type input "Auma"
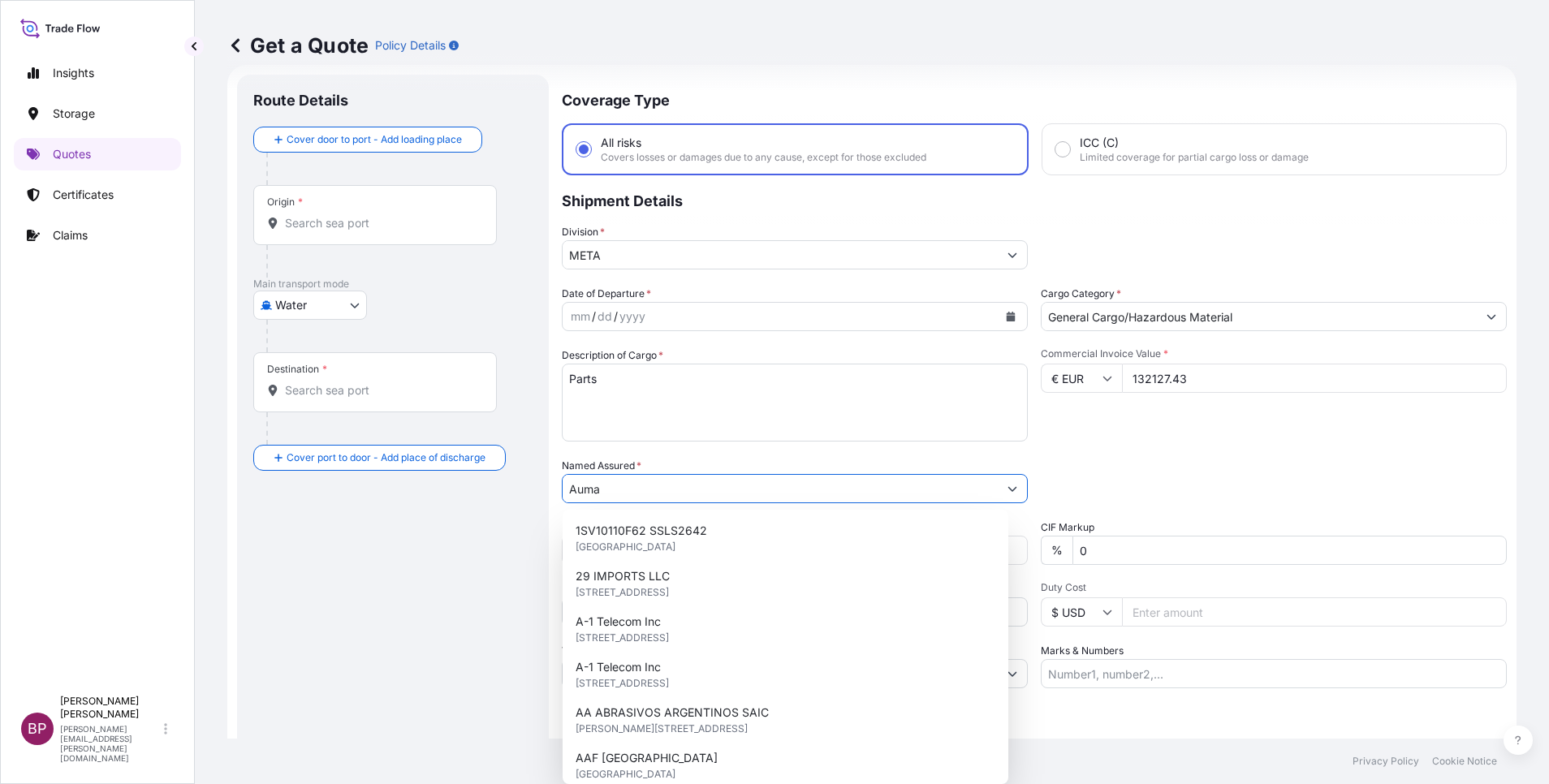
click at [987, 316] on div "mm / dd / yyyy" at bounding box center [780, 317] width 435 height 30
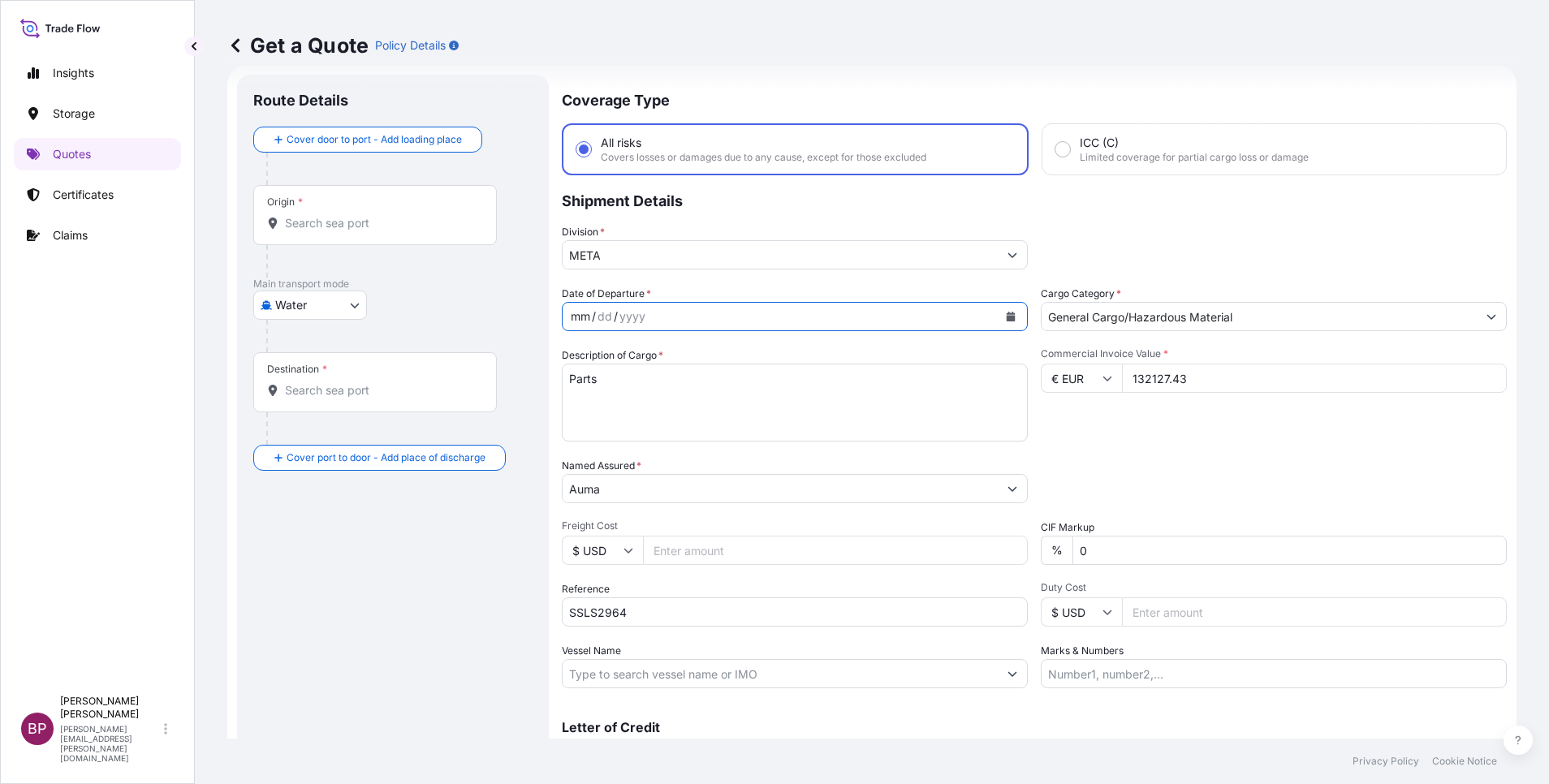
click at [1006, 315] on icon "Calendar" at bounding box center [1011, 317] width 10 height 10
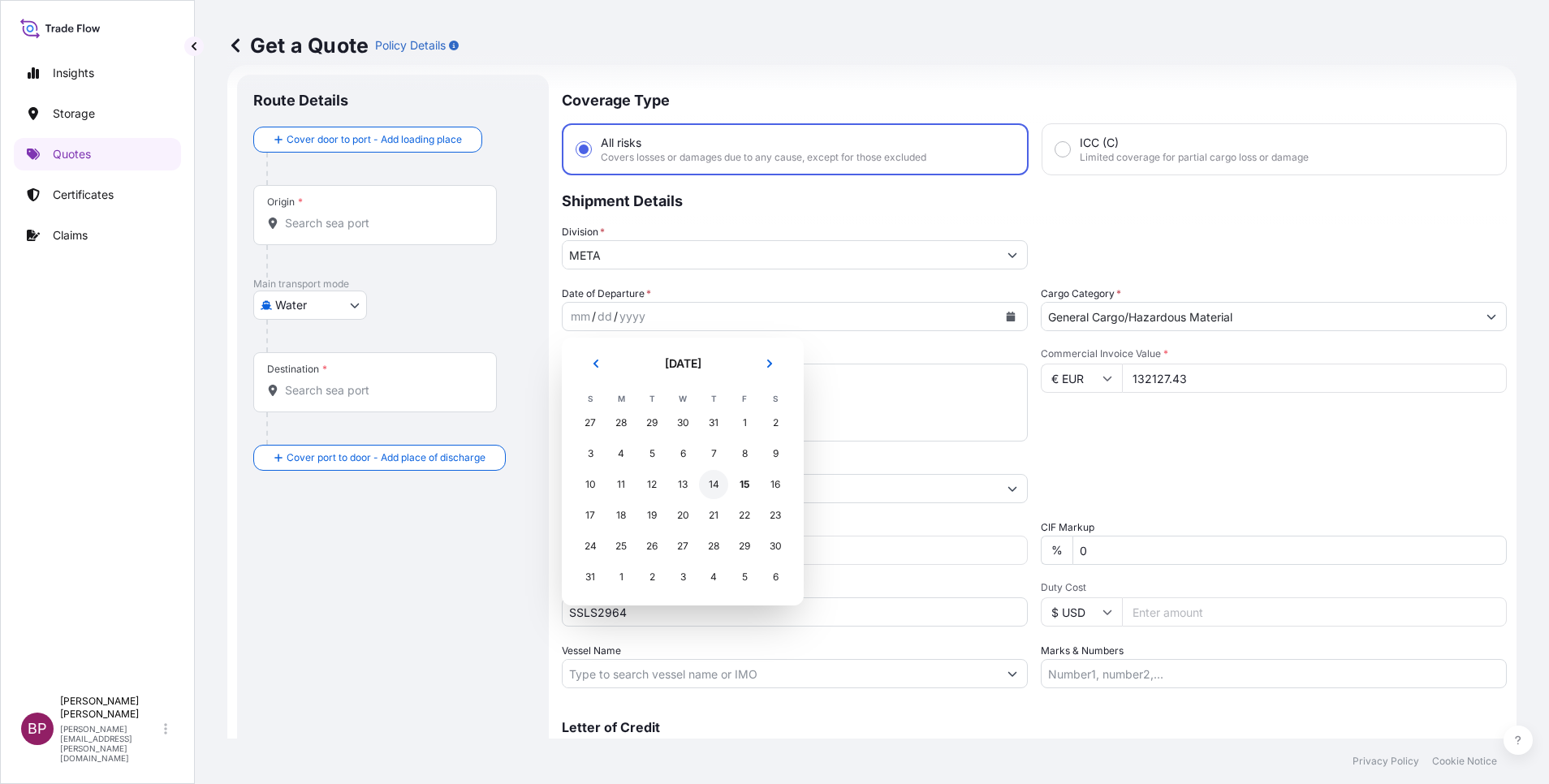
click at [711, 489] on div "14" at bounding box center [713, 485] width 30 height 30
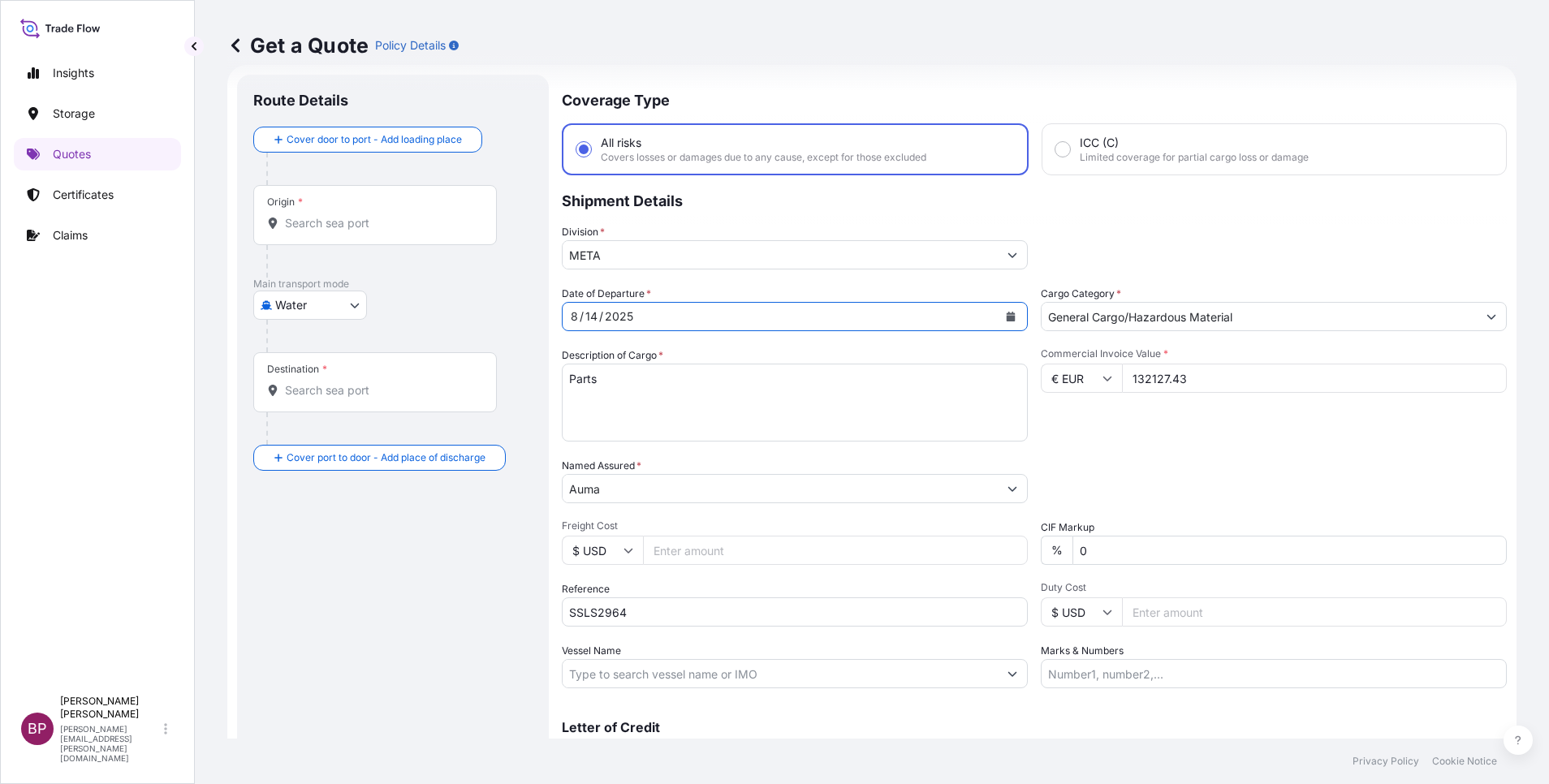
click at [343, 305] on body "0 options available. 15 options available. 1 option available. Selected Date: T…" at bounding box center [774, 392] width 1549 height 784
click at [321, 347] on div "Air" at bounding box center [310, 347] width 100 height 30
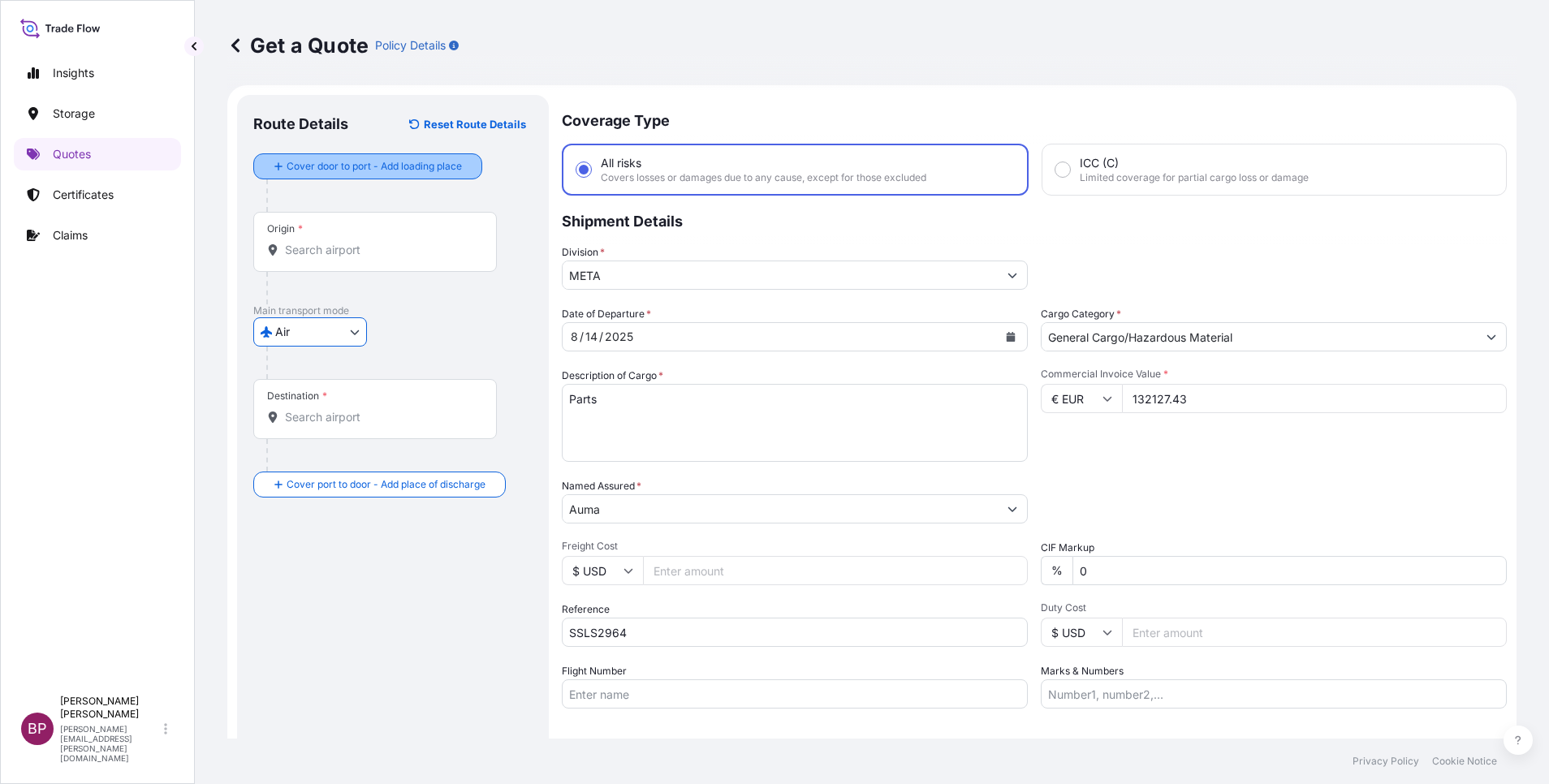
scroll to position [0, 0]
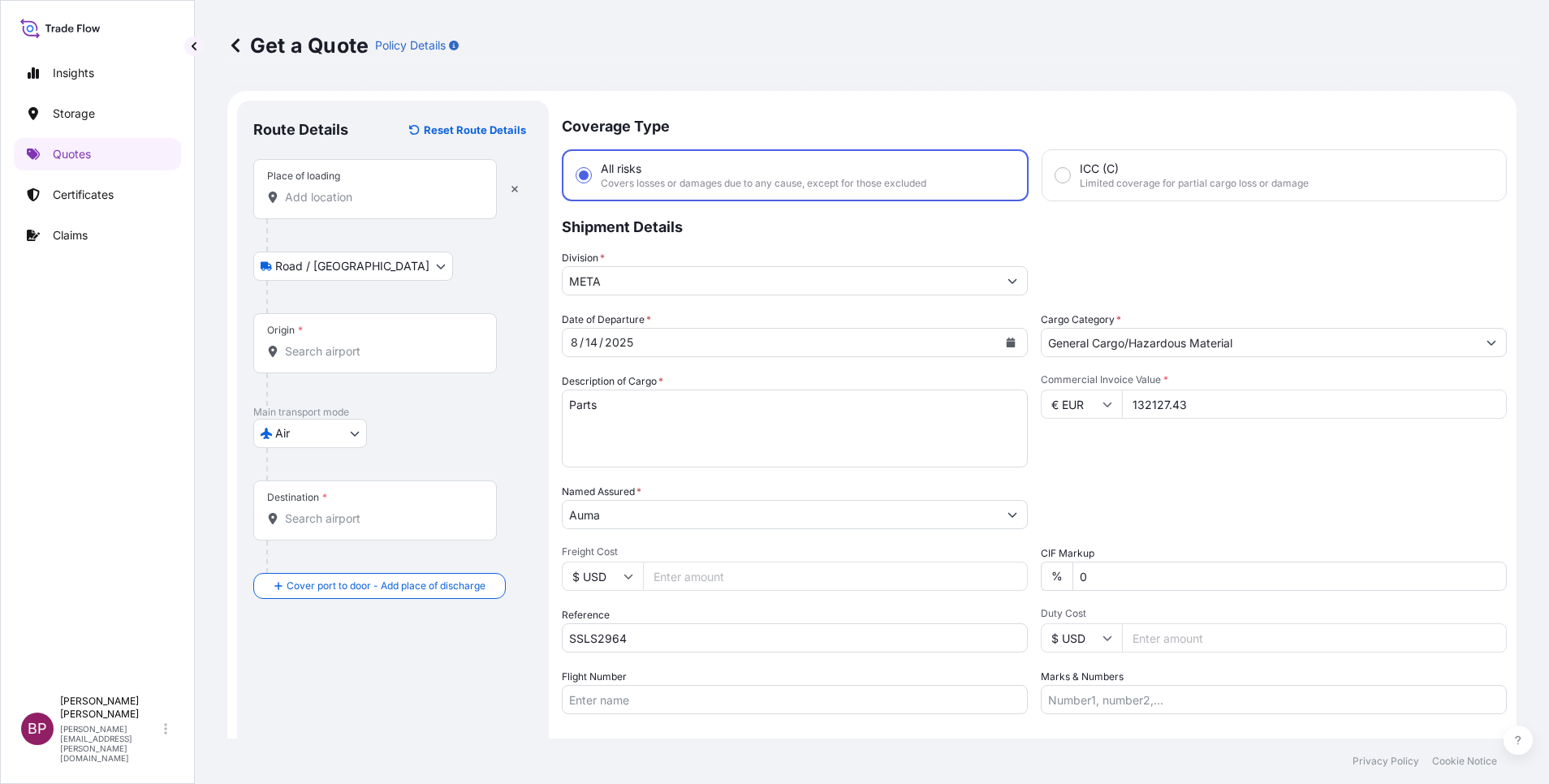
click at [377, 210] on div "Place of loading" at bounding box center [374, 189] width 243 height 60
click at [377, 206] on input "Place of loading" at bounding box center [381, 197] width 192 height 16
paste input "Frankfurt"
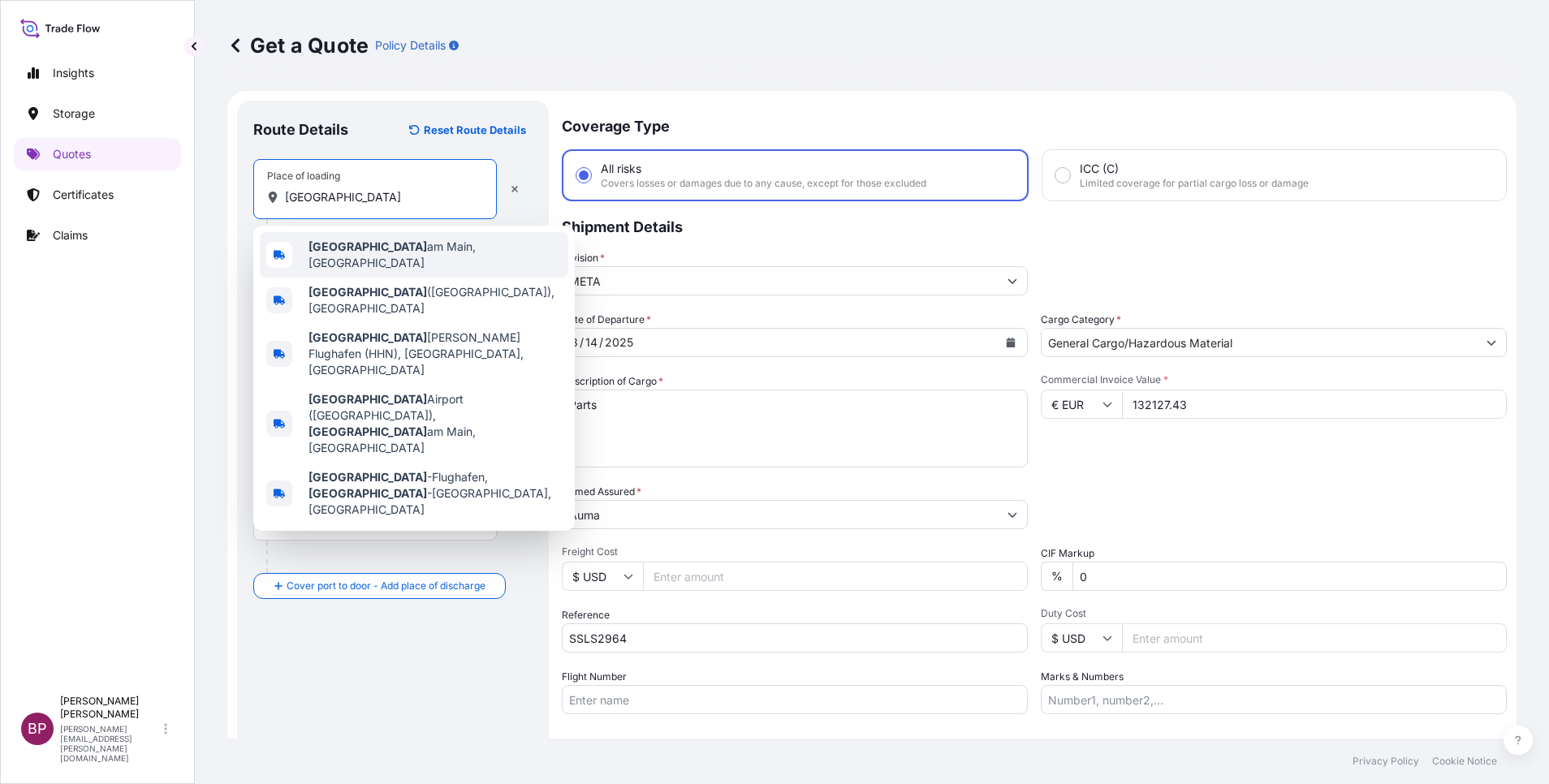
click at [432, 257] on span "Frankfurt am Main, Germany" at bounding box center [434, 255] width 253 height 32
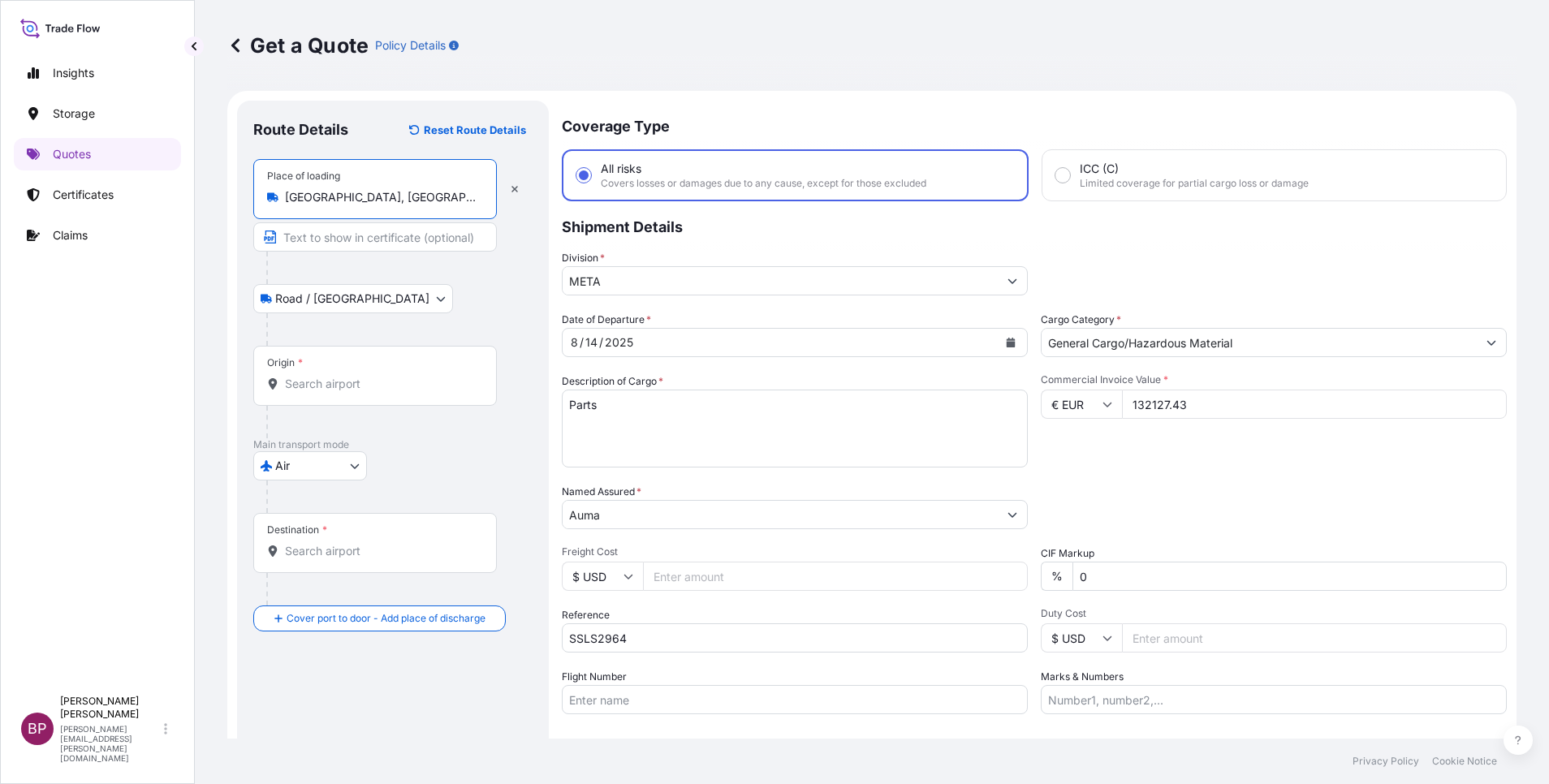
type input "Frankfurt am Main, Germany"
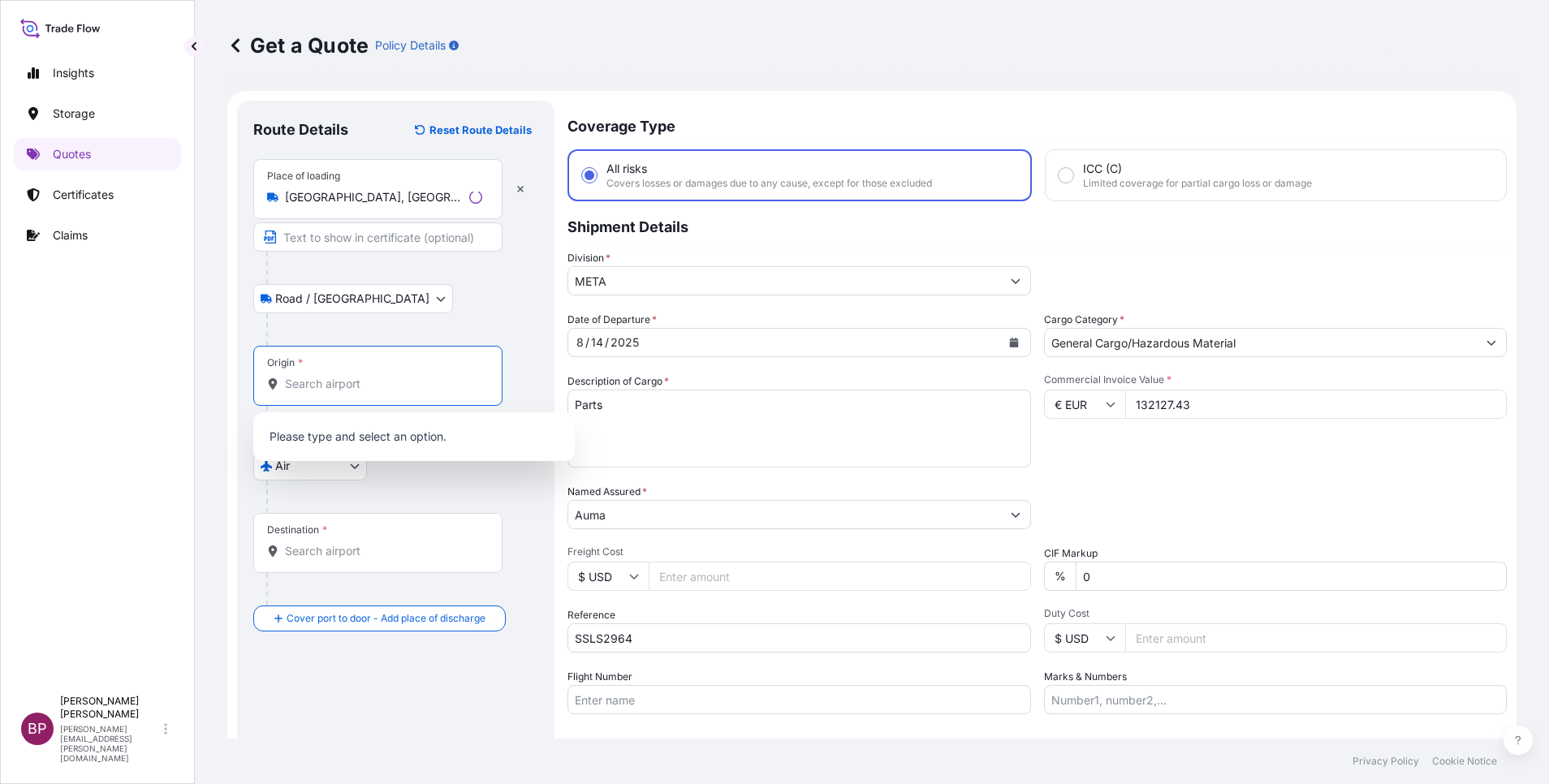
click at [375, 384] on input "Origin *" at bounding box center [384, 384] width 197 height 16
paste input "Frankfurt"
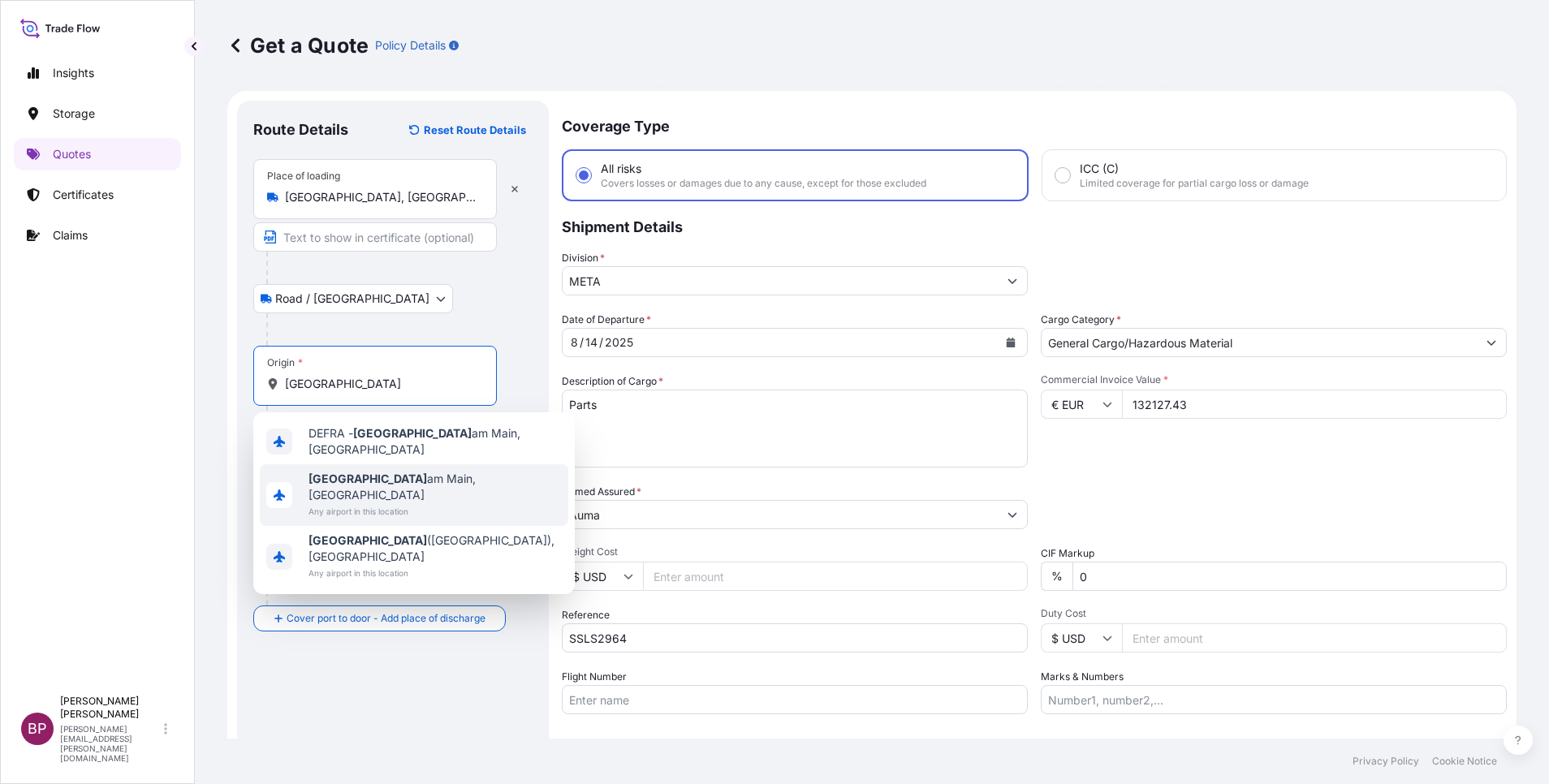
click at [424, 503] on span "Any airport in this location" at bounding box center [434, 511] width 253 height 16
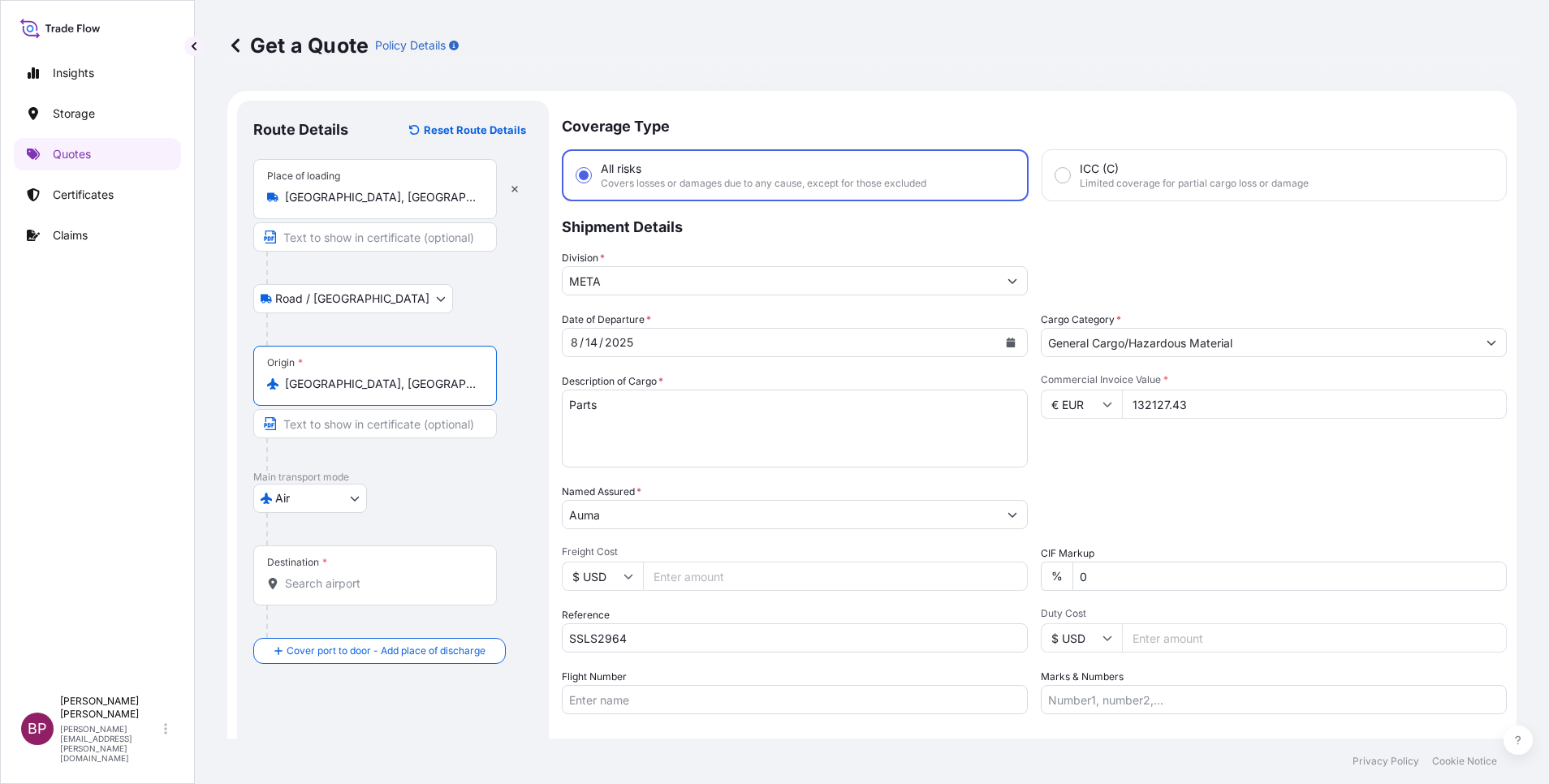
type input "Frankfurt am Main, Germany"
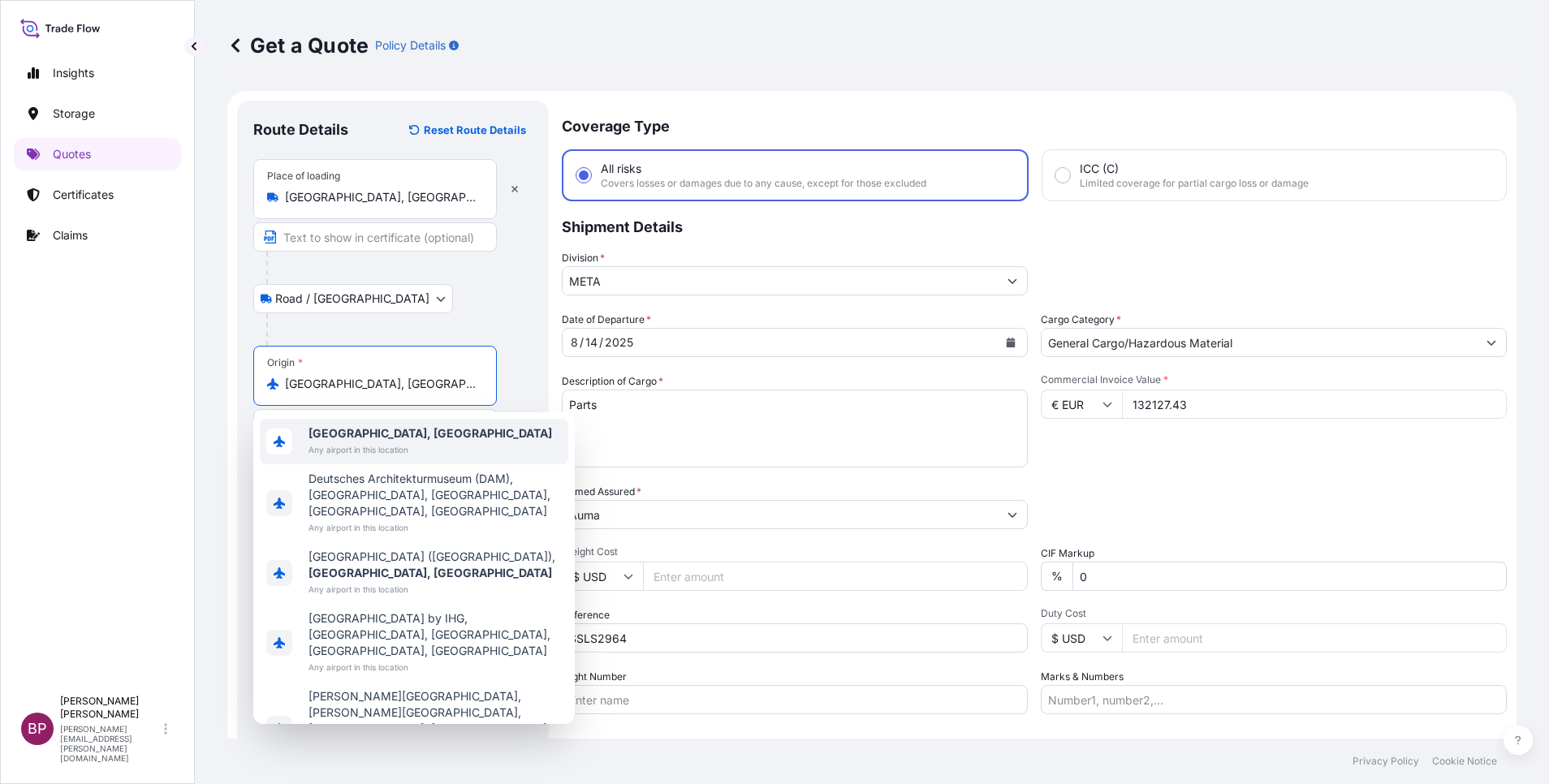
click at [492, 294] on div "Road / Inland Road / Inland" at bounding box center [393, 299] width 279 height 30
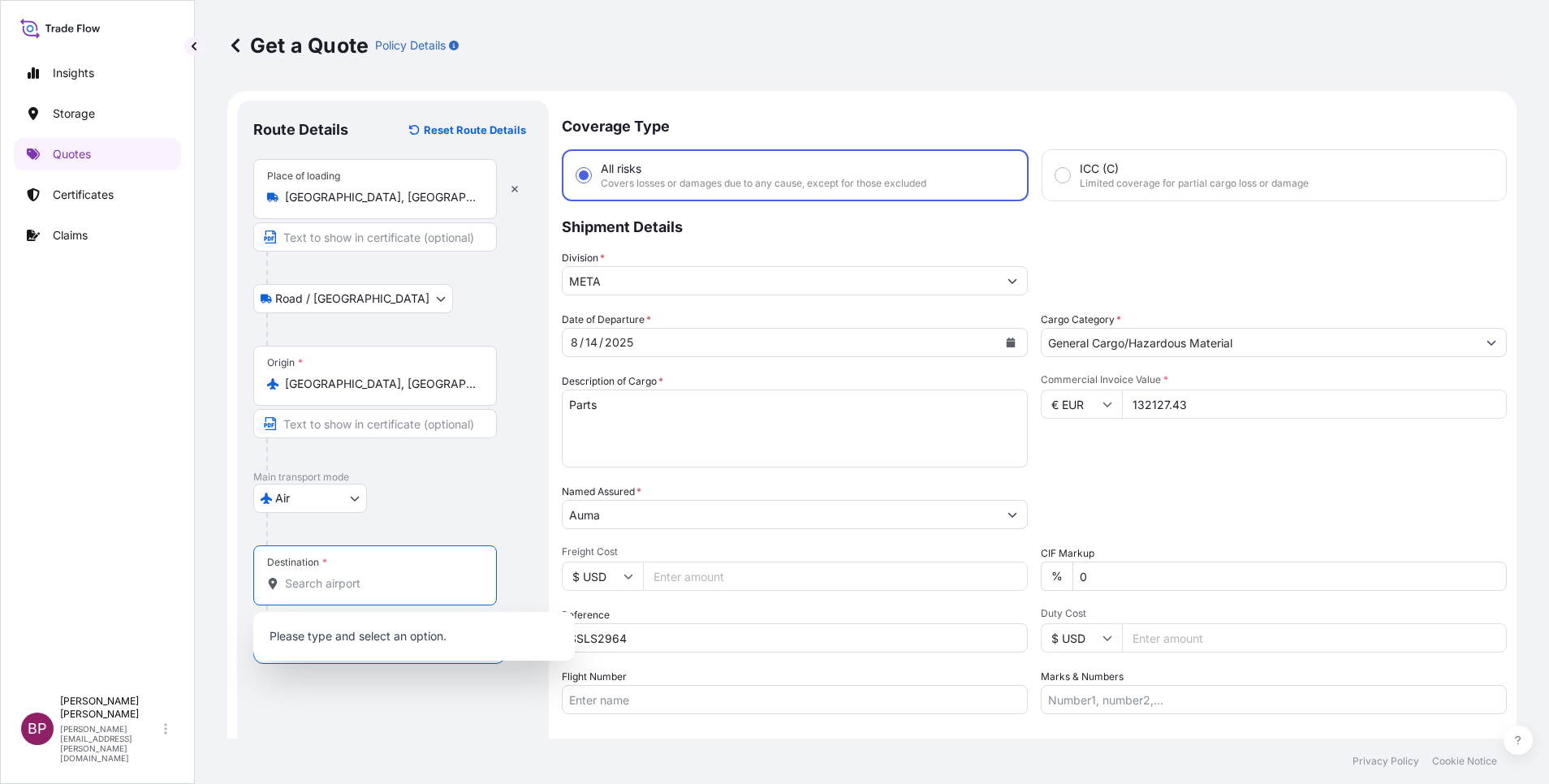
click at [386, 582] on input "Destination *" at bounding box center [381, 583] width 192 height 16
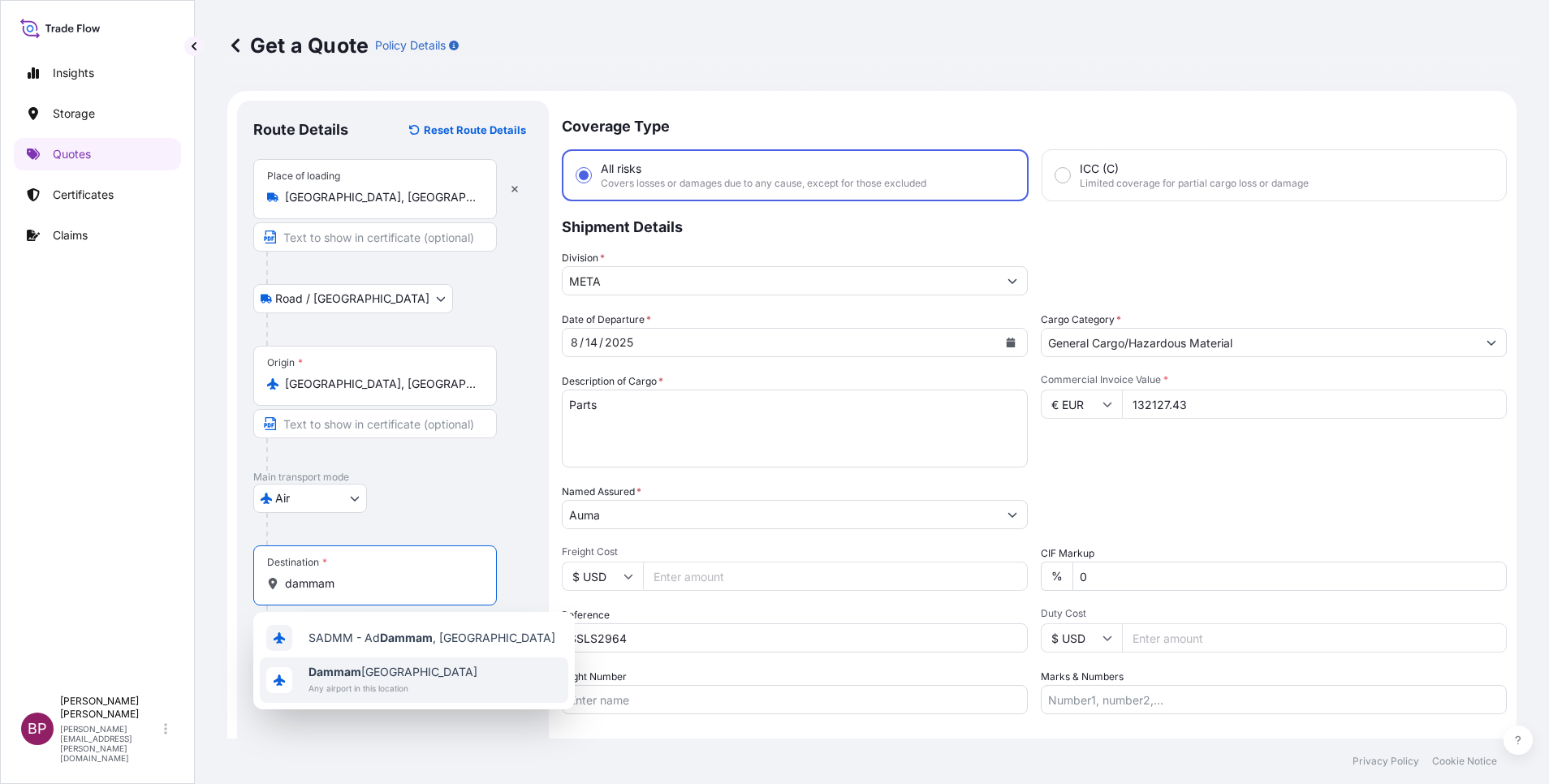
click at [397, 670] on span "Dammam Saudi Arabia" at bounding box center [393, 672] width 169 height 16
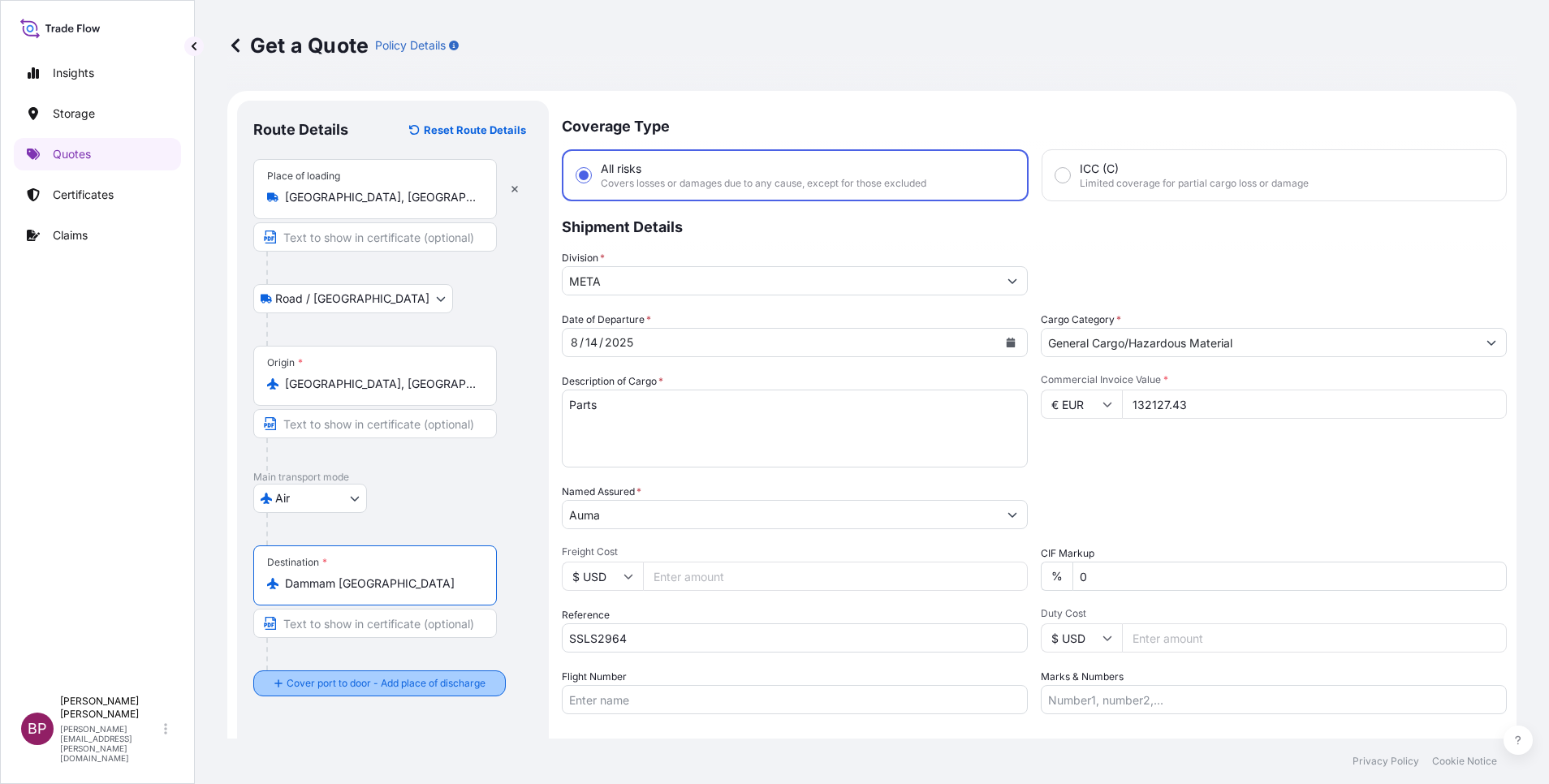
type input "Dammam Saudi Arabia"
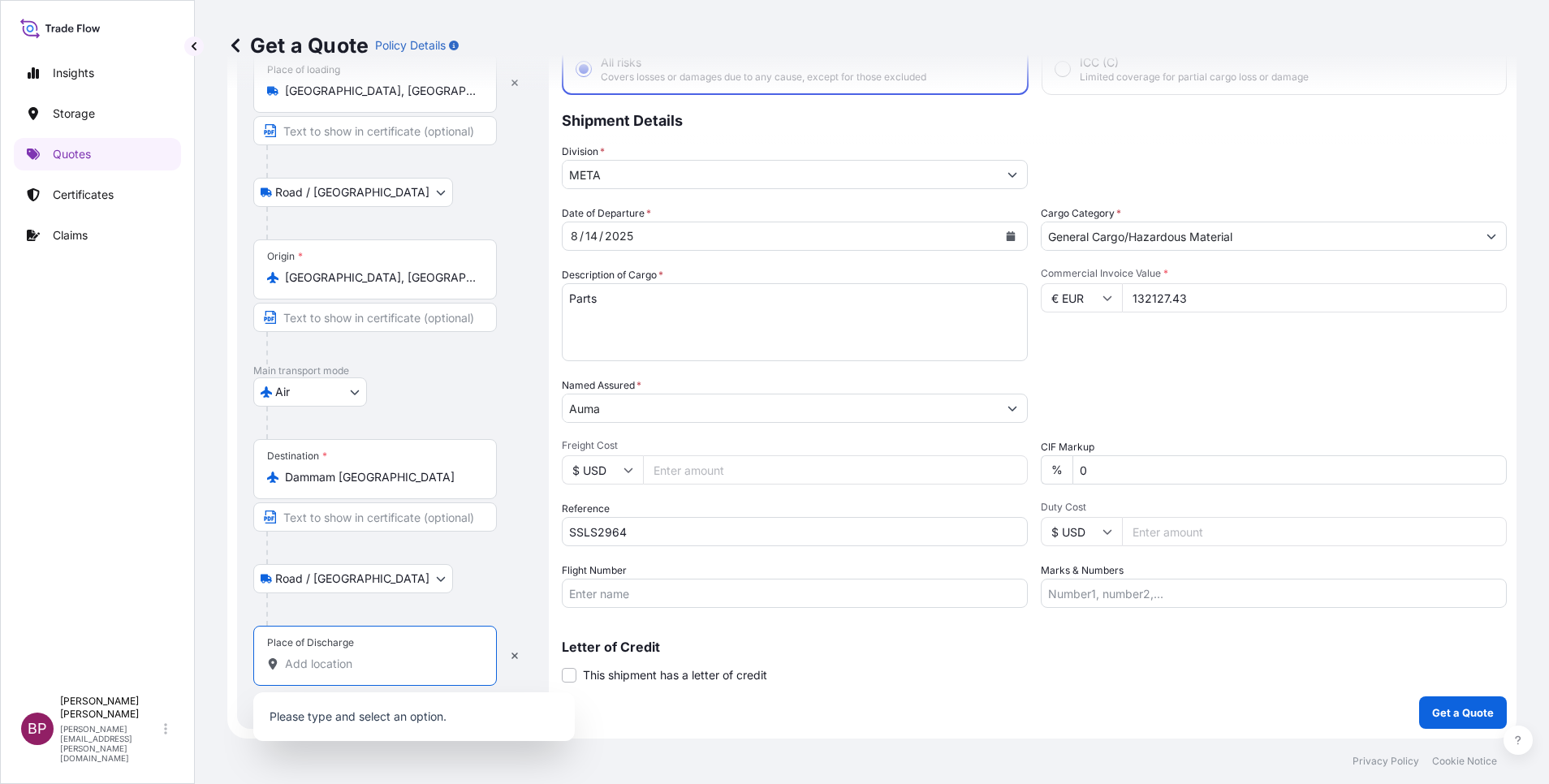
click at [387, 667] on input "Place of Discharge" at bounding box center [381, 664] width 192 height 16
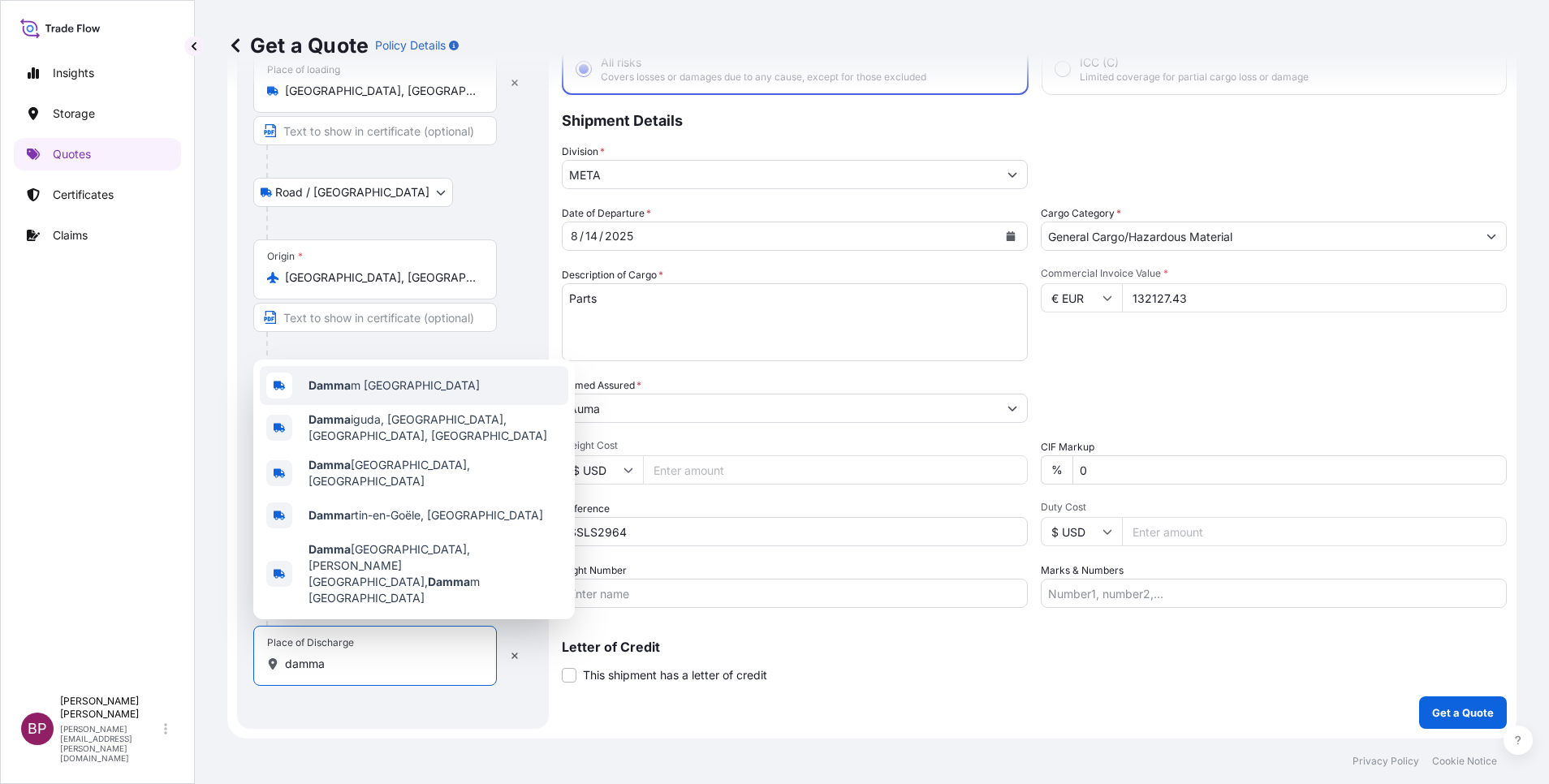
click at [392, 393] on span "Damma m Saudi Arabia" at bounding box center [394, 386] width 171 height 16
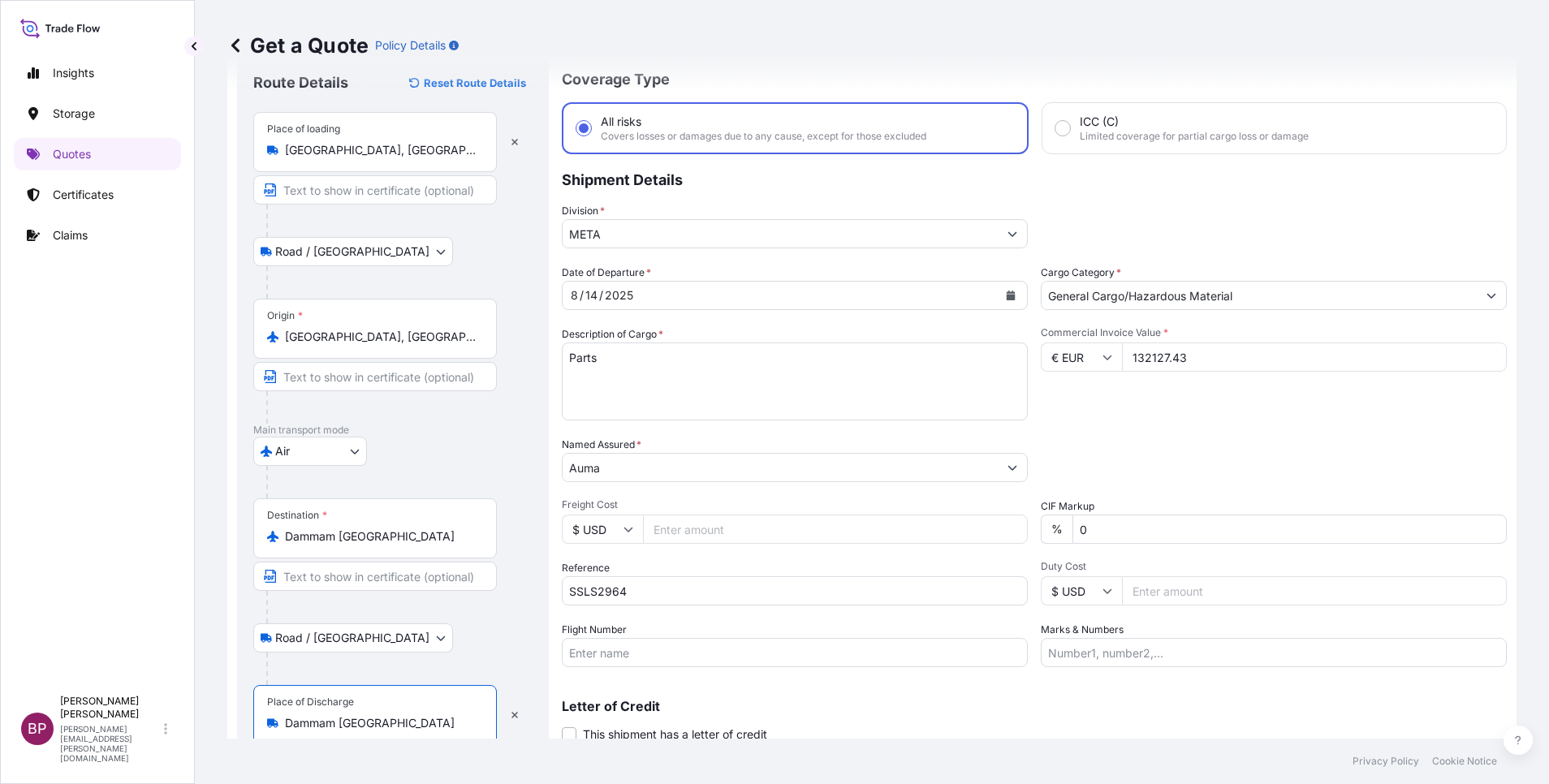
scroll to position [0, 0]
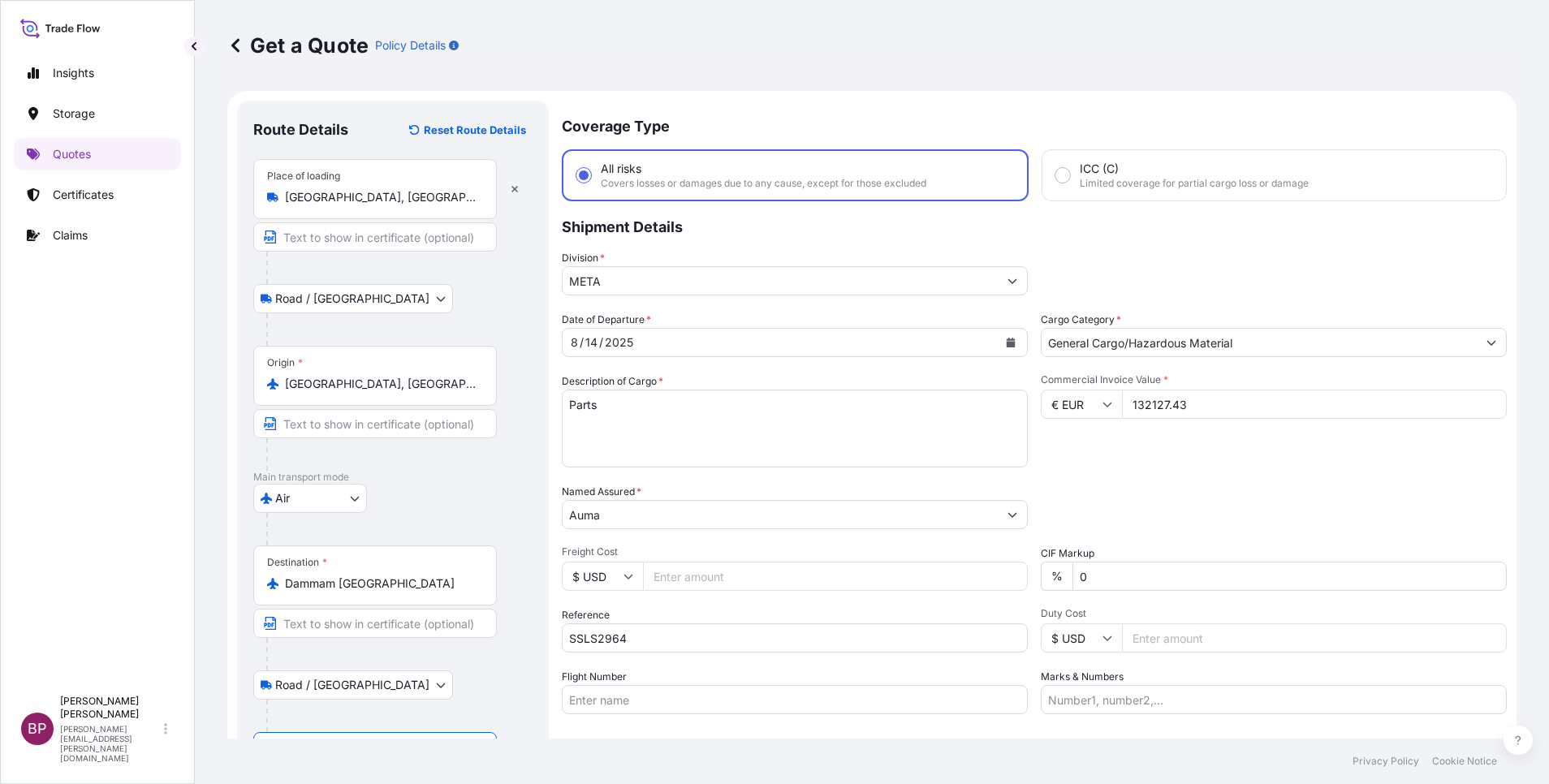
type input "Dammam Saudi Arabia"
